Goal: Task Accomplishment & Management: Complete application form

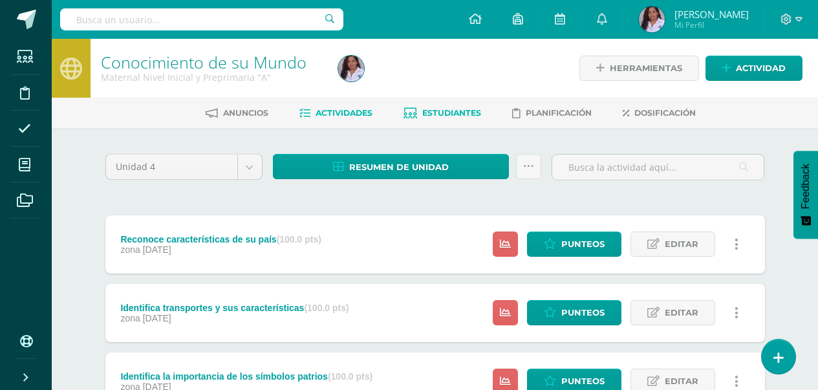
click at [430, 111] on span "Estudiantes" at bounding box center [451, 113] width 59 height 10
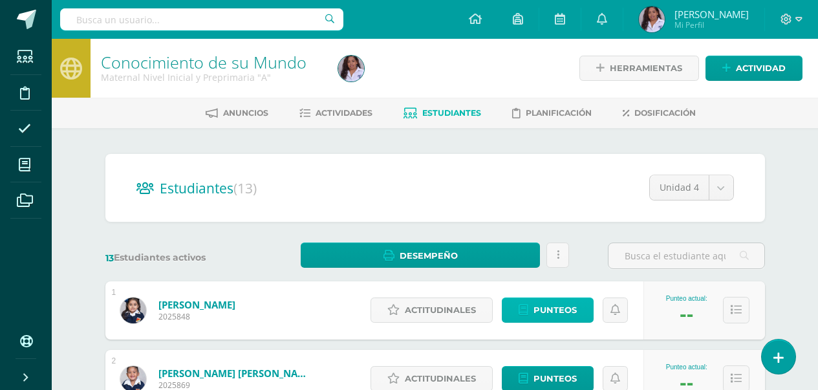
click at [560, 322] on span "Punteos" at bounding box center [554, 310] width 43 height 24
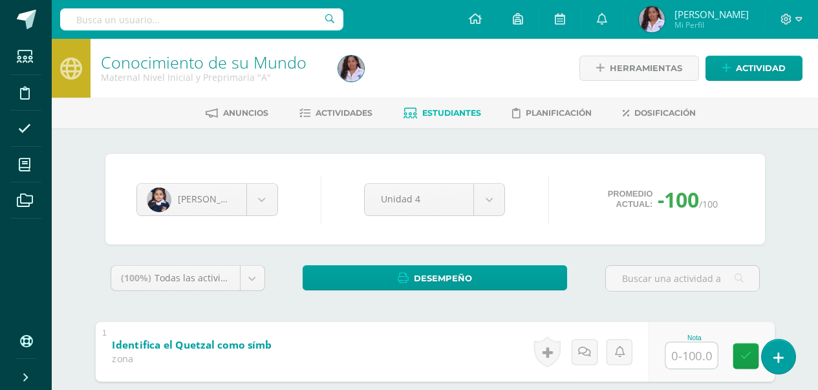
click at [677, 352] on input "text" at bounding box center [691, 355] width 52 height 26
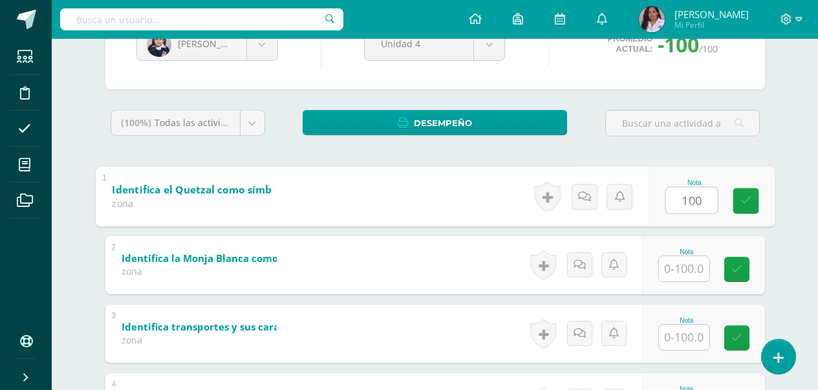
scroll to position [181, 0]
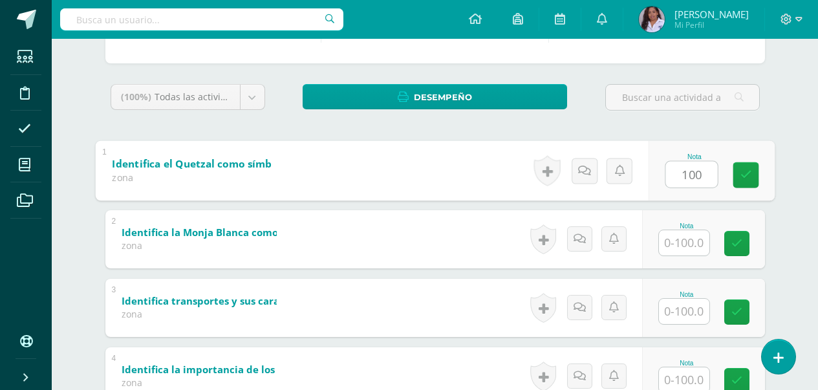
type input "100"
click at [688, 244] on input "text" at bounding box center [684, 242] width 50 height 25
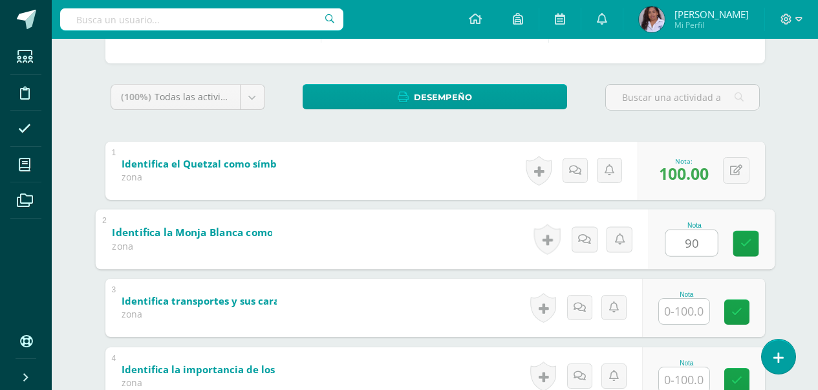
type input "90"
click at [697, 311] on input "text" at bounding box center [684, 311] width 50 height 25
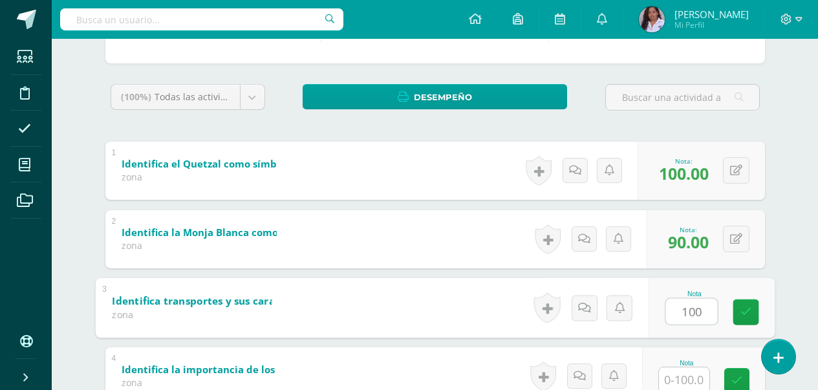
type input "100"
click at [697, 383] on input "text" at bounding box center [684, 379] width 50 height 25
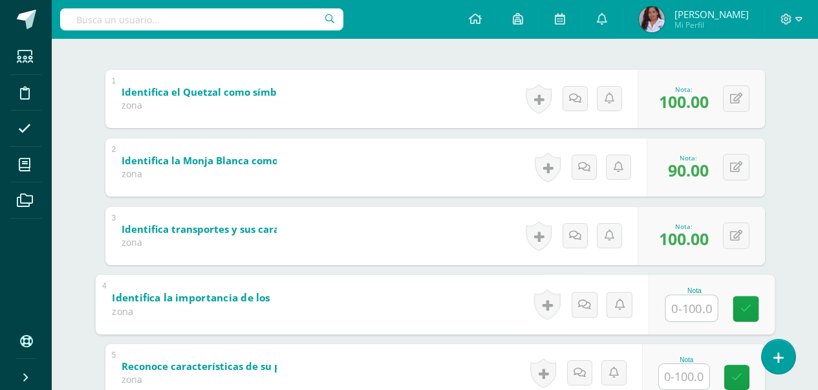
scroll to position [284, 0]
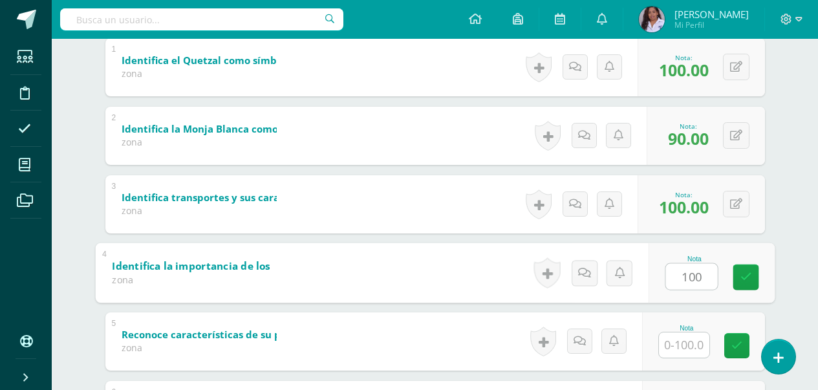
type input "100"
click at [683, 344] on input "text" at bounding box center [684, 344] width 50 height 25
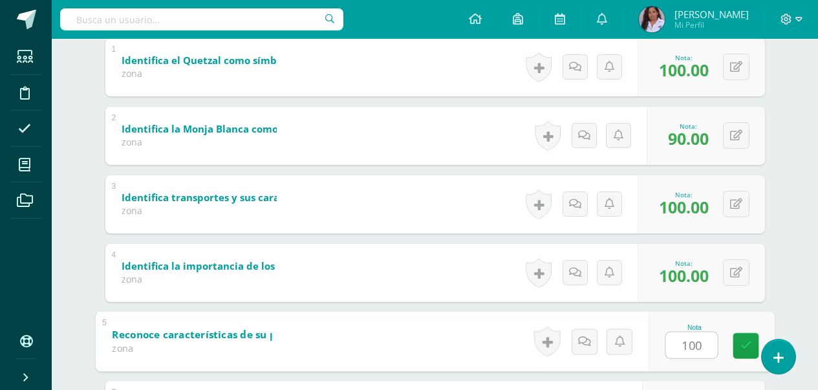
scroll to position [440, 0]
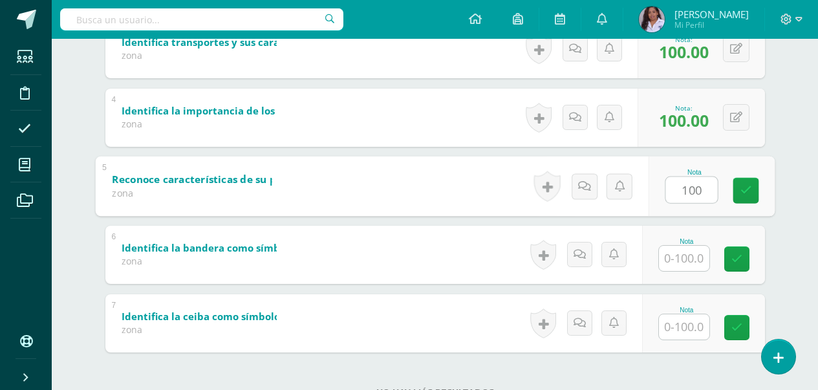
type input "100"
click at [689, 256] on input "text" at bounding box center [684, 258] width 50 height 25
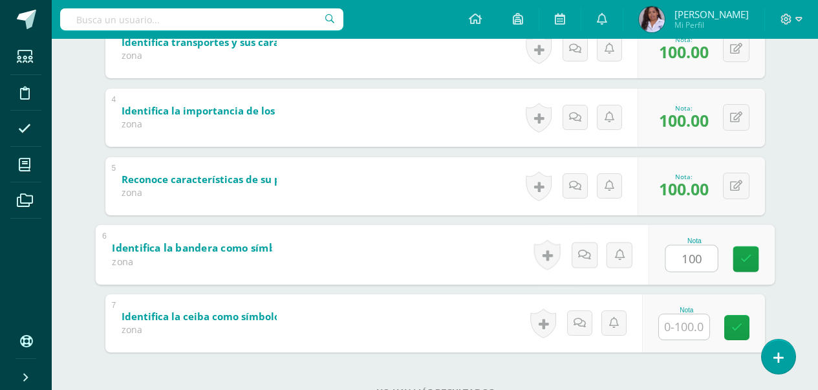
type input "100"
click at [692, 329] on input "text" at bounding box center [684, 326] width 50 height 25
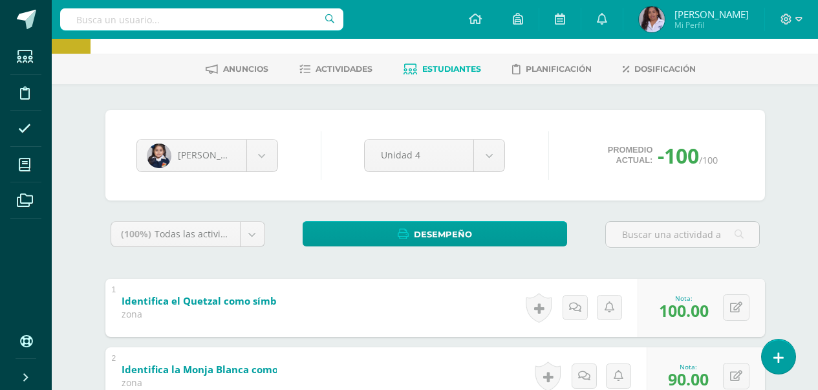
scroll to position [0, 0]
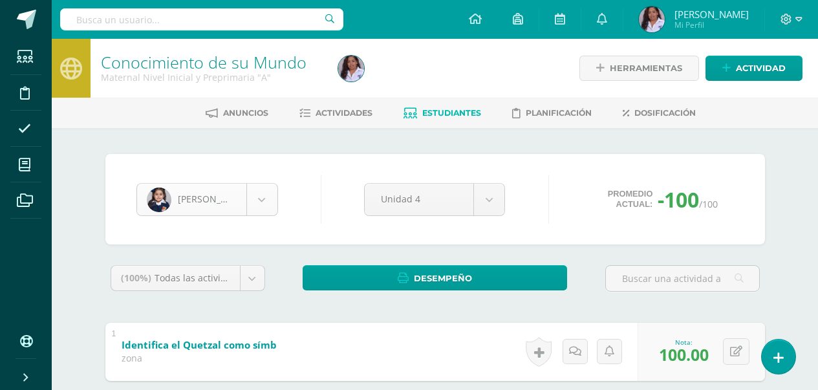
type input "100"
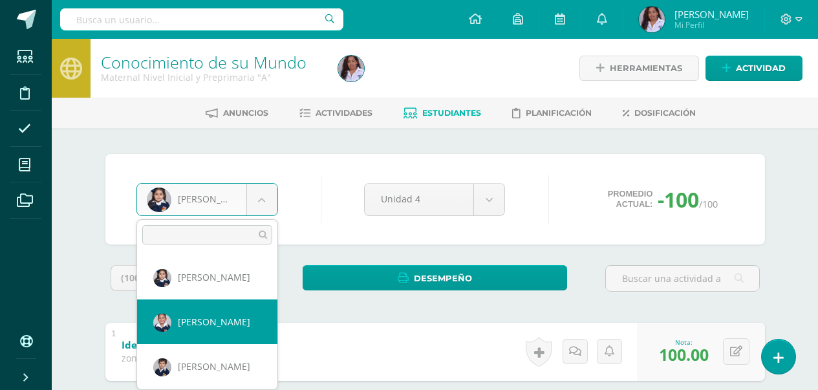
select select "3118"
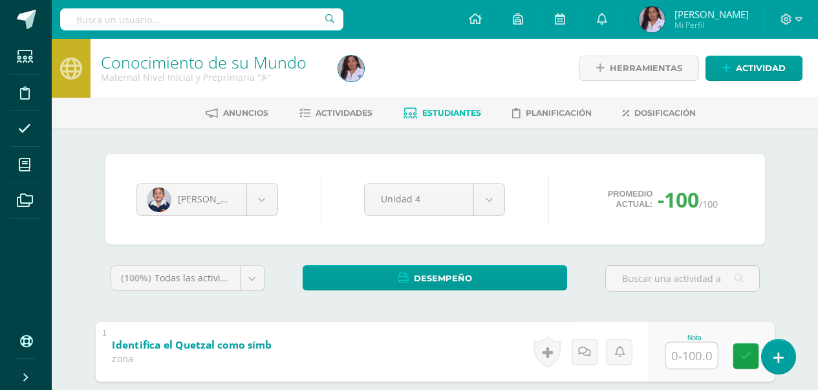
click at [674, 361] on input "text" at bounding box center [691, 355] width 52 height 26
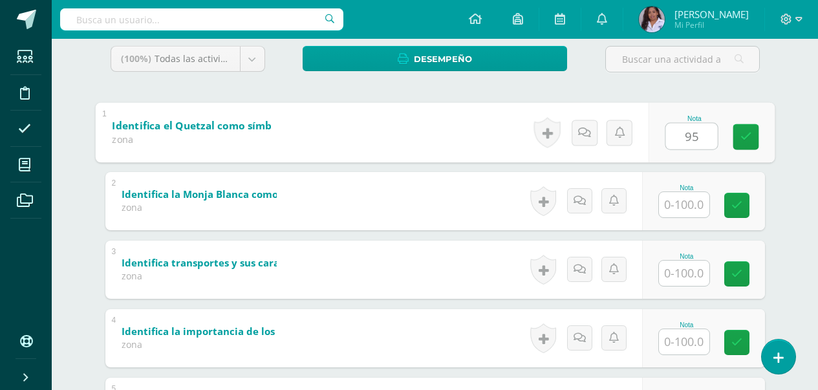
scroll to position [233, 0]
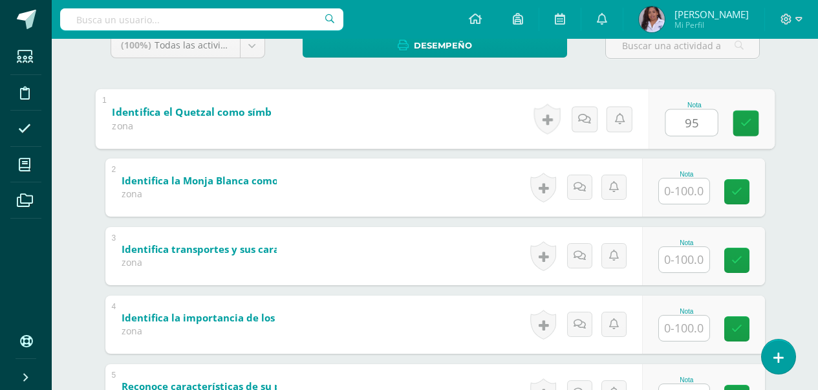
type input "95"
click at [693, 193] on input "text" at bounding box center [684, 190] width 50 height 25
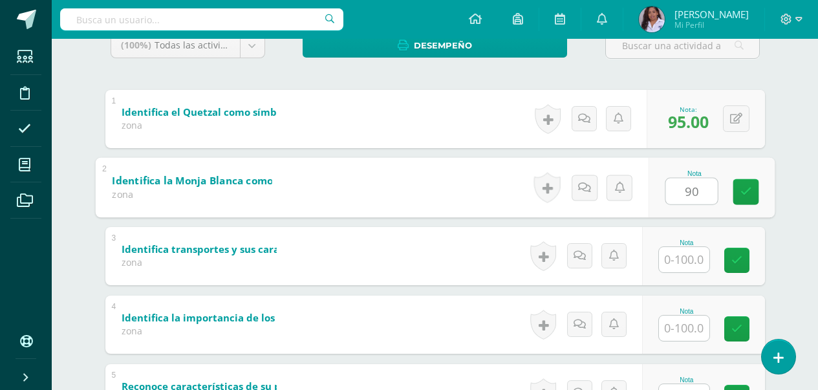
type input "90"
click at [696, 269] on input "text" at bounding box center [684, 259] width 50 height 25
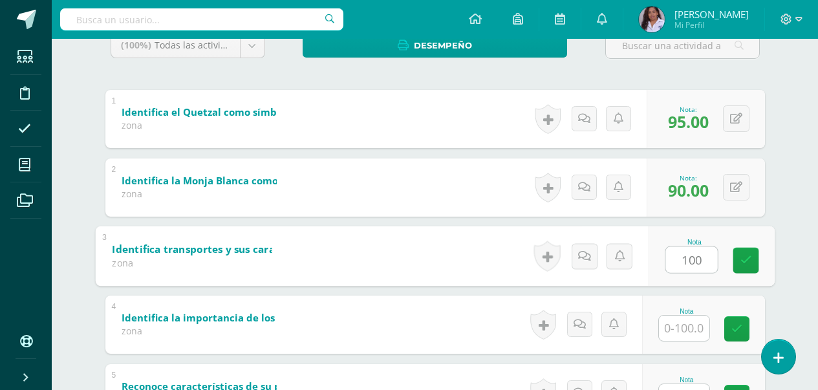
type input "100"
click at [699, 328] on input "text" at bounding box center [684, 327] width 50 height 25
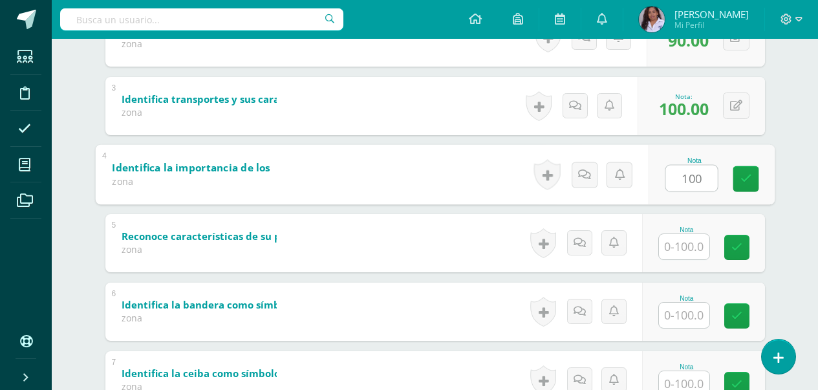
scroll to position [388, 0]
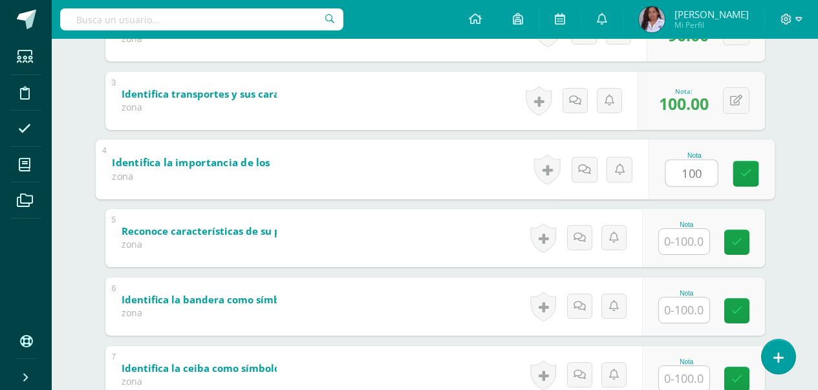
type input "100"
click at [687, 235] on input "text" at bounding box center [684, 241] width 50 height 25
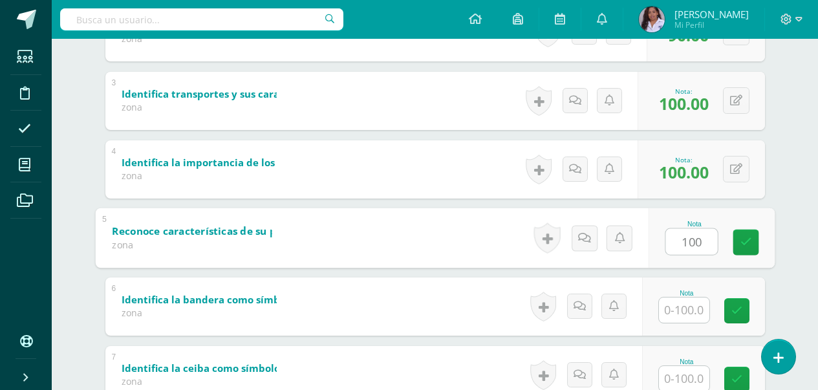
type input "100"
click at [694, 312] on input "text" at bounding box center [684, 309] width 50 height 25
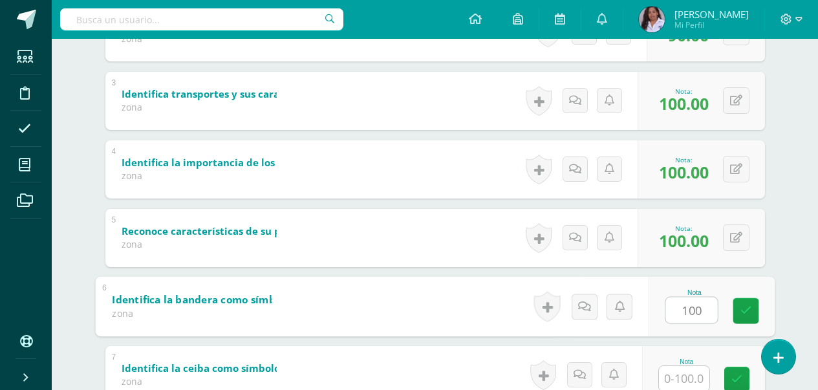
type input "100"
click at [693, 377] on input "text" at bounding box center [684, 378] width 50 height 25
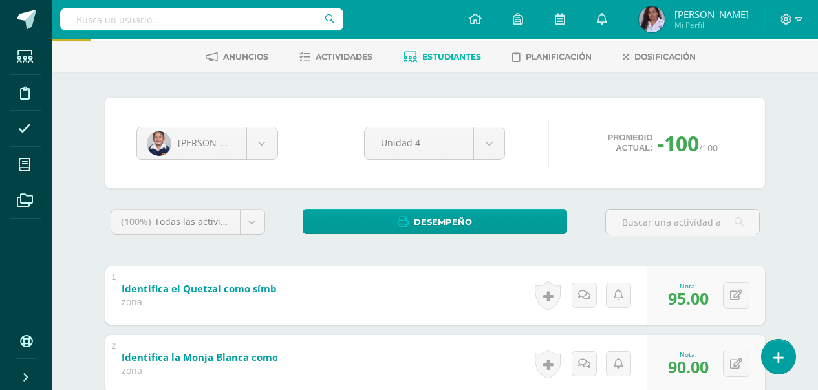
scroll to position [48, 0]
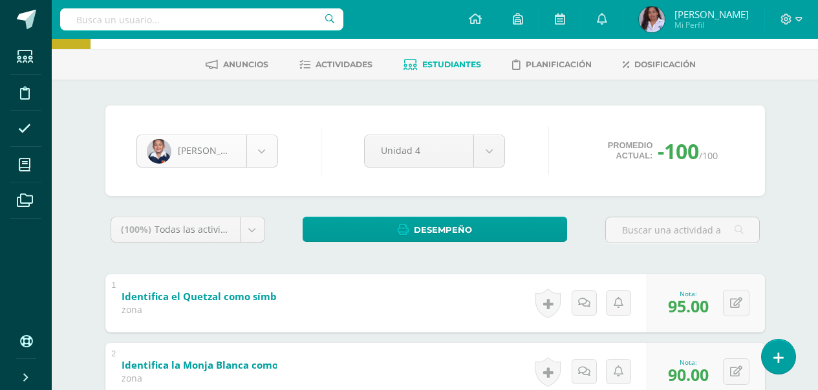
type input "90"
click at [262, 153] on body "Estudiantes Disciplina Asistencia Mis cursos Archivos Soporte Ayuda Reportar un…" at bounding box center [409, 391] width 818 height 878
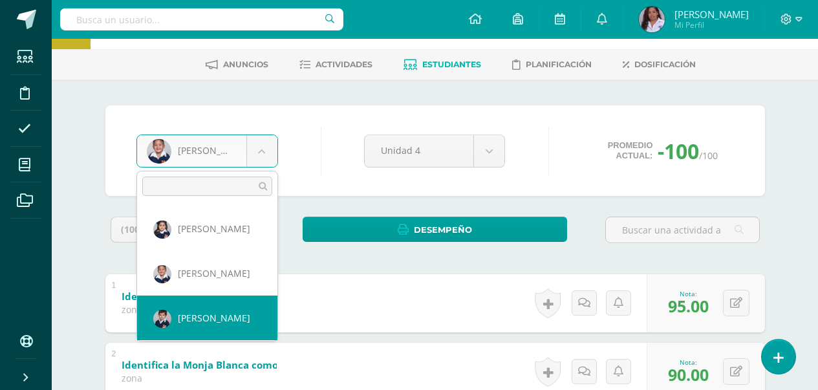
select select "3113"
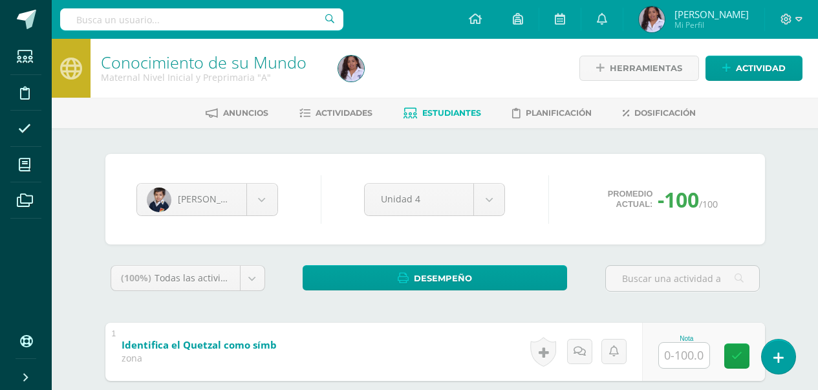
click at [682, 352] on input "text" at bounding box center [684, 355] width 50 height 25
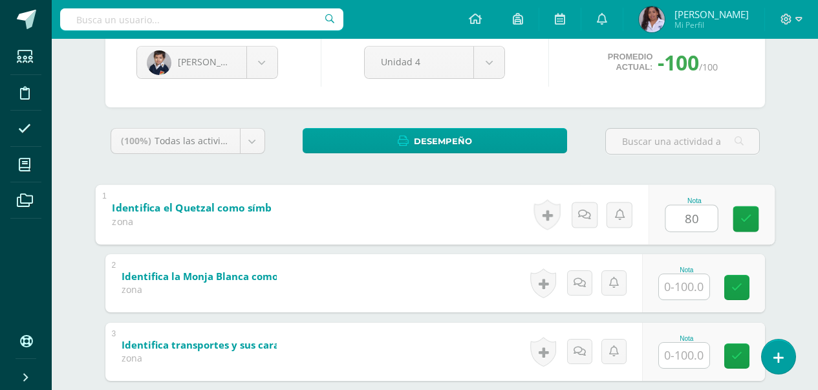
scroll to position [155, 0]
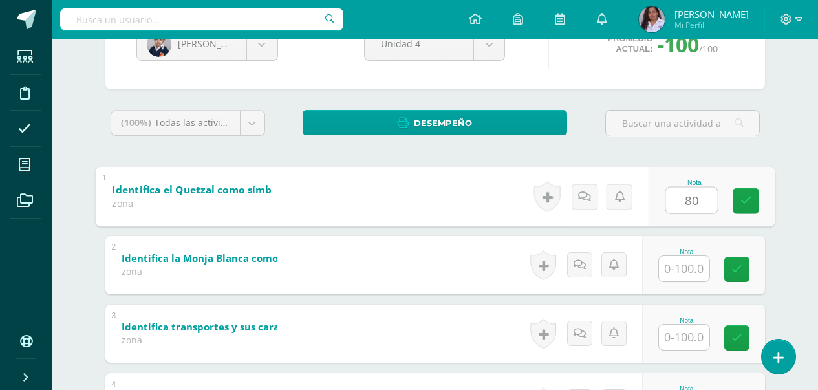
type input "80"
click at [683, 272] on input "text" at bounding box center [684, 268] width 50 height 25
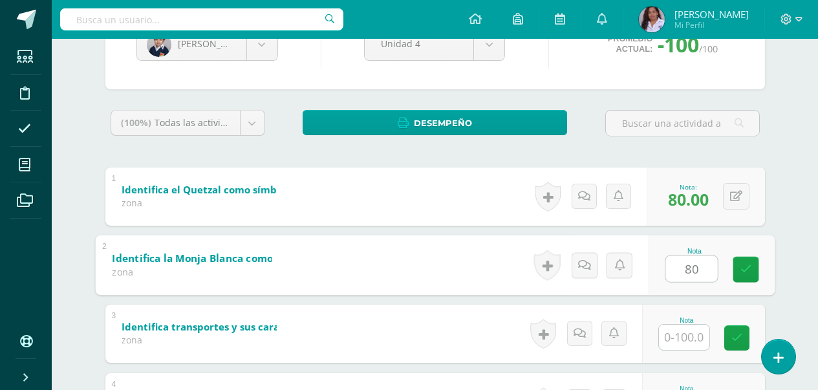
type input "80"
click at [681, 343] on input "text" at bounding box center [684, 336] width 50 height 25
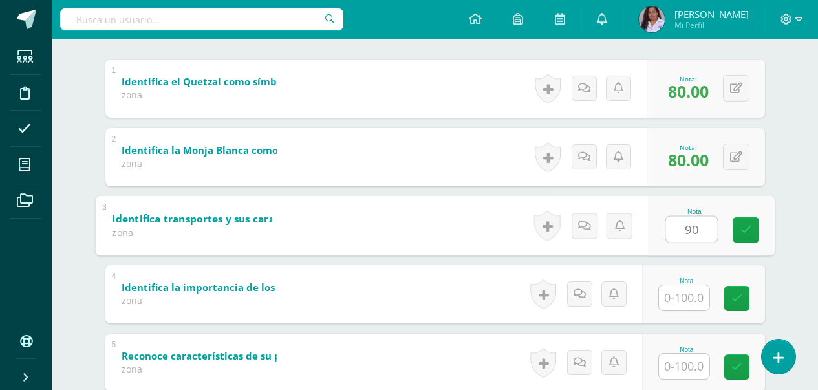
scroll to position [284, 0]
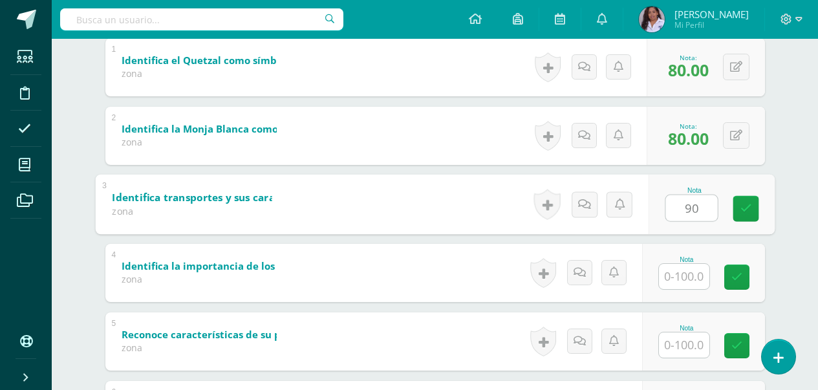
type input "90"
click at [680, 282] on input "text" at bounding box center [684, 276] width 50 height 25
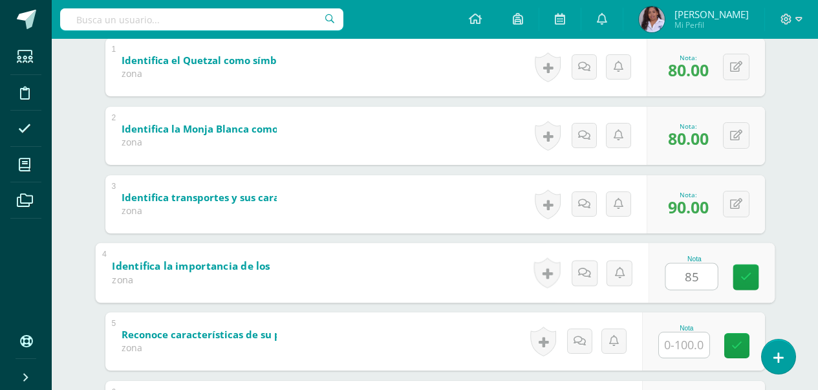
type input "85"
click at [699, 345] on input "text" at bounding box center [684, 344] width 50 height 25
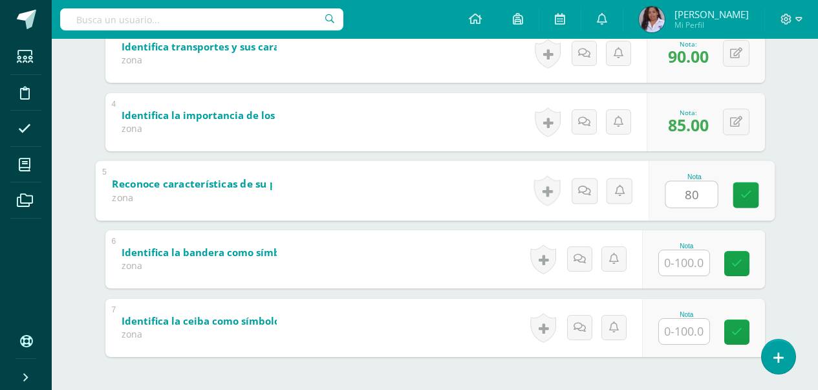
scroll to position [440, 0]
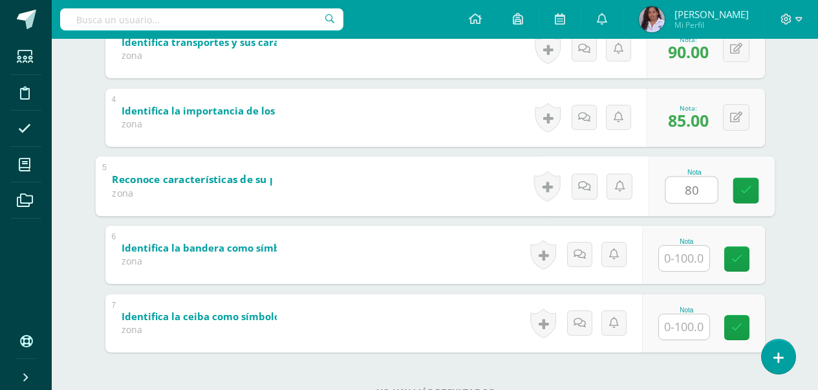
type input "80"
click at [696, 257] on input "text" at bounding box center [684, 258] width 50 height 25
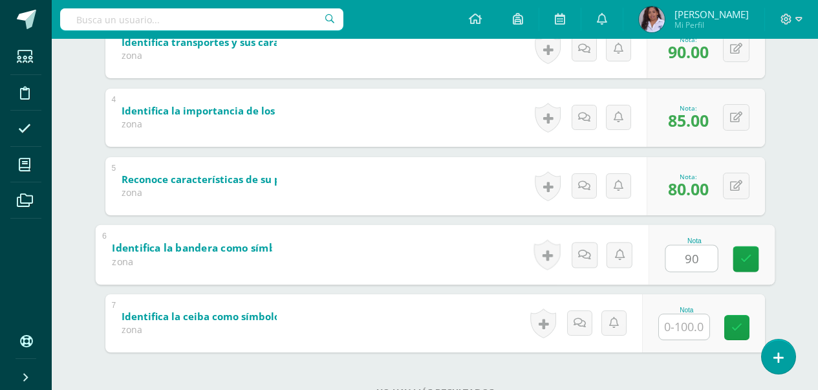
type input "90"
click at [683, 315] on input "text" at bounding box center [684, 326] width 50 height 25
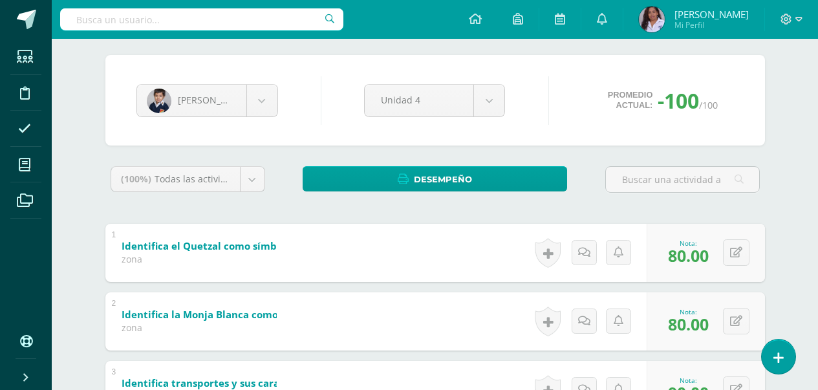
scroll to position [2, 0]
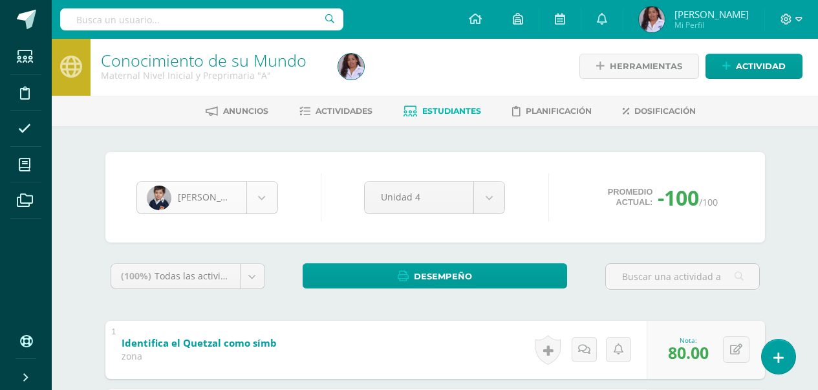
type input "80"
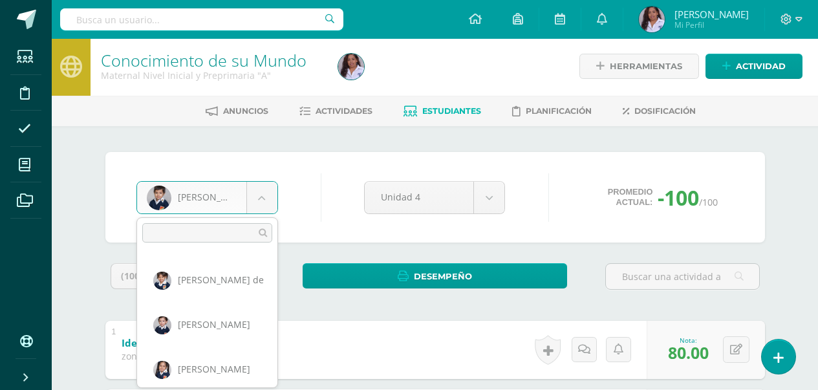
scroll to position [133, 0]
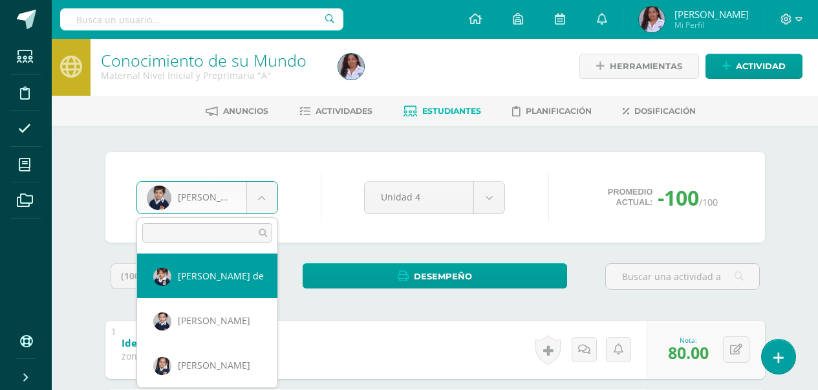
select select "2854"
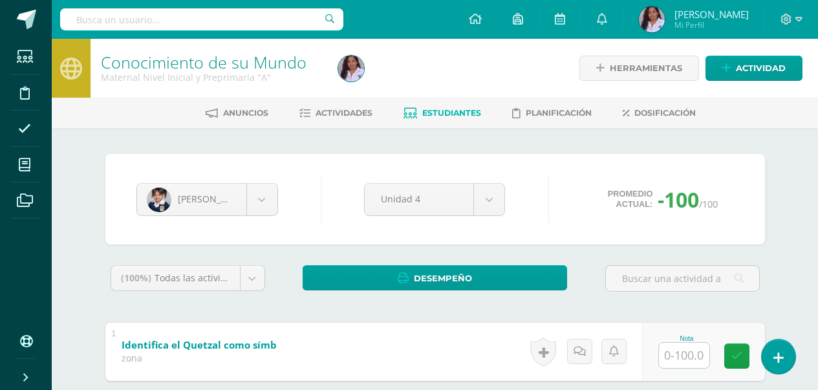
click at [703, 365] on input "text" at bounding box center [684, 355] width 50 height 25
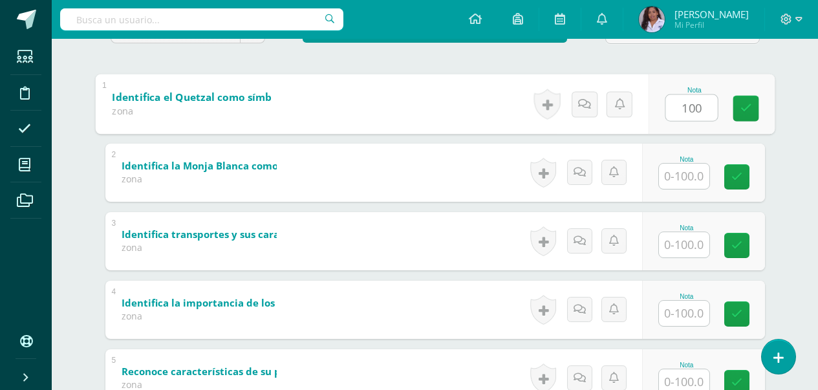
scroll to position [284, 0]
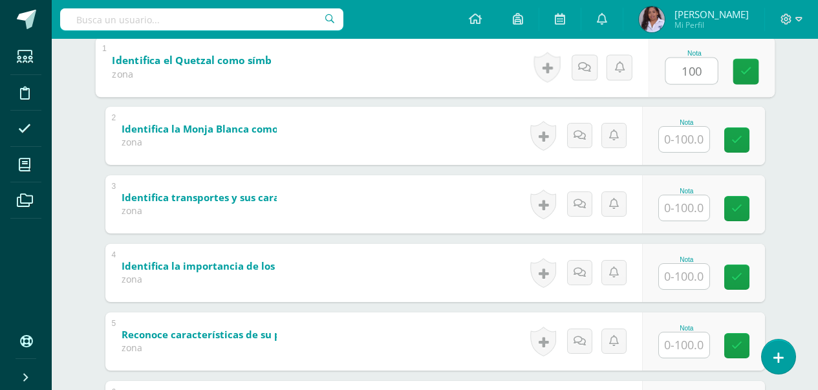
type input "100"
click at [697, 138] on input "text" at bounding box center [684, 139] width 50 height 25
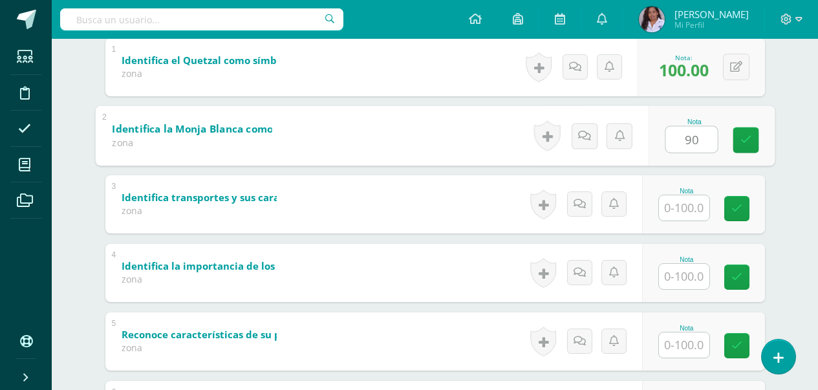
type input "90"
click at [688, 208] on input "text" at bounding box center [684, 207] width 50 height 25
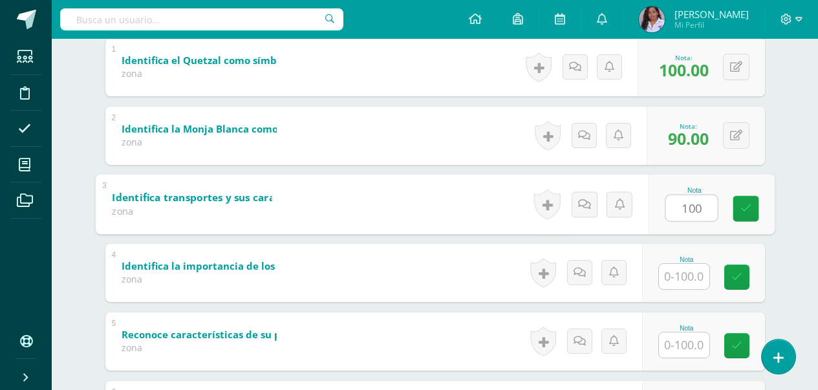
type input "100"
click at [683, 280] on input "text" at bounding box center [684, 276] width 50 height 25
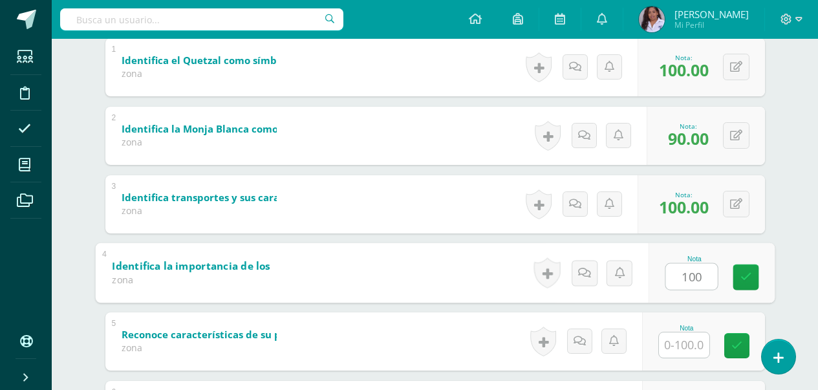
type input "100"
click at [692, 345] on input "text" at bounding box center [684, 344] width 50 height 25
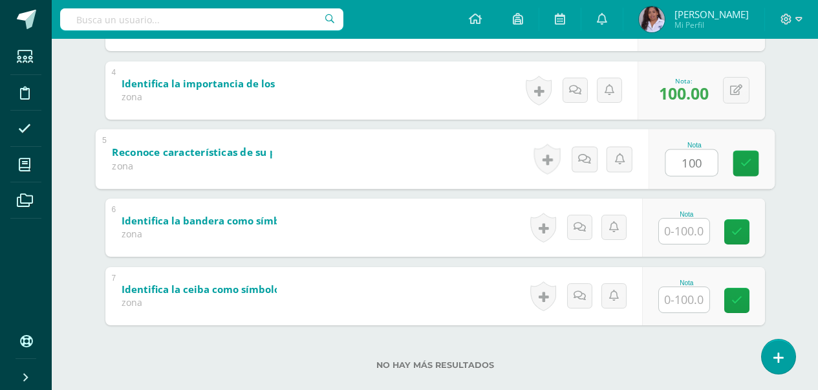
scroll to position [488, 0]
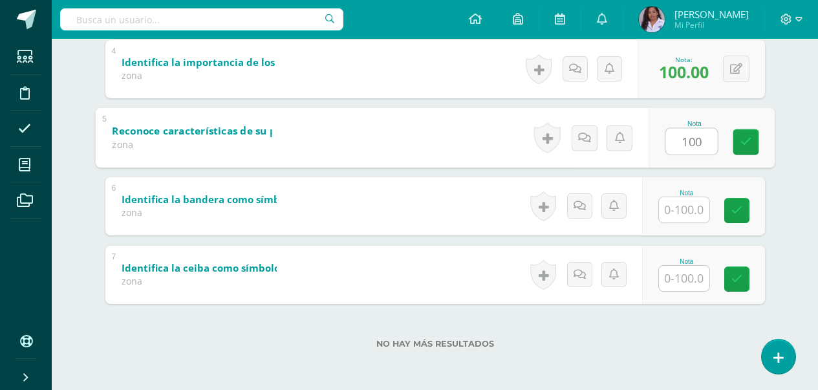
type input "100"
click at [692, 208] on input "text" at bounding box center [684, 209] width 50 height 25
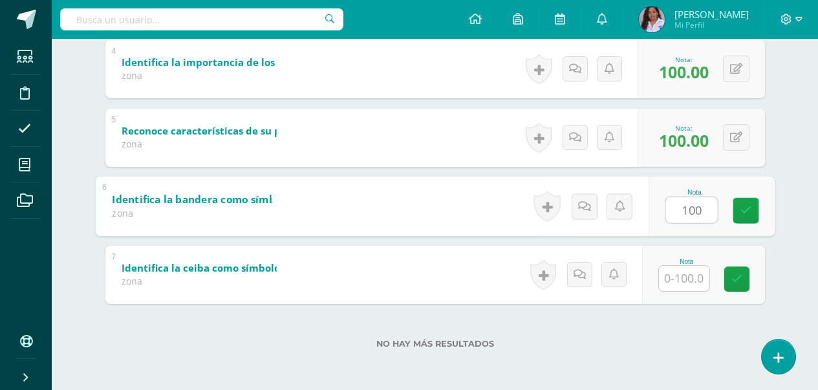
type input "100"
click at [688, 279] on input "text" at bounding box center [684, 278] width 50 height 25
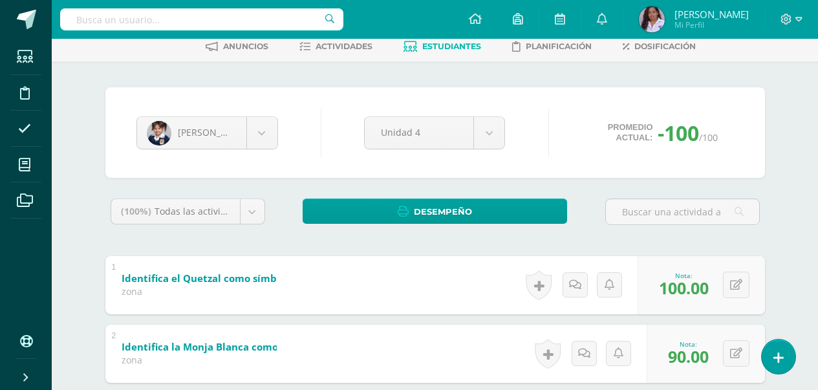
scroll to position [0, 0]
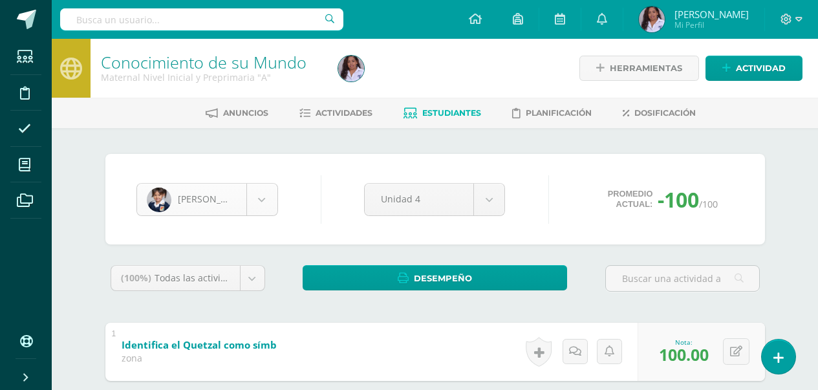
type input "90"
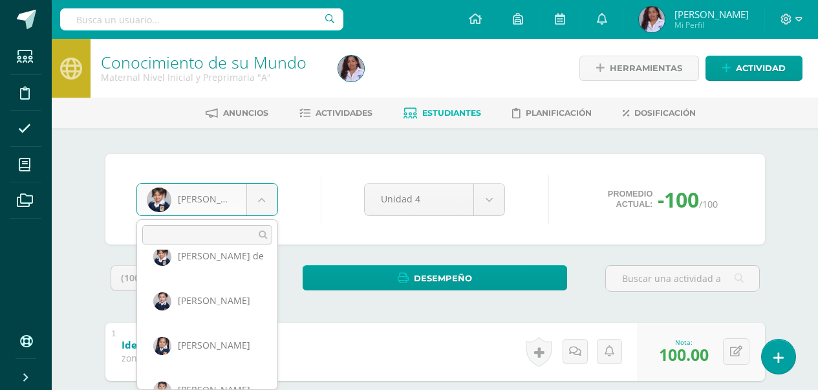
scroll to position [181, 0]
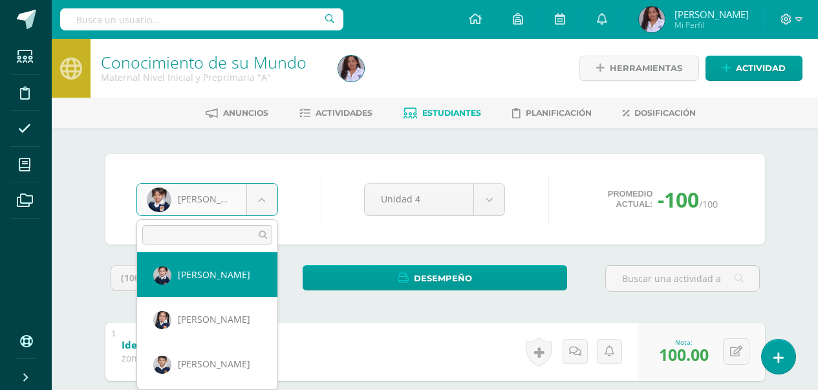
select select "3044"
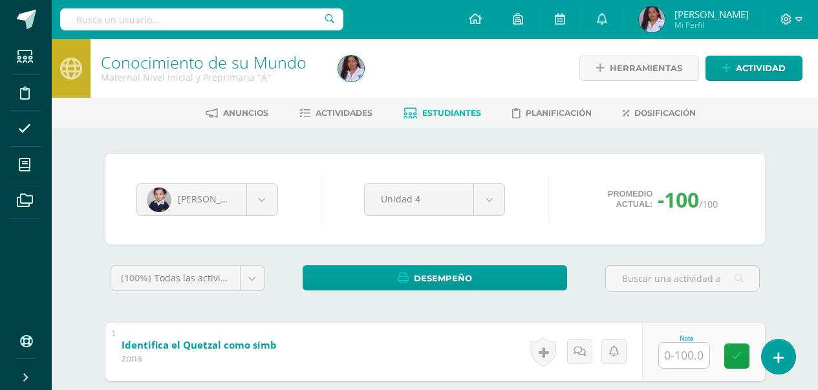
click at [675, 356] on input "text" at bounding box center [684, 355] width 50 height 25
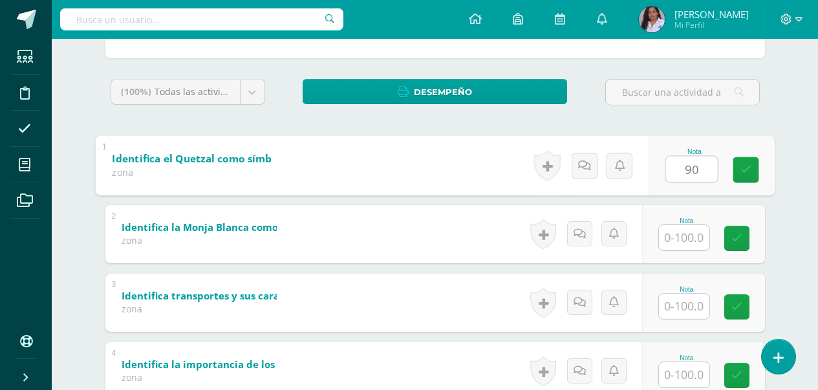
scroll to position [207, 0]
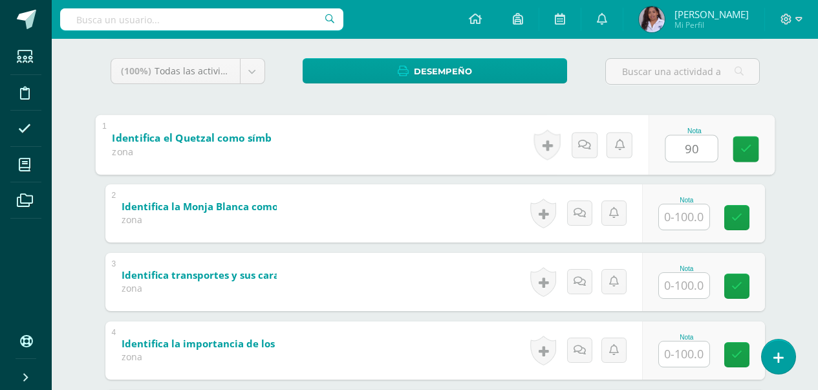
type input "90"
click at [690, 224] on input "text" at bounding box center [684, 216] width 50 height 25
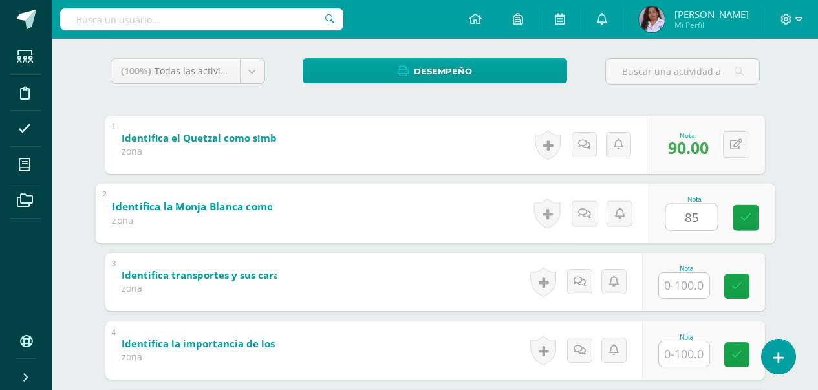
type input "85"
click at [692, 286] on input "text" at bounding box center [684, 285] width 50 height 25
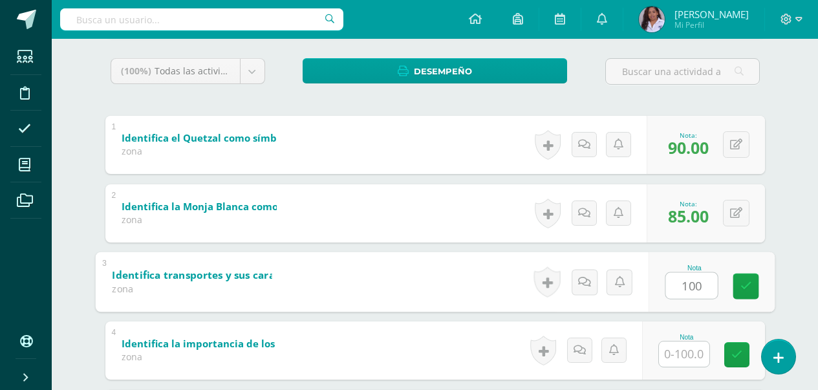
type input "100"
click at [698, 352] on input "text" at bounding box center [684, 353] width 50 height 25
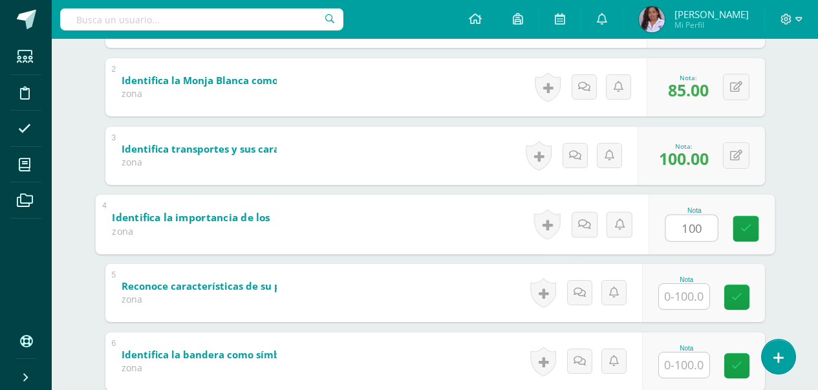
scroll to position [362, 0]
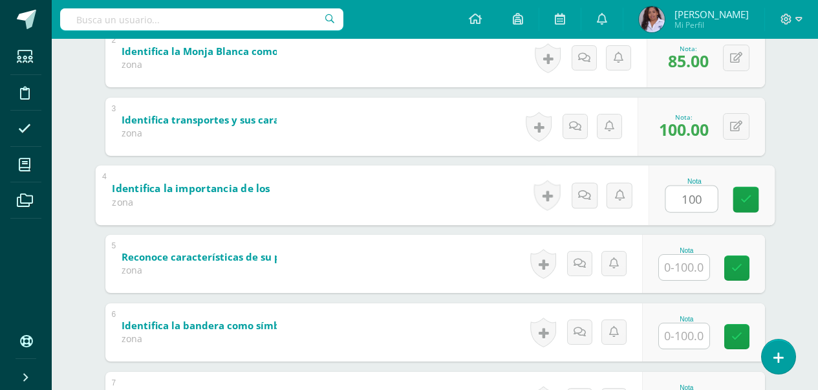
type input "100"
click at [681, 269] on input "text" at bounding box center [684, 267] width 50 height 25
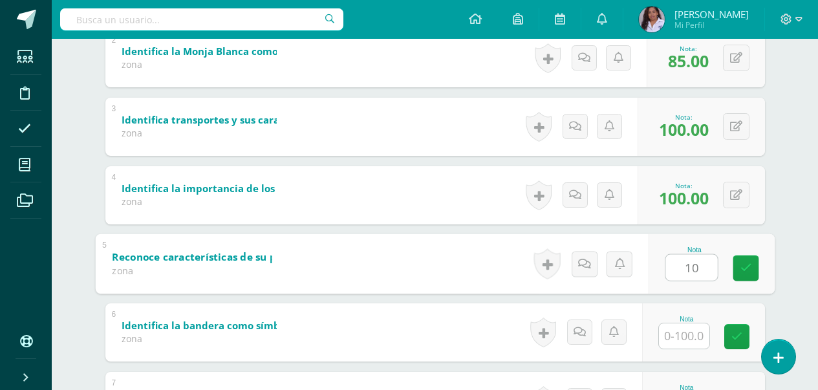
type input "100"
click at [682, 337] on input "text" at bounding box center [684, 335] width 50 height 25
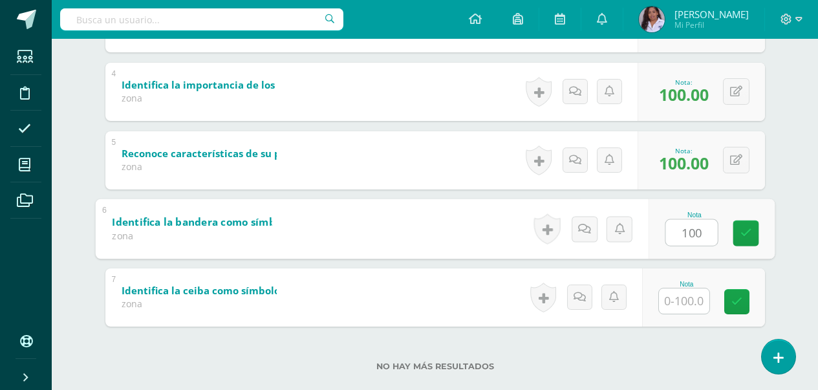
scroll to position [488, 0]
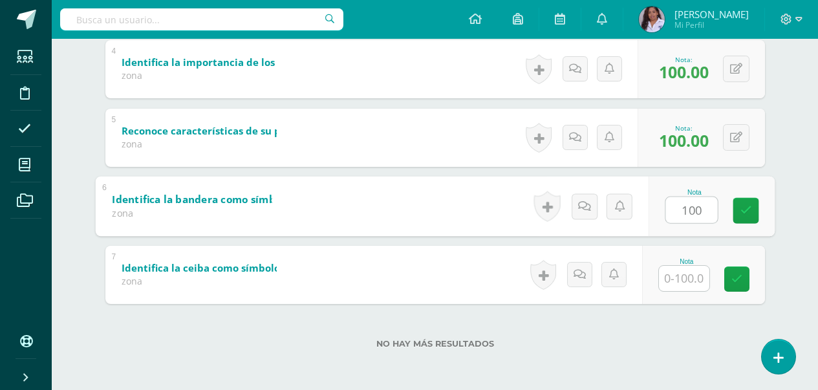
type input "100"
click at [683, 272] on input "text" at bounding box center [684, 278] width 50 height 25
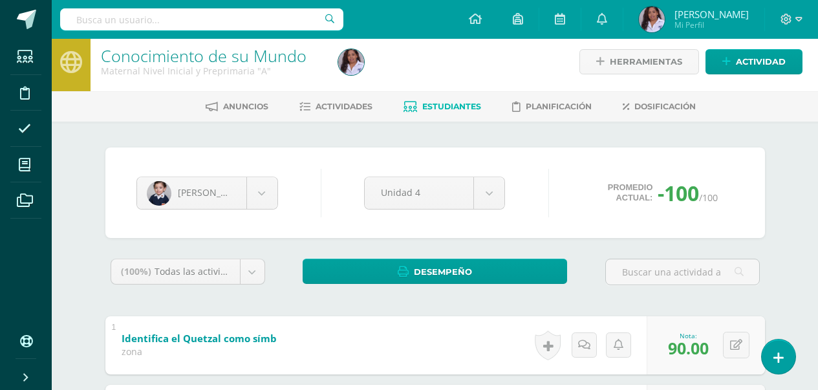
scroll to position [0, 0]
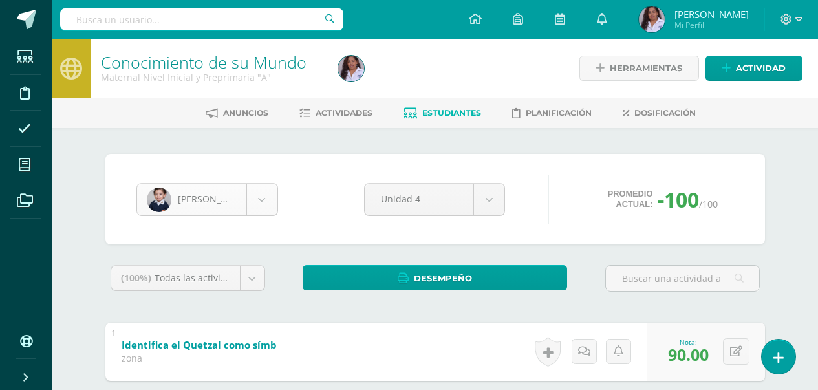
type input "85"
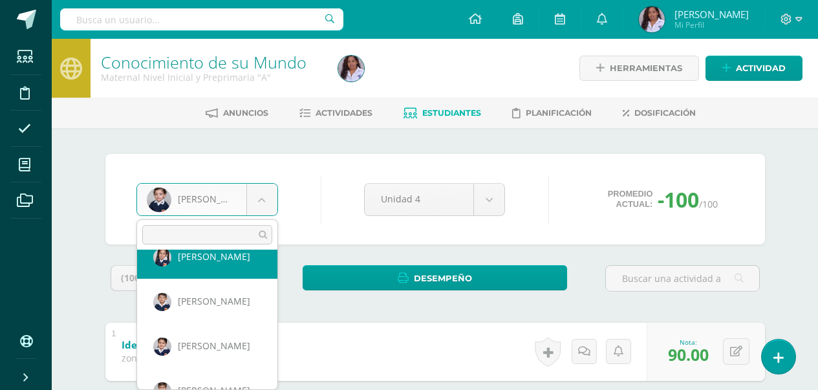
scroll to position [228, 0]
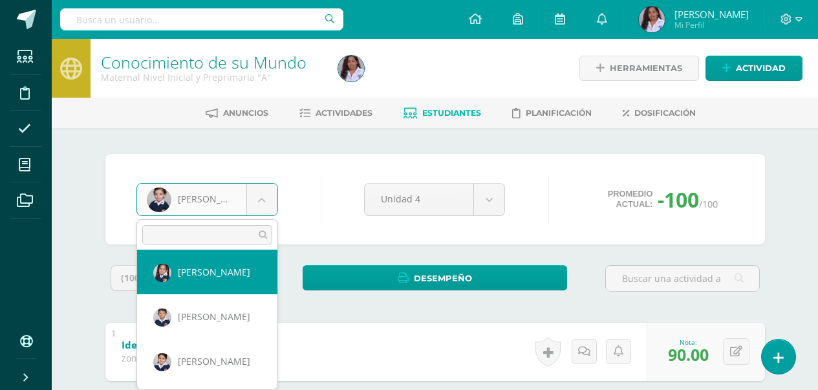
select select "3107"
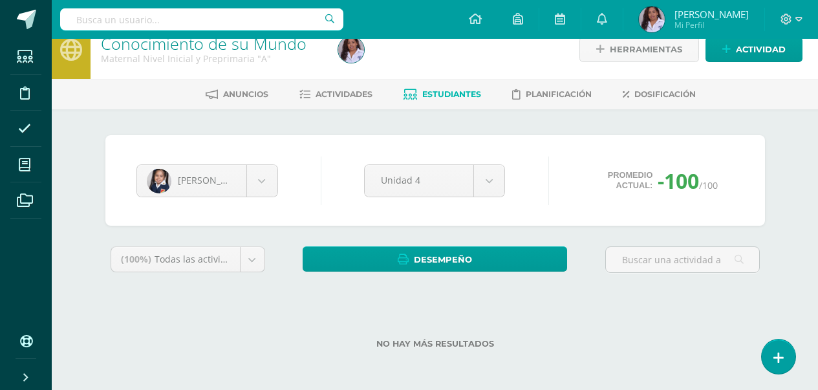
scroll to position [19, 0]
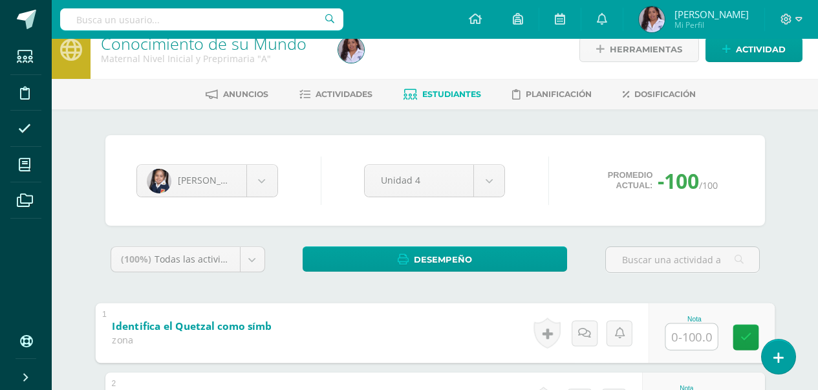
click at [687, 337] on input "text" at bounding box center [691, 336] width 52 height 26
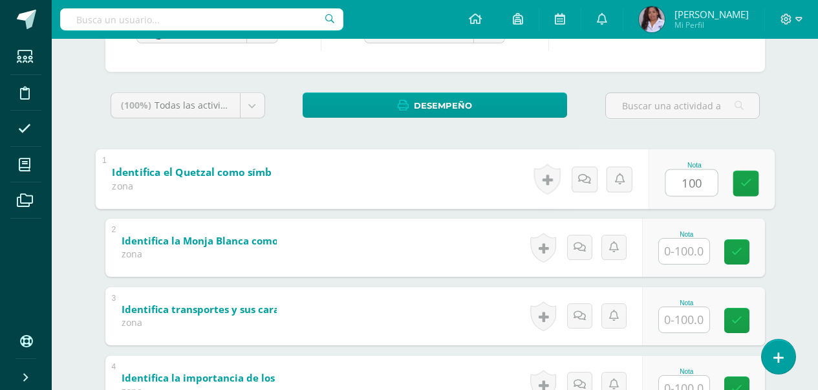
scroll to position [200, 0]
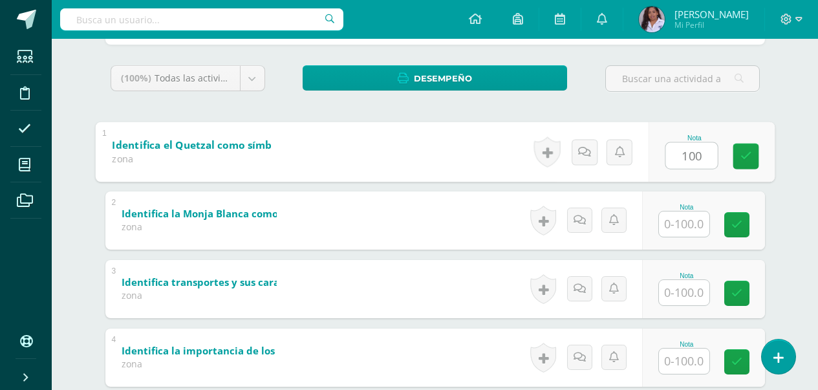
type input "100"
click at [691, 231] on input "text" at bounding box center [684, 223] width 50 height 25
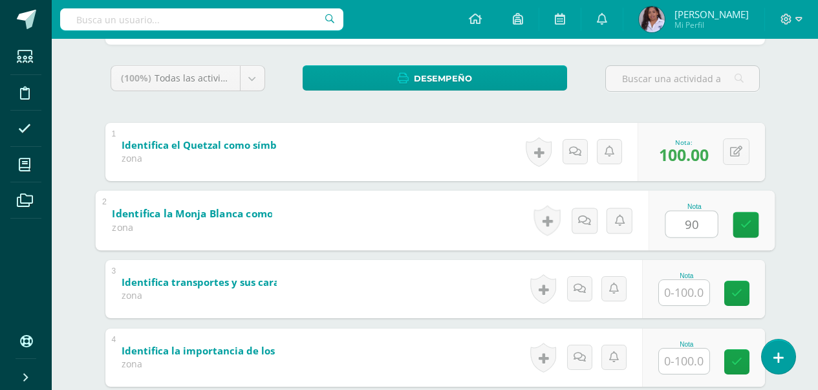
type input "90"
click at [691, 292] on input "text" at bounding box center [684, 292] width 50 height 25
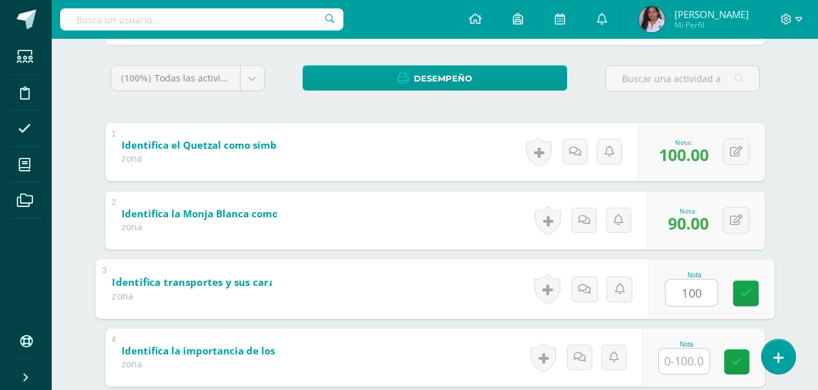
type input "100"
click at [681, 361] on input "text" at bounding box center [684, 360] width 50 height 25
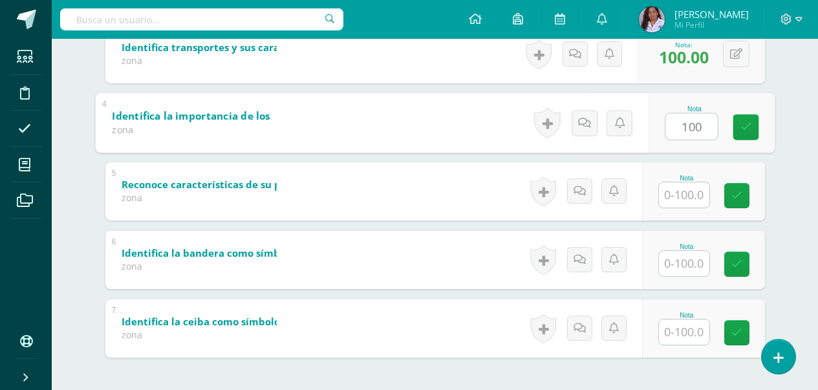
scroll to position [458, 0]
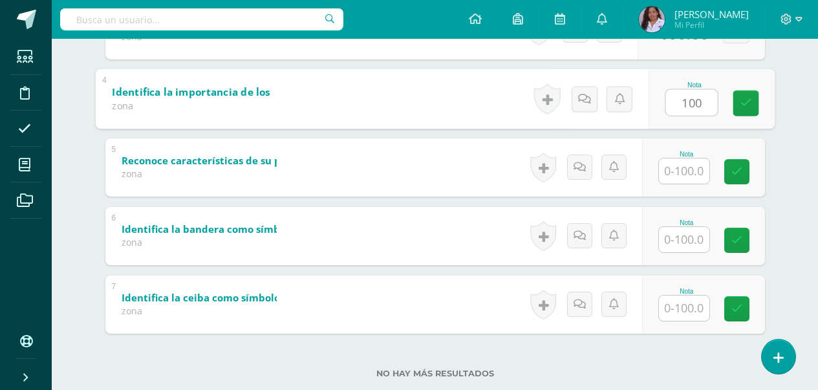
type input "100"
click at [683, 168] on input "text" at bounding box center [684, 170] width 50 height 25
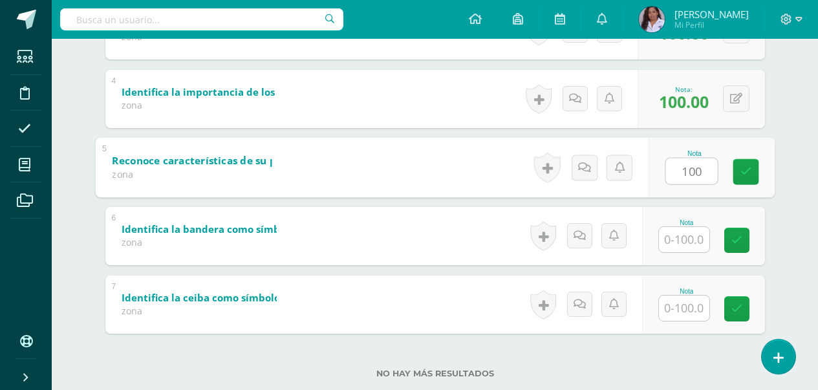
type input "100"
click at [694, 248] on input "text" at bounding box center [684, 239] width 50 height 25
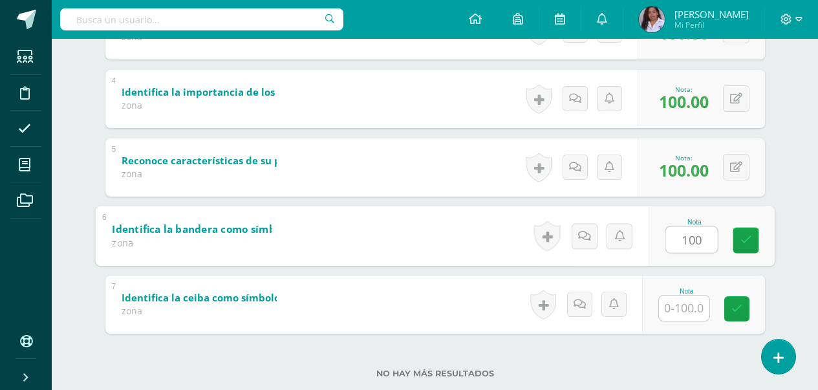
type input "100"
click at [692, 310] on input "text" at bounding box center [684, 307] width 50 height 25
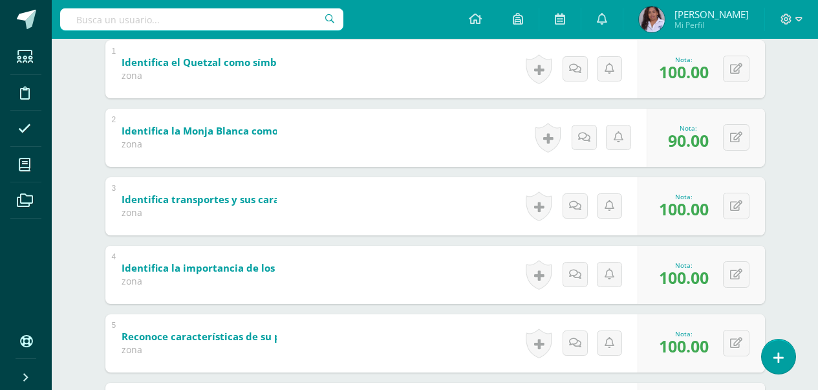
scroll to position [70, 0]
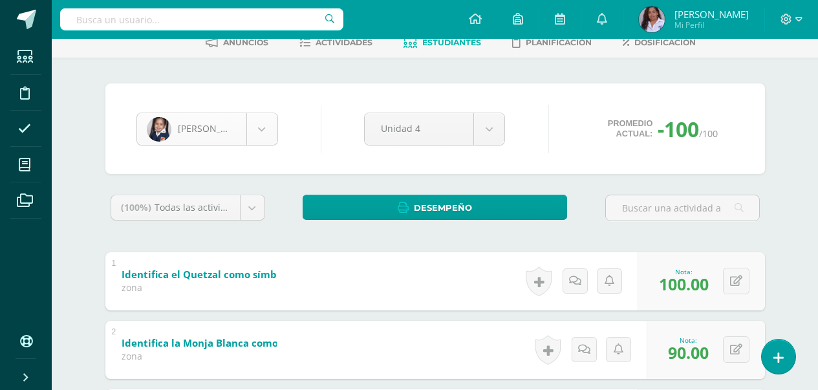
type input "90"
click at [262, 134] on body "Estudiantes Disciplina Asistencia Mis cursos Archivos Soporte Ayuda Reportar un…" at bounding box center [409, 369] width 818 height 878
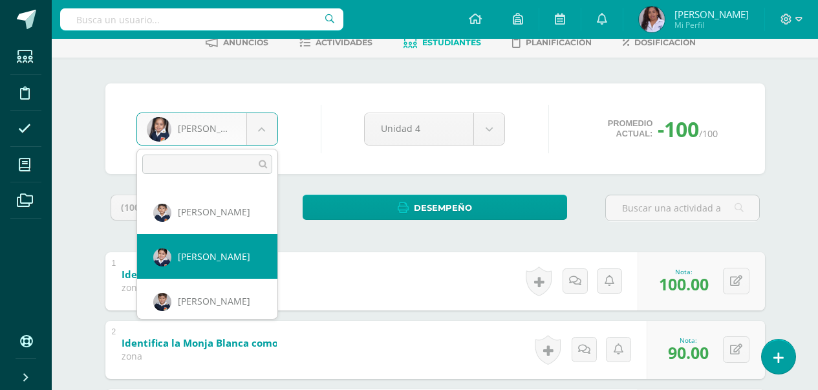
scroll to position [267, 0]
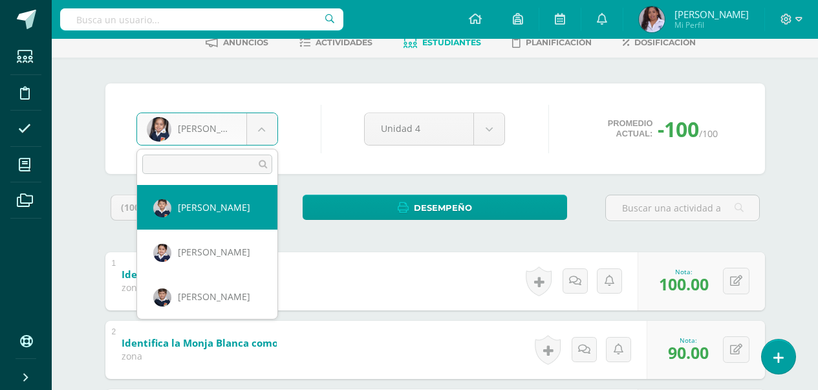
select select "3029"
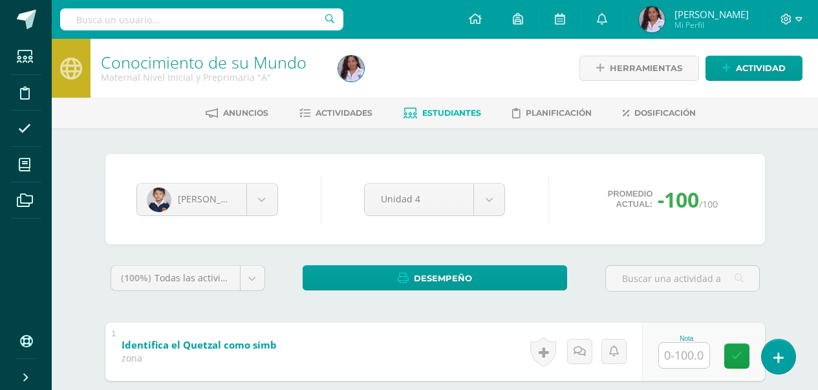
click at [685, 354] on input "text" at bounding box center [684, 355] width 50 height 25
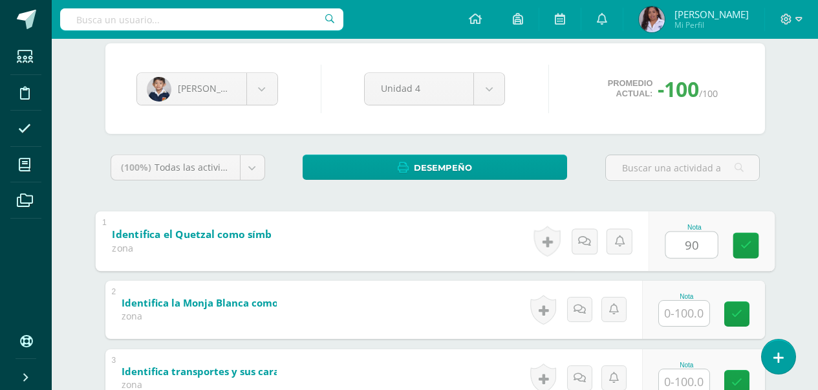
scroll to position [155, 0]
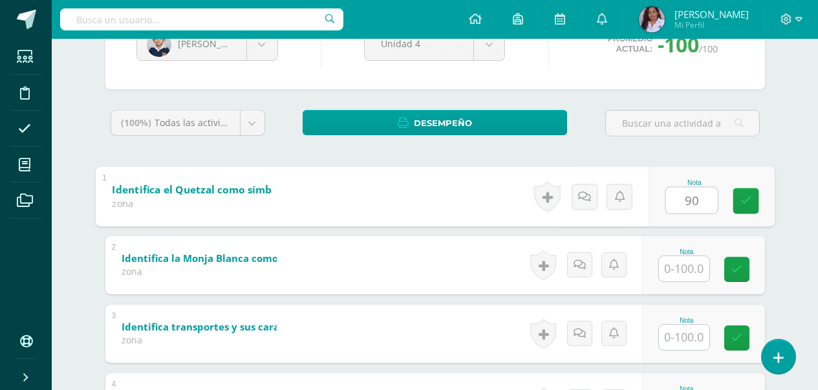
type input "90"
click at [686, 274] on input "text" at bounding box center [684, 268] width 50 height 25
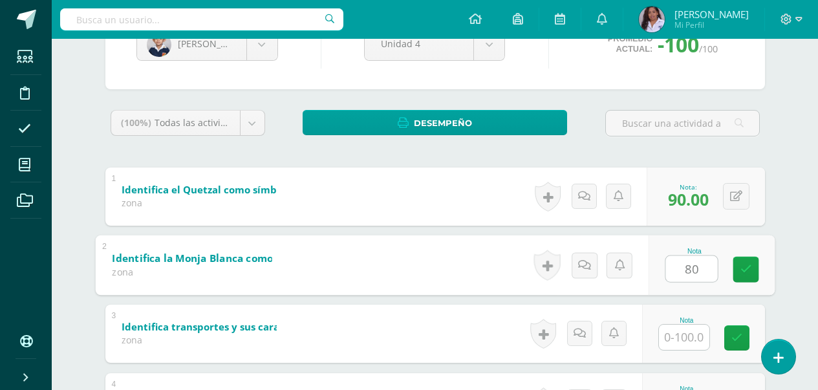
type input "80"
click at [693, 338] on input "text" at bounding box center [684, 336] width 50 height 25
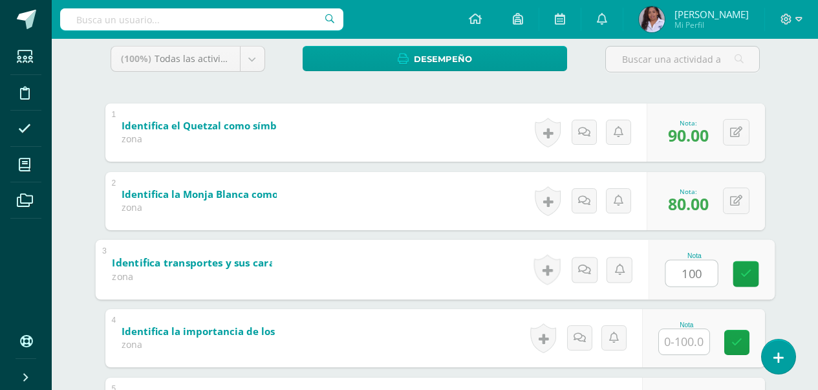
scroll to position [233, 0]
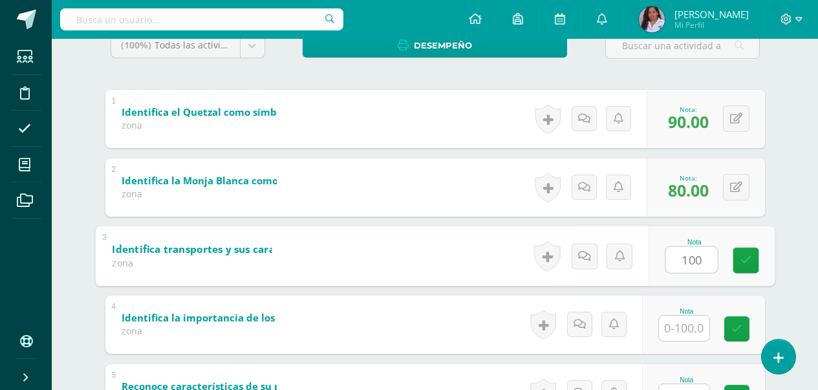
type input "100"
click at [671, 337] on input "text" at bounding box center [684, 327] width 50 height 25
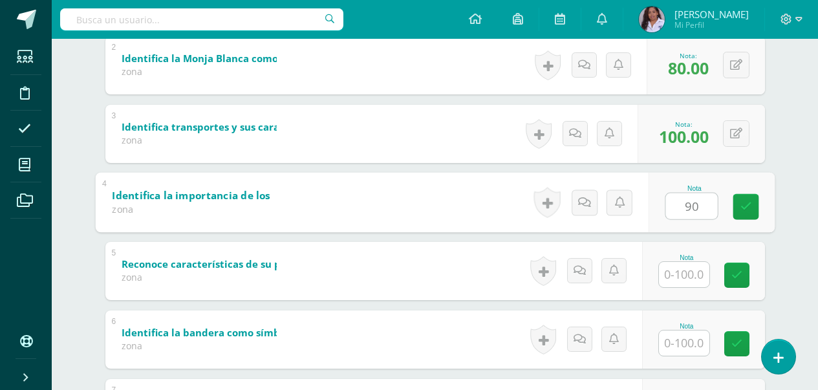
scroll to position [362, 0]
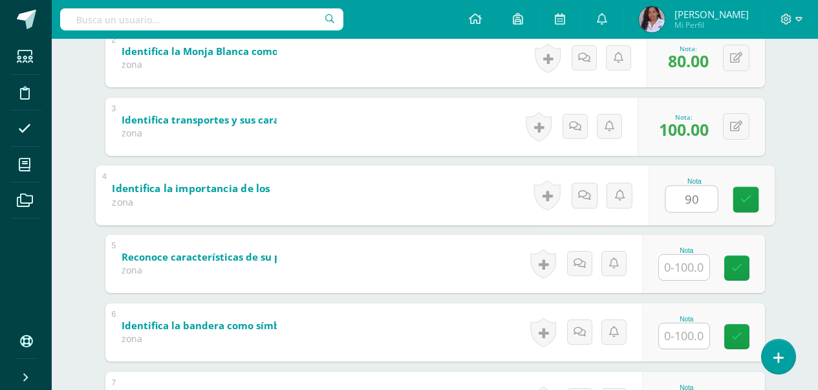
type input "90"
click at [688, 268] on input "text" at bounding box center [684, 267] width 50 height 25
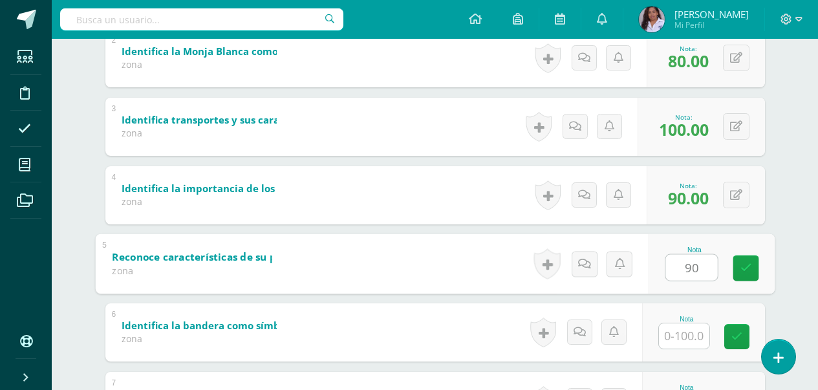
type input "90"
click at [685, 339] on input "text" at bounding box center [684, 335] width 50 height 25
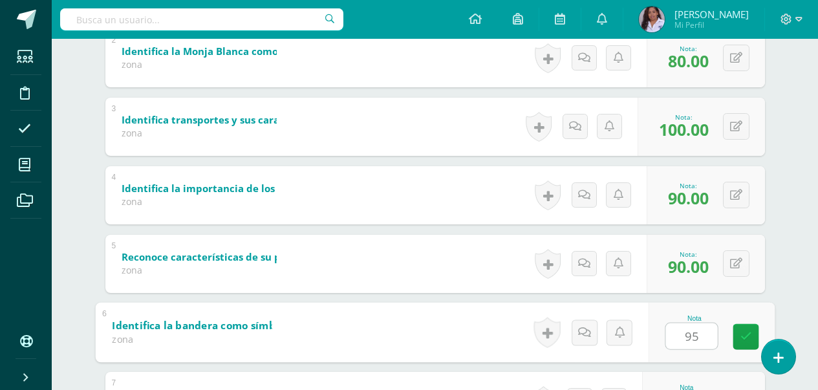
scroll to position [488, 0]
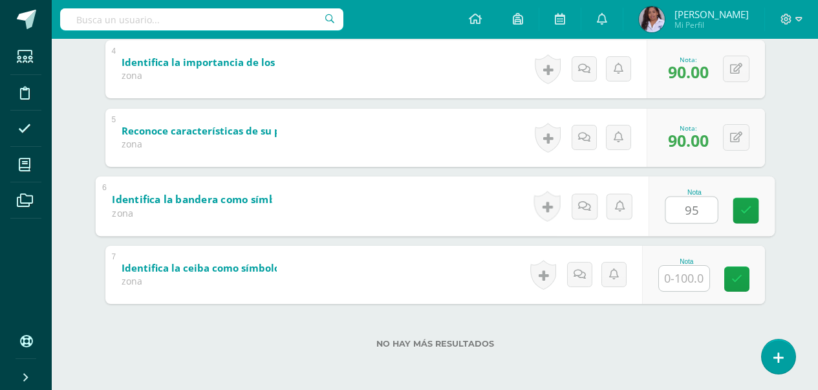
type input "95"
click at [688, 277] on input "text" at bounding box center [684, 278] width 50 height 25
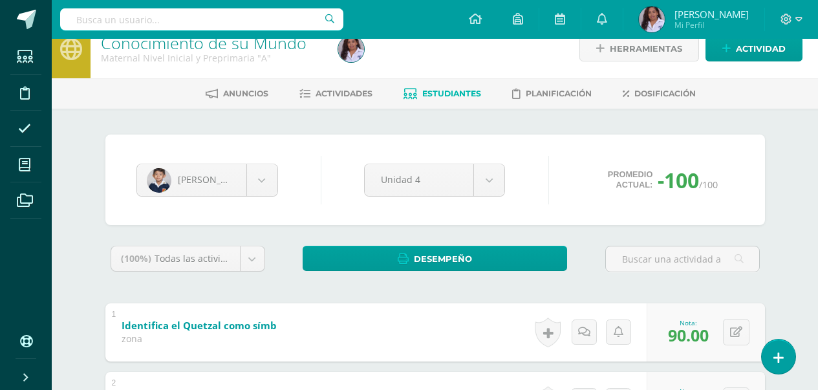
scroll to position [0, 0]
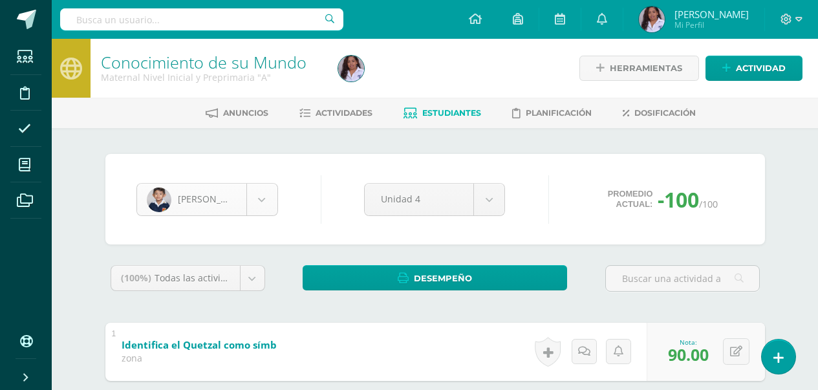
type input "80"
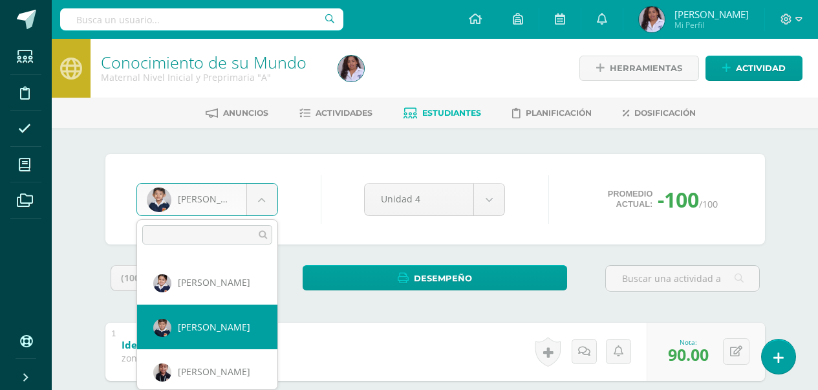
scroll to position [312, 0]
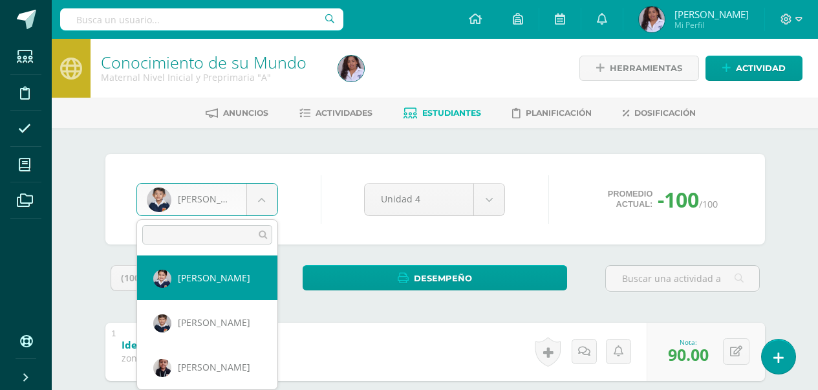
select select "3052"
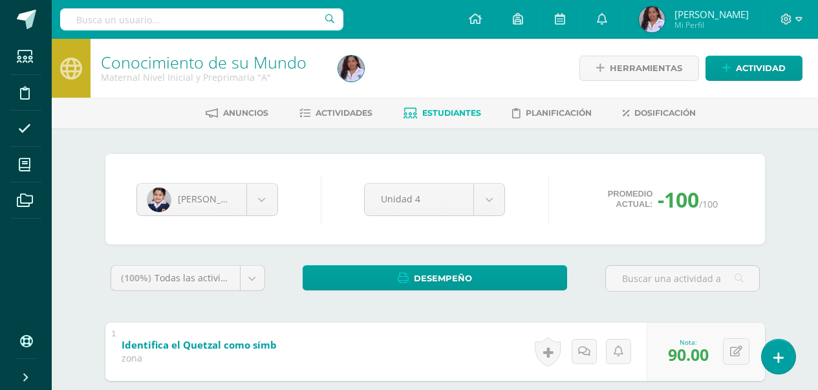
click at [241, 293] on div "(100%) Todas las actividades de esta unidad Todas las actividades de esta unida…" at bounding box center [187, 283] width 165 height 36
click at [691, 354] on input "text" at bounding box center [691, 355] width 52 height 26
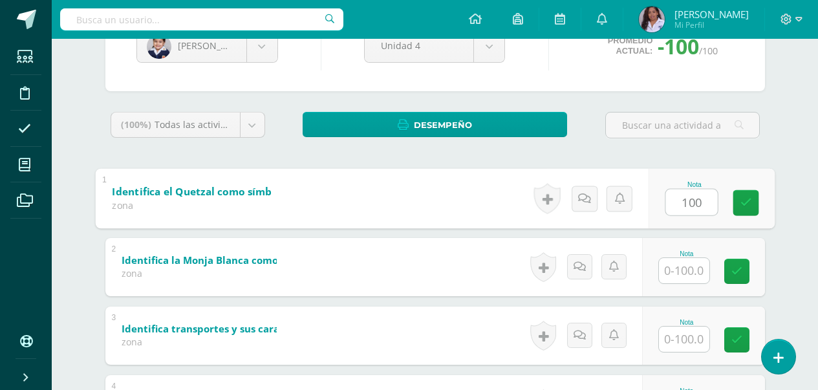
scroll to position [181, 0]
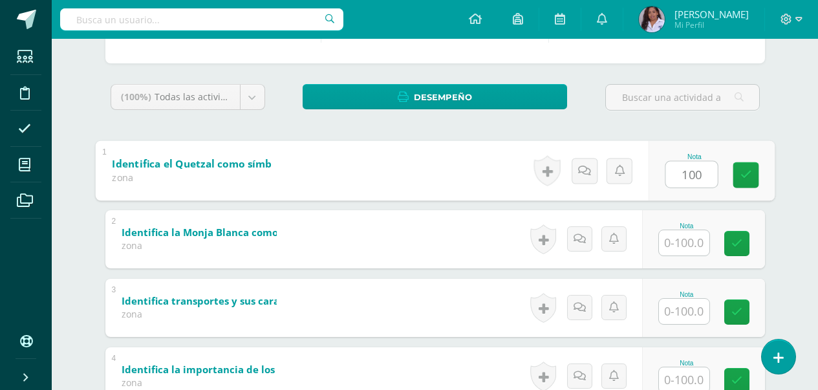
type input "100"
click at [687, 244] on input "text" at bounding box center [684, 242] width 50 height 25
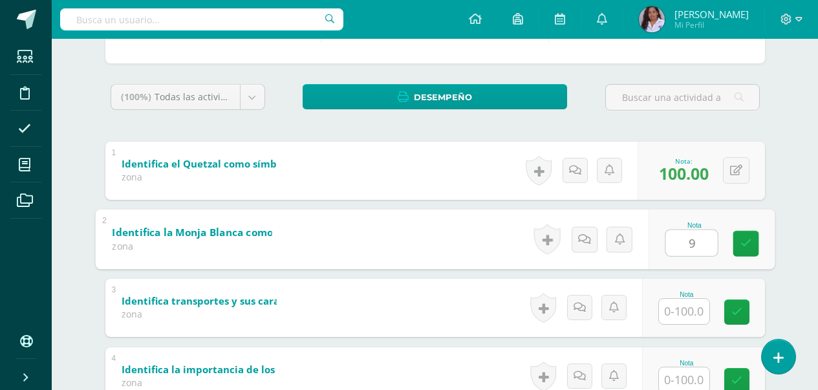
type input "90"
click at [684, 314] on input "text" at bounding box center [684, 311] width 50 height 25
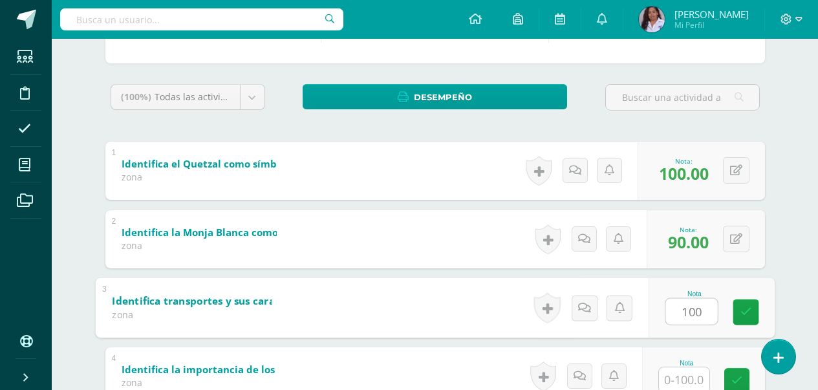
type input "100"
click at [693, 378] on input "text" at bounding box center [684, 379] width 50 height 25
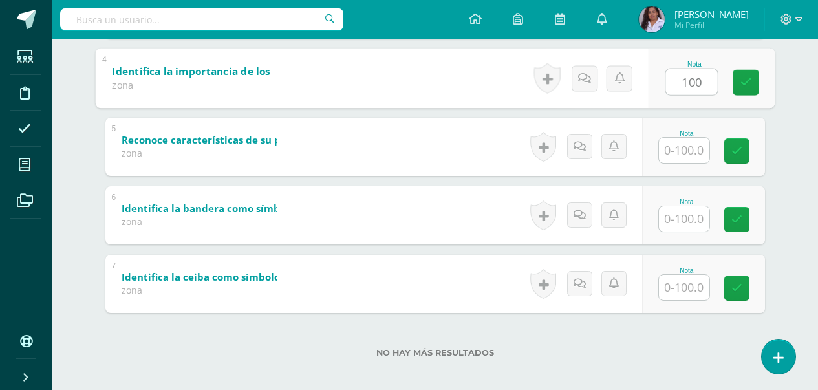
scroll to position [488, 0]
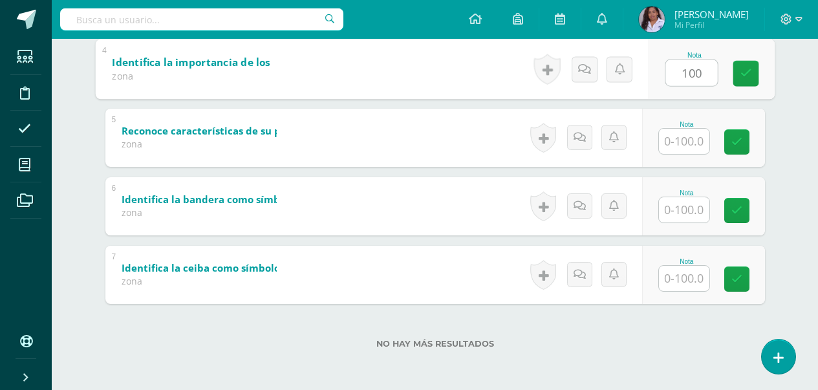
type input "100"
click at [688, 142] on input "text" at bounding box center [684, 141] width 50 height 25
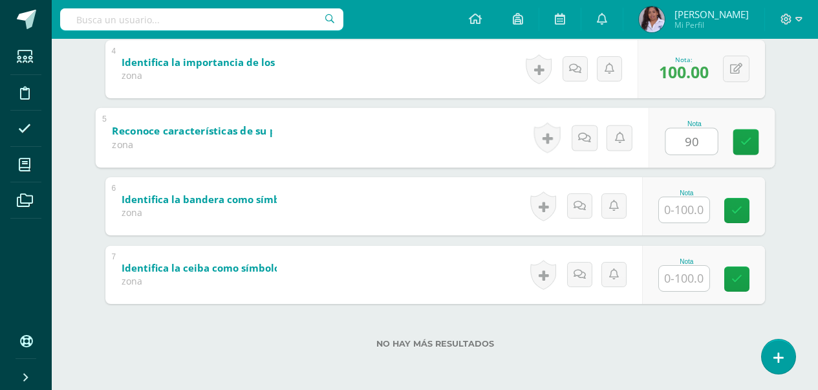
type input "90"
click at [703, 208] on input "text" at bounding box center [684, 209] width 50 height 25
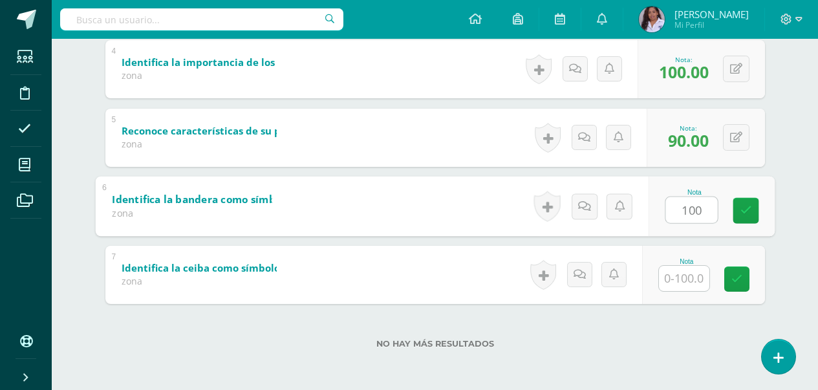
type input "100"
click at [683, 279] on input "text" at bounding box center [684, 278] width 50 height 25
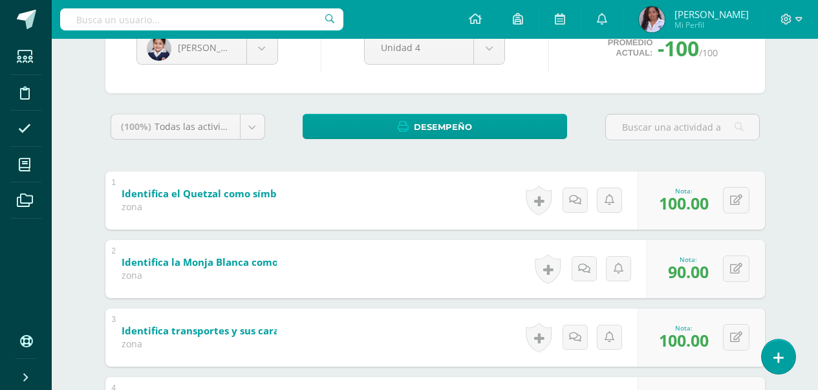
scroll to position [126, 0]
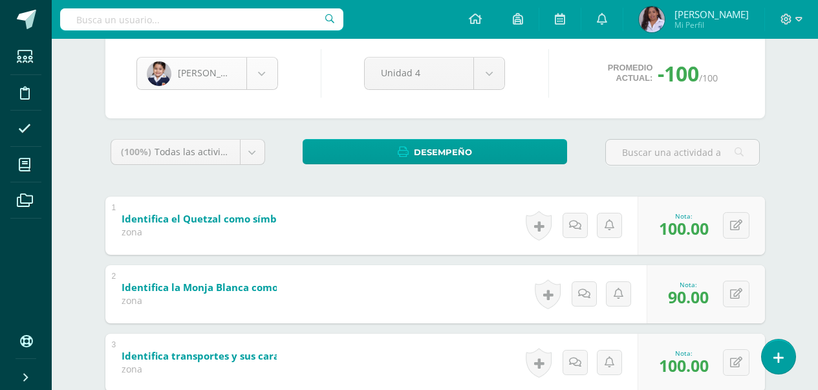
type input "90"
click at [258, 69] on body "Estudiantes Disciplina Asistencia Mis cursos Archivos Soporte Ayuda Reportar un…" at bounding box center [409, 313] width 818 height 878
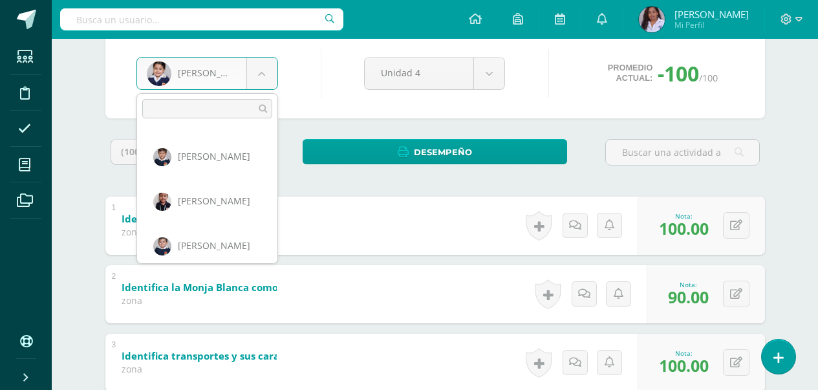
scroll to position [356, 0]
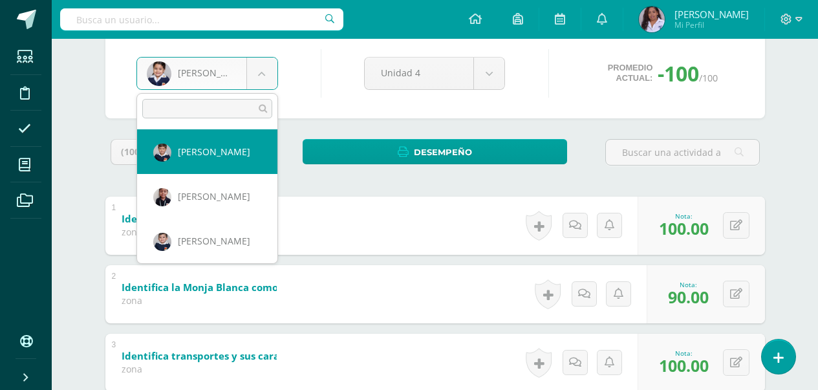
select select "3111"
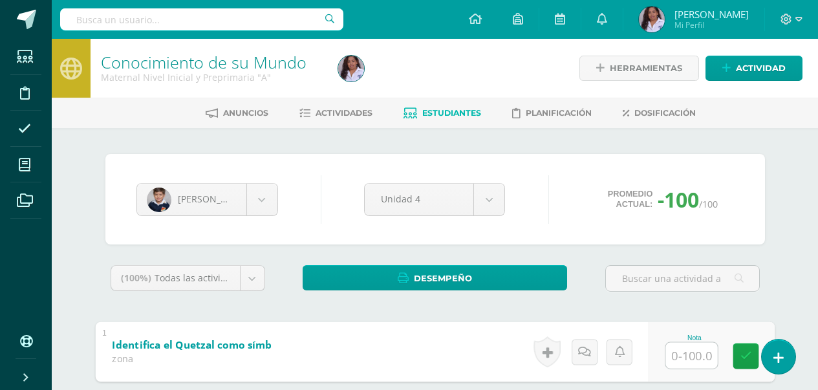
click at [692, 357] on input "text" at bounding box center [691, 355] width 52 height 26
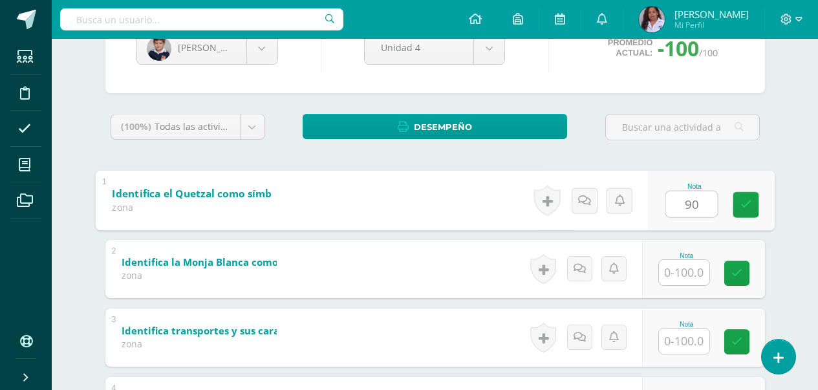
scroll to position [155, 0]
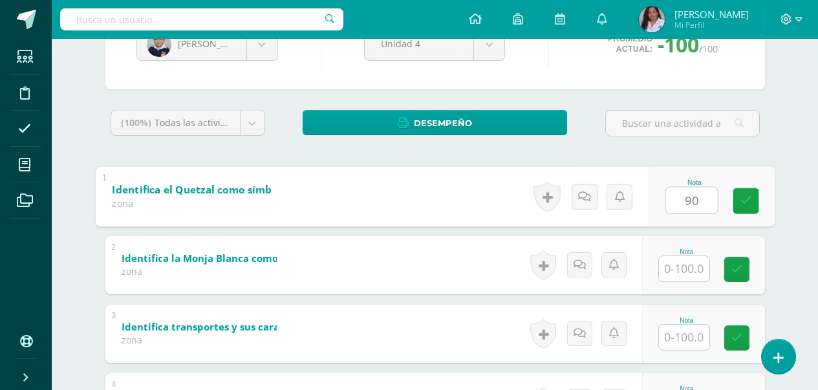
type input "90"
click at [682, 273] on input "text" at bounding box center [684, 268] width 50 height 25
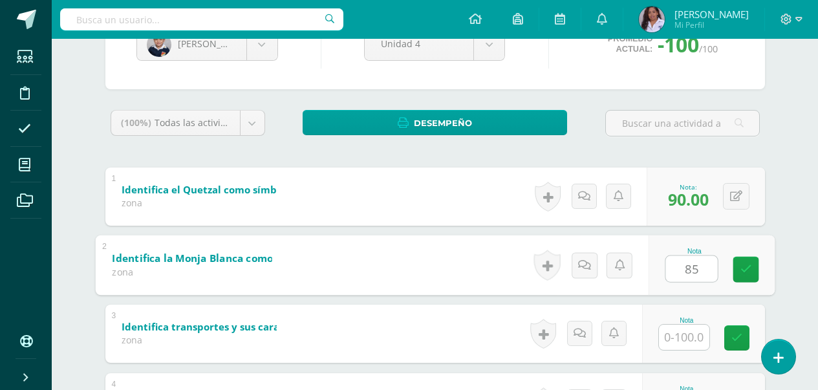
type input "85"
click at [692, 335] on input "text" at bounding box center [684, 336] width 50 height 25
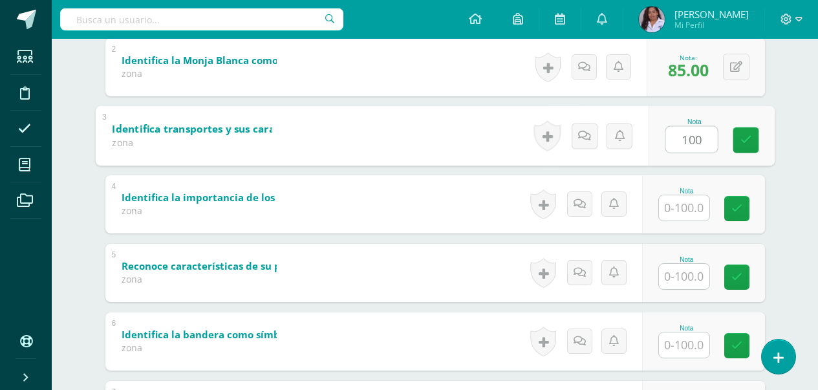
scroll to position [388, 0]
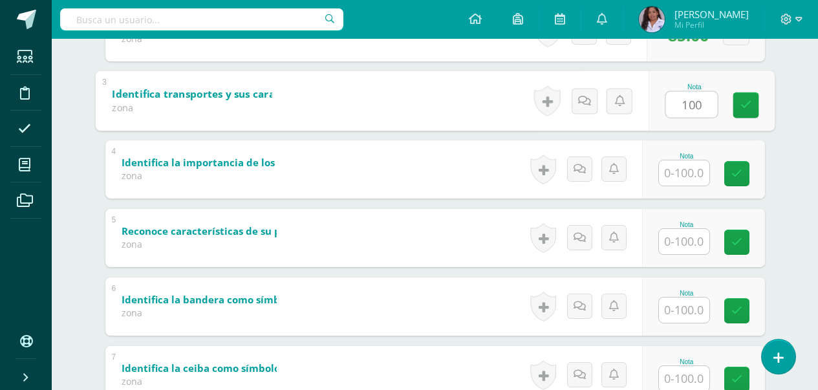
type input "100"
click at [689, 175] on input "text" at bounding box center [684, 172] width 50 height 25
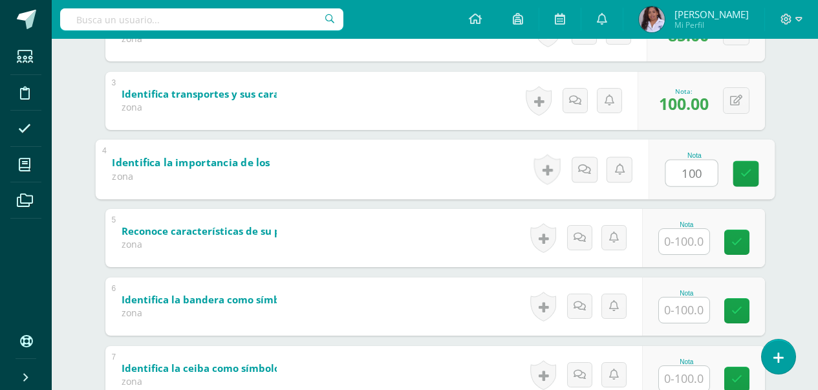
type input "100"
click at [686, 247] on input "text" at bounding box center [684, 241] width 50 height 25
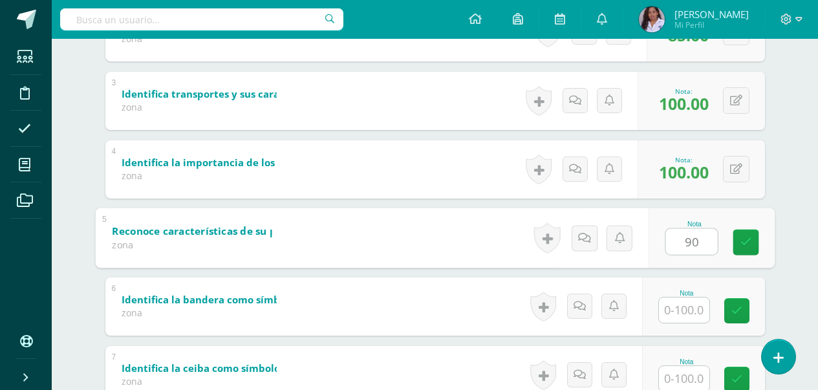
type input "90"
click at [684, 317] on input "text" at bounding box center [684, 309] width 50 height 25
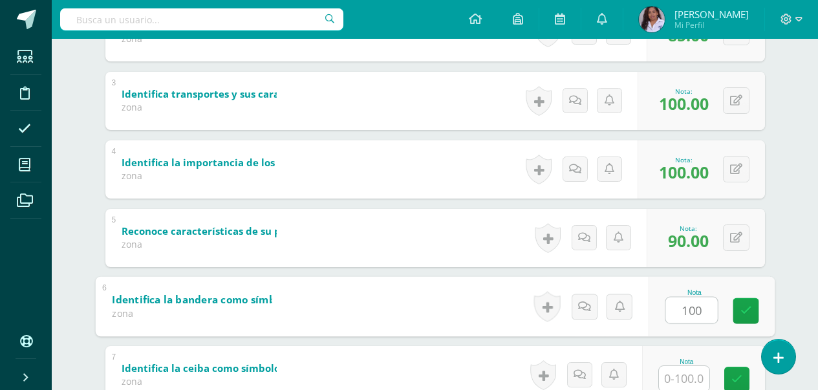
type input "100"
click at [689, 382] on input "text" at bounding box center [684, 378] width 50 height 25
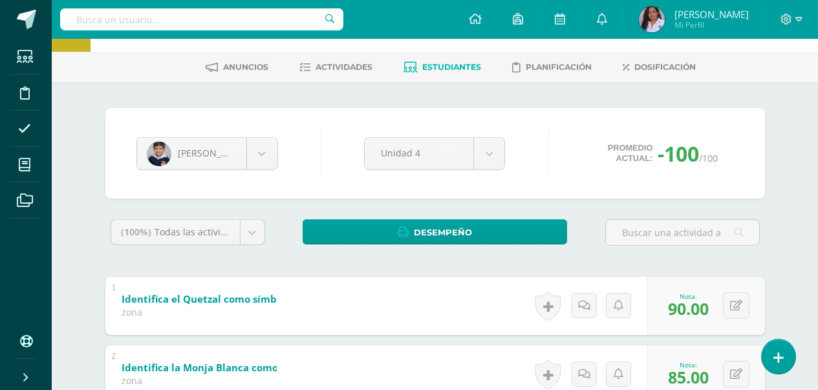
scroll to position [23, 0]
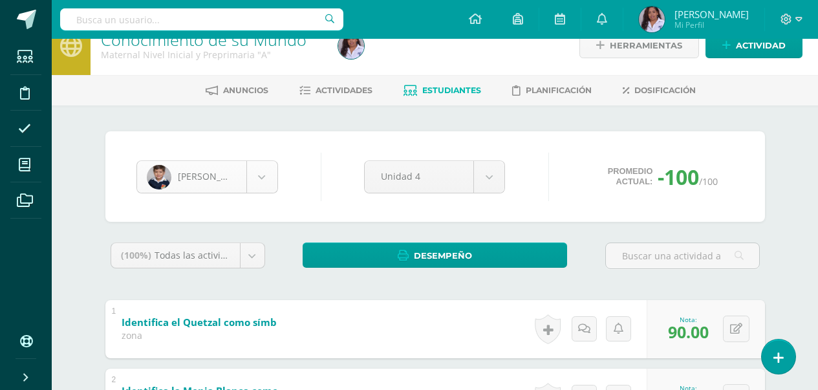
type input "90"
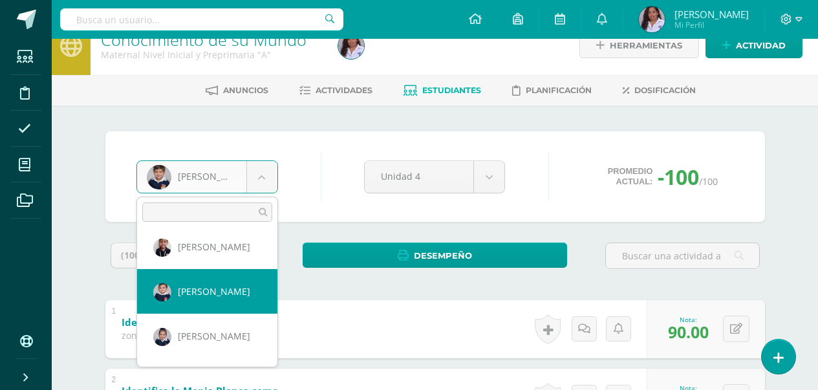
scroll to position [407, 0]
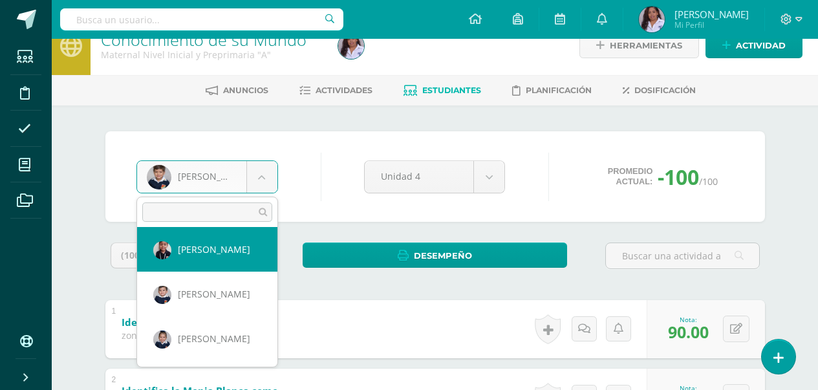
select select "3133"
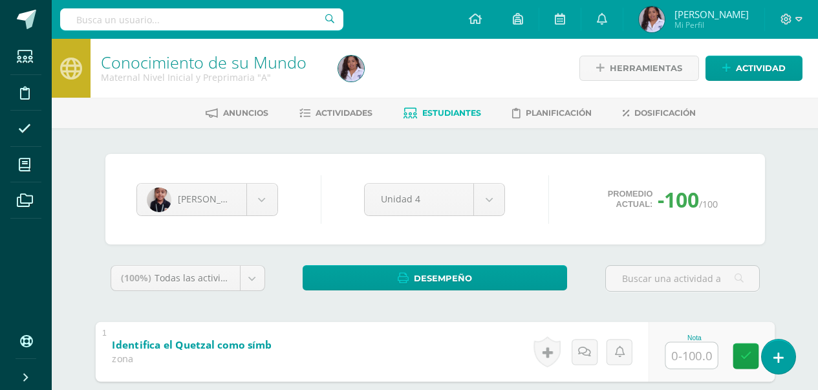
click at [678, 356] on input "text" at bounding box center [691, 355] width 52 height 26
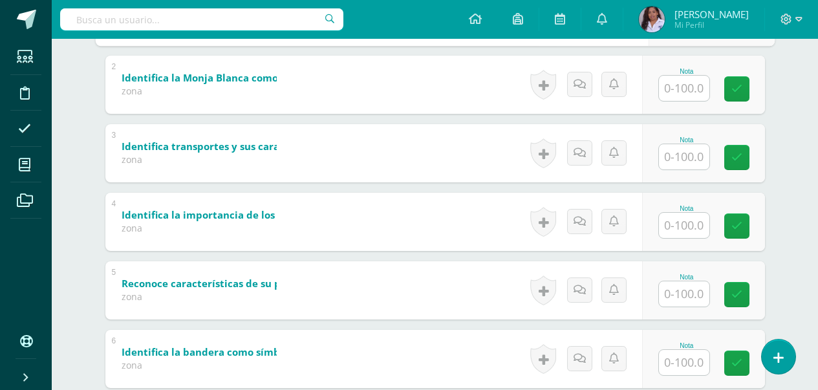
scroll to position [336, 0]
type input "90"
click at [692, 88] on input "text" at bounding box center [684, 87] width 50 height 25
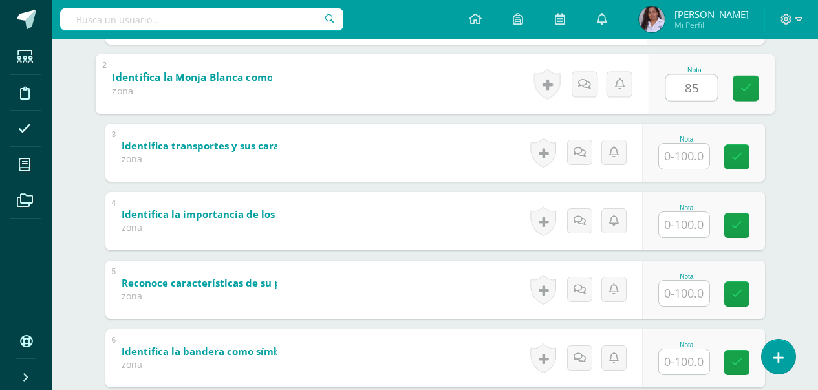
type input "85"
click at [700, 157] on input "text" at bounding box center [684, 155] width 50 height 25
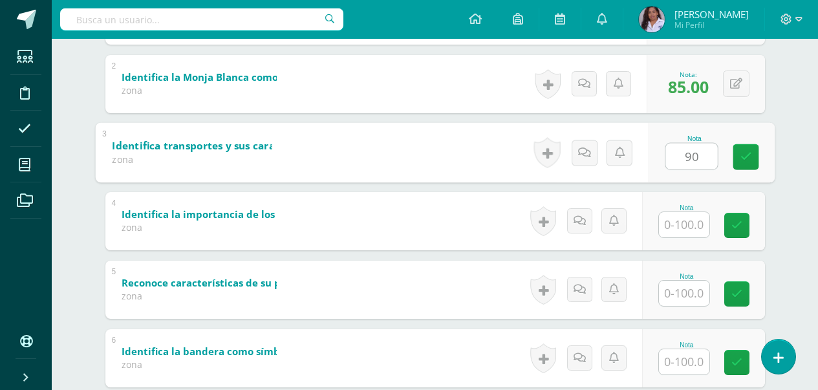
type input "90"
click at [684, 221] on input "text" at bounding box center [684, 224] width 50 height 25
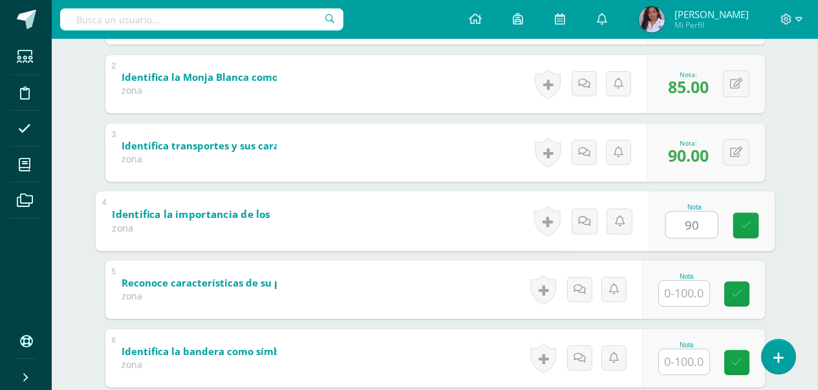
type input "90"
click at [685, 290] on input "text" at bounding box center [684, 293] width 50 height 25
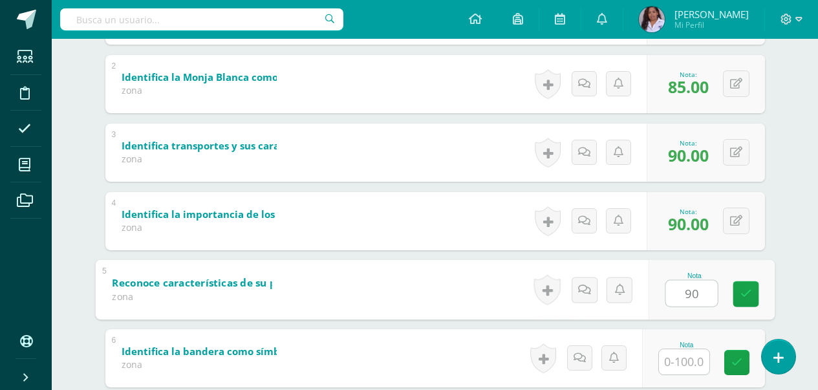
type input "90"
click at [685, 364] on input "text" at bounding box center [684, 361] width 50 height 25
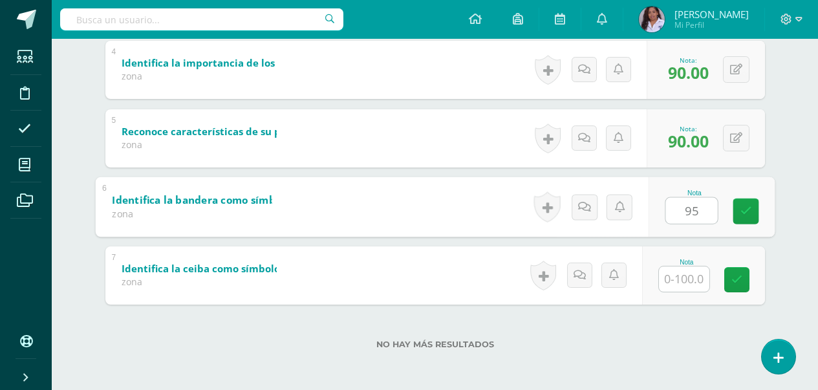
scroll to position [488, 0]
type input "95"
click at [686, 273] on input "text" at bounding box center [684, 278] width 50 height 25
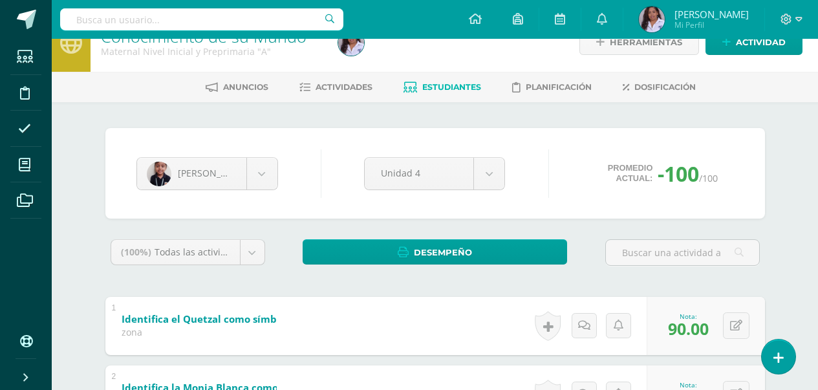
scroll to position [23, 0]
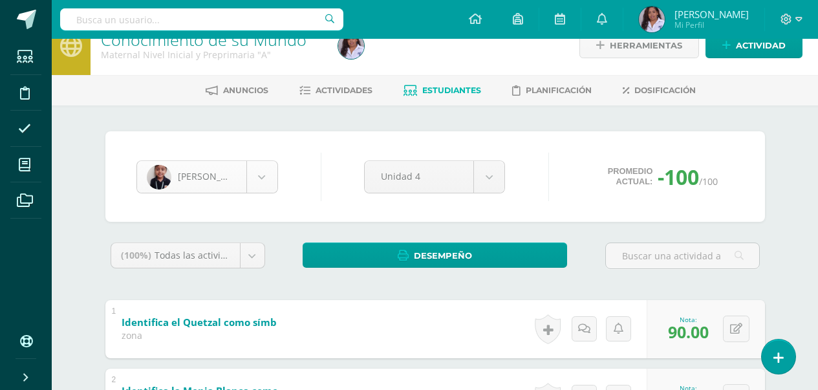
type input "85"
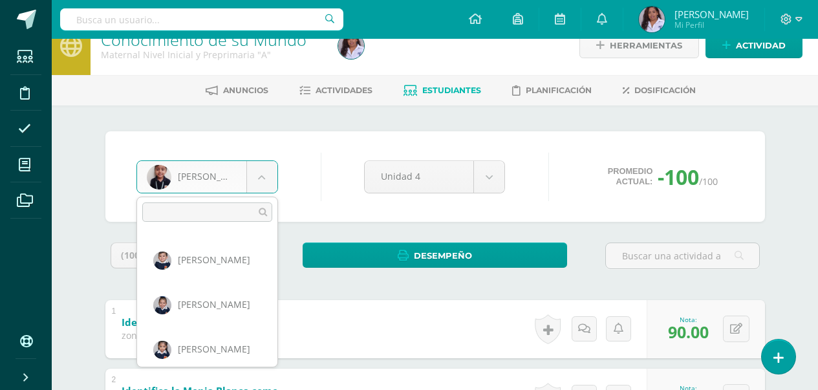
scroll to position [445, 0]
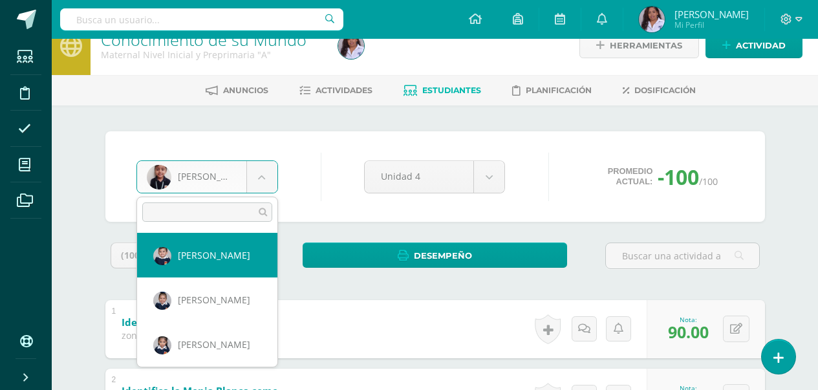
select select "3103"
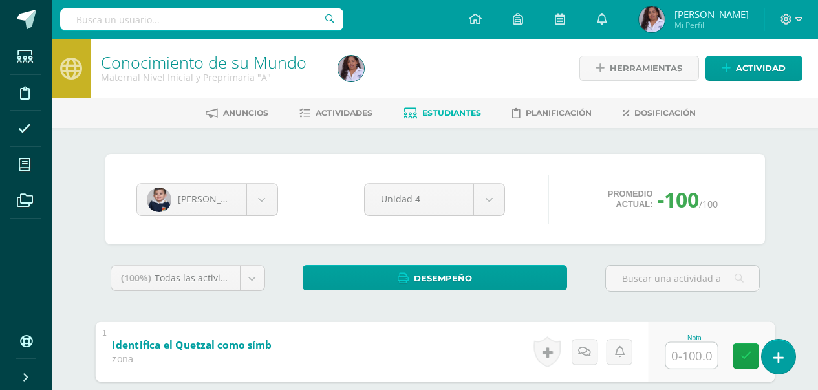
click at [679, 355] on input "text" at bounding box center [691, 355] width 52 height 26
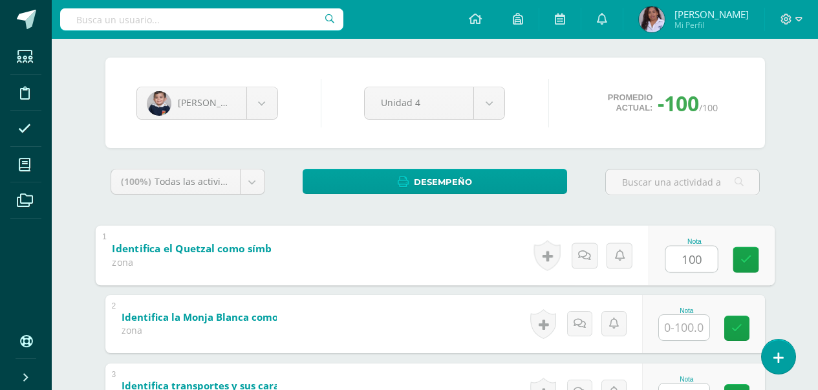
scroll to position [129, 0]
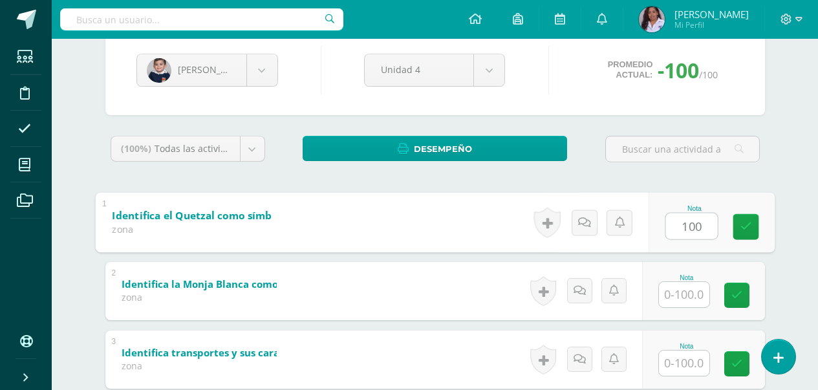
type input "100"
click at [694, 302] on input "text" at bounding box center [684, 294] width 50 height 25
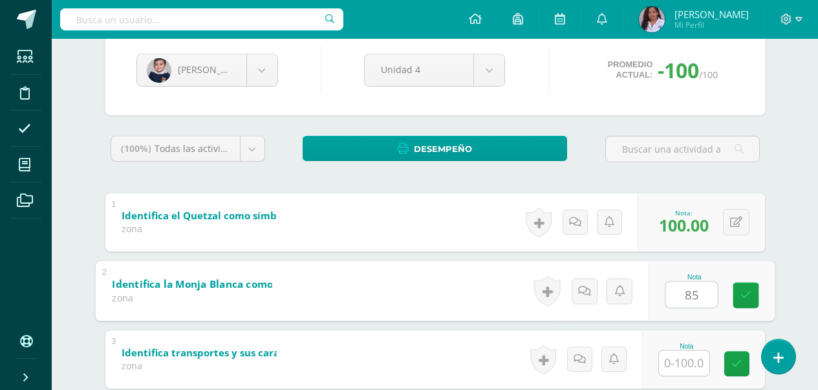
type input "85"
click at [685, 369] on input "text" at bounding box center [684, 362] width 50 height 25
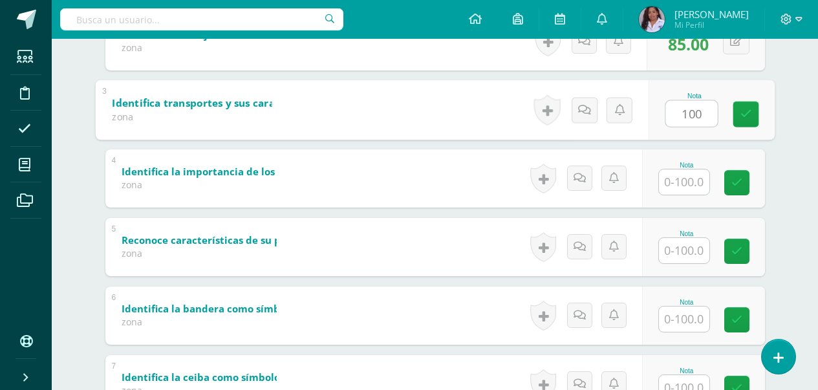
scroll to position [388, 0]
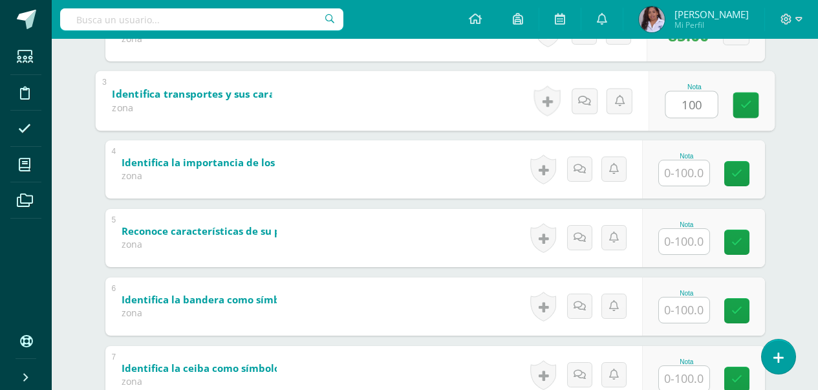
type input "100"
click at [682, 174] on input "text" at bounding box center [684, 172] width 50 height 25
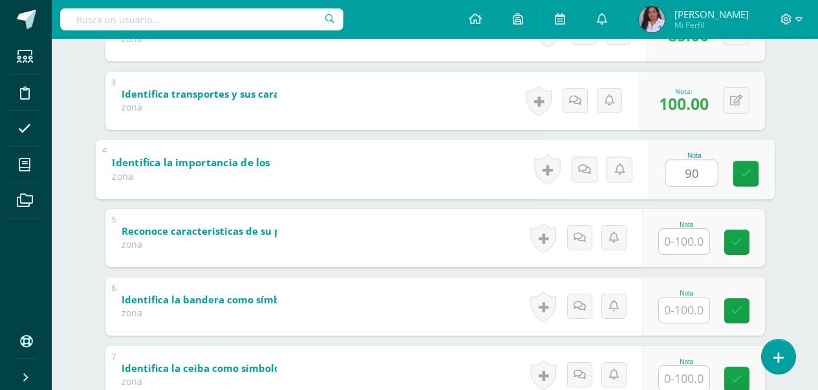
type input "90"
click at [685, 244] on input "text" at bounding box center [684, 241] width 50 height 25
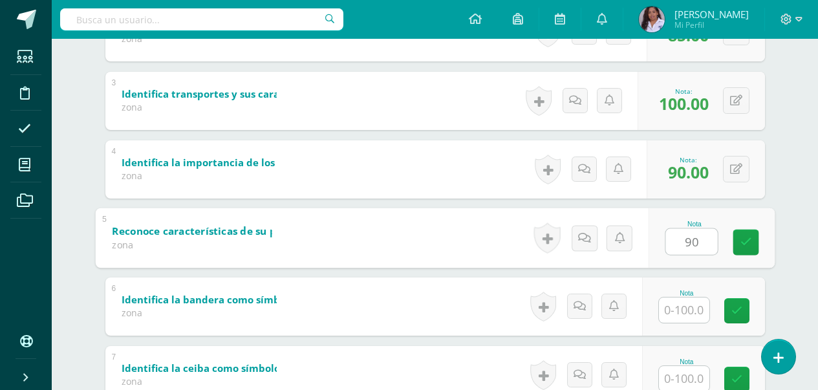
type input "90"
click at [691, 313] on input "text" at bounding box center [684, 309] width 50 height 25
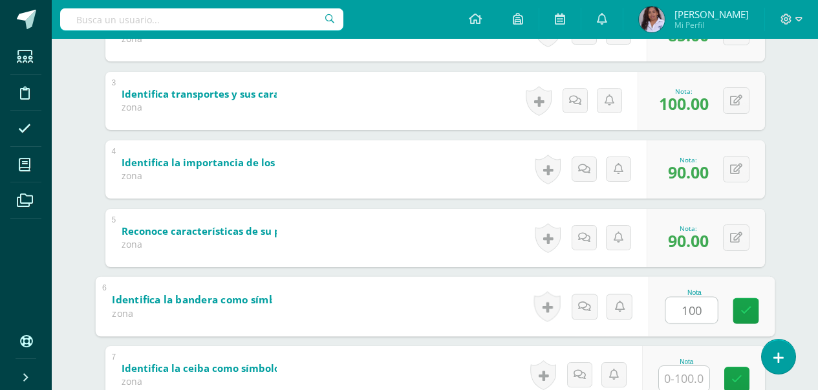
type input "100"
click at [682, 385] on input "text" at bounding box center [684, 378] width 50 height 25
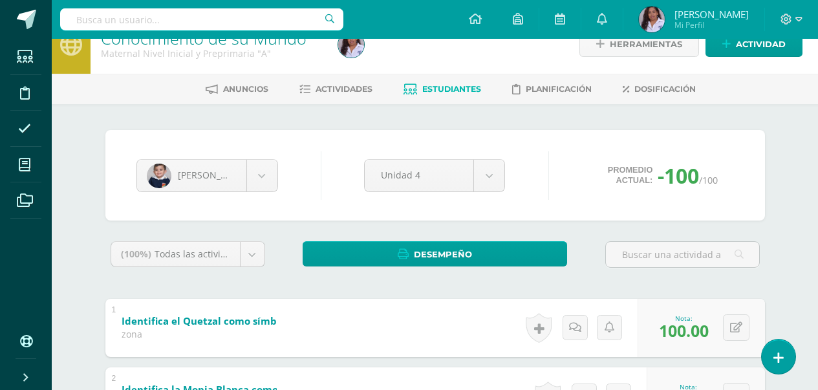
scroll to position [0, 0]
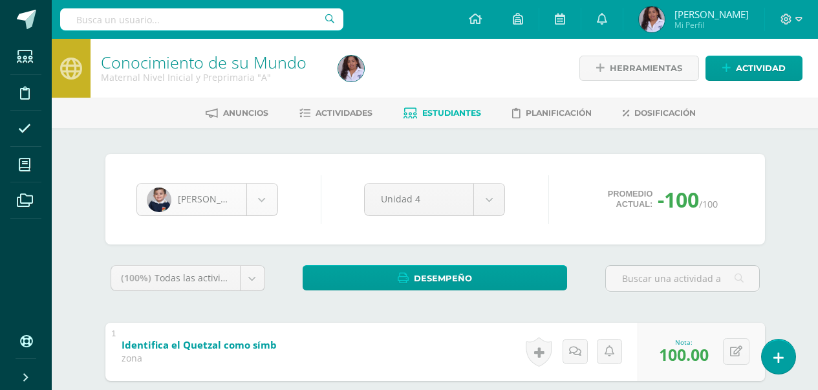
type input "85"
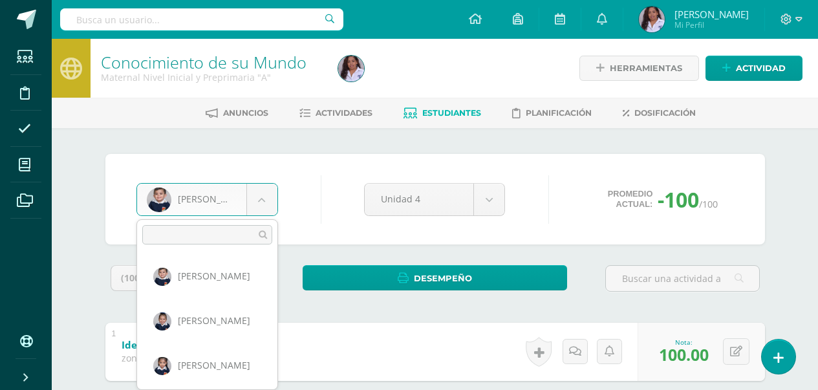
scroll to position [451, 0]
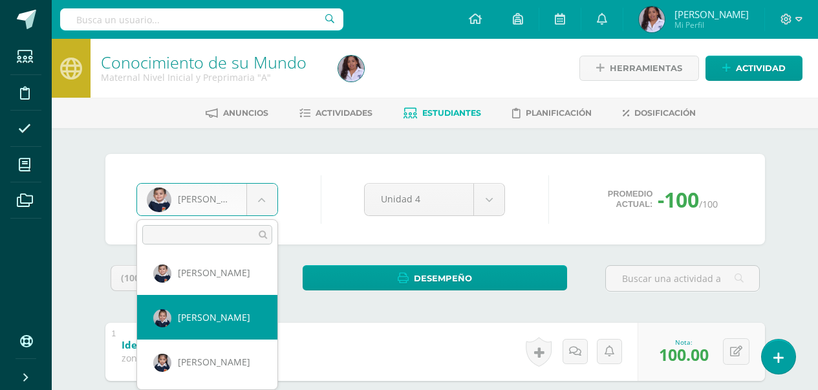
select select "2987"
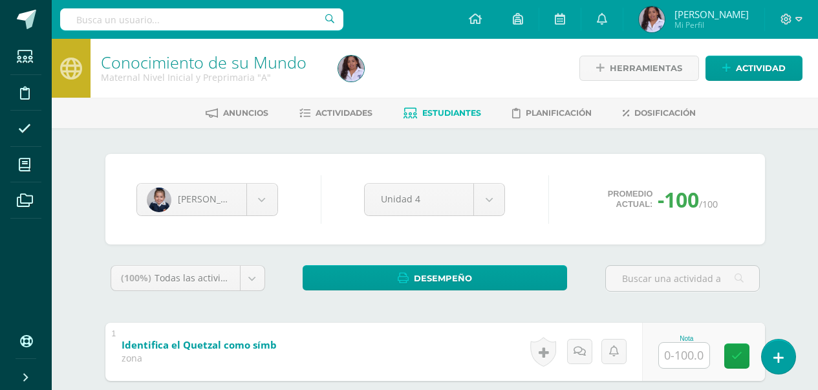
click at [686, 354] on input "text" at bounding box center [684, 355] width 50 height 25
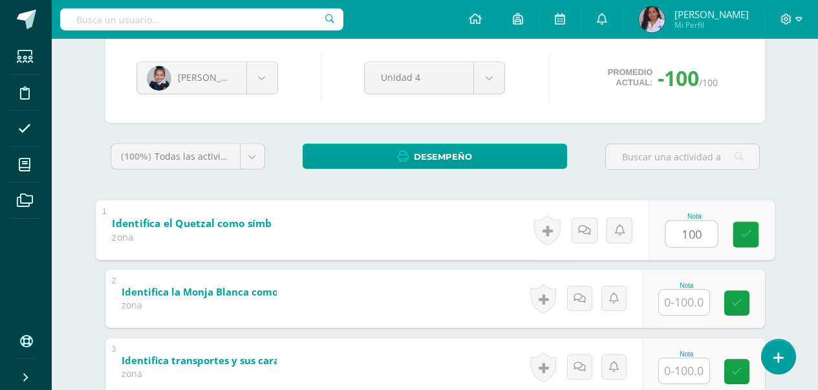
scroll to position [155, 0]
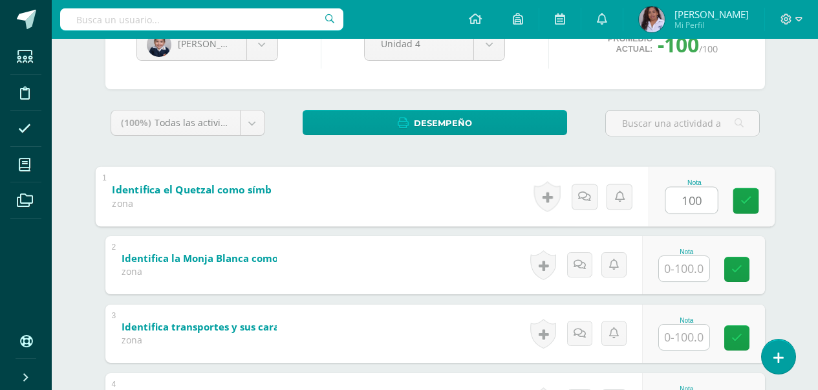
type input "100"
click at [679, 277] on input "text" at bounding box center [684, 268] width 50 height 25
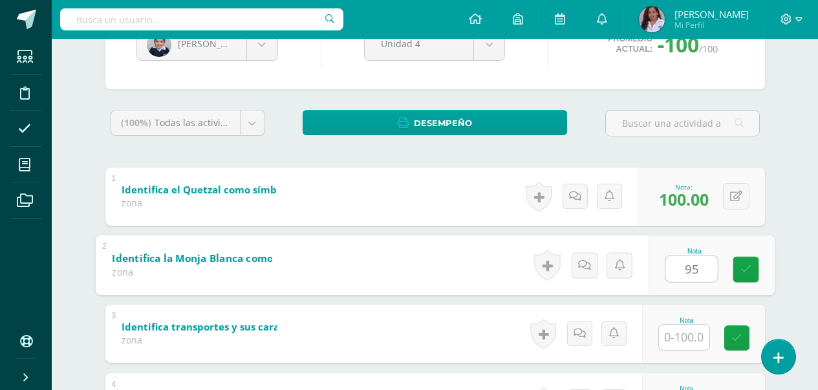
type input "95"
click at [692, 337] on input "text" at bounding box center [684, 336] width 50 height 25
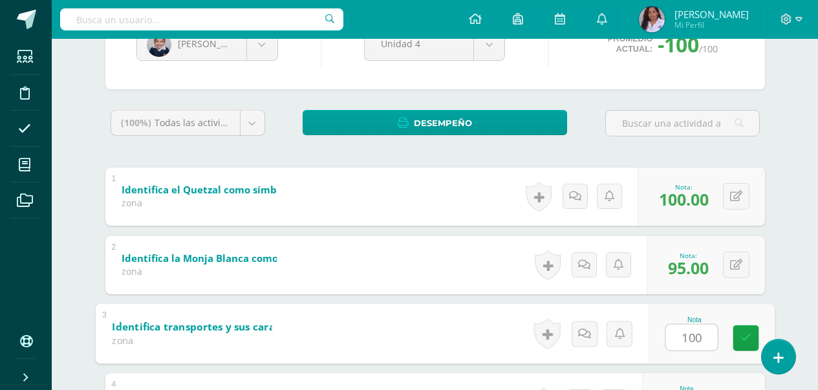
type input "100"
click at [816, 378] on div "Conocimiento de su Mundo Maternal Nivel Inicial y Preprimaria "A" Herramientas …" at bounding box center [435, 303] width 766 height 839
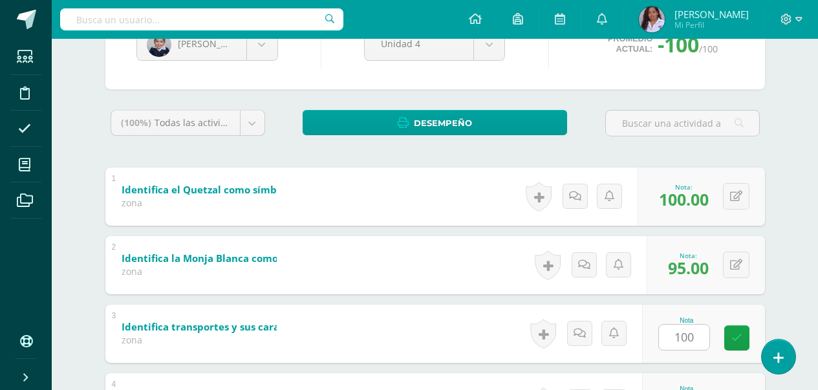
click at [816, 378] on div "Conocimiento de su Mundo Maternal Nivel Inicial y Preprimaria "A" Herramientas …" at bounding box center [435, 303] width 766 height 839
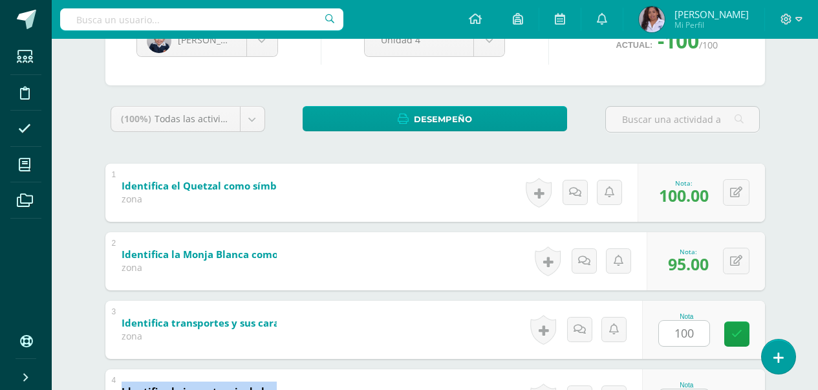
click at [816, 378] on div "Conocimiento de su Mundo Maternal Nivel Inicial y Preprimaria "A" Herramientas …" at bounding box center [435, 299] width 766 height 839
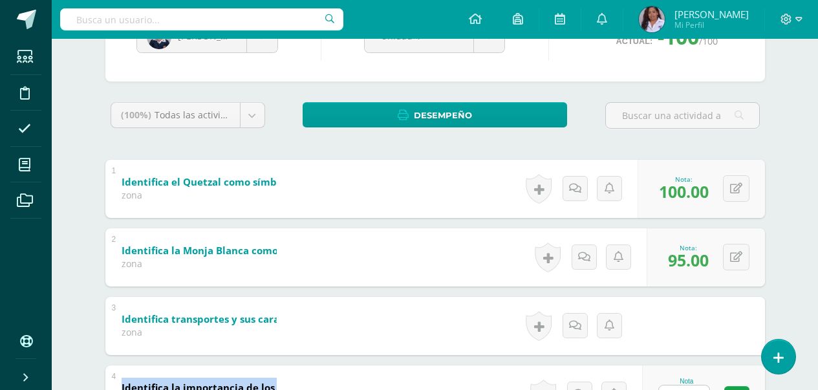
click at [816, 378] on div "Conocimiento de su Mundo Maternal Nivel Inicial y Preprimaria "A" Herramientas …" at bounding box center [435, 295] width 766 height 839
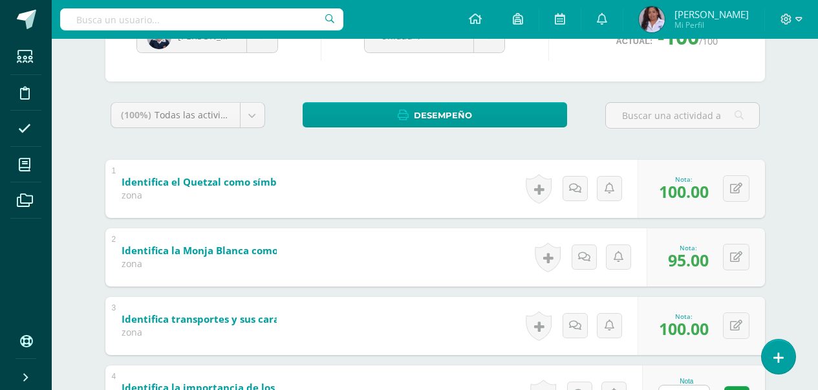
click at [816, 379] on div "Conocimiento de su Mundo Maternal Nivel Inicial y Preprimaria "A" Herramientas …" at bounding box center [435, 295] width 766 height 839
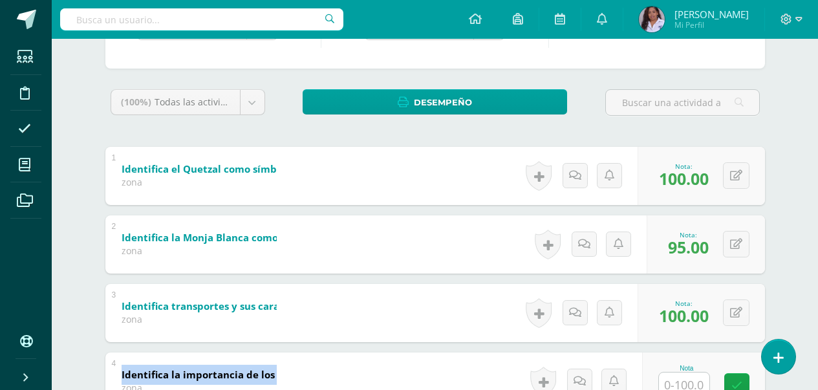
click at [816, 379] on div "Conocimiento de su Mundo Maternal Nivel Inicial y Preprimaria "A" Herramientas …" at bounding box center [435, 282] width 766 height 839
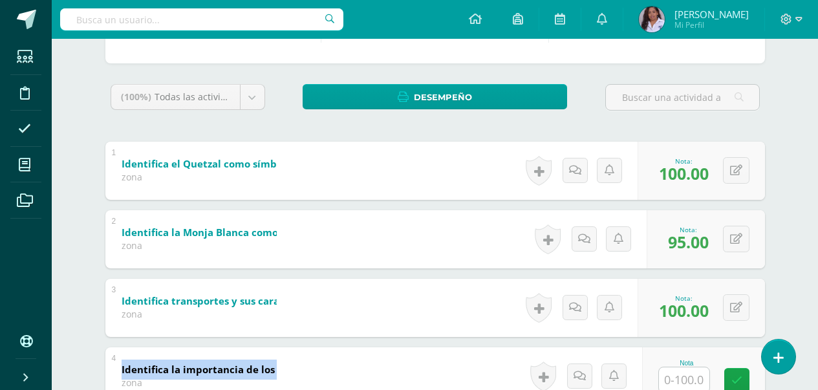
scroll to position [189, 0]
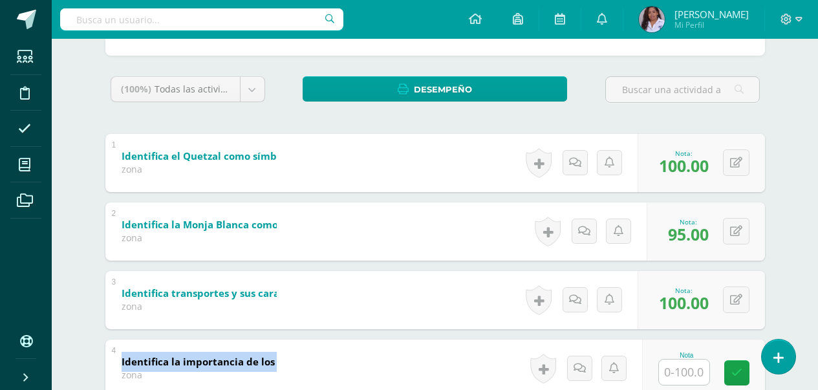
click at [816, 379] on div "Conocimiento de su Mundo Maternal Nivel Inicial y Preprimaria "A" Herramientas …" at bounding box center [435, 269] width 766 height 839
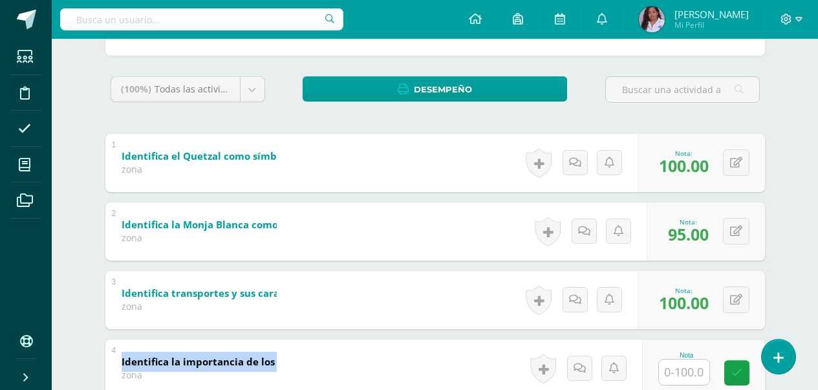
click at [816, 379] on div "Conocimiento de su Mundo Maternal Nivel Inicial y Preprimaria "A" Herramientas …" at bounding box center [435, 269] width 766 height 839
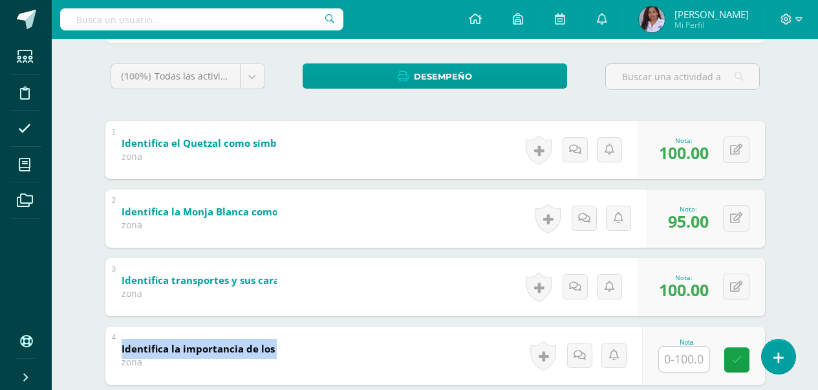
click at [816, 379] on div "Conocimiento de su Mundo Maternal Nivel Inicial y Preprimaria "A" Herramientas …" at bounding box center [435, 256] width 766 height 839
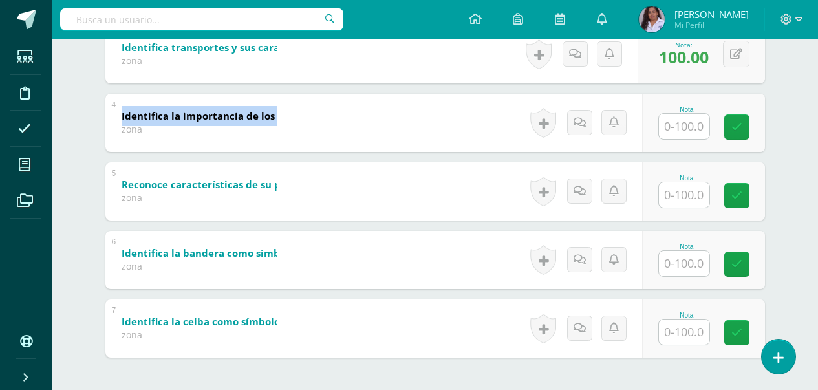
scroll to position [460, 0]
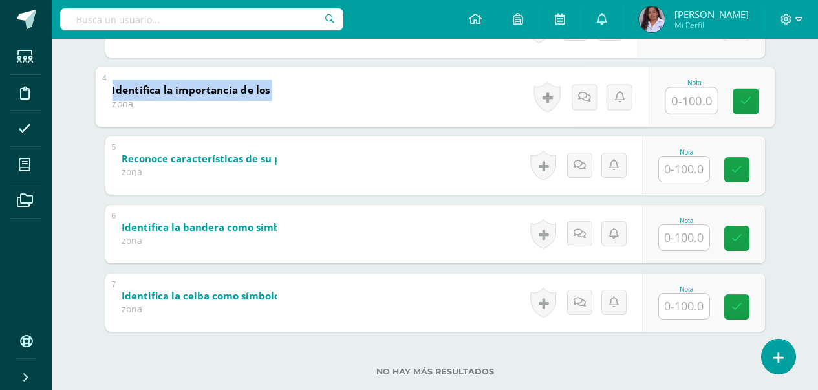
click at [686, 89] on input "text" at bounding box center [691, 100] width 52 height 26
type input "100"
click at [686, 171] on input "text" at bounding box center [684, 168] width 50 height 25
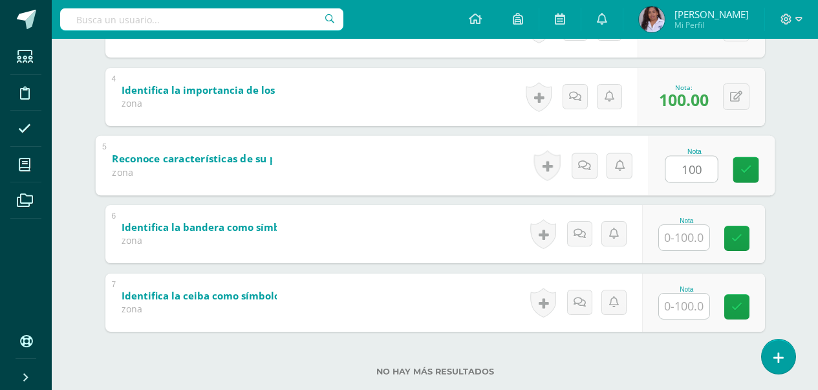
type input "100"
click at [686, 233] on input "text" at bounding box center [684, 237] width 50 height 25
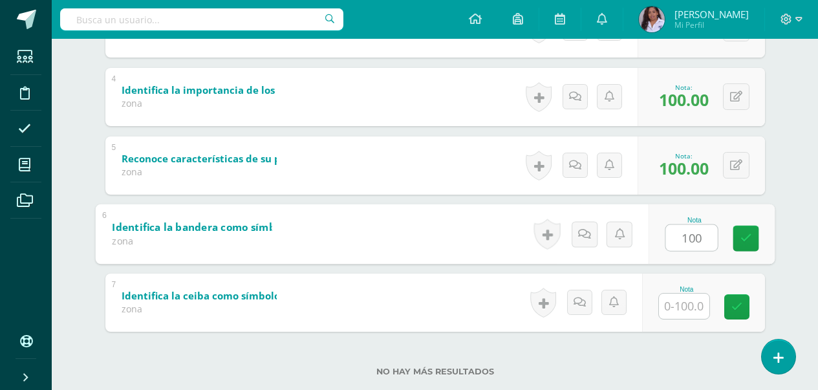
type input "100"
click at [690, 303] on input "text" at bounding box center [684, 305] width 50 height 25
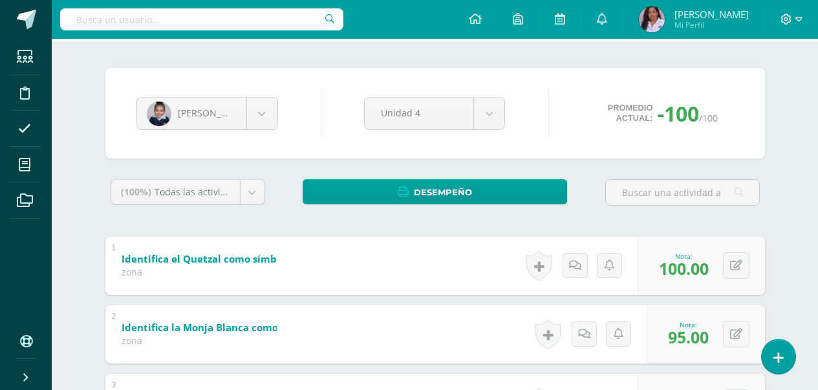
scroll to position [74, 0]
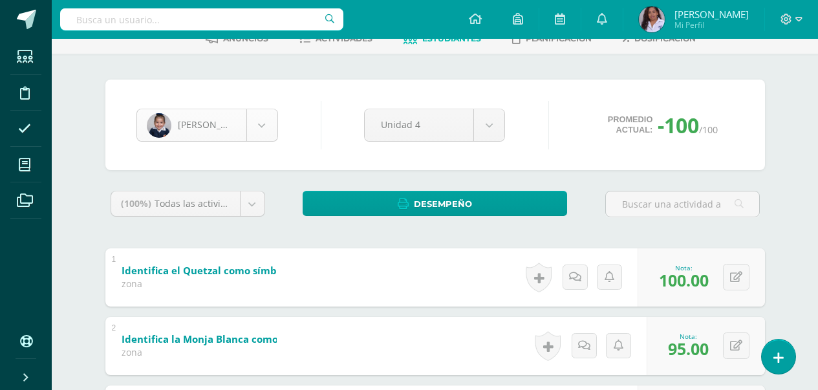
type input "95"
click at [265, 127] on body "Estudiantes Disciplina Asistencia Mis cursos Archivos Soporte Ayuda Reportar un…" at bounding box center [409, 365] width 818 height 878
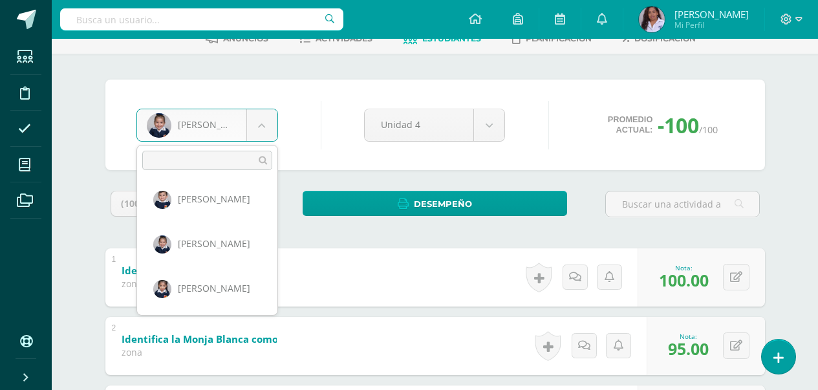
scroll to position [451, 0]
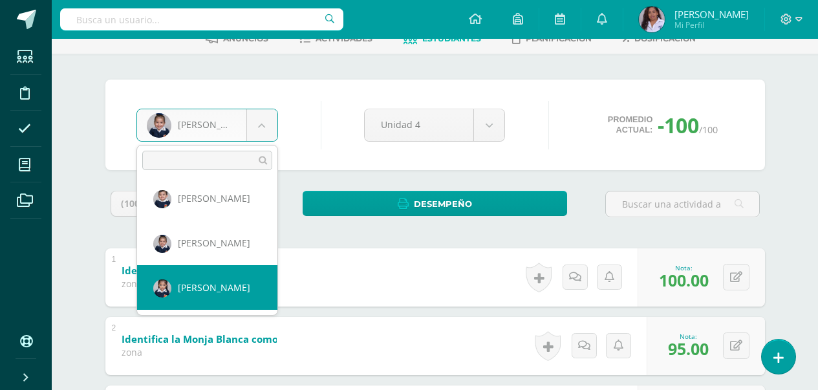
select select "3027"
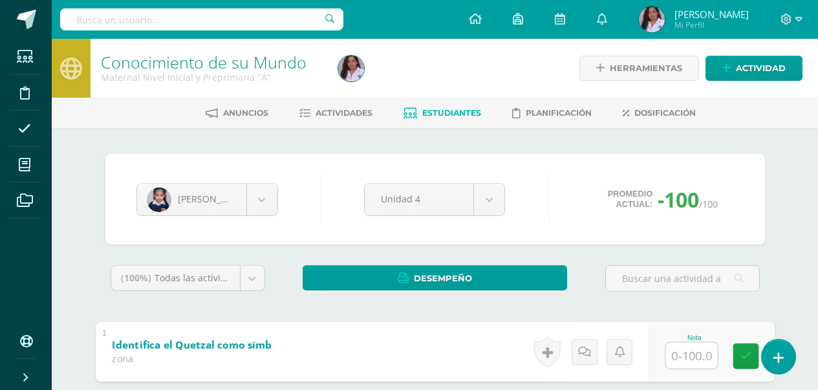
click at [699, 357] on input "text" at bounding box center [691, 355] width 52 height 26
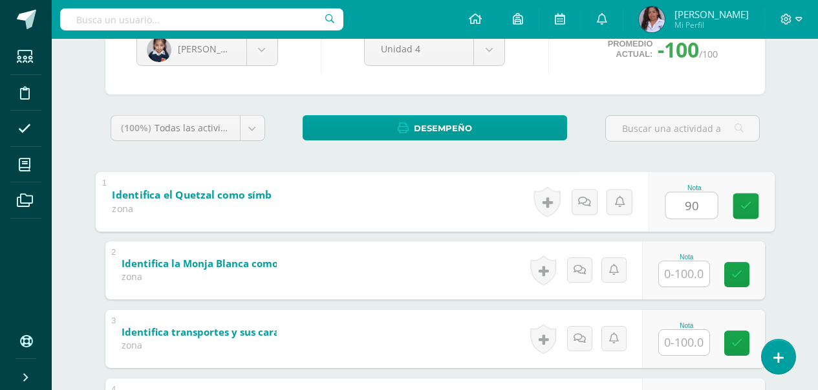
scroll to position [181, 0]
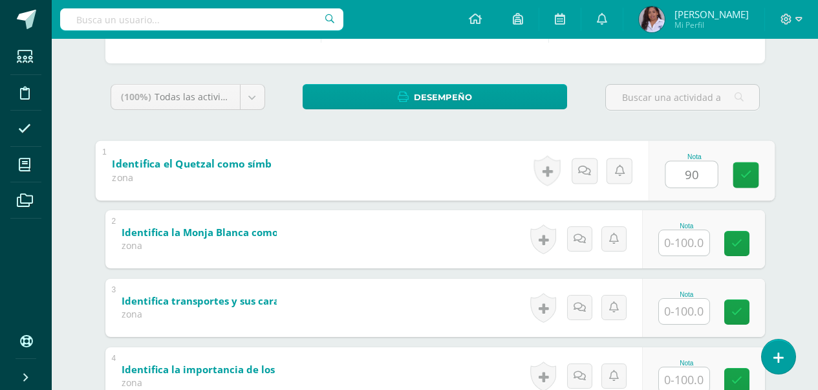
type input "90"
click at [688, 244] on input "text" at bounding box center [684, 242] width 50 height 25
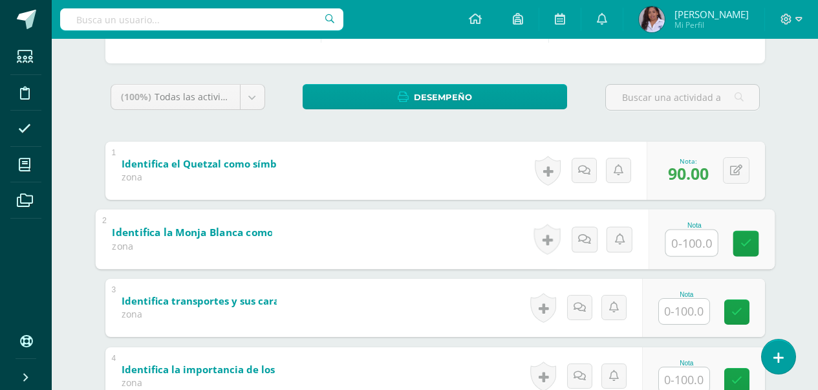
type input "9"
type input "85"
click at [679, 315] on input "text" at bounding box center [684, 311] width 50 height 25
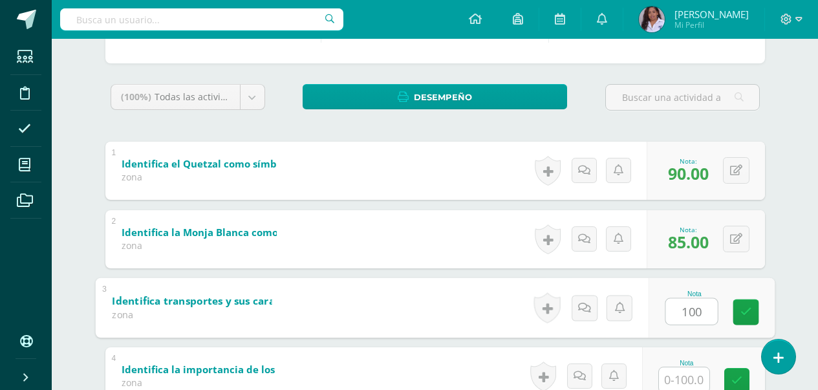
type input "100"
click at [688, 381] on input "text" at bounding box center [684, 379] width 50 height 25
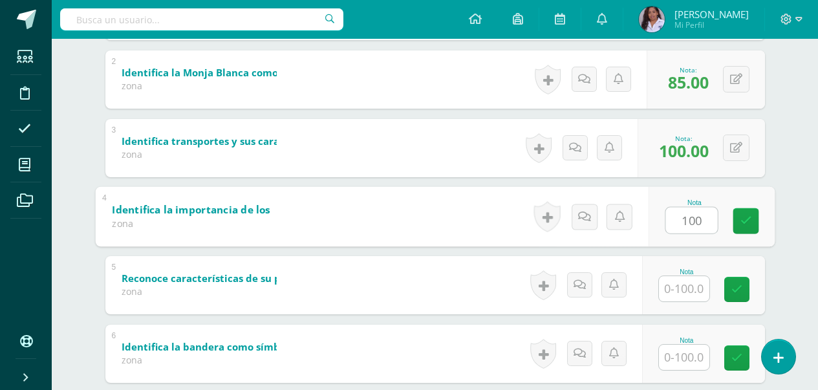
scroll to position [362, 0]
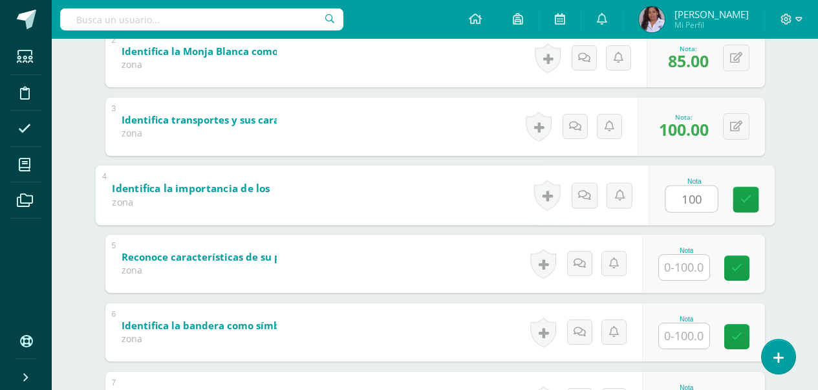
type input "100"
click at [688, 267] on input "text" at bounding box center [684, 267] width 50 height 25
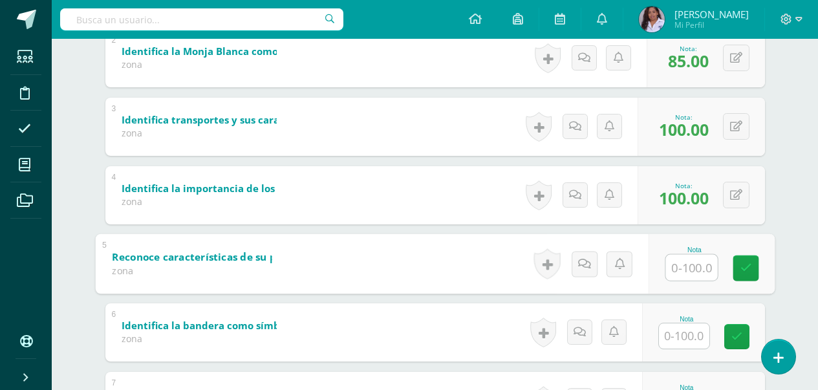
type input "0"
type input "90"
click at [692, 342] on input "text" at bounding box center [684, 335] width 50 height 25
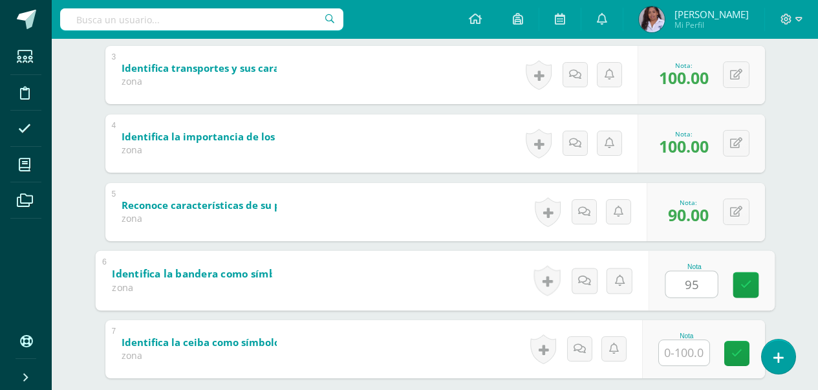
scroll to position [440, 0]
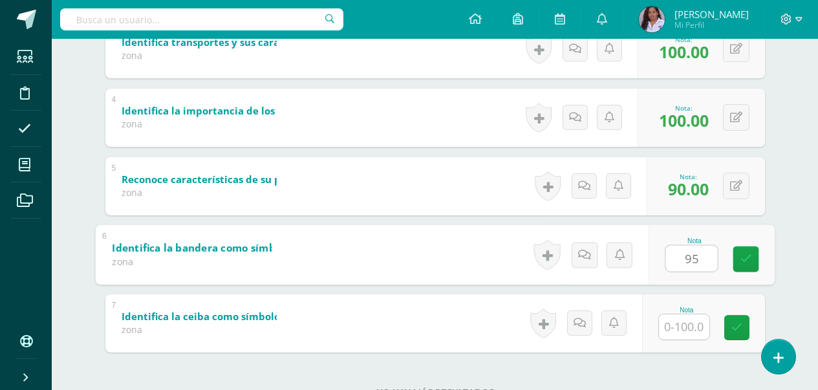
type input "95"
click at [696, 331] on input "text" at bounding box center [684, 326] width 50 height 25
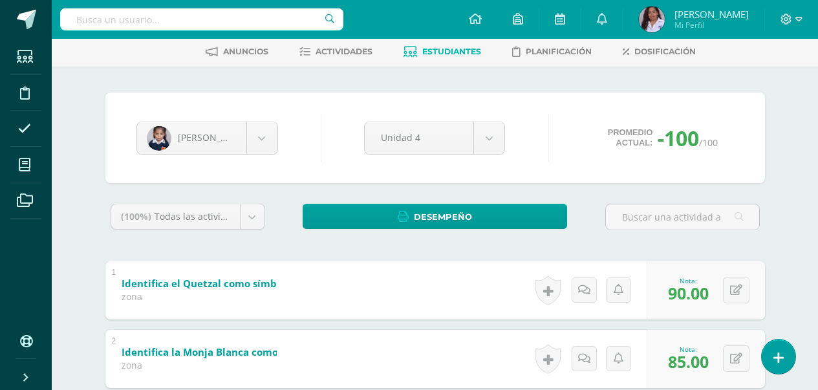
scroll to position [0, 0]
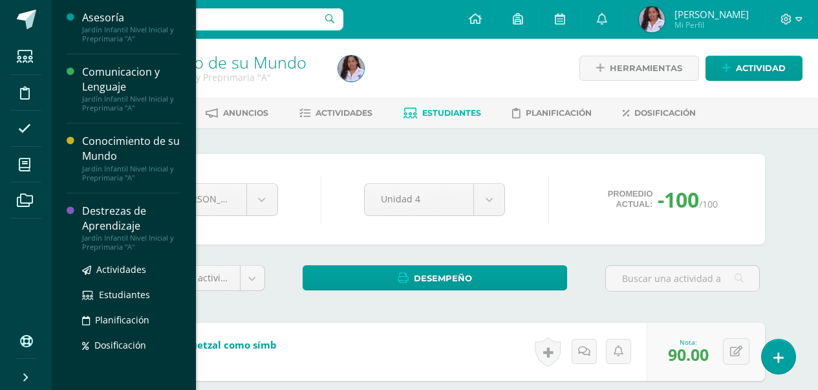
type input "85"
click at [89, 210] on div "Destrezas de Aprendizaje" at bounding box center [131, 219] width 98 height 30
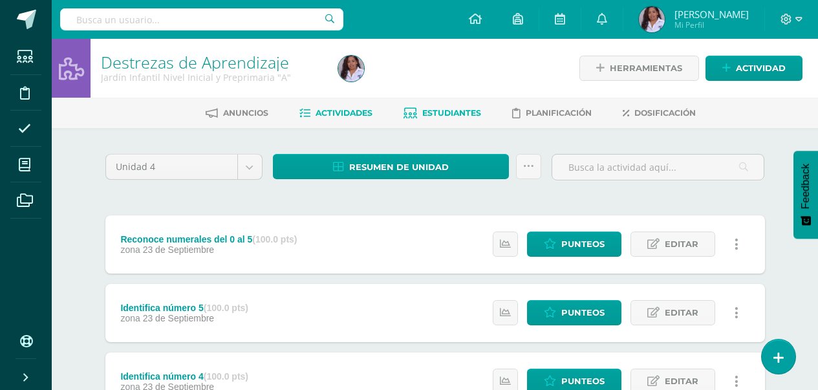
click at [449, 110] on span "Estudiantes" at bounding box center [451, 113] width 59 height 10
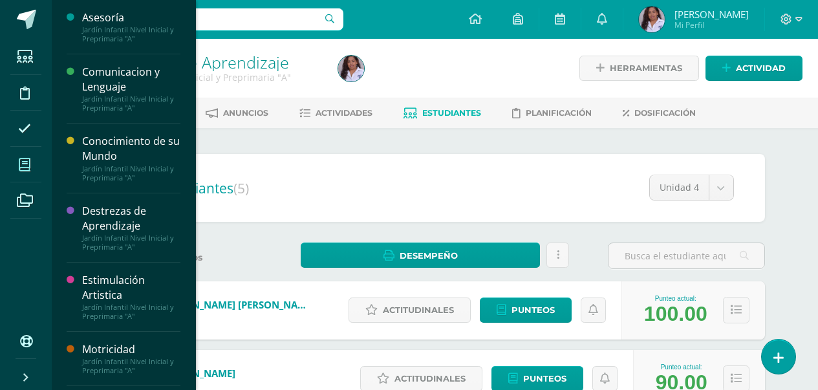
click at [32, 165] on span at bounding box center [24, 164] width 29 height 29
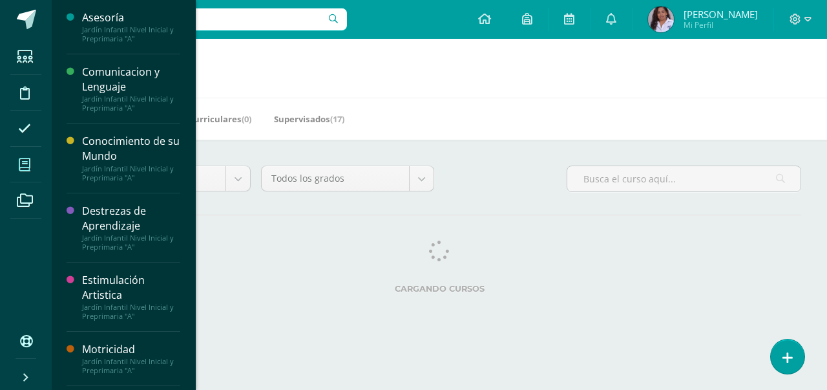
click at [21, 164] on icon at bounding box center [25, 164] width 12 height 13
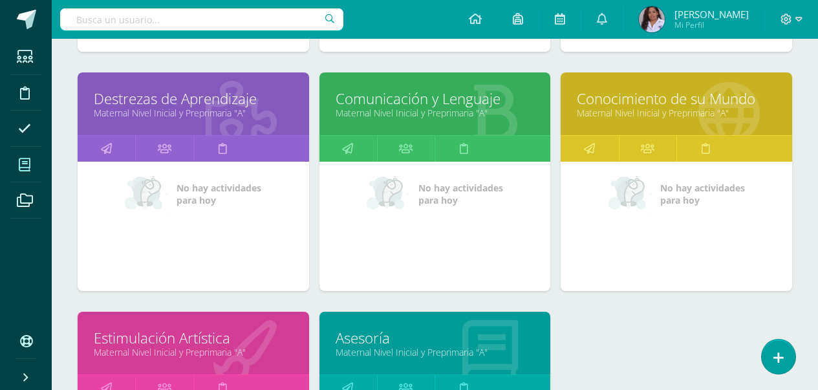
scroll to position [672, 0]
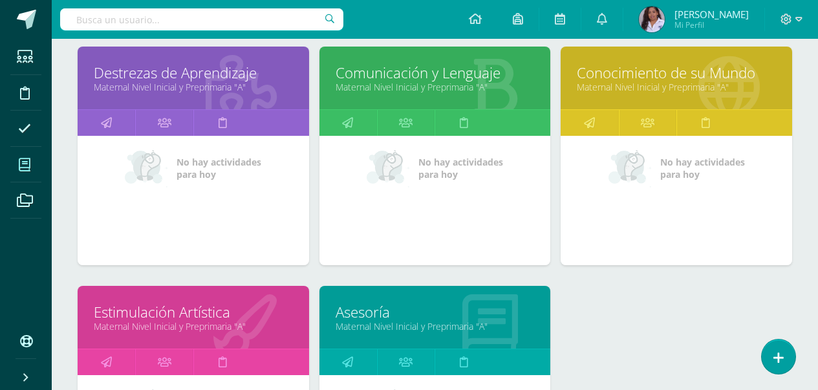
click at [248, 318] on link "Estimulación Artística" at bounding box center [193, 312] width 199 height 20
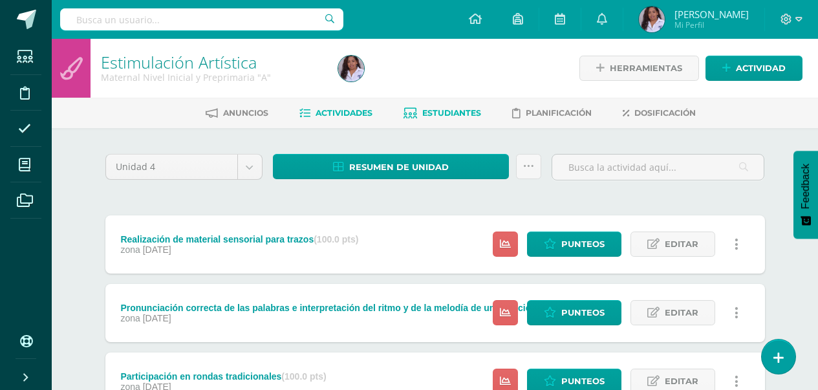
click at [452, 111] on span "Estudiantes" at bounding box center [451, 113] width 59 height 10
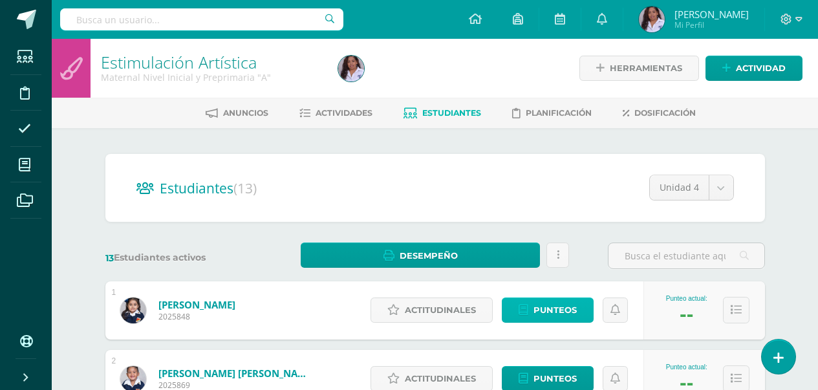
click at [553, 309] on span "Punteos" at bounding box center [554, 310] width 43 height 24
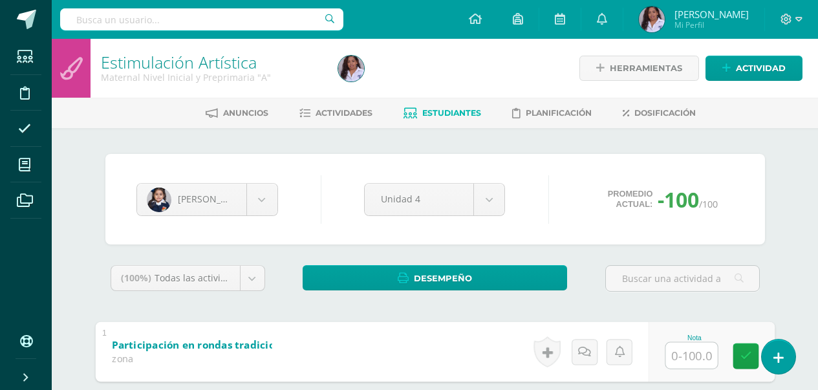
click at [666, 357] on input "text" at bounding box center [691, 355] width 52 height 26
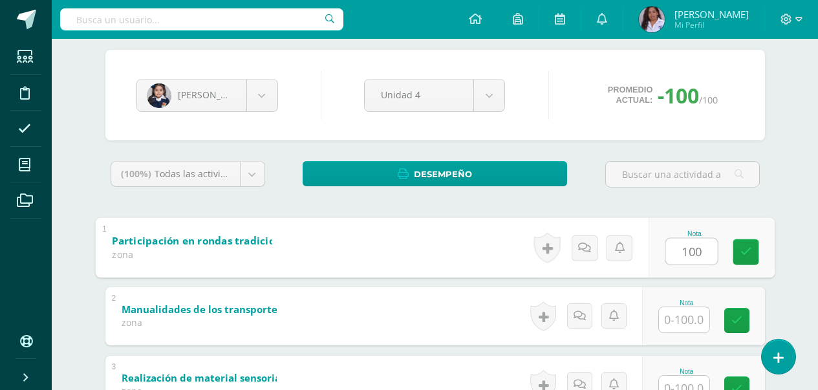
scroll to position [129, 0]
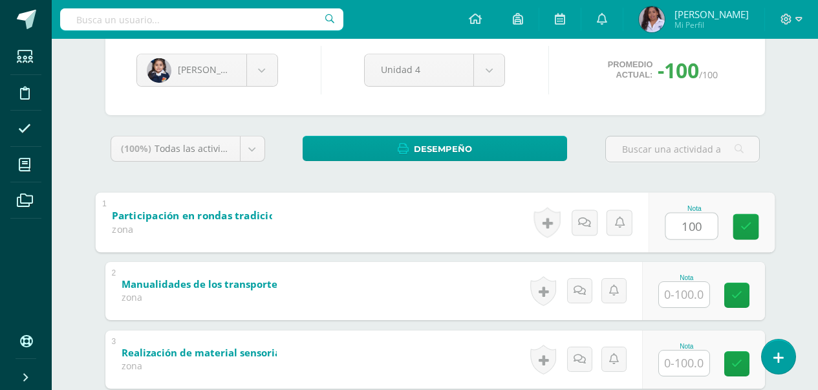
type input "100"
click at [686, 293] on input "text" at bounding box center [684, 294] width 50 height 25
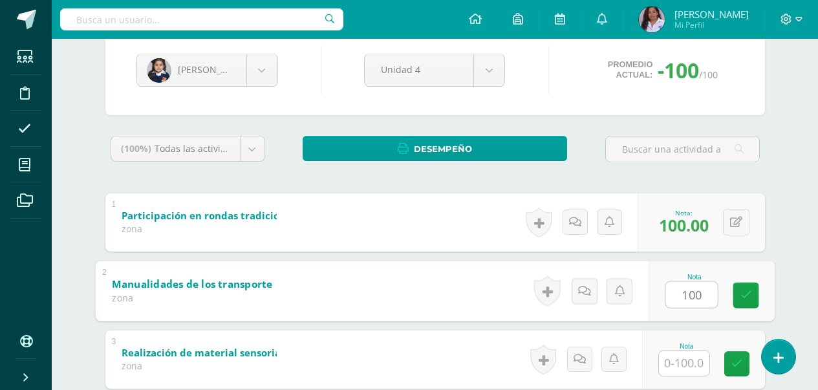
type input "100"
click at [677, 364] on input "text" at bounding box center [684, 362] width 50 height 25
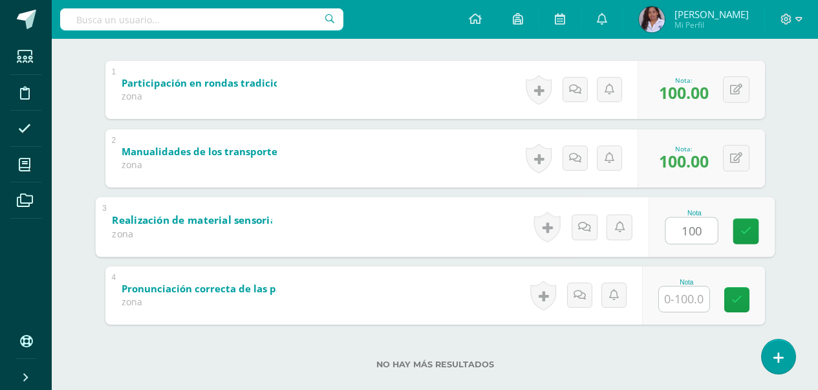
scroll to position [282, 0]
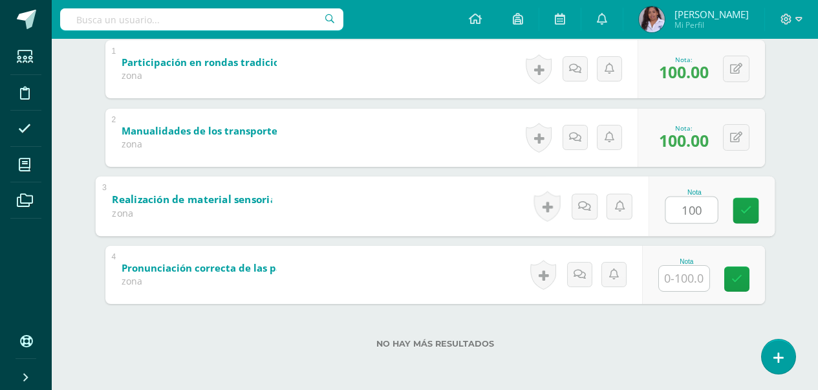
type input "100"
click at [679, 279] on input "text" at bounding box center [684, 278] width 50 height 25
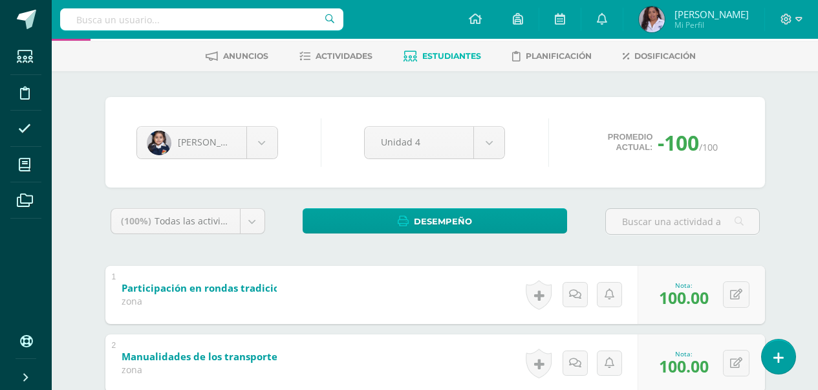
scroll to position [50, 0]
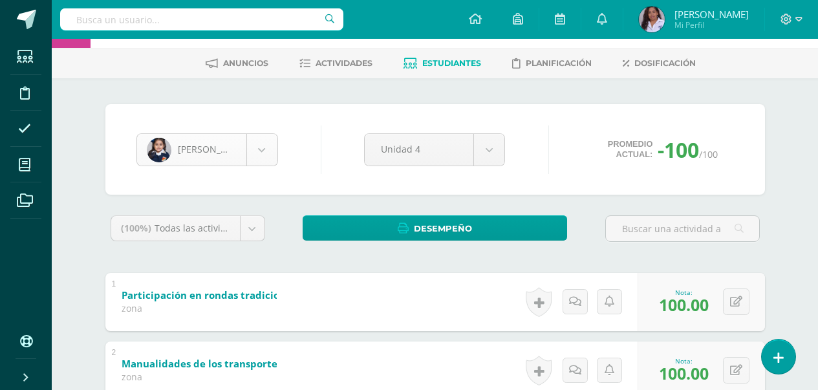
type input "100"
click at [260, 150] on body "Estudiantes Disciplina Asistencia Mis cursos Archivos Soporte Ayuda Reportar un…" at bounding box center [409, 286] width 818 height 672
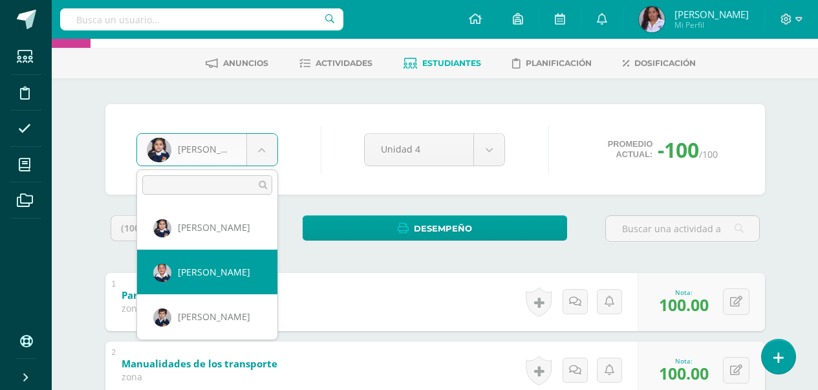
select select "3118"
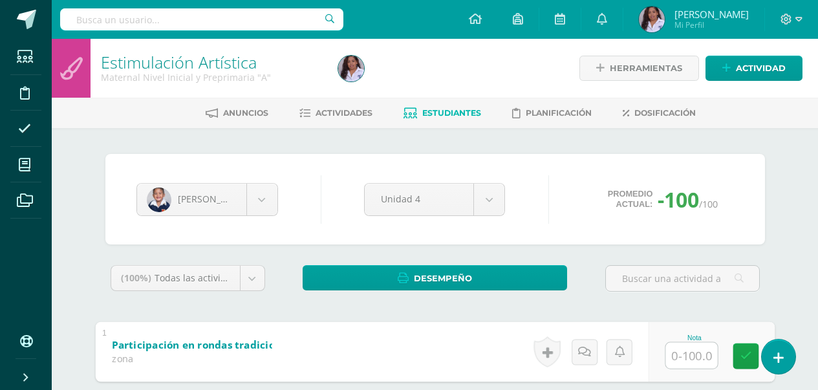
click at [694, 356] on input "text" at bounding box center [691, 355] width 52 height 26
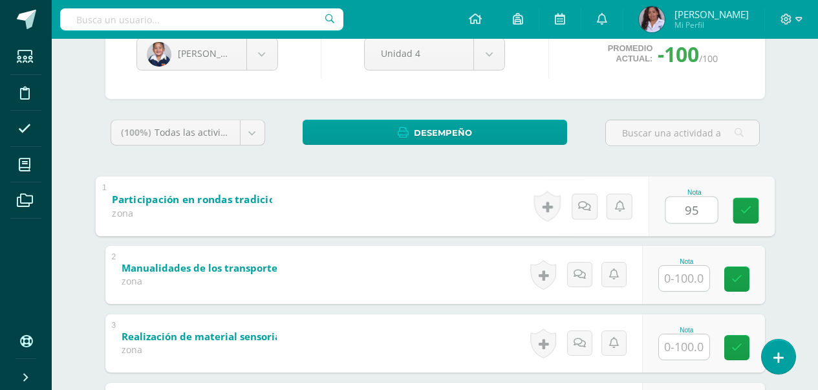
scroll to position [181, 0]
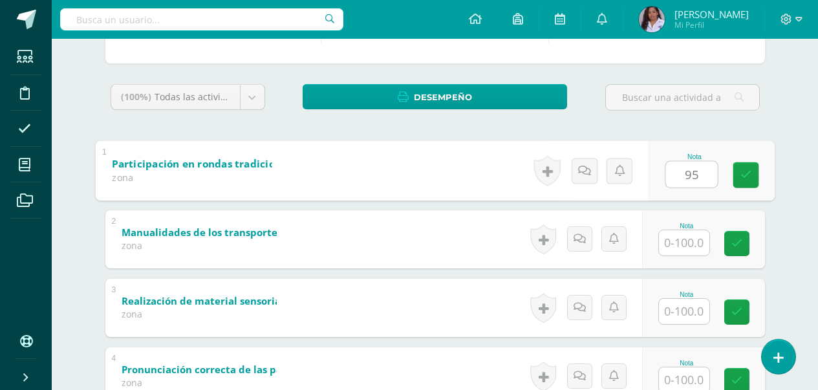
type input "95"
click at [681, 246] on input "text" at bounding box center [684, 242] width 50 height 25
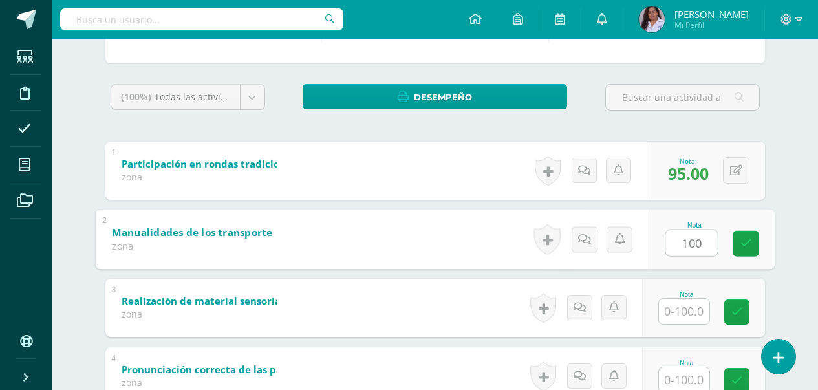
type input "100"
click at [688, 312] on input "text" at bounding box center [684, 311] width 50 height 25
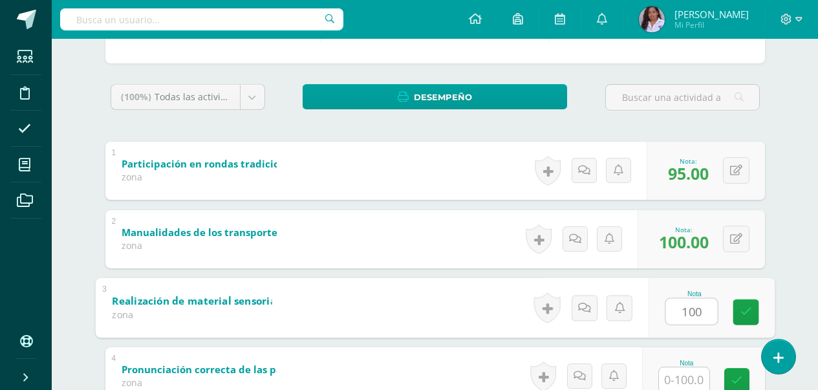
type input "100"
click at [694, 385] on input "text" at bounding box center [684, 379] width 50 height 25
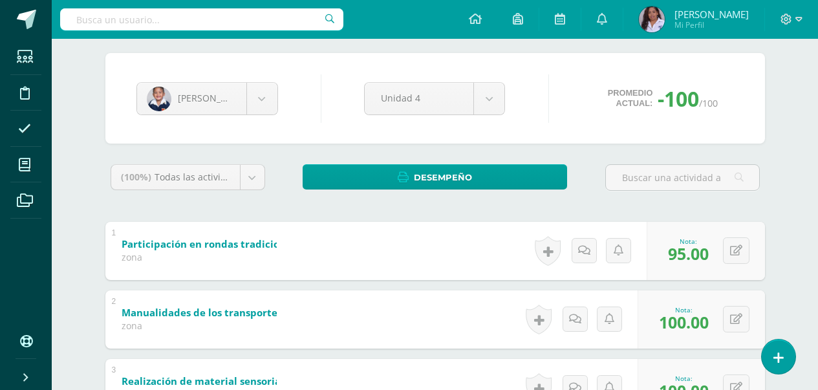
scroll to position [76, 0]
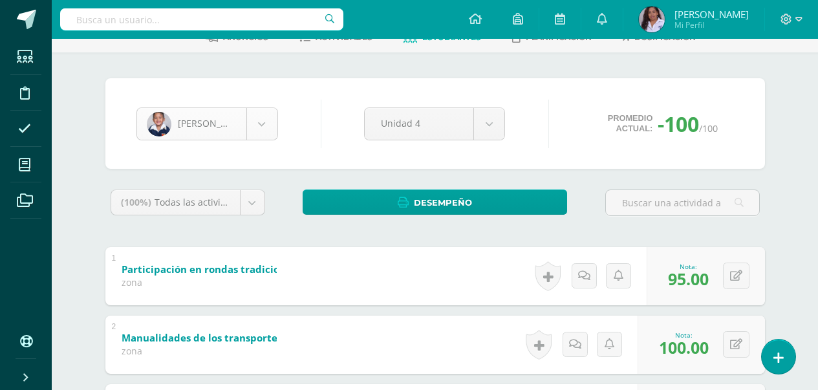
type input "100"
click at [262, 118] on body "Estudiantes Disciplina Asistencia Mis cursos Archivos Soporte Ayuda Reportar un…" at bounding box center [409, 260] width 818 height 672
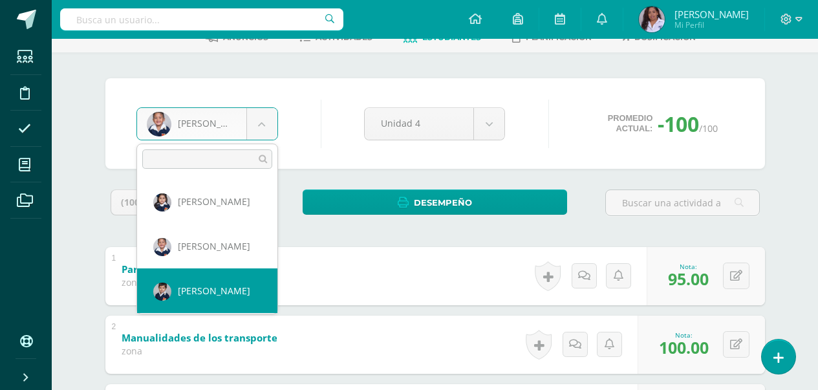
select select "3113"
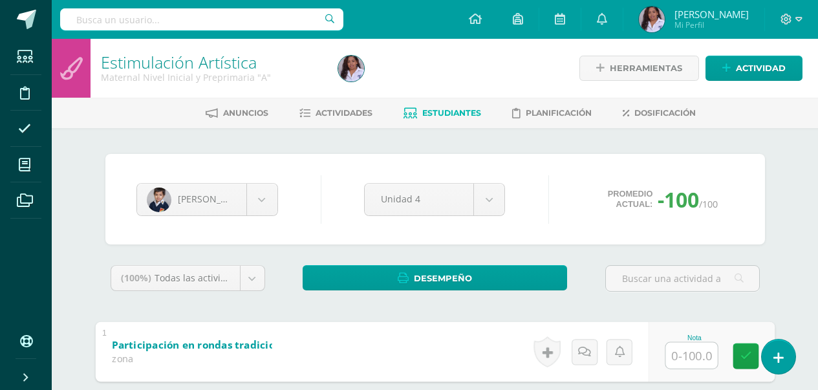
click at [677, 354] on input "text" at bounding box center [691, 355] width 52 height 26
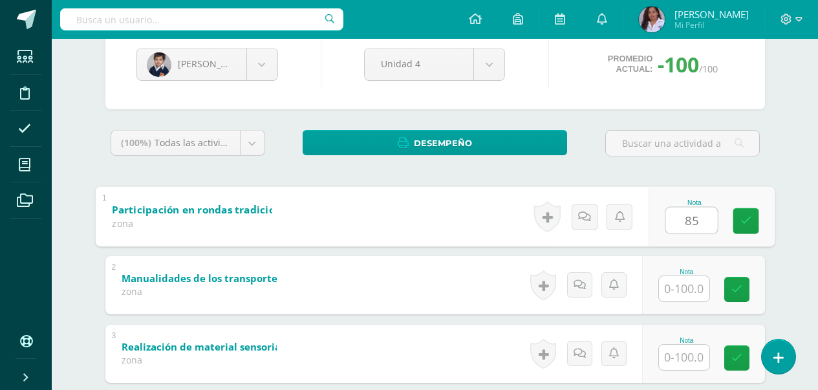
scroll to position [155, 0]
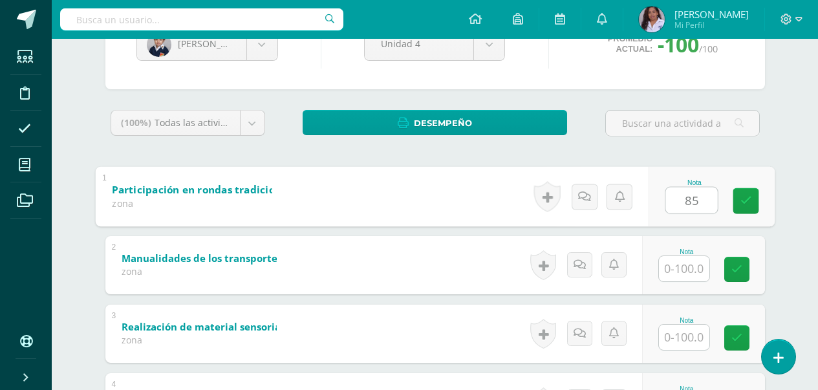
type input "85"
click at [694, 275] on input "text" at bounding box center [684, 268] width 50 height 25
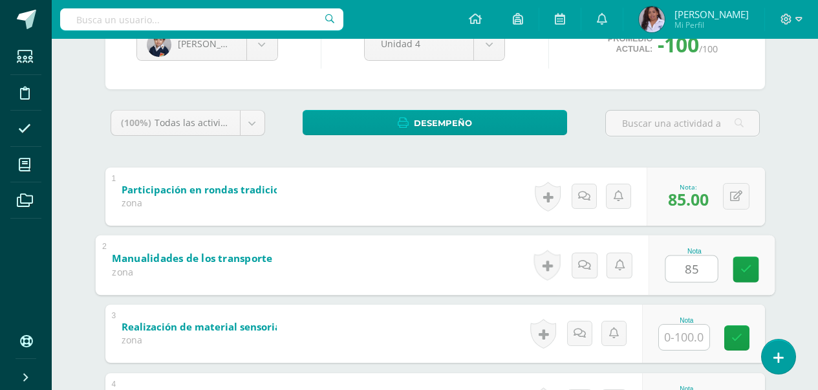
type input "85"
click at [696, 332] on input "text" at bounding box center [684, 336] width 50 height 25
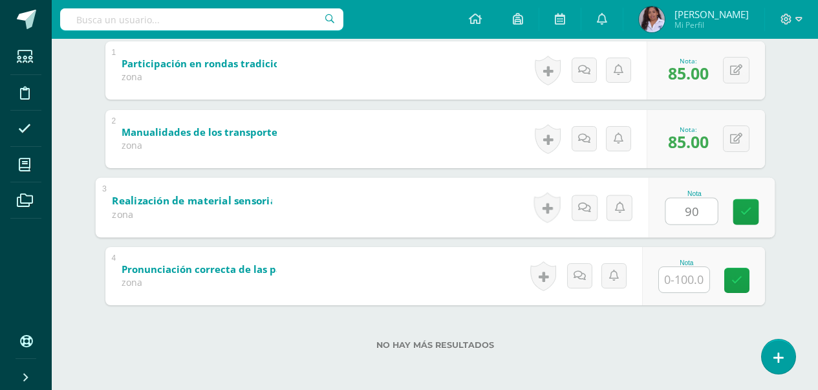
scroll to position [282, 0]
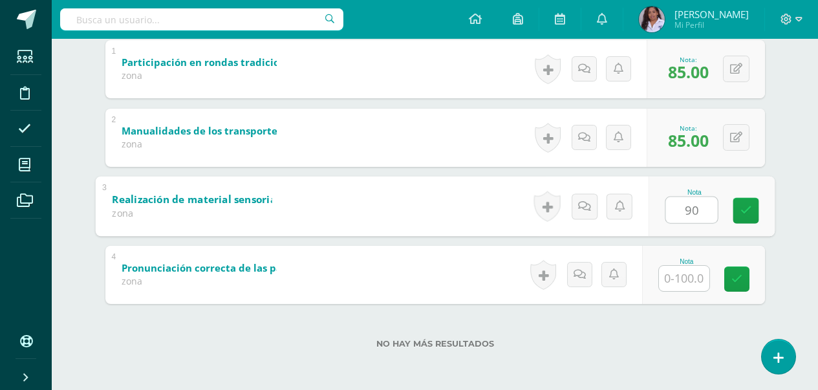
type input "90"
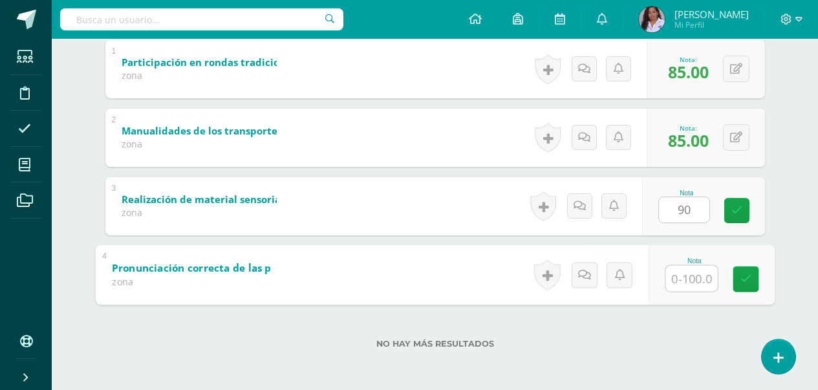
click at [683, 282] on input "text" at bounding box center [691, 278] width 52 height 26
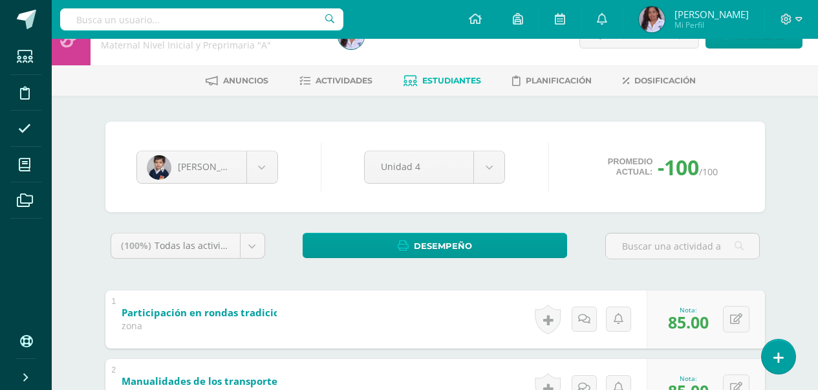
scroll to position [24, 0]
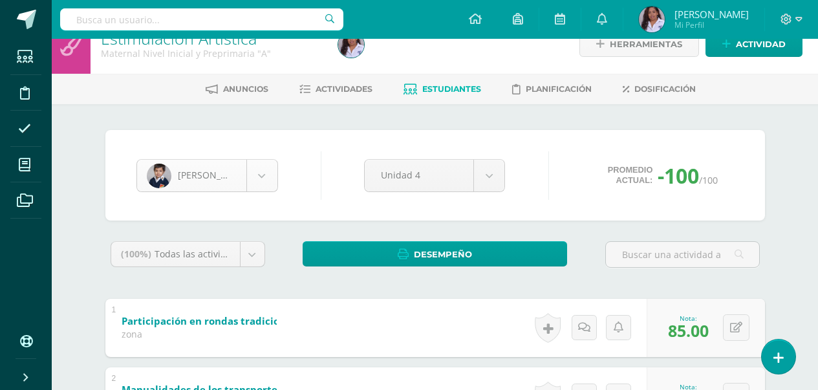
type input "85"
click at [271, 169] on body "Estudiantes Disciplina Asistencia Mis cursos Archivos Soporte Ayuda Reportar un…" at bounding box center [409, 312] width 818 height 672
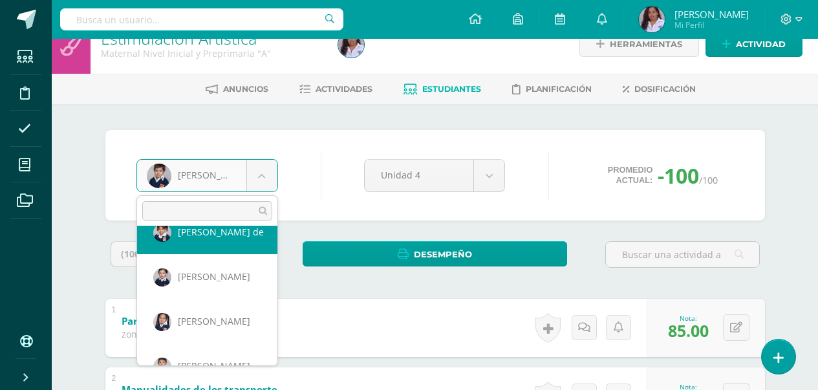
scroll to position [139, 0]
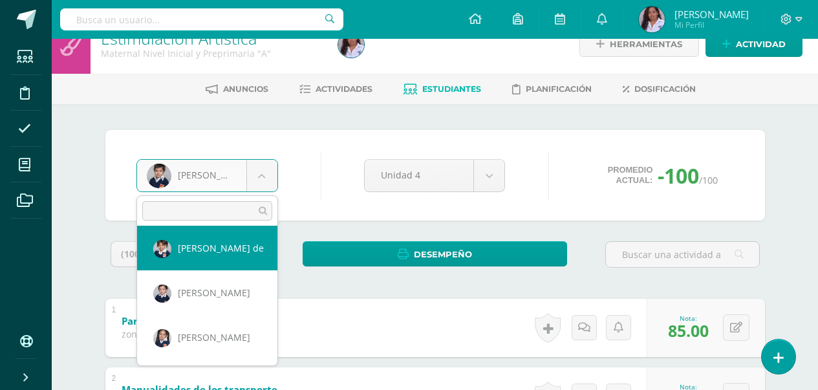
select select "2854"
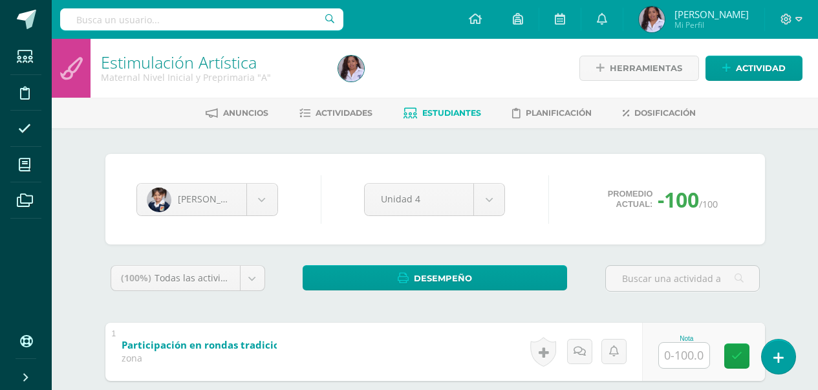
click at [681, 356] on input "text" at bounding box center [684, 355] width 50 height 25
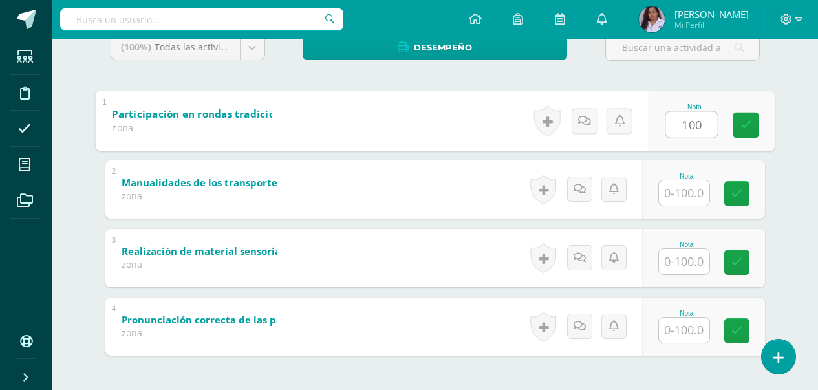
scroll to position [233, 0]
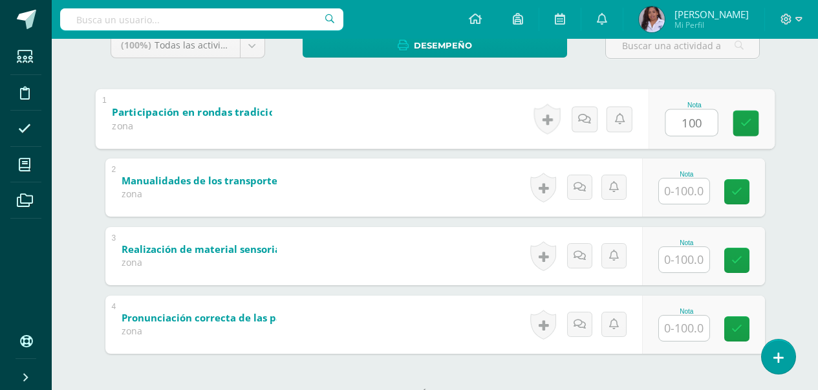
type input "100"
click at [683, 197] on input "text" at bounding box center [684, 190] width 50 height 25
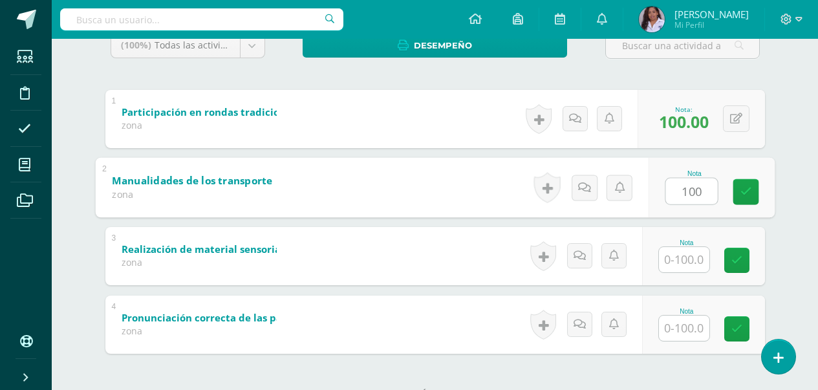
type input "100"
click at [690, 260] on input "text" at bounding box center [684, 259] width 50 height 25
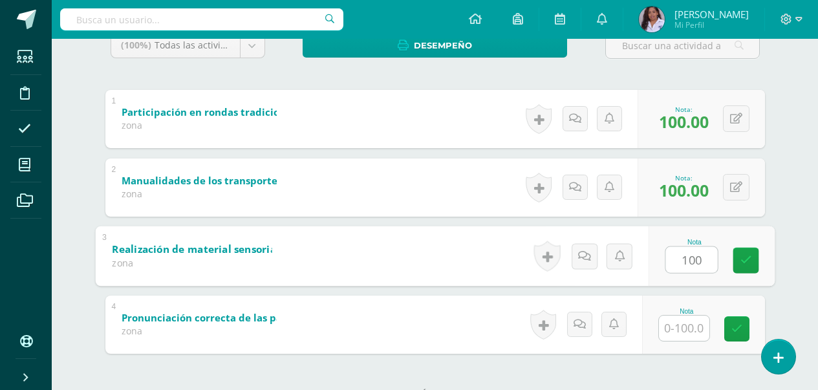
type input "100"
click at [683, 338] on input "text" at bounding box center [684, 327] width 50 height 25
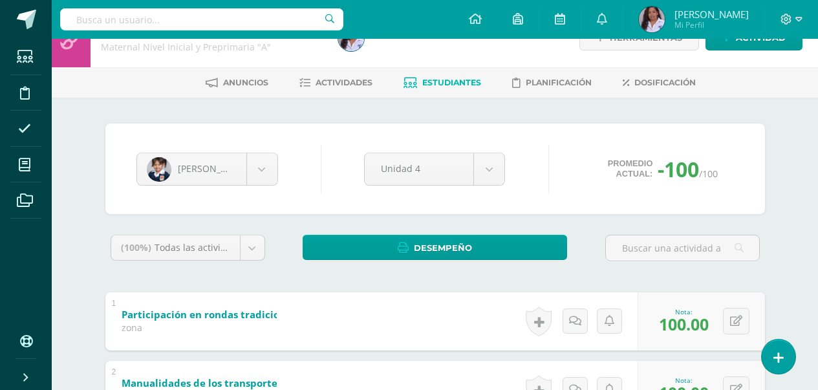
scroll to position [26, 0]
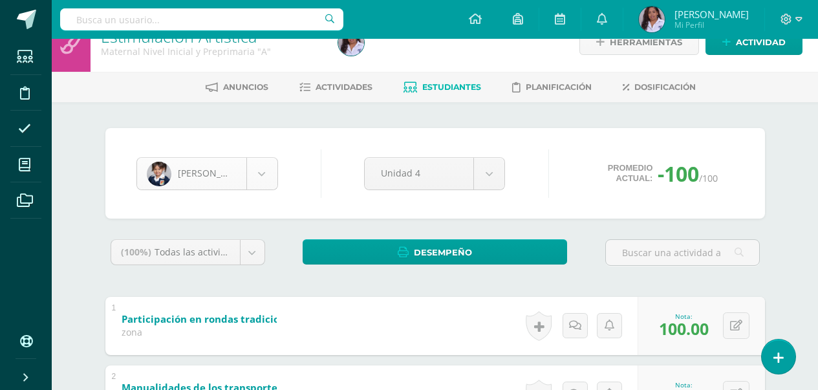
type input "100"
click at [262, 176] on body "Estudiantes Disciplina Asistencia Mis cursos Archivos Soporte Ayuda Reportar un…" at bounding box center [409, 310] width 818 height 672
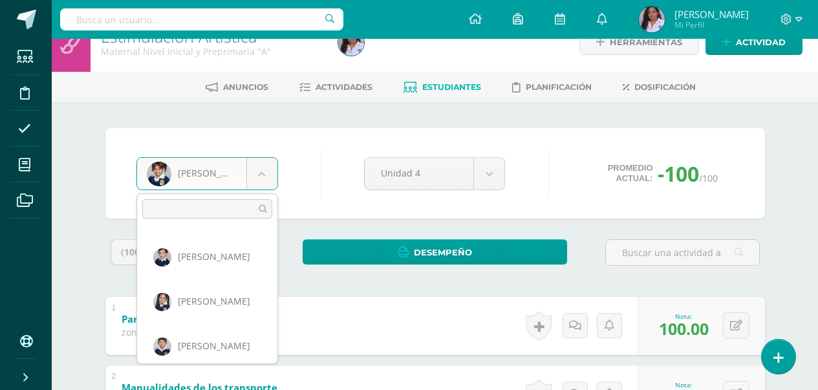
scroll to position [178, 0]
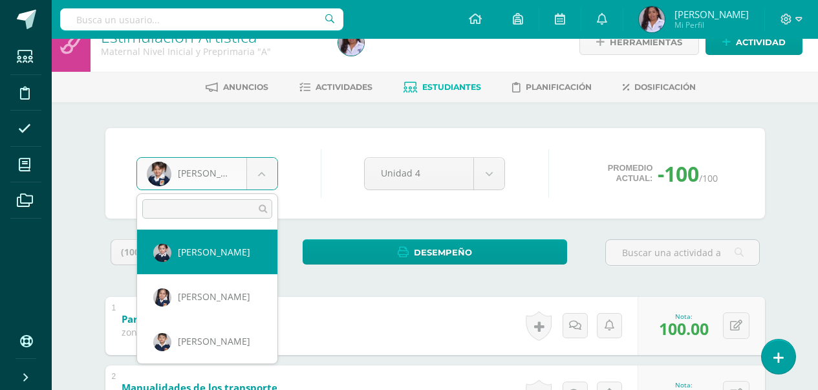
select select "3044"
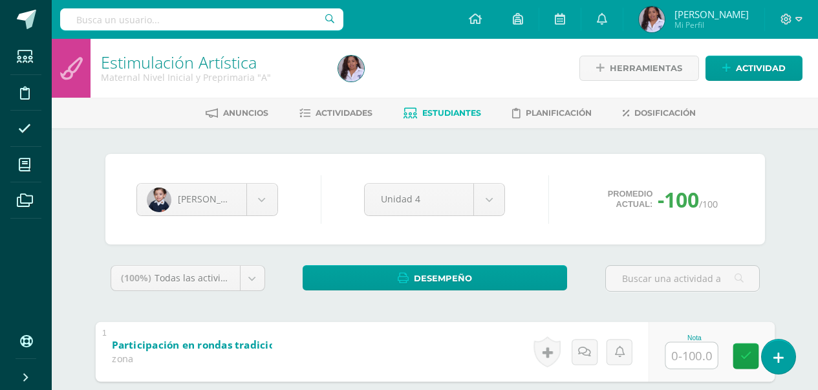
click at [698, 356] on input "text" at bounding box center [691, 355] width 52 height 26
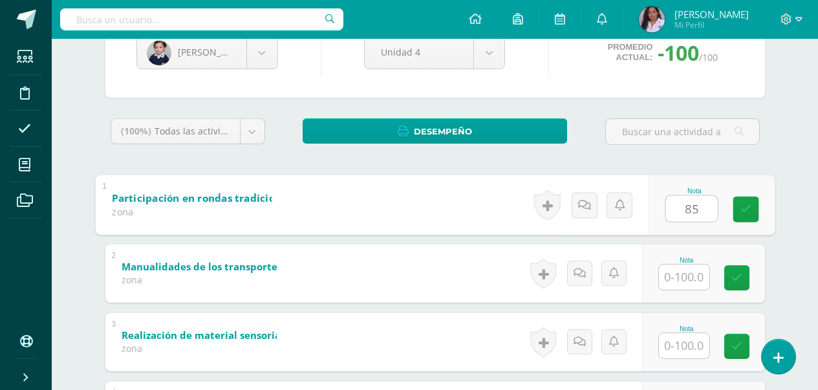
scroll to position [155, 0]
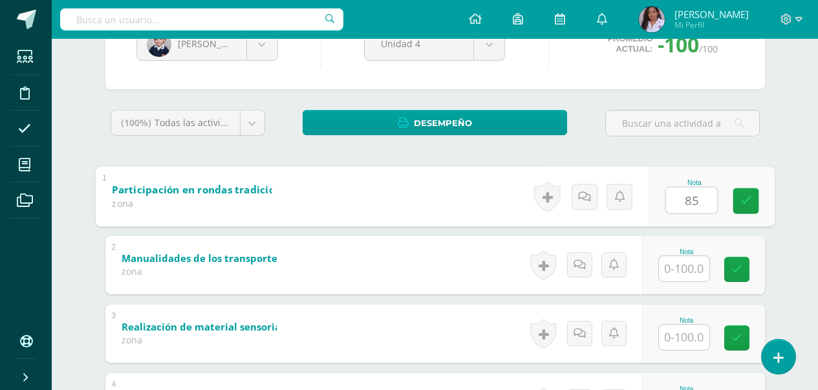
type input "85"
click at [701, 273] on input "text" at bounding box center [684, 268] width 50 height 25
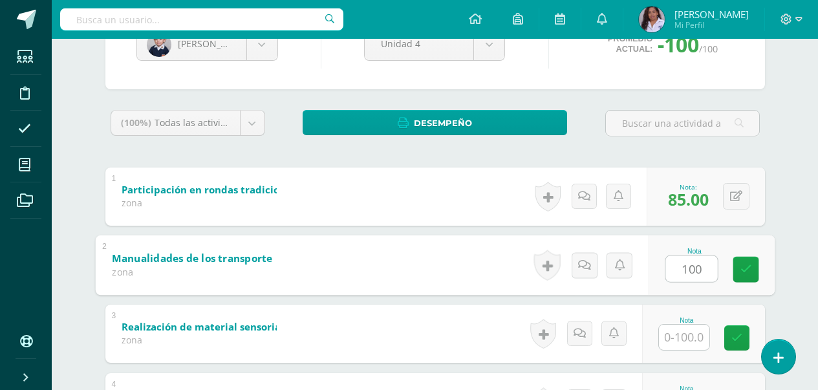
type input "100"
click at [692, 337] on input "text" at bounding box center [684, 336] width 50 height 25
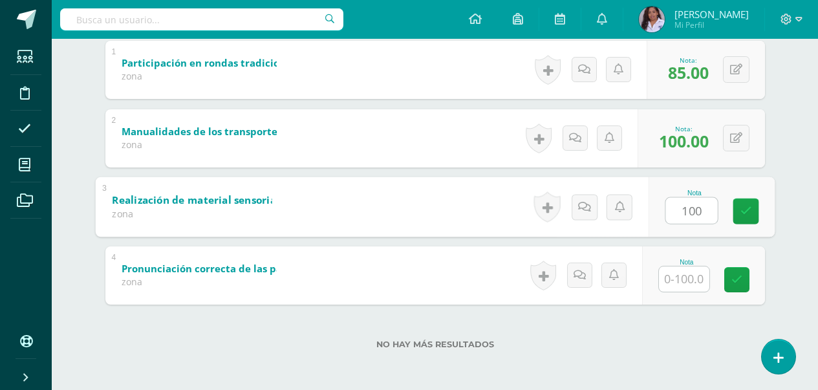
scroll to position [282, 0]
type input "100"
click at [693, 281] on input "text" at bounding box center [684, 278] width 50 height 25
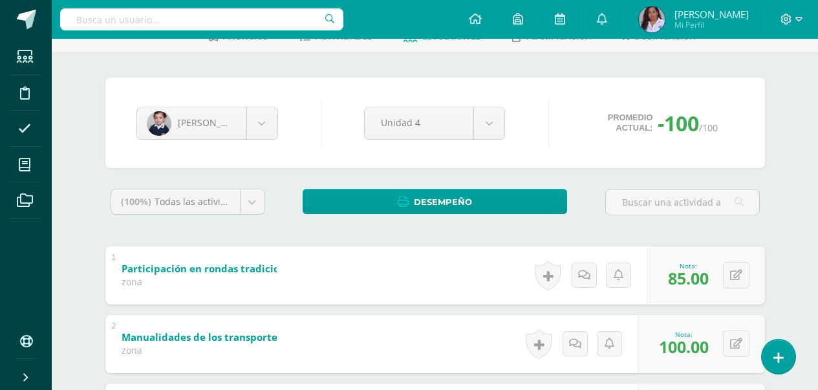
scroll to position [76, 0]
type input "90"
click at [268, 135] on body "Estudiantes Disciplina Asistencia Mis cursos Archivos Soporte Ayuda Reportar un…" at bounding box center [409, 260] width 818 height 672
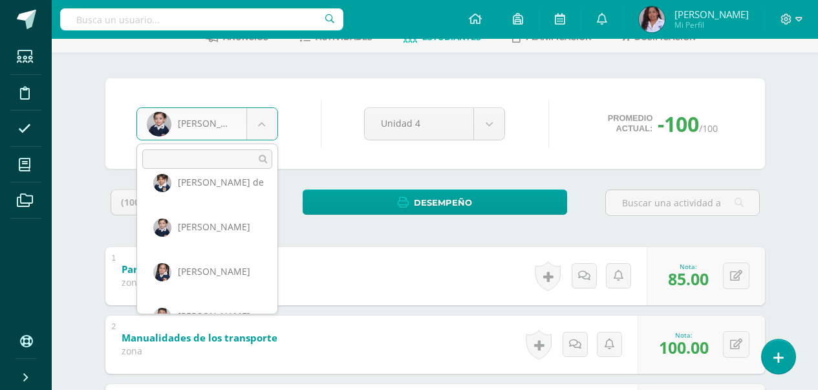
scroll to position [179, 0]
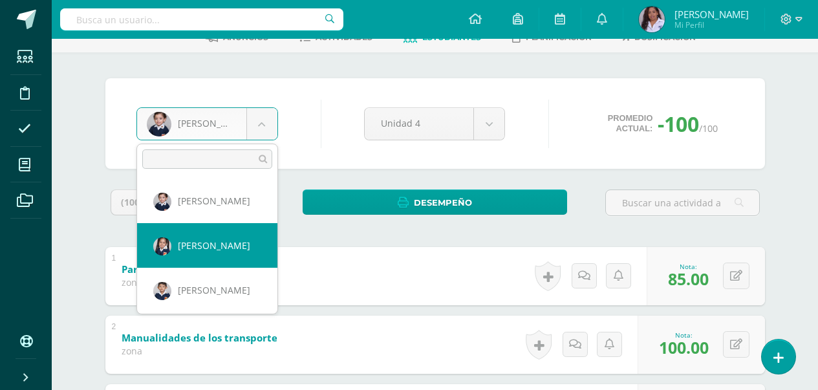
select select "3107"
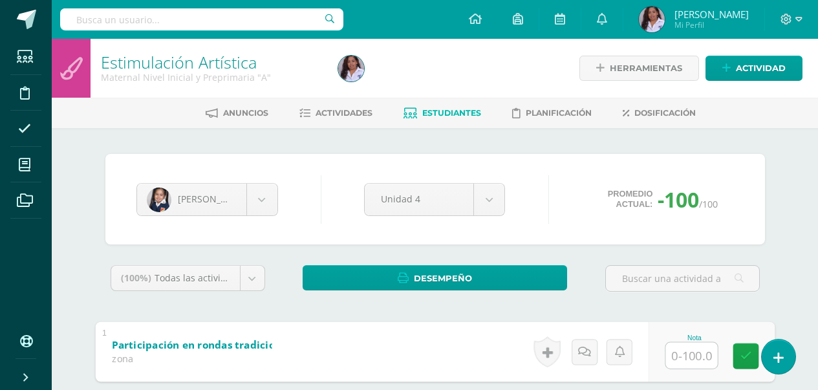
click at [692, 357] on input "text" at bounding box center [691, 355] width 52 height 26
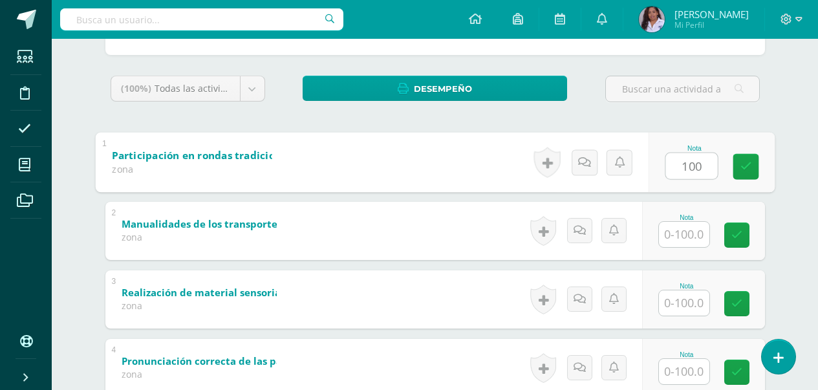
scroll to position [207, 0]
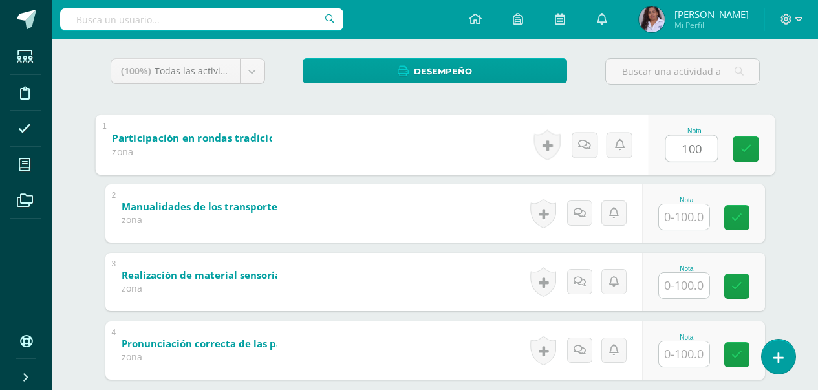
type input "100"
click at [687, 226] on input "text" at bounding box center [684, 216] width 50 height 25
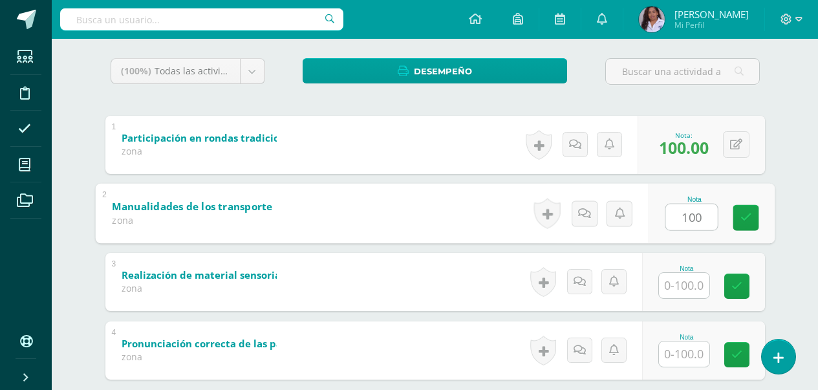
type input "100"
click at [678, 281] on input "text" at bounding box center [684, 285] width 50 height 25
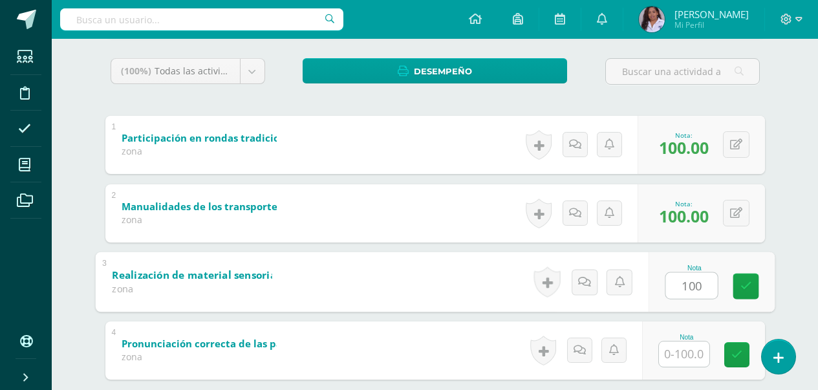
type input "100"
click at [677, 357] on input "text" at bounding box center [684, 353] width 50 height 25
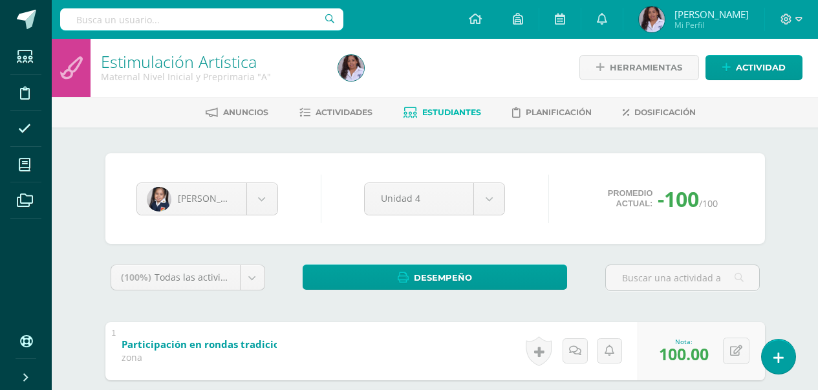
scroll to position [0, 0]
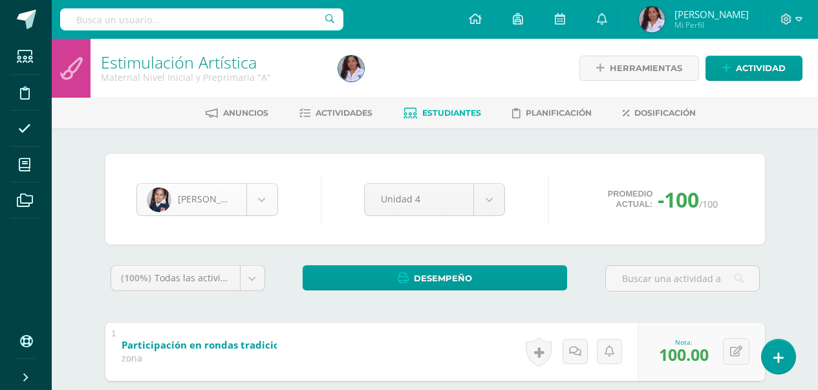
type input "100"
click at [266, 206] on body "Estudiantes Disciplina Asistencia Mis cursos Archivos Soporte Ayuda Reportar un…" at bounding box center [409, 336] width 818 height 672
click at [264, 198] on body "Estudiantes Disciplina Asistencia Mis cursos Archivos Soporte Ayuda Reportar un…" at bounding box center [409, 336] width 818 height 672
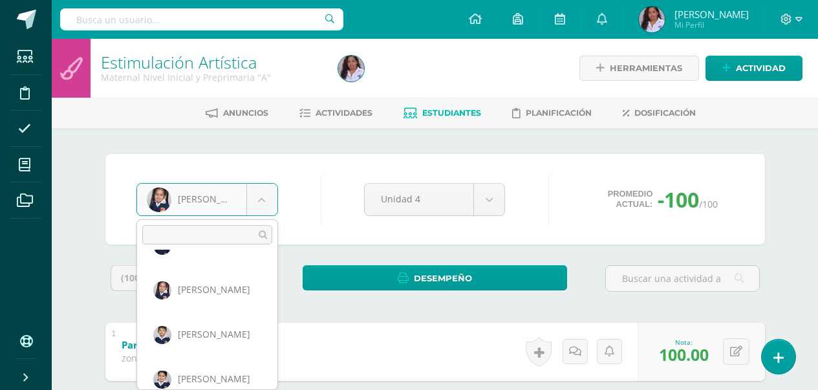
scroll to position [222, 0]
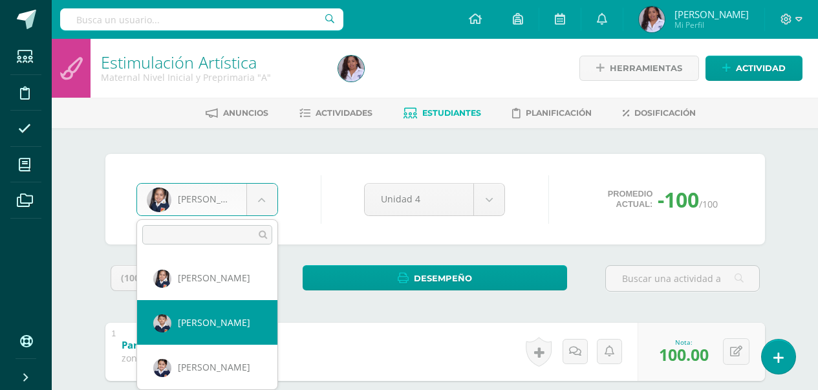
select select "3029"
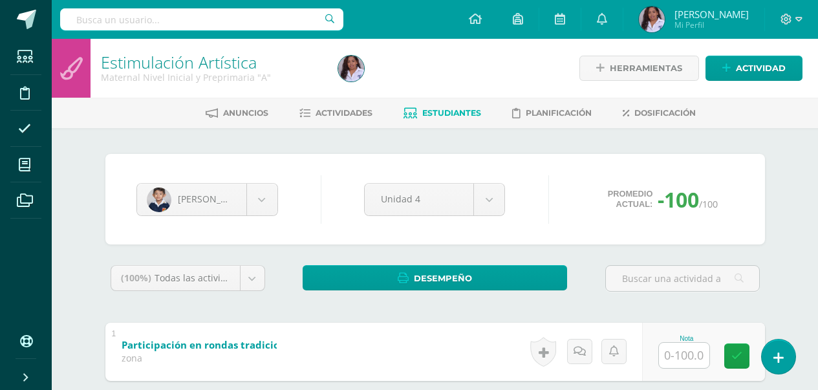
click at [690, 356] on input "text" at bounding box center [684, 355] width 50 height 25
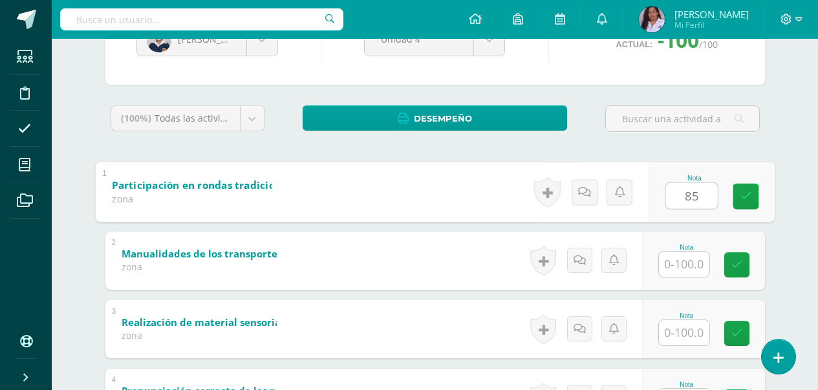
scroll to position [181, 0]
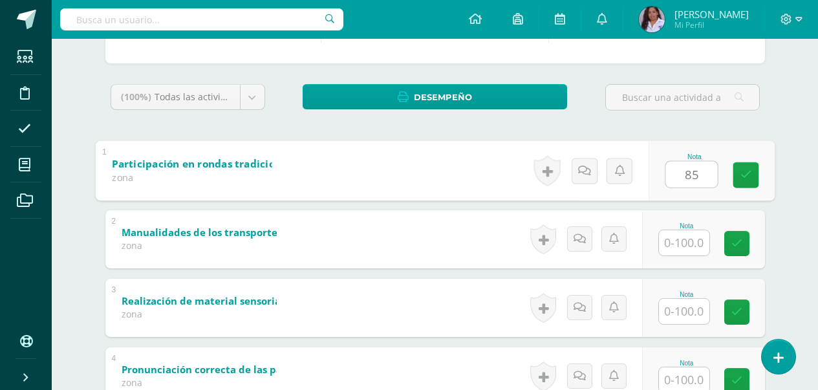
type input "85"
click at [694, 242] on input "text" at bounding box center [684, 242] width 50 height 25
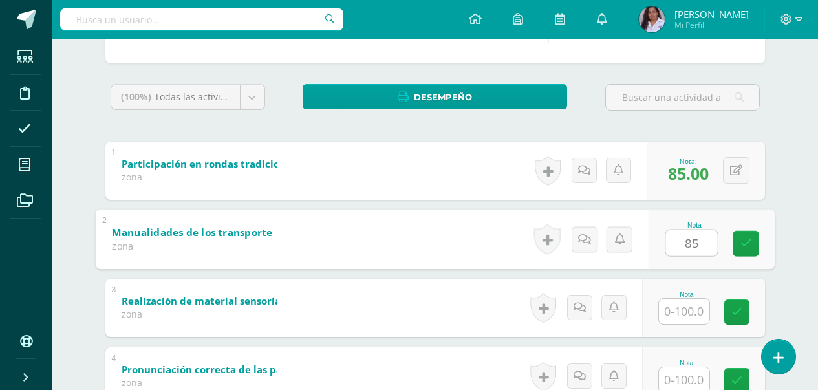
type input "85"
click at [707, 306] on input "text" at bounding box center [684, 311] width 50 height 25
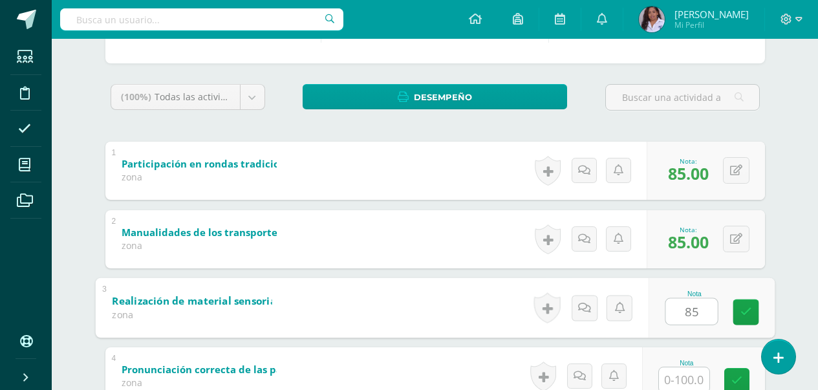
type input "85"
click at [690, 375] on input "text" at bounding box center [684, 379] width 50 height 25
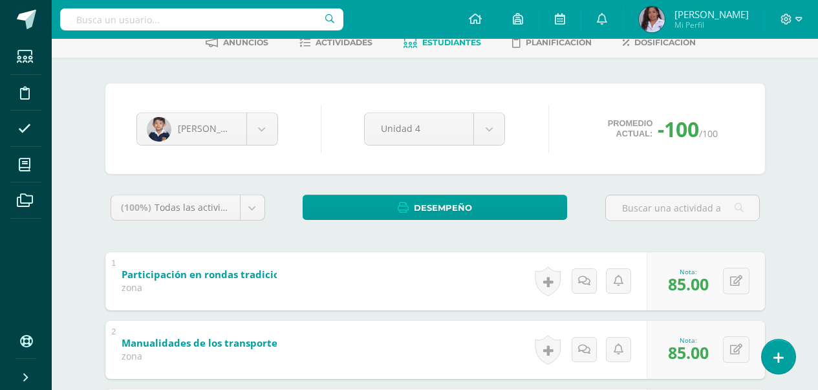
scroll to position [48, 0]
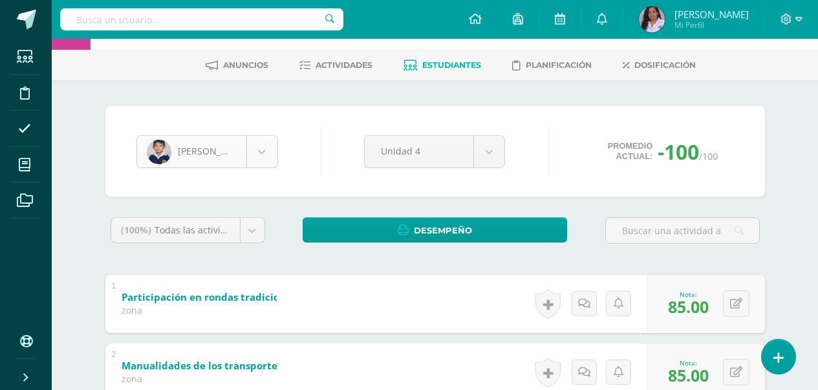
type input "85"
click at [265, 152] on body "Estudiantes Disciplina Asistencia Mis cursos Archivos Soporte Ayuda Reportar un…" at bounding box center [409, 288] width 818 height 672
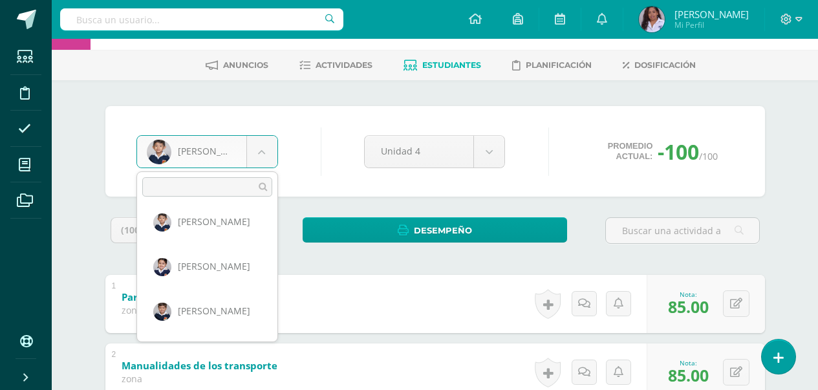
scroll to position [281, 0]
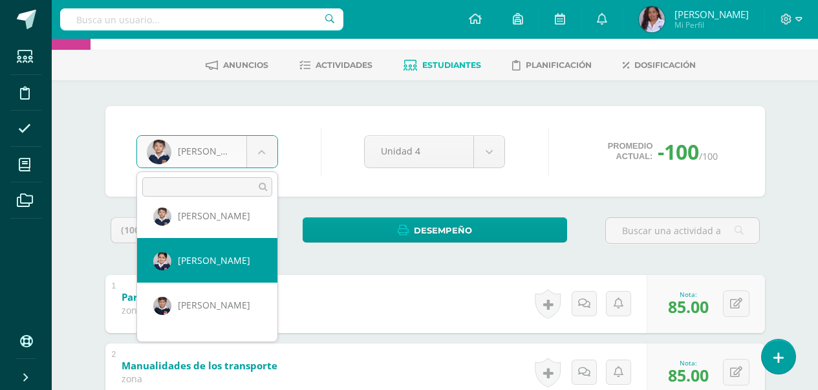
select select "3052"
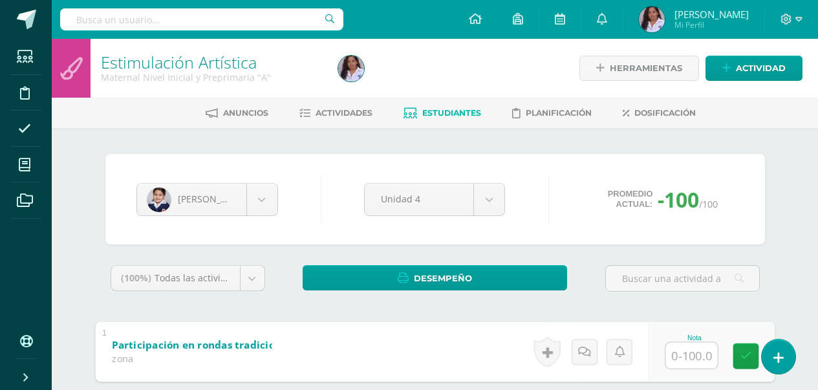
click at [699, 354] on input "text" at bounding box center [691, 355] width 52 height 26
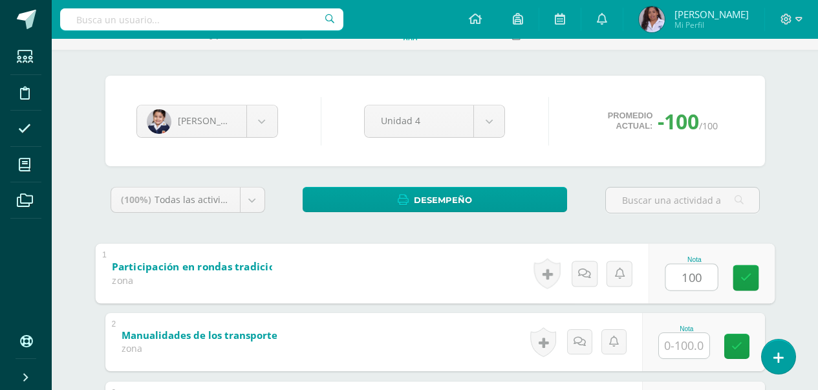
scroll to position [155, 0]
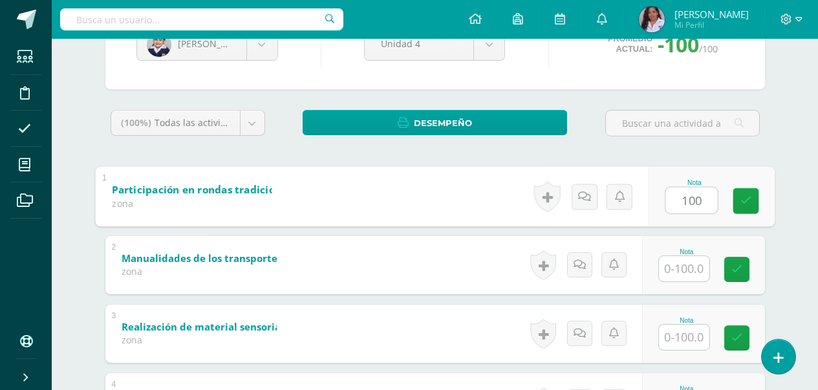
type input "100"
click at [690, 277] on input "text" at bounding box center [684, 268] width 50 height 25
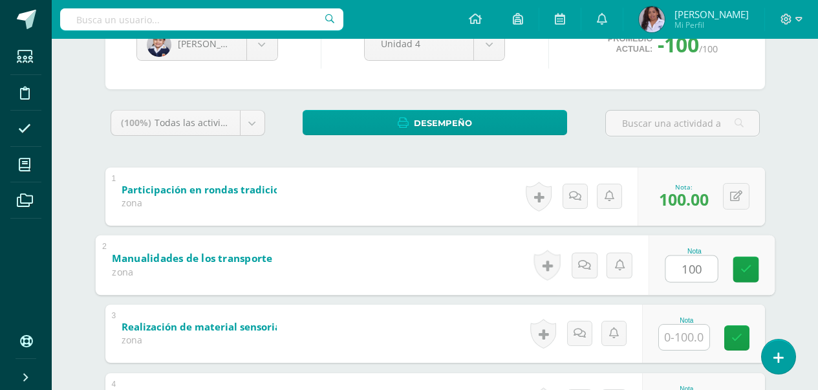
type input "100"
click at [683, 338] on input "text" at bounding box center [684, 336] width 50 height 25
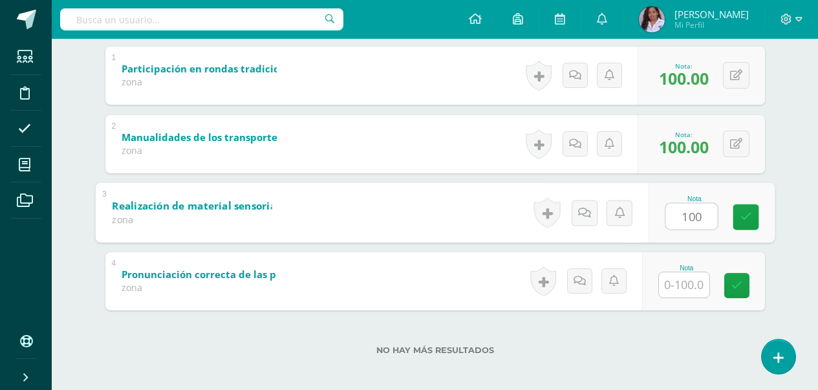
scroll to position [282, 0]
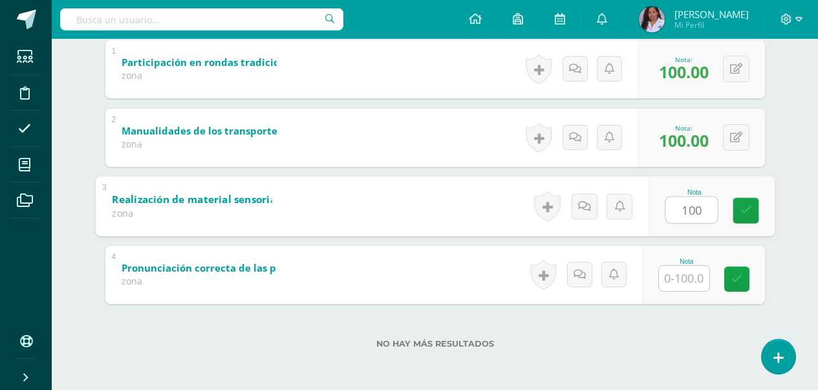
type input "100"
click at [692, 281] on input "text" at bounding box center [684, 278] width 50 height 25
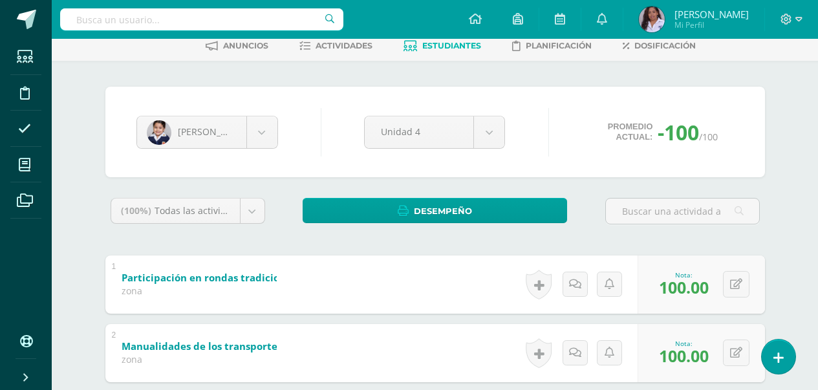
scroll to position [0, 0]
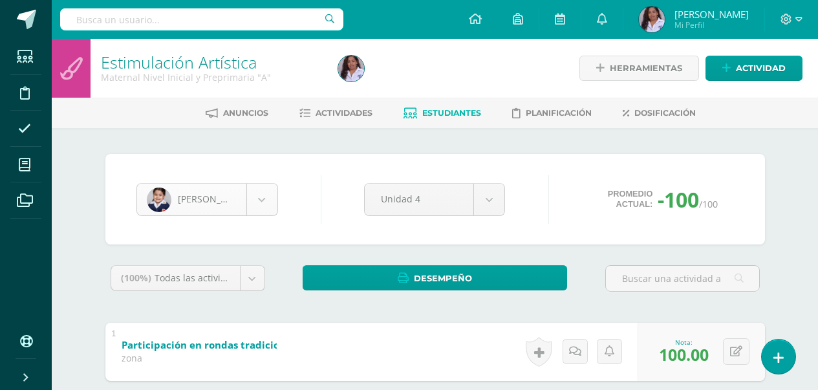
type input "100"
click at [258, 202] on body "Estudiantes Disciplina Asistencia Mis cursos Archivos Soporte Ayuda Reportar un…" at bounding box center [409, 336] width 818 height 672
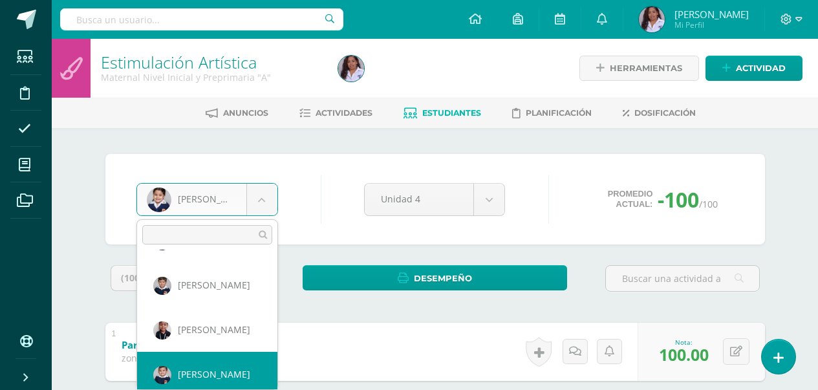
scroll to position [356, 0]
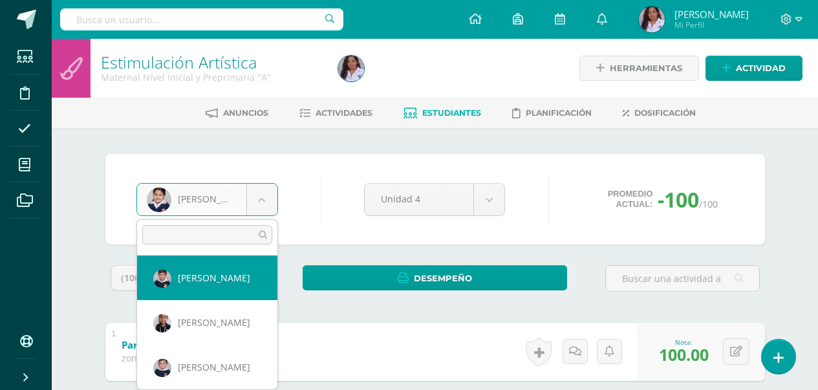
select select "3111"
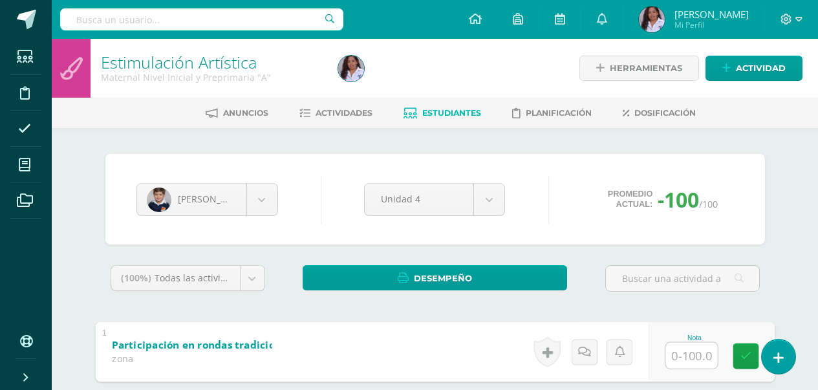
click at [677, 353] on input "text" at bounding box center [691, 355] width 52 height 26
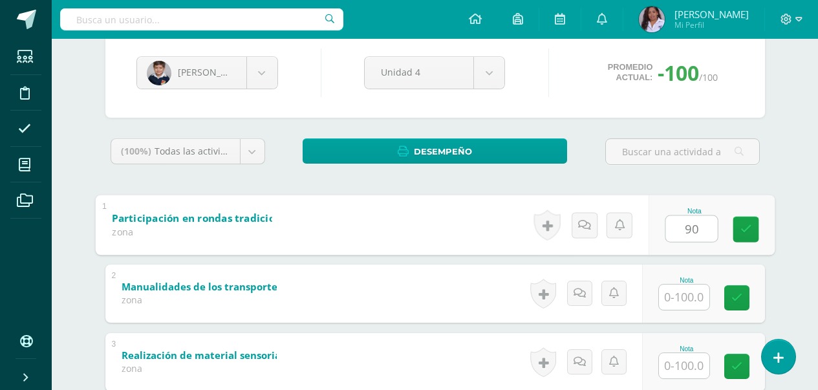
scroll to position [129, 0]
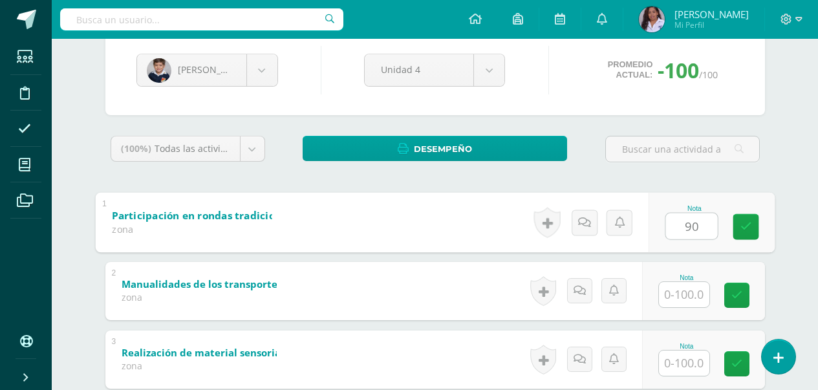
type input "90"
click at [696, 291] on input "text" at bounding box center [684, 294] width 50 height 25
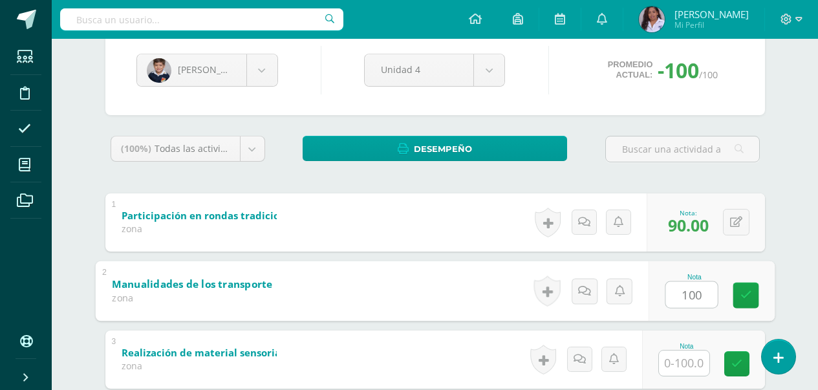
type input "100"
click at [685, 359] on input "text" at bounding box center [684, 362] width 50 height 25
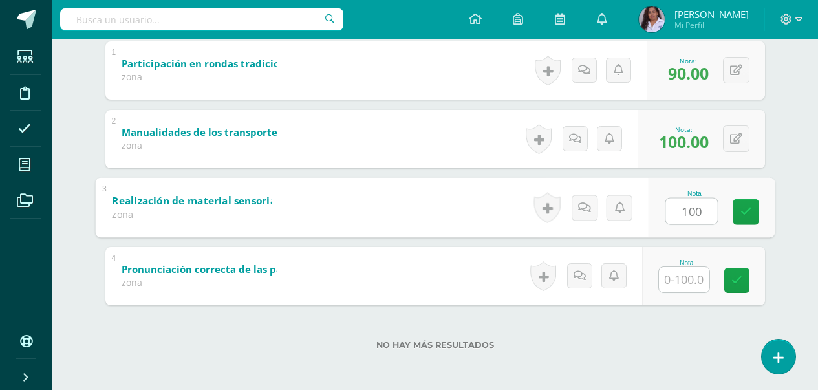
scroll to position [282, 0]
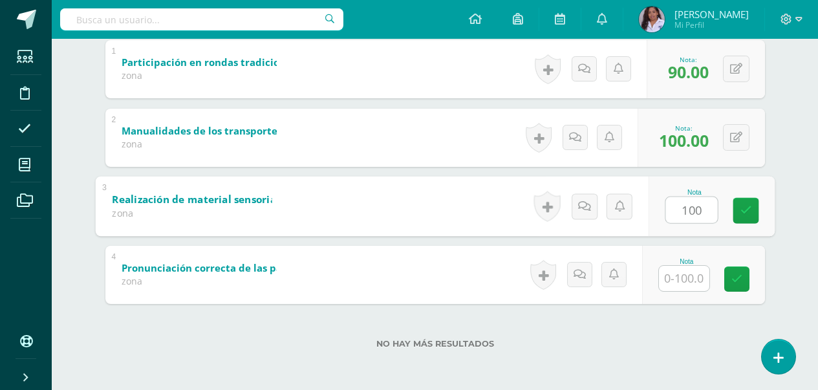
type input "100"
click at [697, 289] on input "text" at bounding box center [684, 278] width 50 height 25
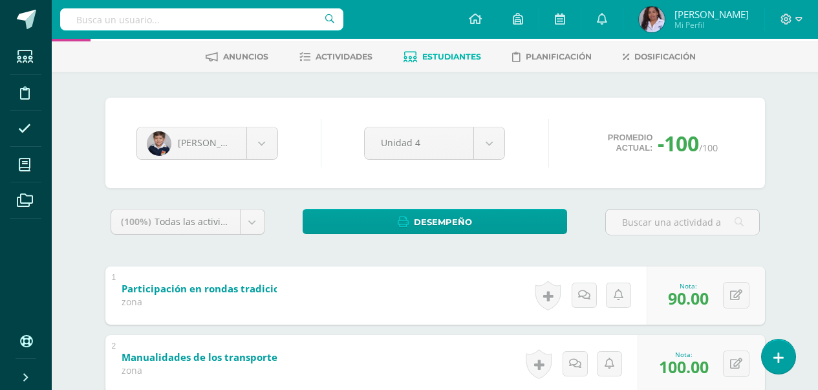
scroll to position [50, 0]
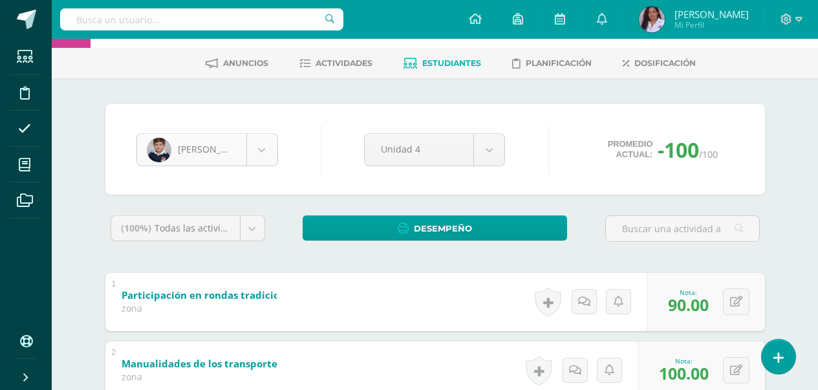
type input "95"
click at [265, 157] on body "Estudiantes Disciplina Asistencia Mis cursos Archivos Soporte Ayuda Reportar un…" at bounding box center [409, 286] width 818 height 672
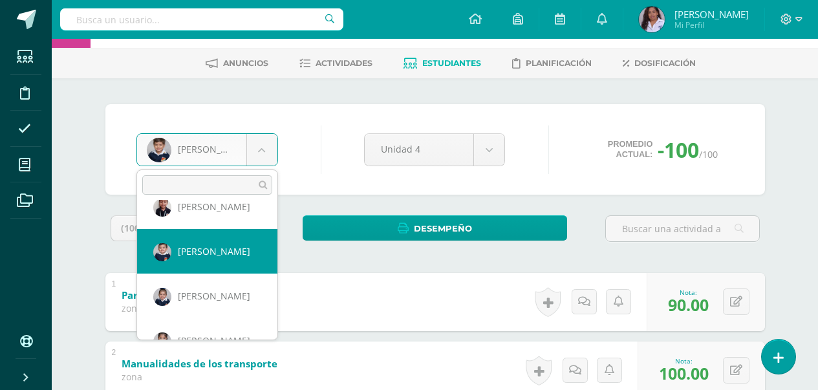
scroll to position [407, 0]
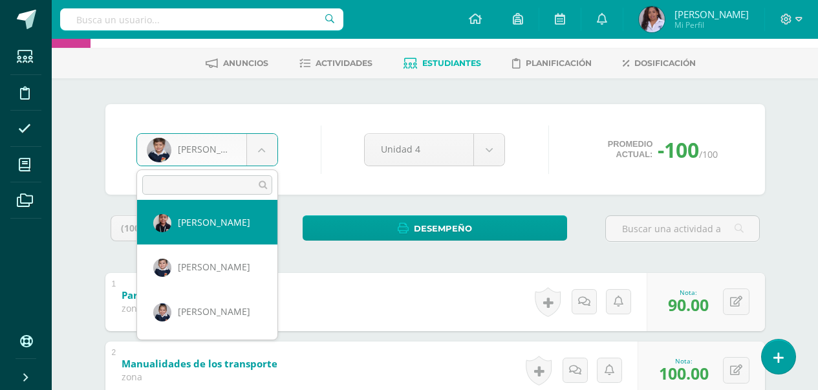
select select "3133"
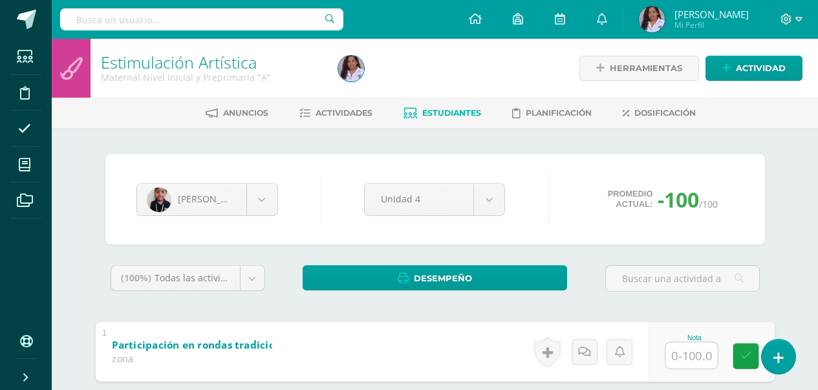
click at [685, 350] on input "text" at bounding box center [691, 355] width 52 height 26
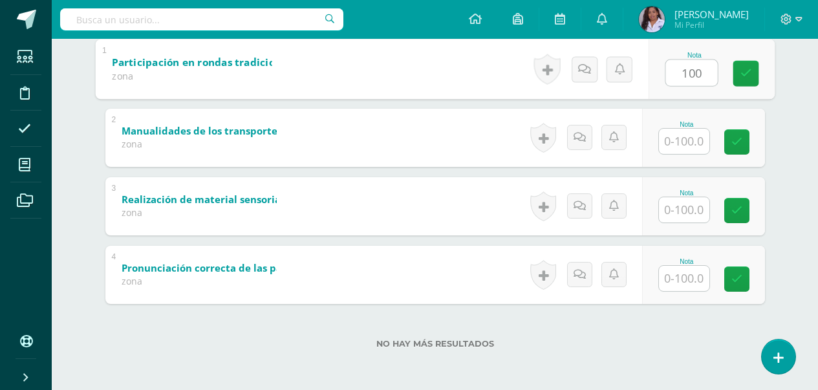
type input "100"
click at [683, 136] on input "text" at bounding box center [684, 141] width 50 height 25
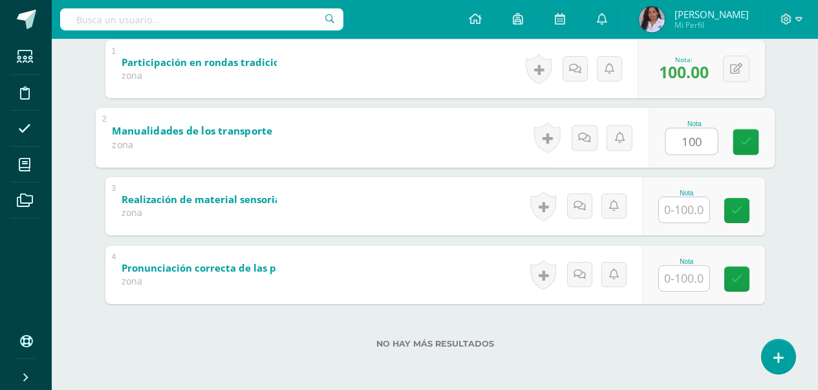
type input "100"
click at [685, 209] on input "text" at bounding box center [684, 209] width 50 height 25
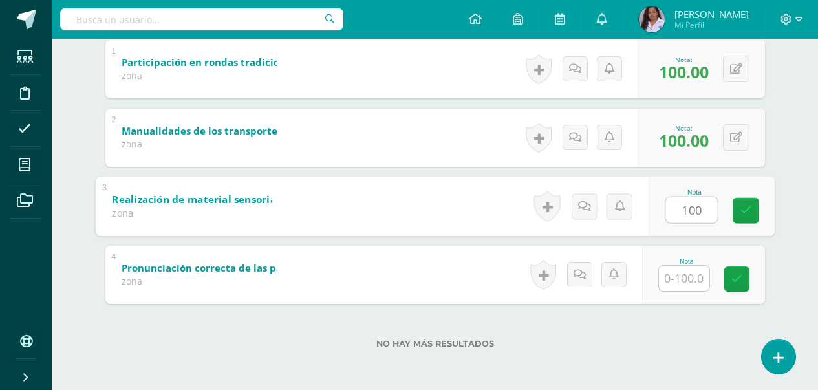
type input "100"
click at [680, 275] on input "text" at bounding box center [684, 278] width 50 height 25
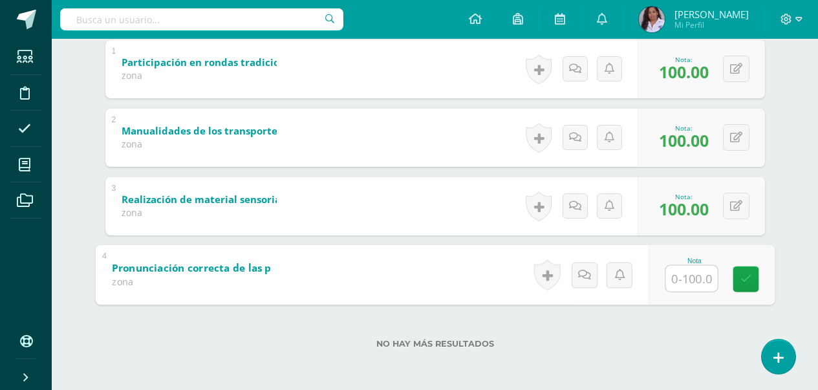
type input "9"
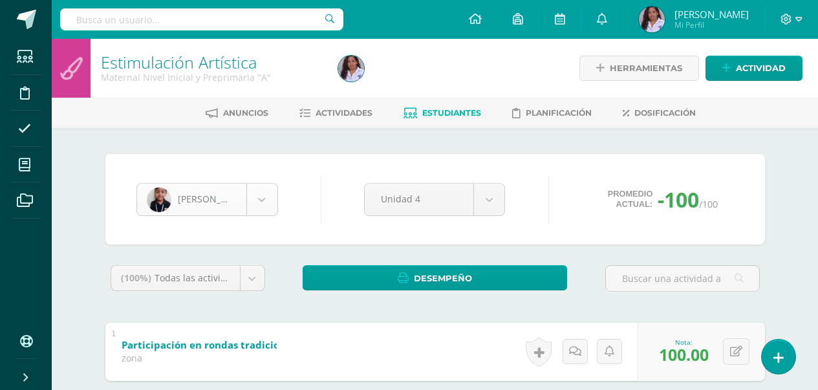
type input "80"
click at [271, 213] on body "Estudiantes Disciplina Asistencia Mis cursos Archivos Soporte Ayuda Reportar un…" at bounding box center [409, 336] width 818 height 672
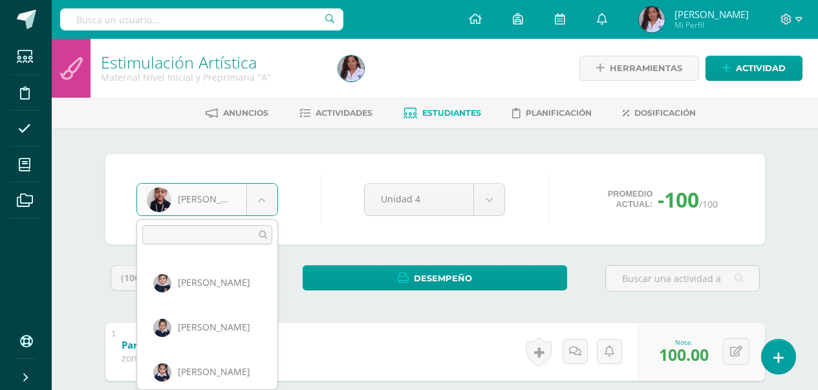
scroll to position [445, 0]
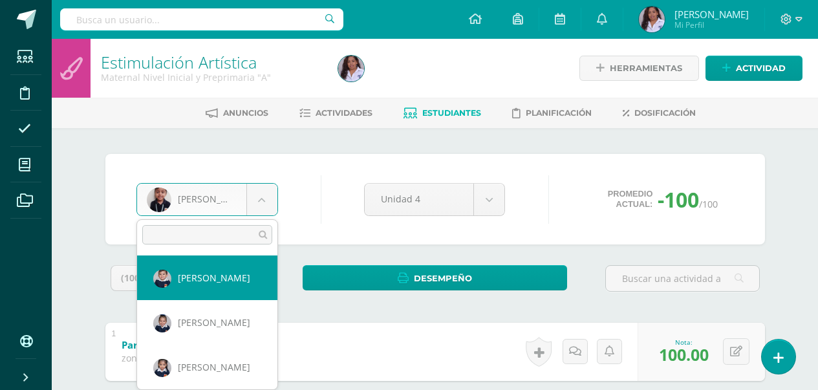
select select "3103"
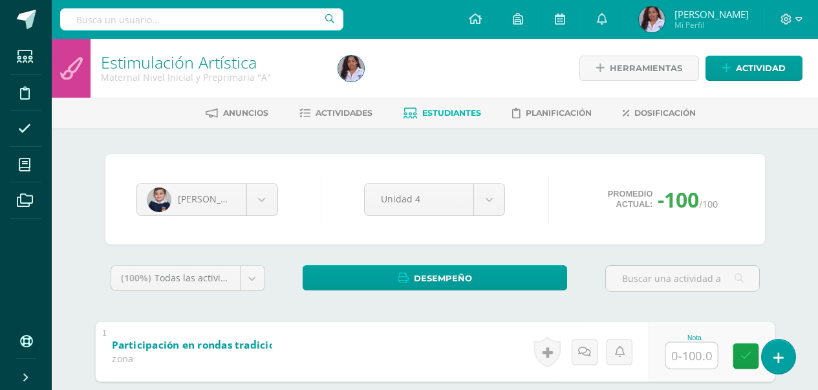
click at [685, 360] on input "text" at bounding box center [691, 355] width 52 height 26
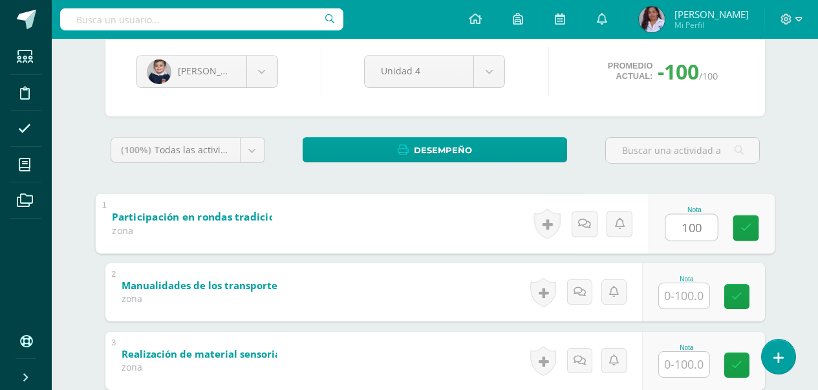
scroll to position [129, 0]
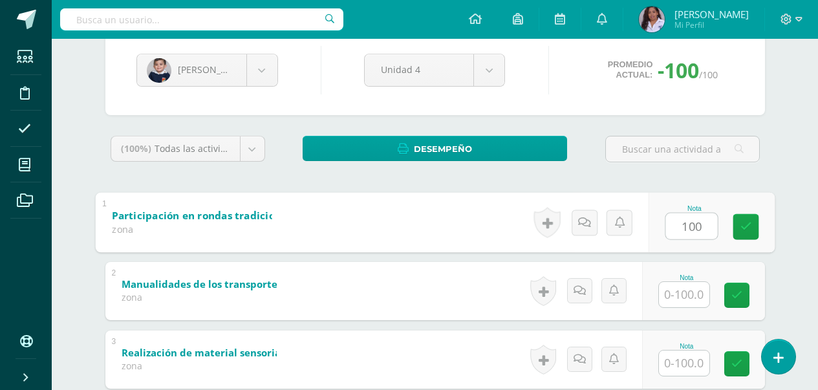
type input "100"
click at [697, 299] on input "text" at bounding box center [684, 294] width 50 height 25
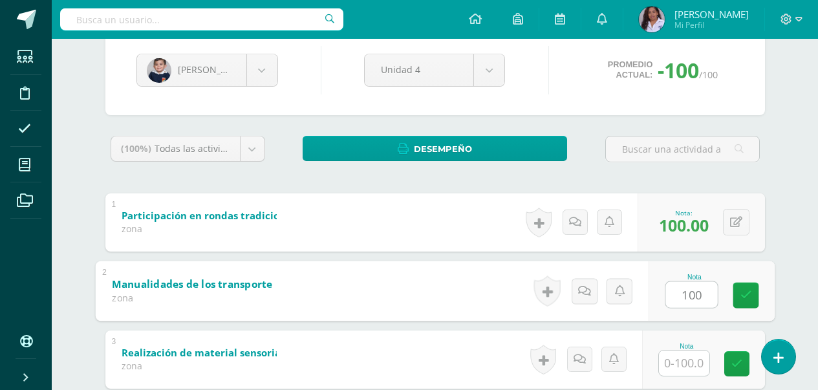
type input "100"
click at [683, 365] on input "text" at bounding box center [684, 362] width 50 height 25
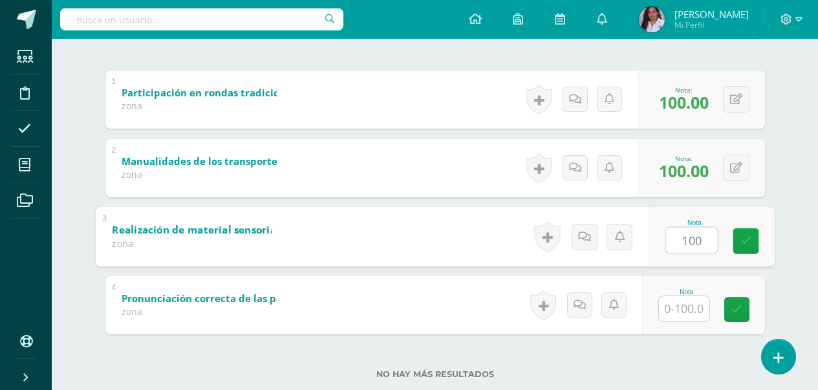
scroll to position [282, 0]
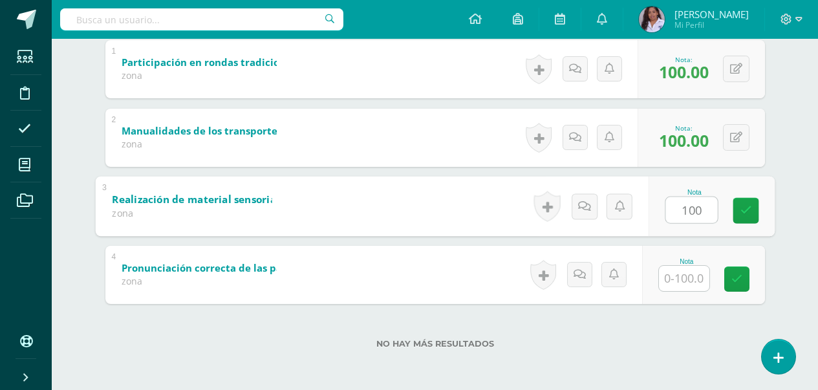
type input "100"
click at [687, 283] on input "text" at bounding box center [684, 278] width 50 height 25
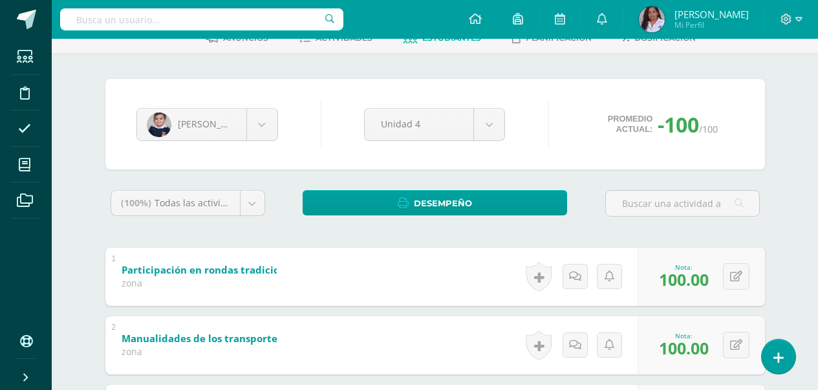
scroll to position [50, 0]
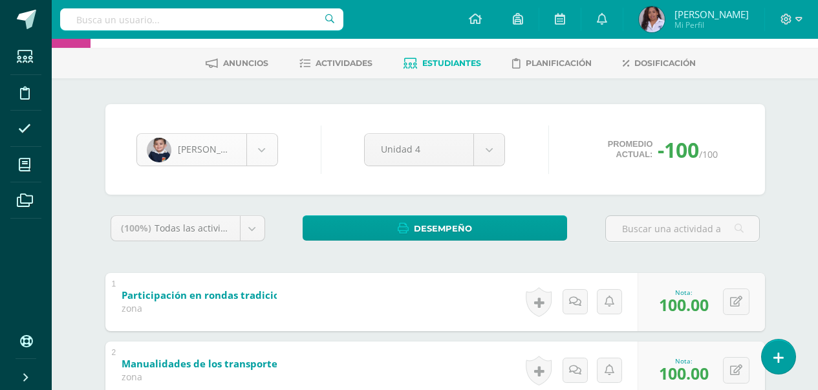
type input "100"
click at [264, 147] on body "Estudiantes Disciplina Asistencia Mis cursos Archivos Soporte Ayuda Reportar un…" at bounding box center [409, 286] width 818 height 672
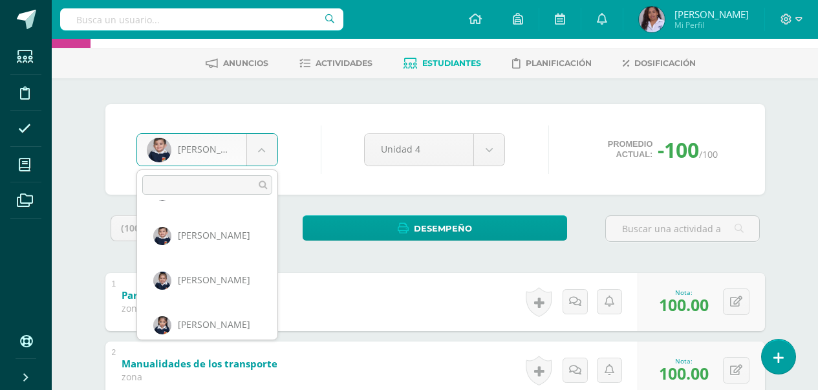
scroll to position [451, 0]
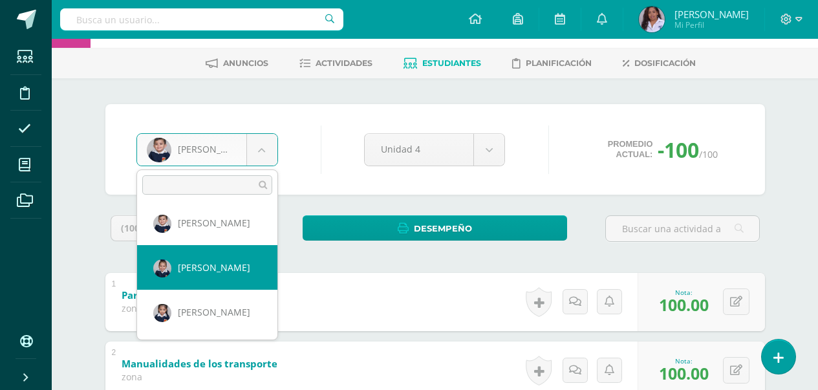
select select "2987"
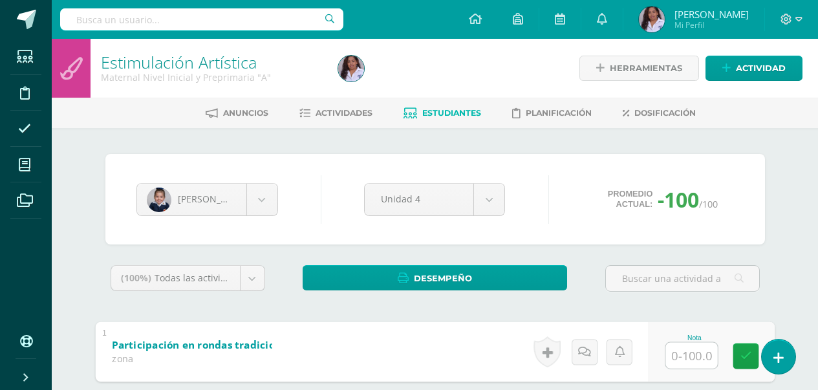
click at [681, 363] on input "text" at bounding box center [691, 355] width 52 height 26
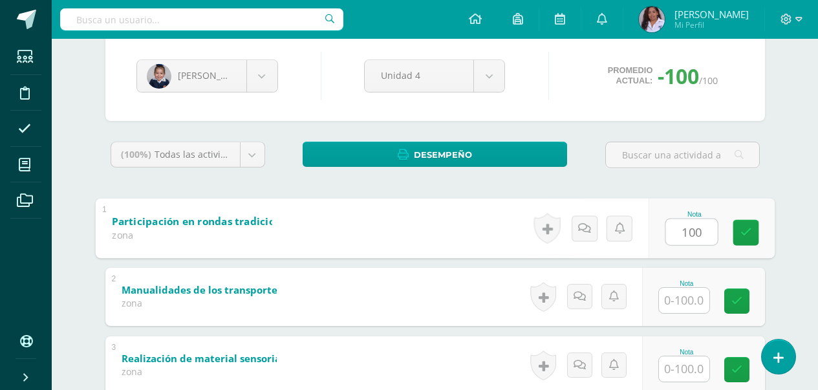
scroll to position [155, 0]
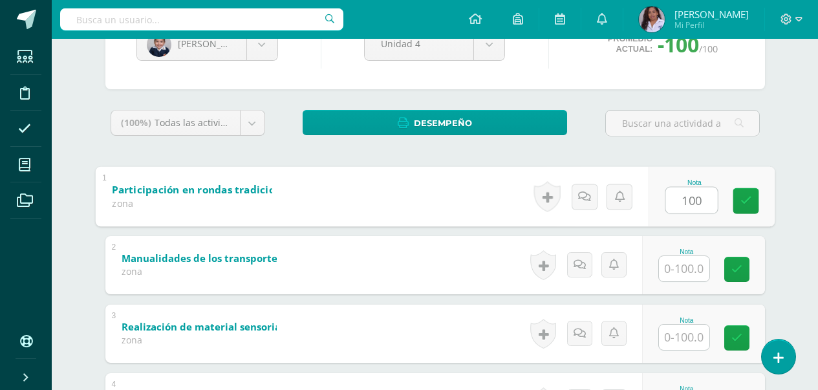
type input "100"
click at [679, 269] on input "text" at bounding box center [684, 268] width 50 height 25
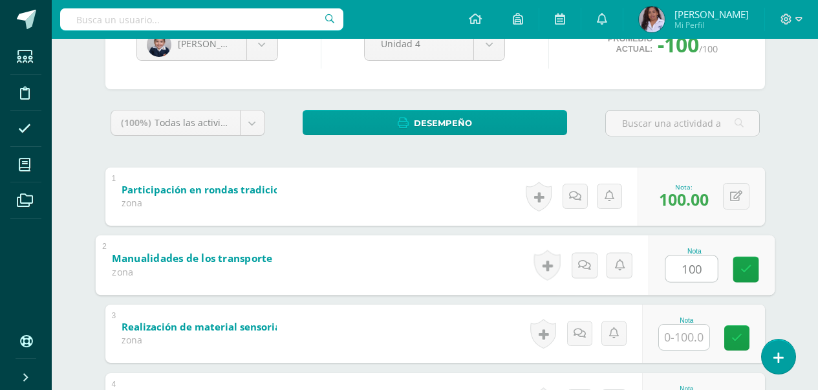
type input "100"
click at [681, 334] on input "text" at bounding box center [684, 336] width 50 height 25
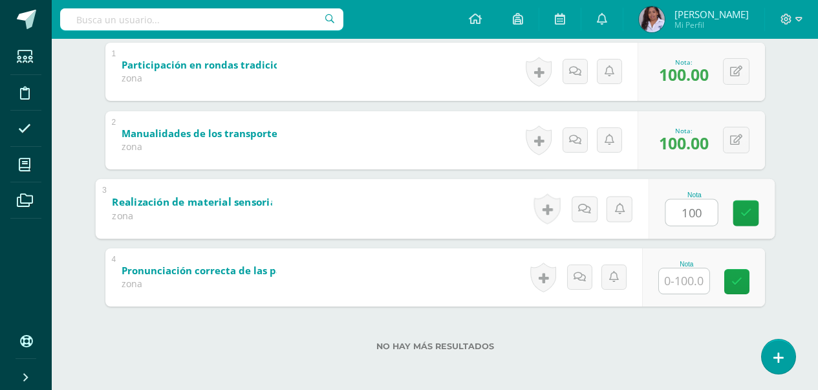
scroll to position [282, 0]
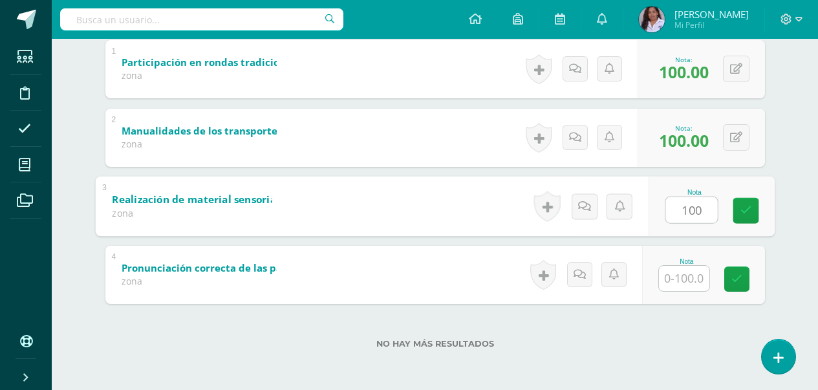
type input "100"
click at [690, 278] on input "text" at bounding box center [684, 278] width 50 height 25
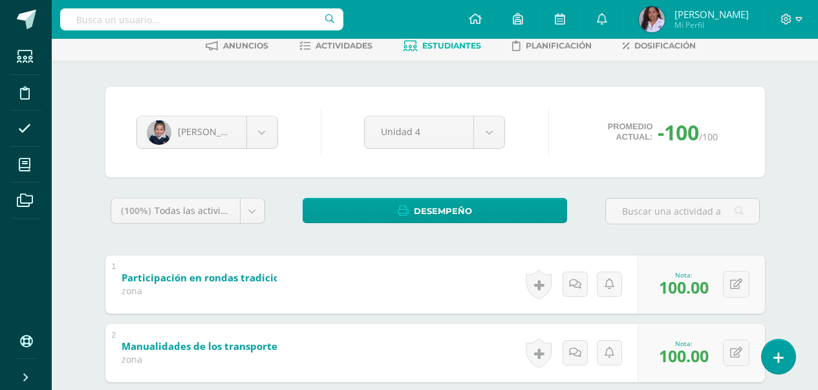
scroll to position [0, 0]
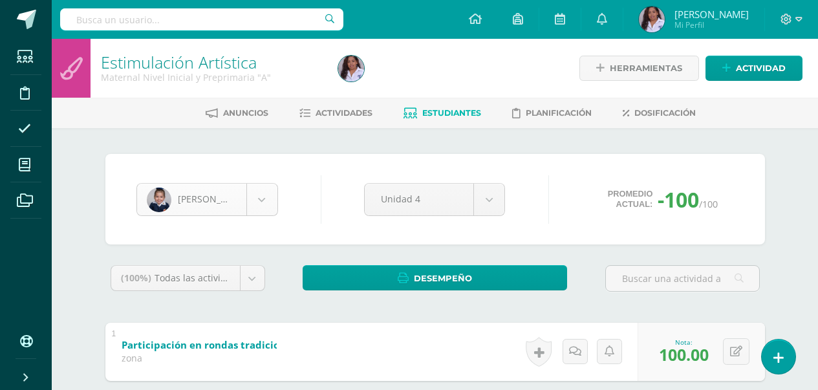
type input "100"
click at [260, 209] on body "Estudiantes Disciplina Asistencia Mis cursos Archivos Soporte Ayuda Reportar un…" at bounding box center [409, 336] width 818 height 672
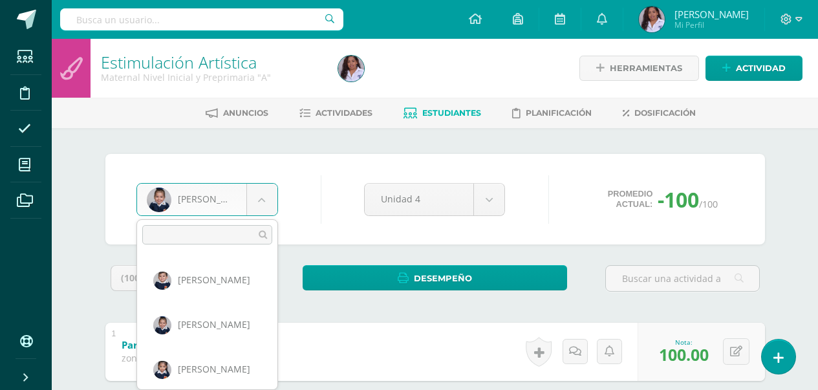
scroll to position [451, 0]
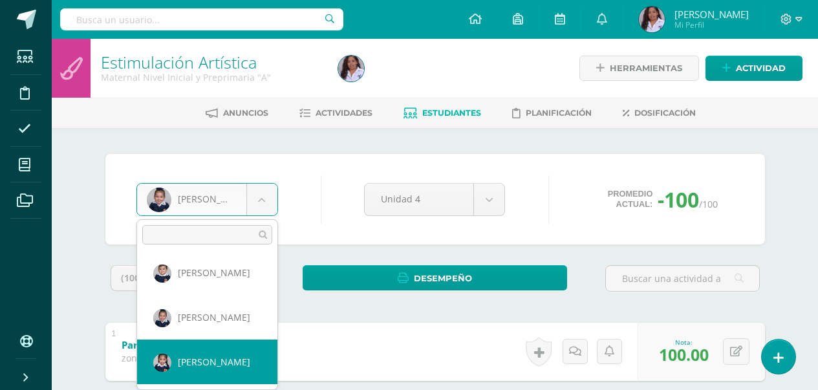
select select "3027"
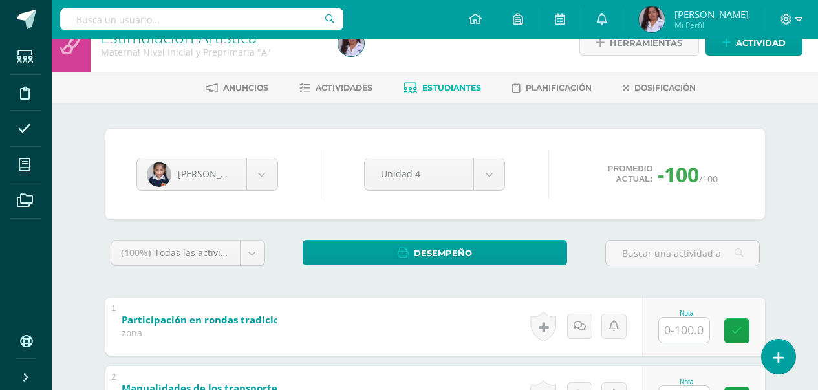
scroll to position [69, 0]
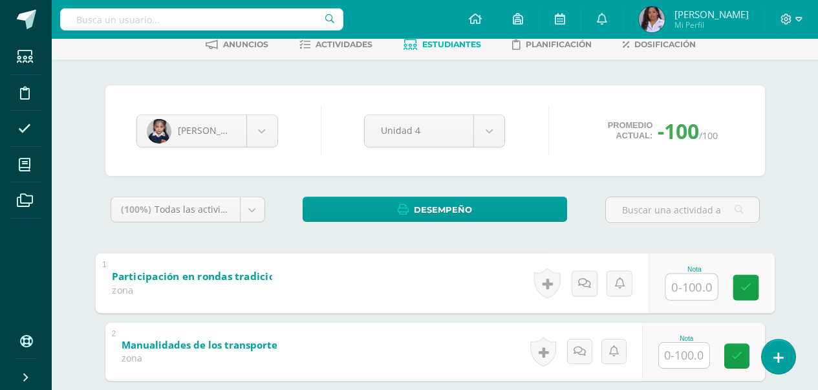
click at [683, 286] on input "text" at bounding box center [691, 286] width 52 height 26
type input "100"
click at [684, 352] on input "text" at bounding box center [684, 355] width 50 height 25
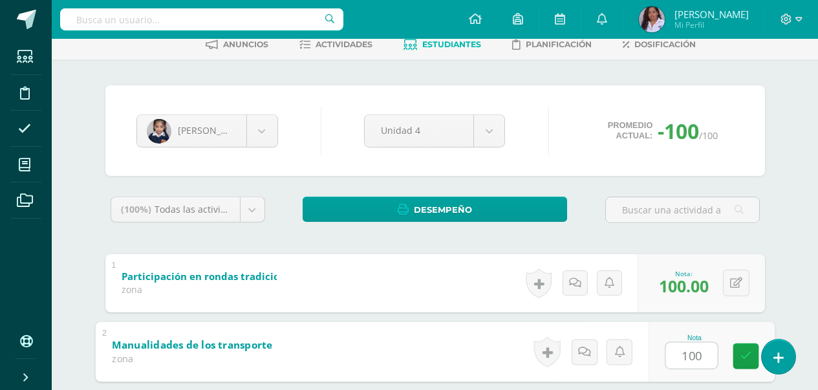
scroll to position [282, 0]
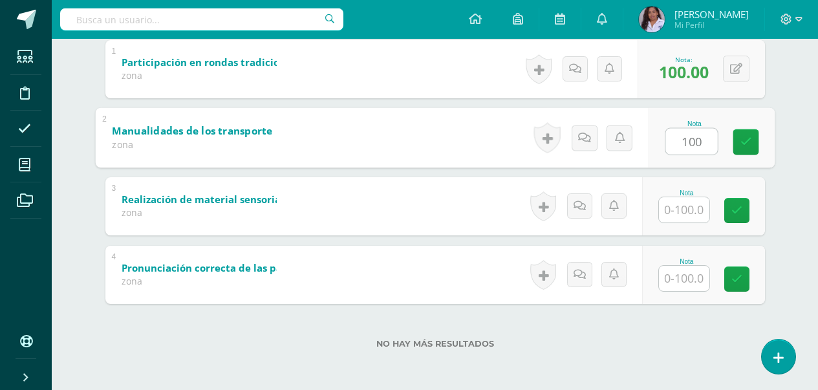
type input "100"
click at [685, 216] on input "text" at bounding box center [684, 209] width 50 height 25
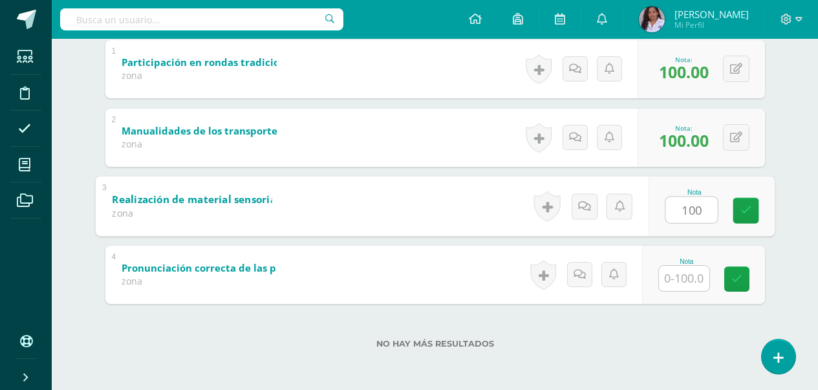
type input "100"
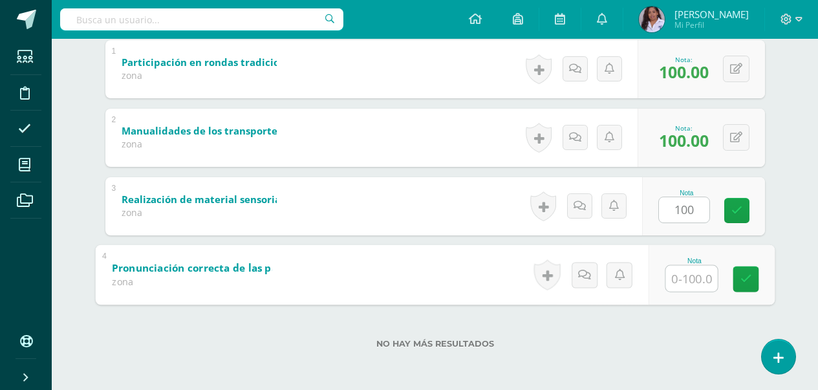
click at [695, 278] on input "text" at bounding box center [691, 278] width 52 height 26
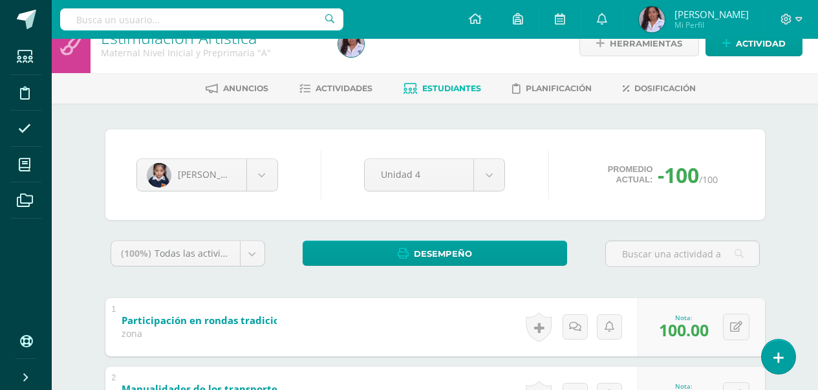
scroll to position [0, 0]
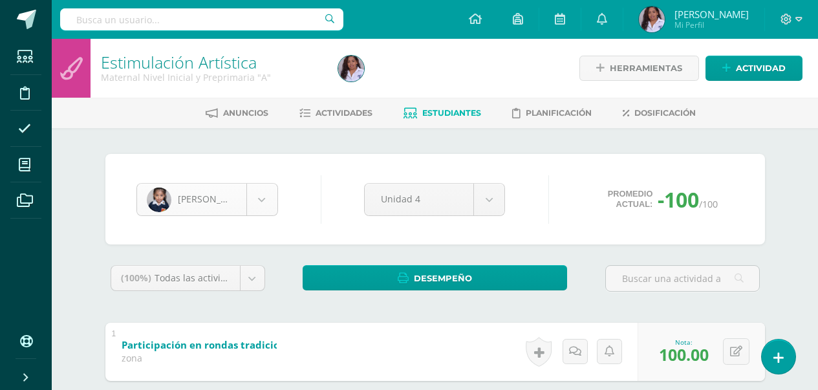
type input "100"
click at [269, 200] on body "Estudiantes Disciplina Asistencia Mis cursos Archivos Soporte Ayuda Reportar un…" at bounding box center [409, 336] width 818 height 672
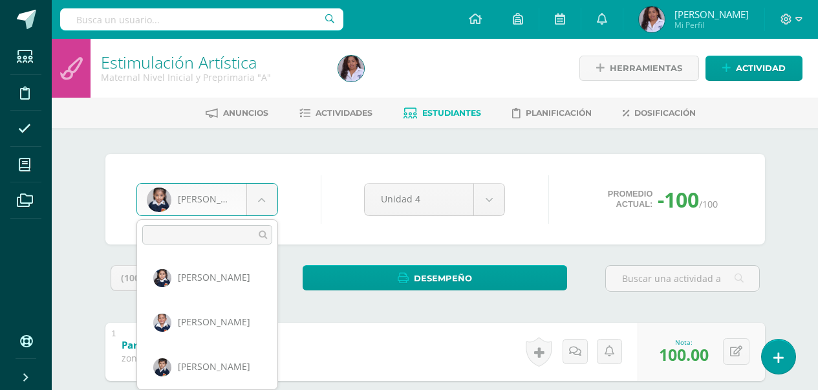
scroll to position [445, 0]
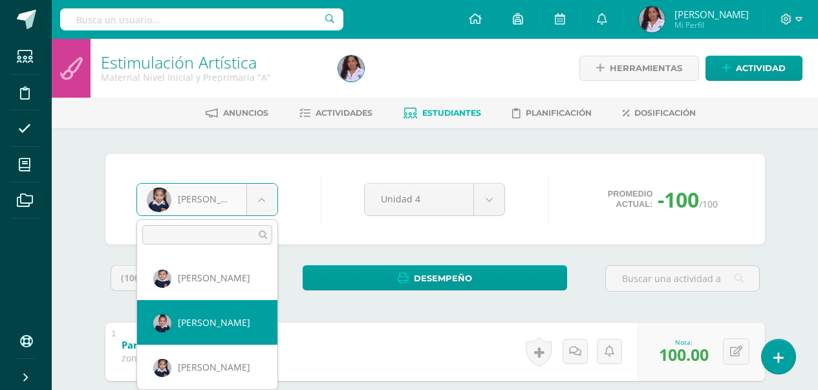
select select "2987"
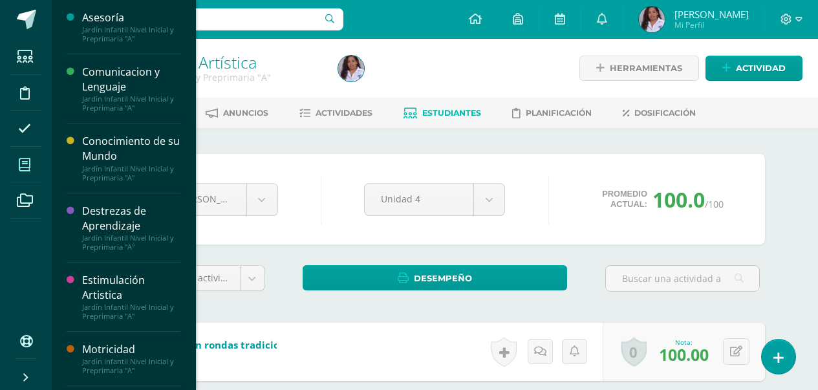
click at [27, 167] on icon at bounding box center [25, 164] width 12 height 13
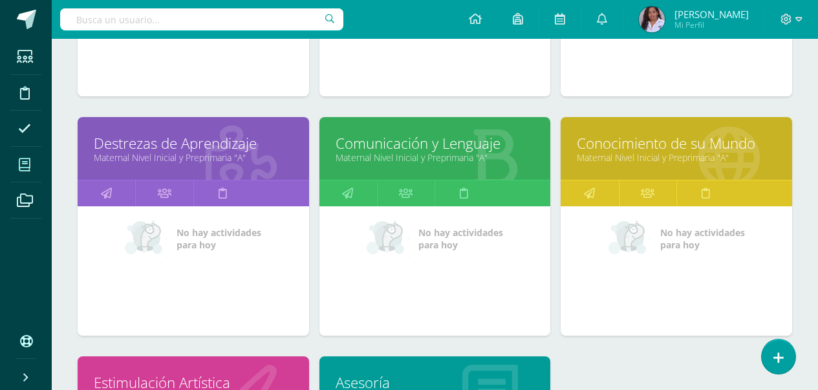
scroll to position [598, 0]
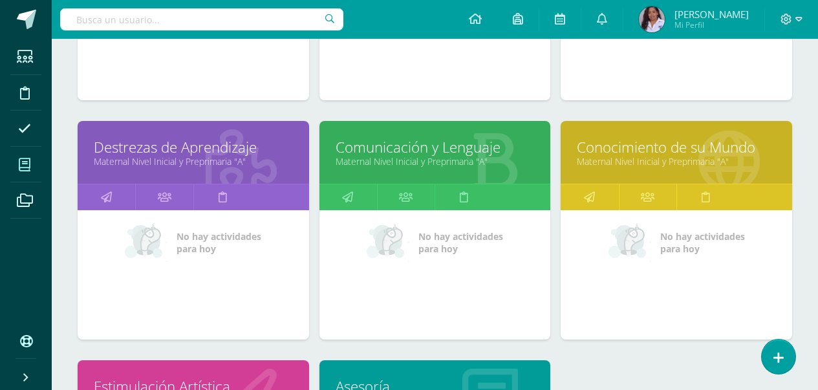
click at [246, 156] on link "Maternal Nivel Inicial y Preprimaria "A"" at bounding box center [193, 161] width 199 height 12
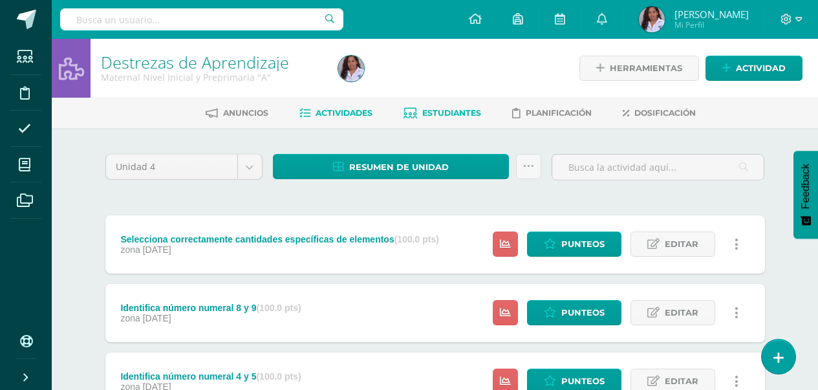
click at [447, 116] on span "Estudiantes" at bounding box center [451, 113] width 59 height 10
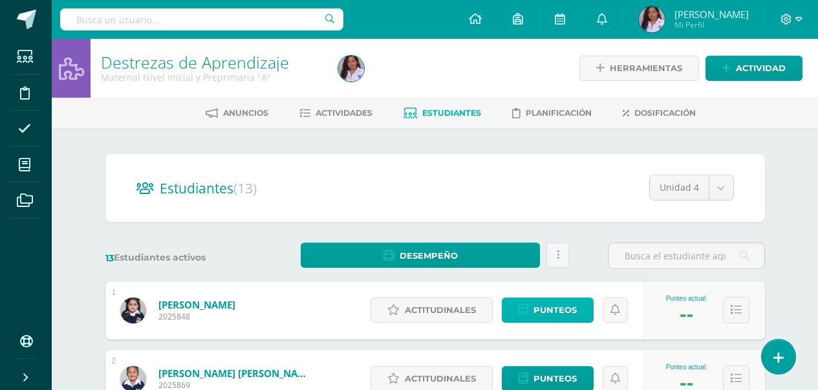
click at [549, 311] on span "Punteos" at bounding box center [554, 310] width 43 height 24
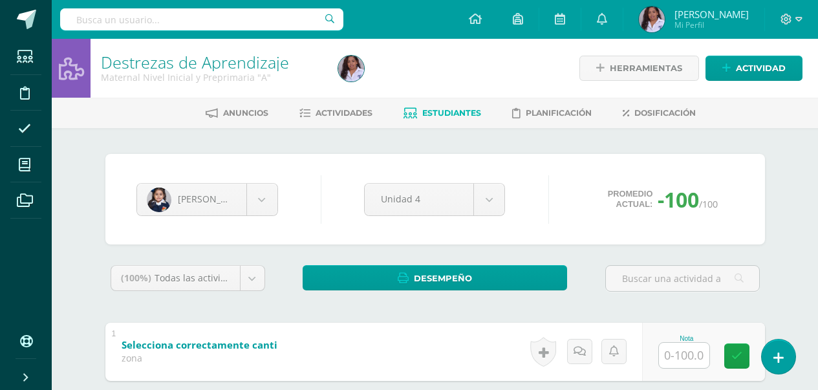
click at [677, 356] on input "text" at bounding box center [684, 355] width 50 height 25
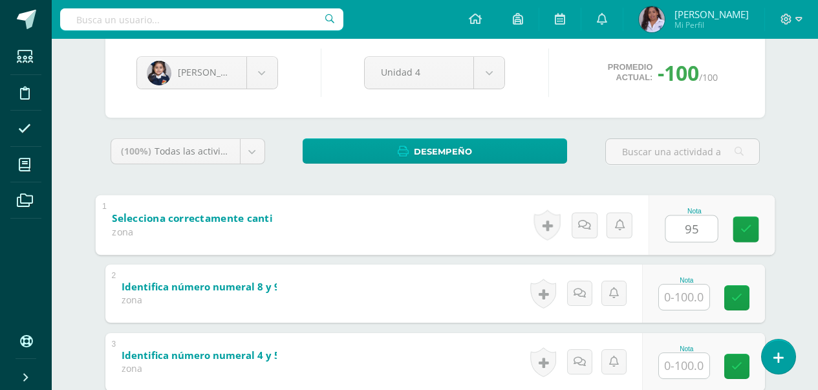
scroll to position [155, 0]
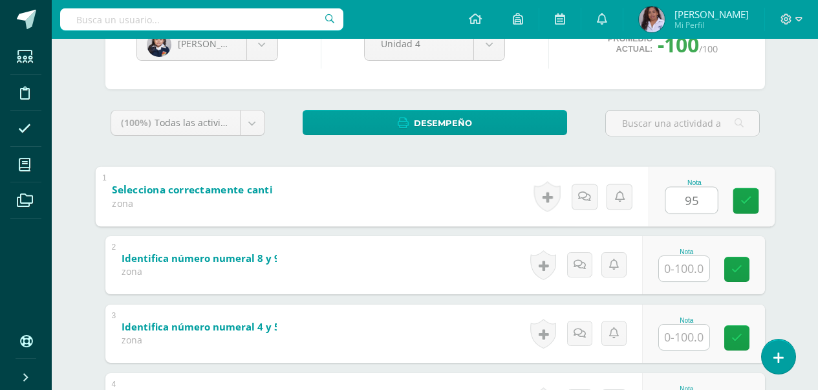
type input "95"
click at [685, 266] on input "text" at bounding box center [684, 268] width 50 height 25
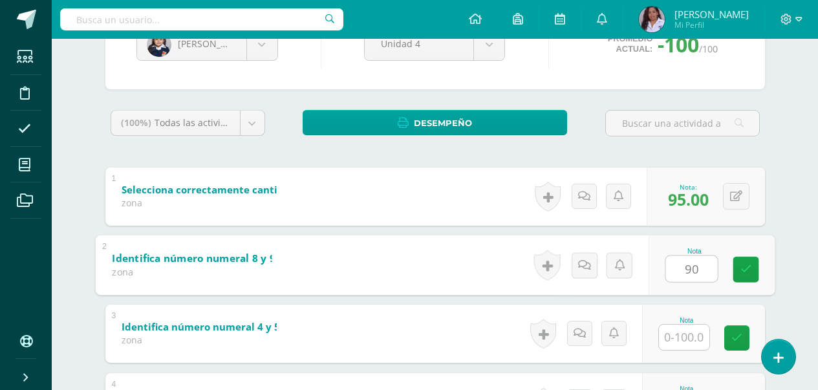
type input "90"
click at [689, 337] on input "text" at bounding box center [684, 336] width 50 height 25
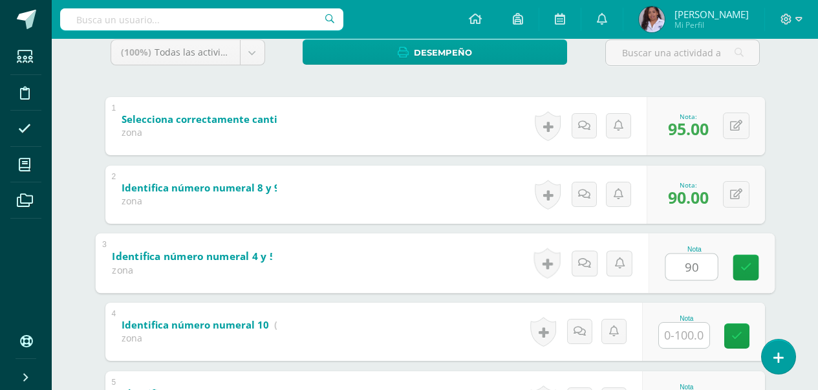
scroll to position [259, 0]
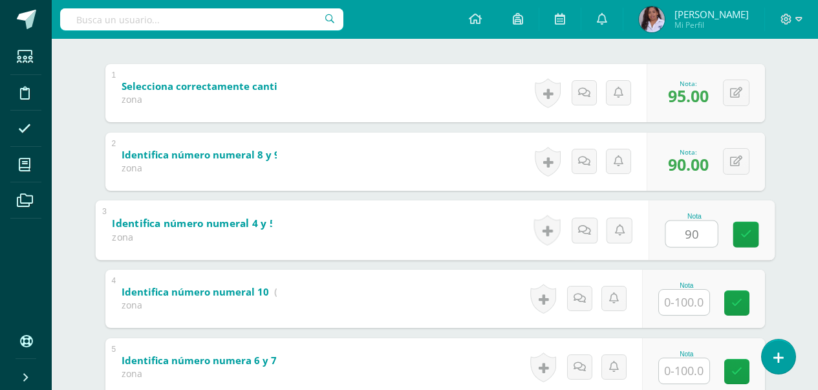
type input "90"
click at [692, 303] on input "text" at bounding box center [684, 302] width 50 height 25
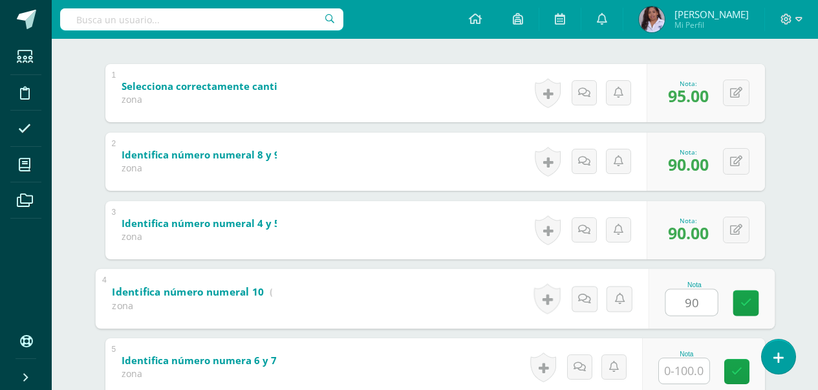
type input "90"
click at [691, 372] on input "text" at bounding box center [684, 370] width 50 height 25
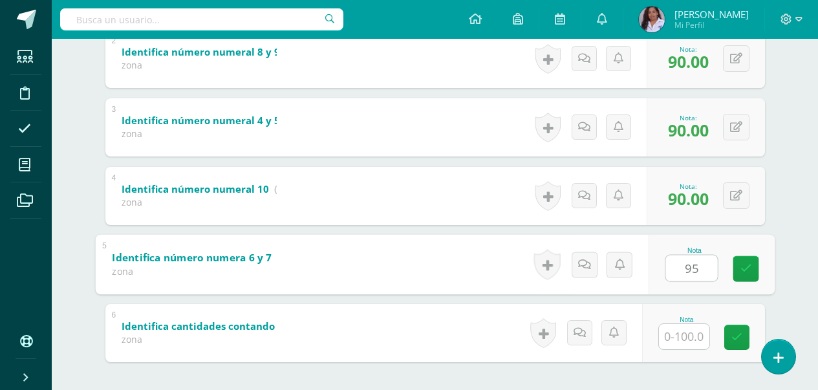
scroll to position [388, 0]
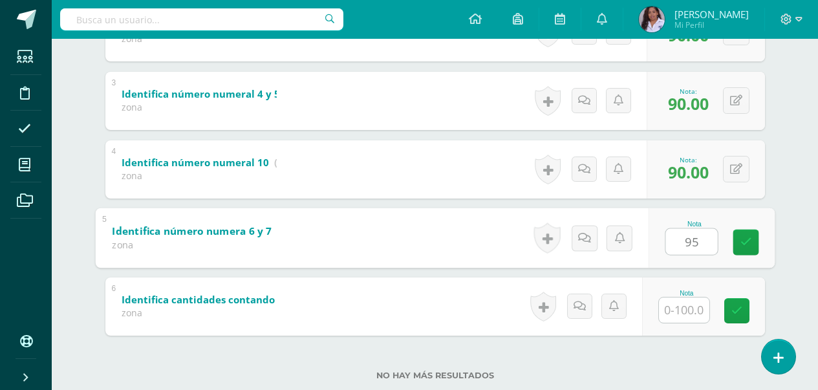
type input "95"
click at [689, 315] on input "text" at bounding box center [684, 309] width 50 height 25
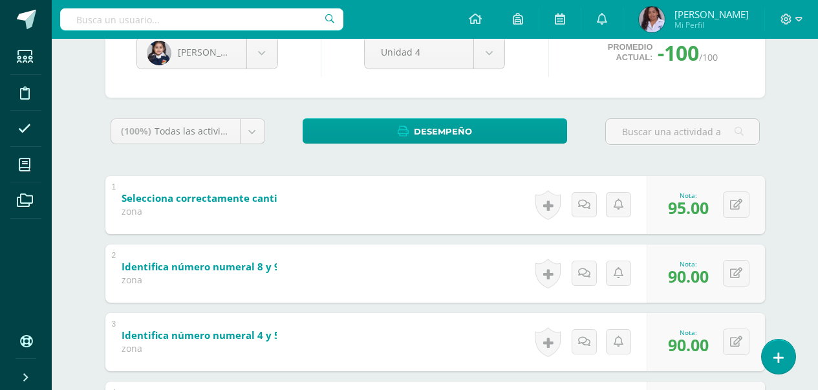
scroll to position [129, 0]
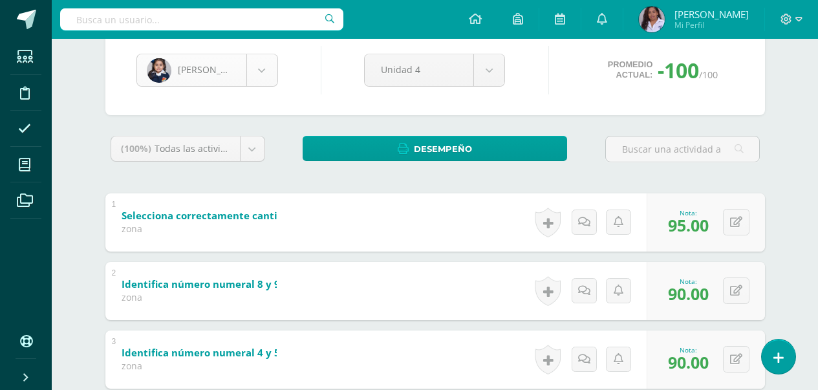
type input "90"
click at [269, 74] on body "Estudiantes Disciplina Asistencia Mis cursos Archivos Soporte Ayuda Reportar un…" at bounding box center [409, 275] width 818 height 809
select select "3118"
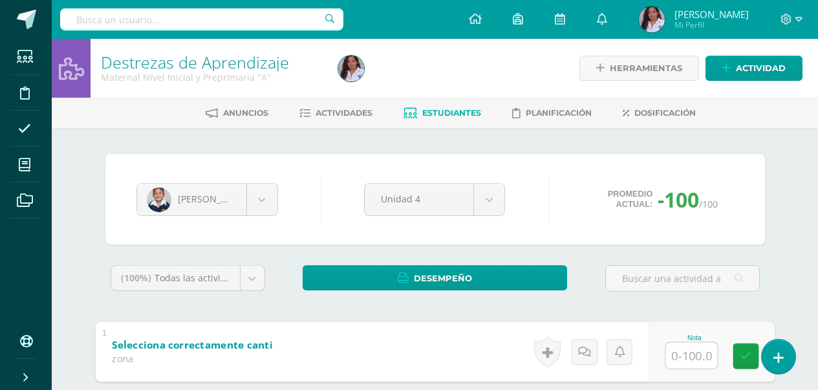
click at [686, 359] on input "text" at bounding box center [691, 355] width 52 height 26
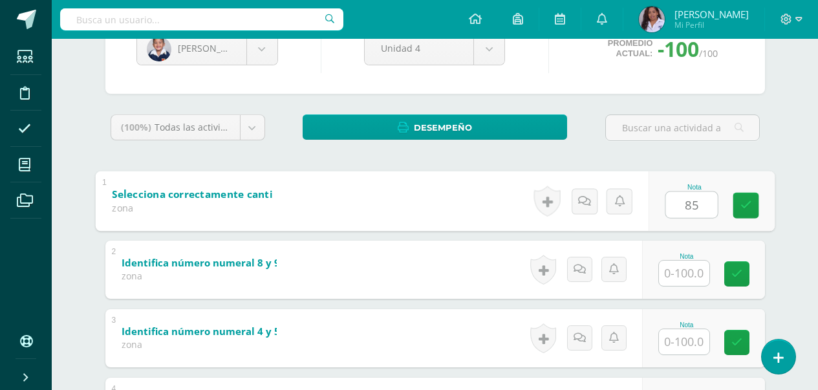
scroll to position [155, 0]
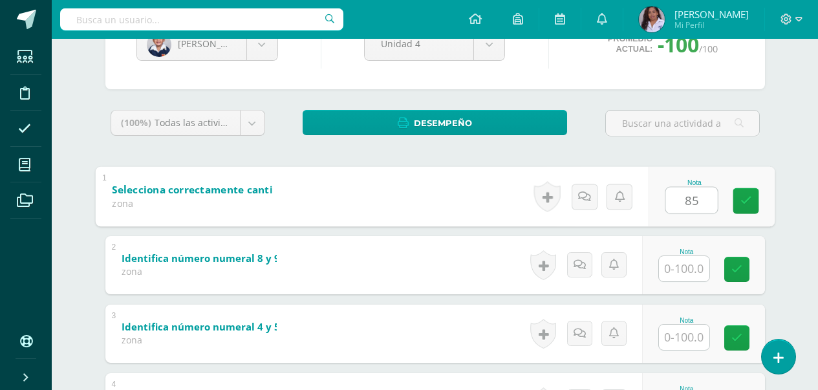
type input "85"
click at [690, 267] on input "text" at bounding box center [684, 268] width 50 height 25
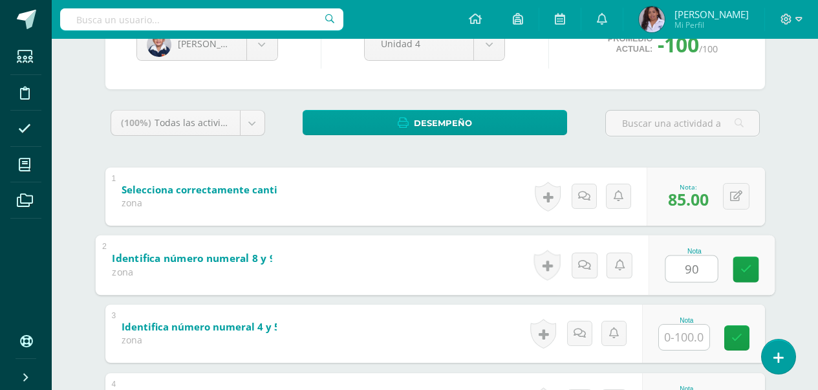
type input "90"
click at [684, 347] on input "text" at bounding box center [684, 336] width 50 height 25
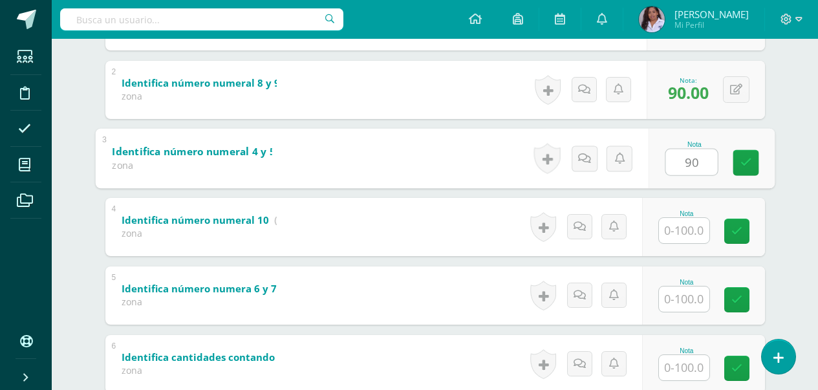
scroll to position [336, 0]
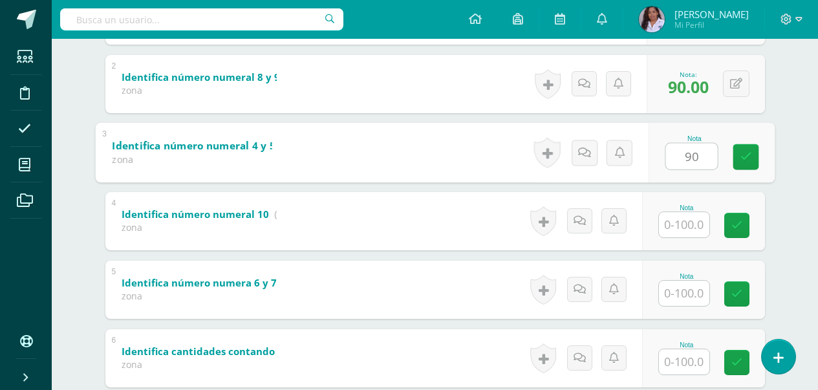
type input "90"
click at [688, 228] on input "text" at bounding box center [684, 224] width 50 height 25
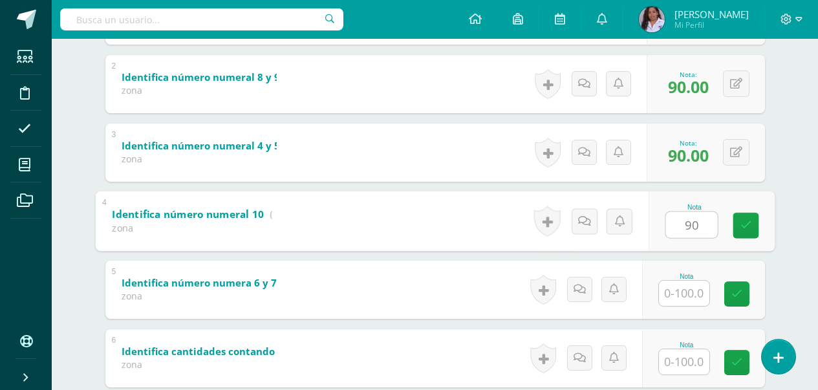
type input "90"
click at [683, 296] on input "text" at bounding box center [684, 293] width 50 height 25
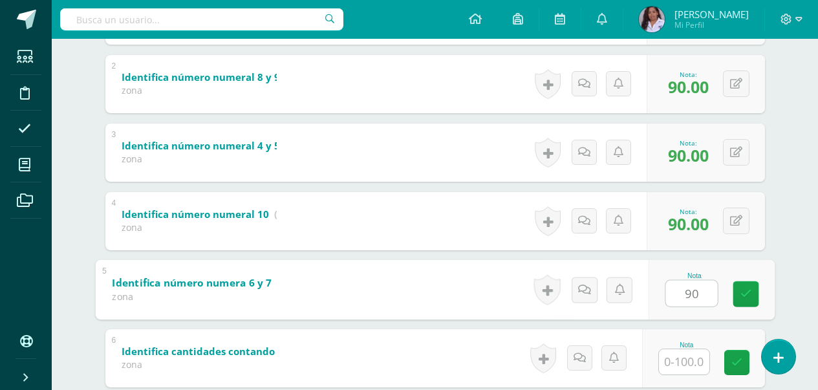
type input "90"
click at [684, 363] on input "text" at bounding box center [684, 361] width 50 height 25
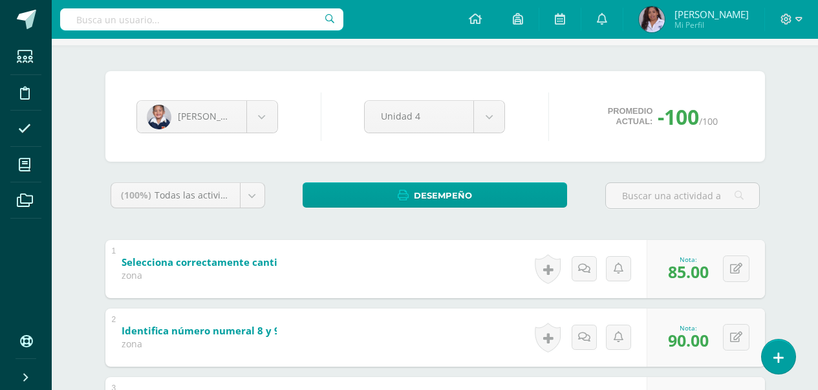
scroll to position [58, 0]
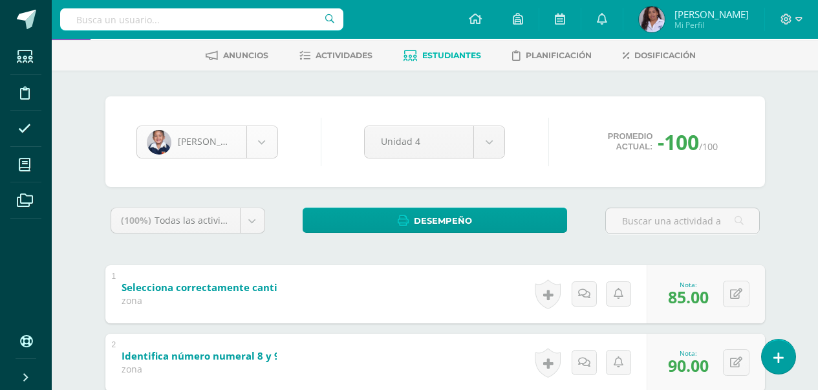
type input "85"
click at [270, 153] on body "Estudiantes Disciplina Asistencia Mis cursos Archivos Soporte Ayuda Reportar un…" at bounding box center [409, 346] width 818 height 809
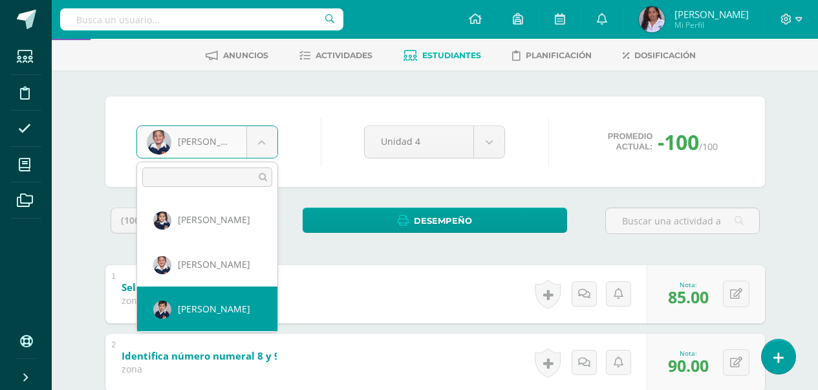
select select "3113"
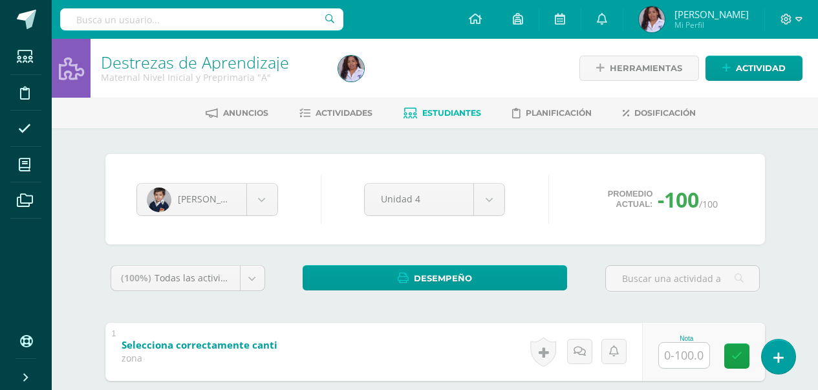
click at [683, 361] on input "text" at bounding box center [684, 355] width 50 height 25
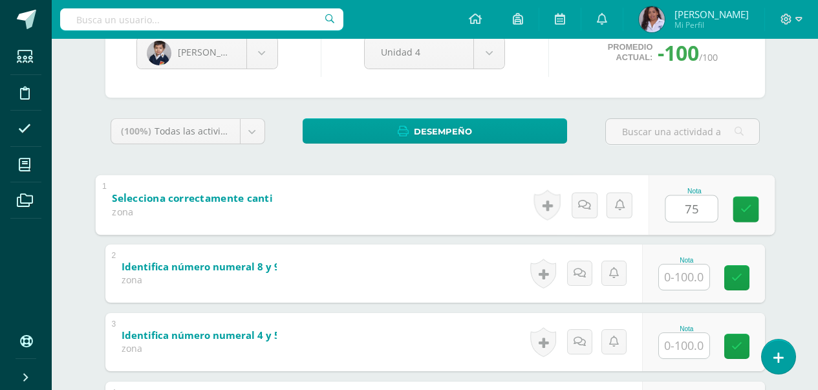
scroll to position [181, 0]
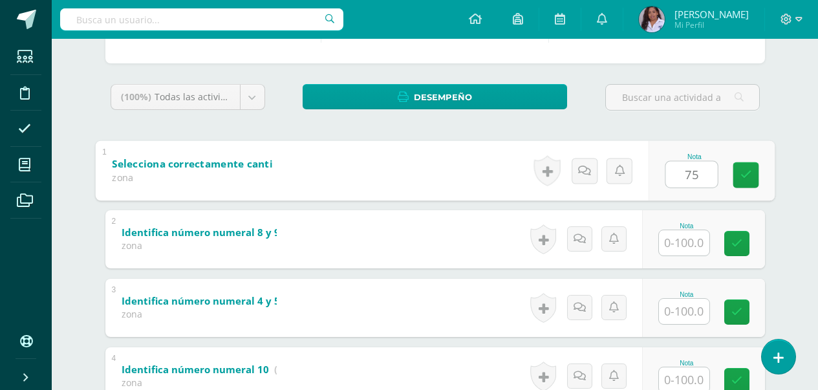
type input "75"
click at [689, 240] on input "text" at bounding box center [684, 242] width 50 height 25
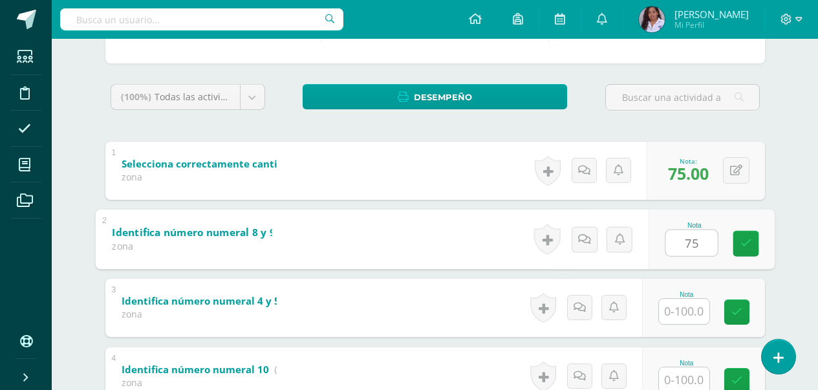
type input "75"
click at [693, 317] on input "text" at bounding box center [684, 311] width 50 height 25
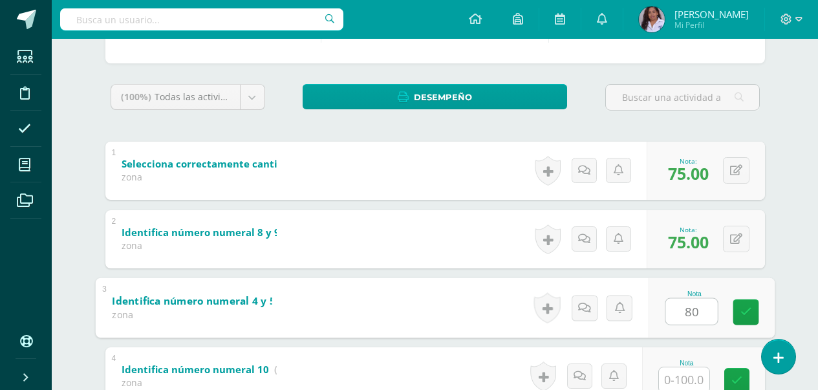
type input "80"
click at [679, 383] on input "text" at bounding box center [684, 379] width 50 height 25
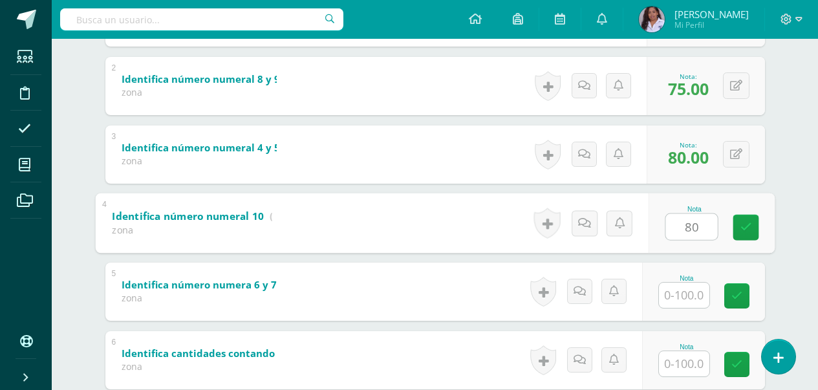
scroll to position [336, 0]
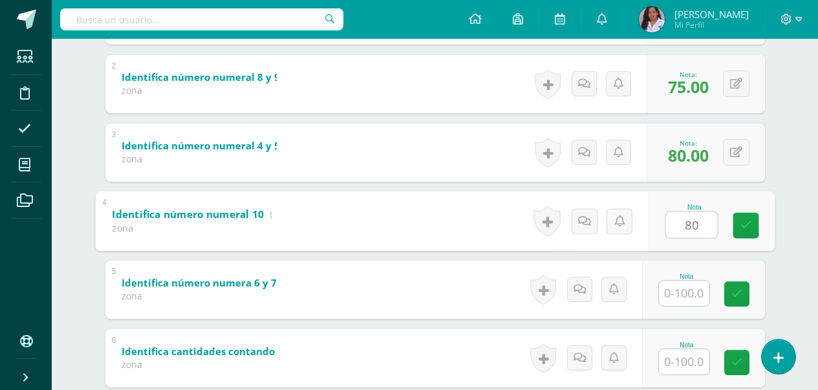
type input "80"
click at [690, 299] on input "text" at bounding box center [684, 293] width 50 height 25
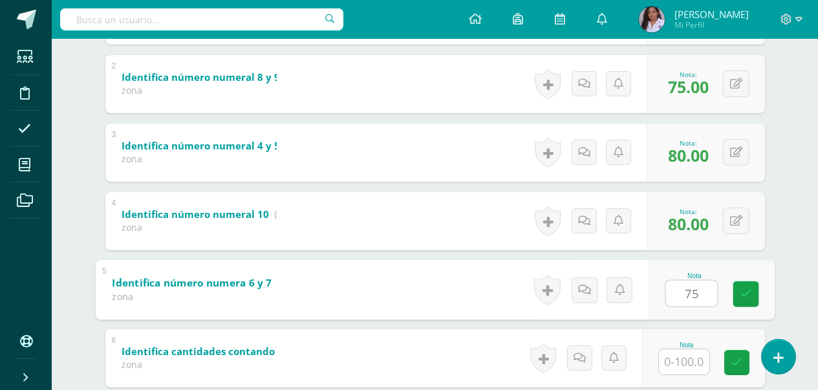
type input "75"
click at [685, 359] on input "text" at bounding box center [684, 361] width 50 height 25
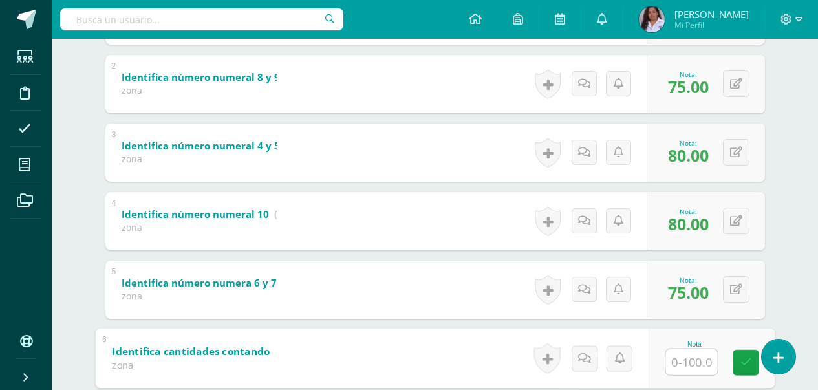
type input "7"
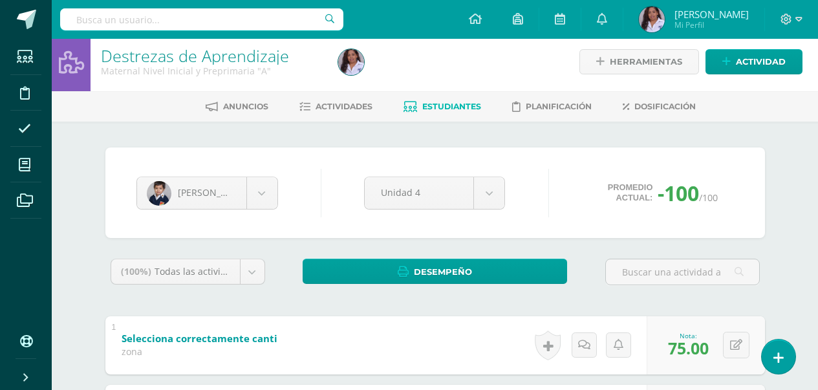
scroll to position [0, 0]
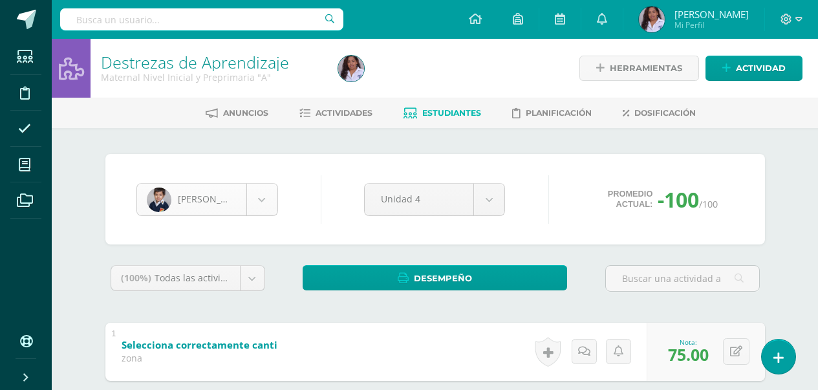
type input "80"
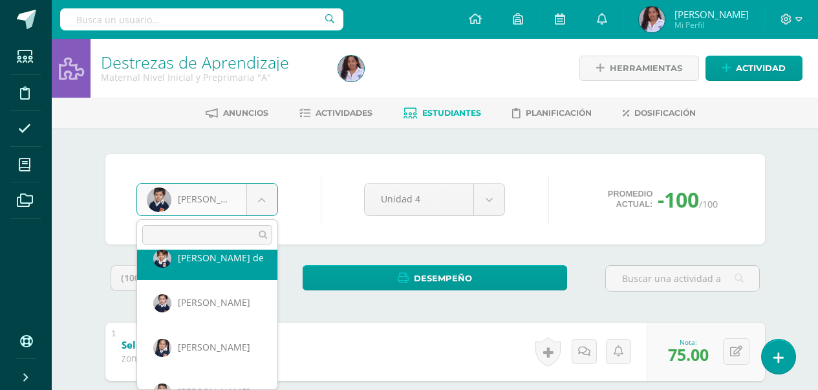
scroll to position [139, 0]
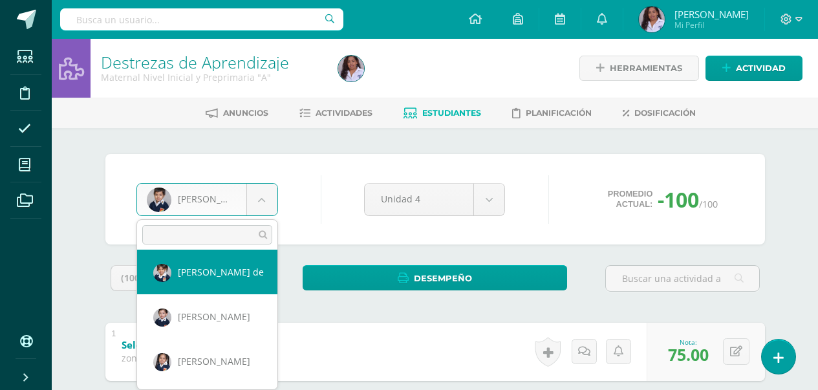
select select "2854"
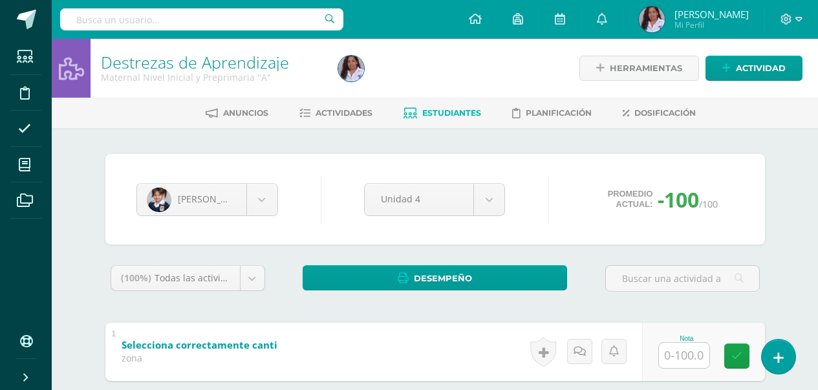
click at [688, 351] on input "text" at bounding box center [684, 355] width 50 height 25
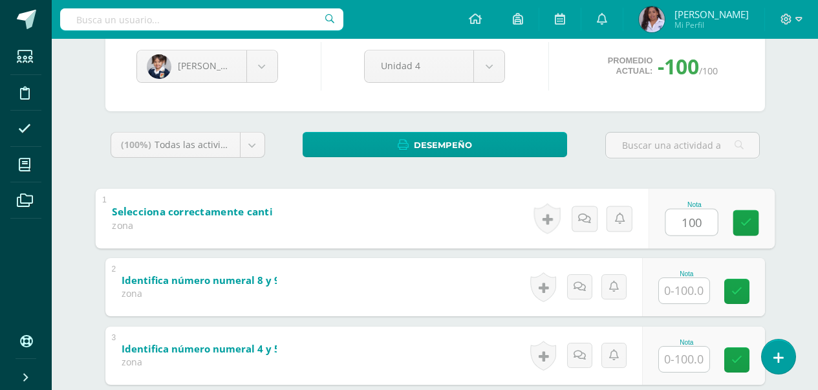
scroll to position [155, 0]
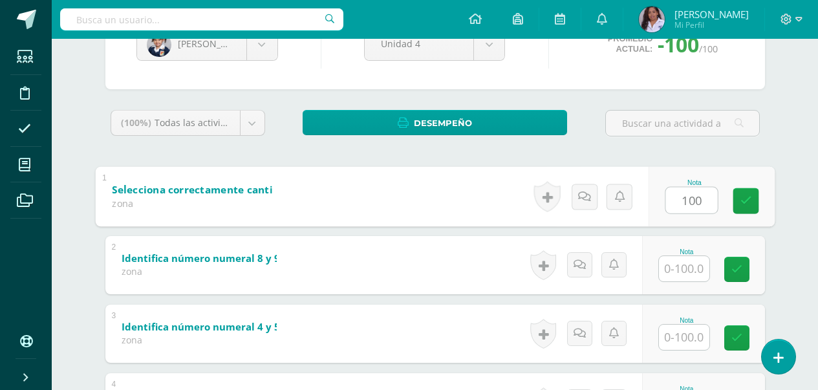
type input "100"
click at [679, 278] on input "text" at bounding box center [684, 268] width 50 height 25
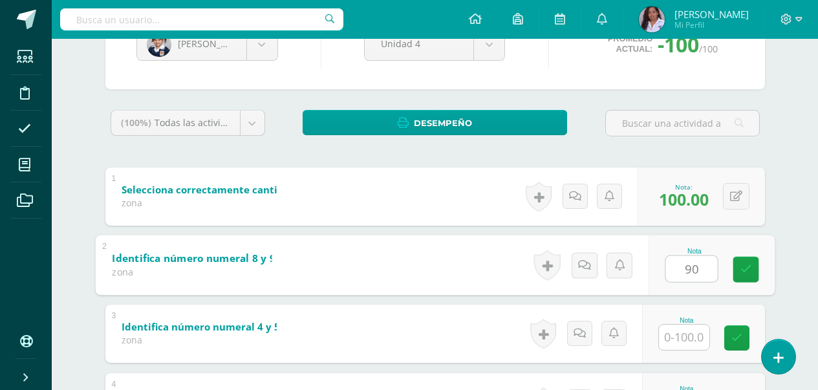
type input "90"
click at [678, 338] on input "text" at bounding box center [684, 336] width 50 height 25
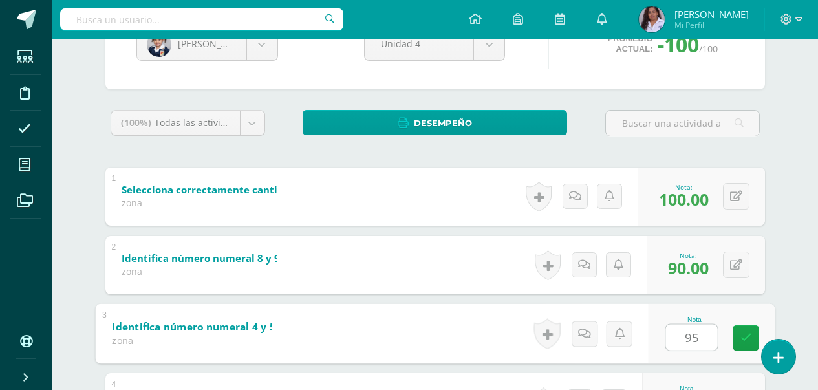
scroll to position [420, 0]
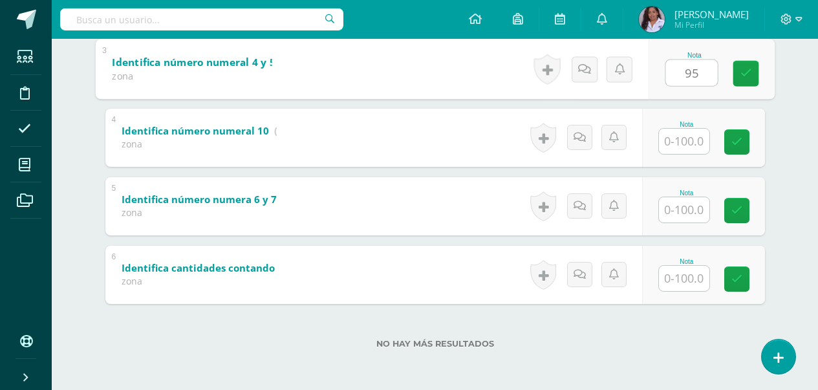
type input "95"
click at [690, 129] on input "text" at bounding box center [684, 141] width 50 height 25
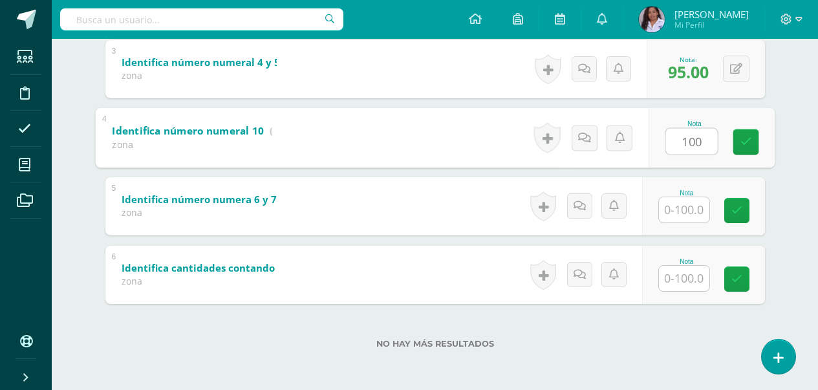
type input "100"
click at [690, 208] on input "text" at bounding box center [684, 209] width 50 height 25
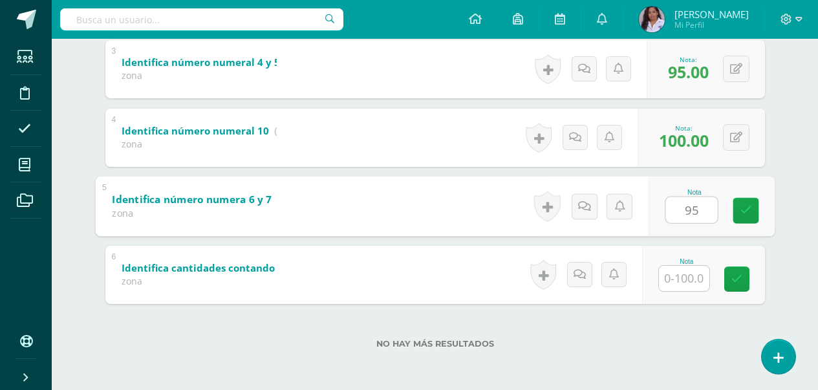
type input "95"
click at [690, 290] on input "text" at bounding box center [684, 278] width 50 height 25
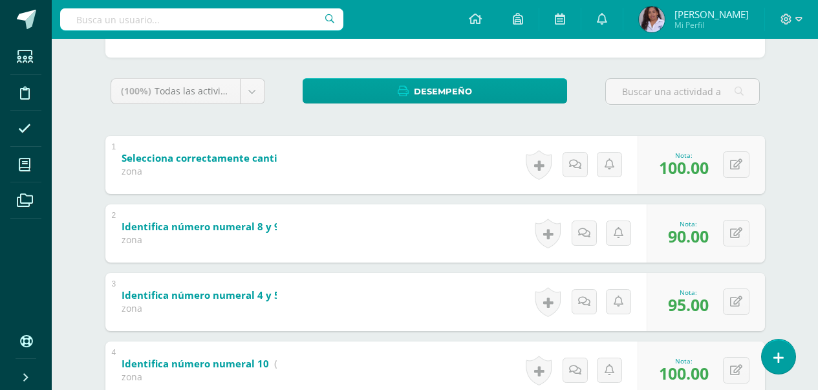
scroll to position [135, 0]
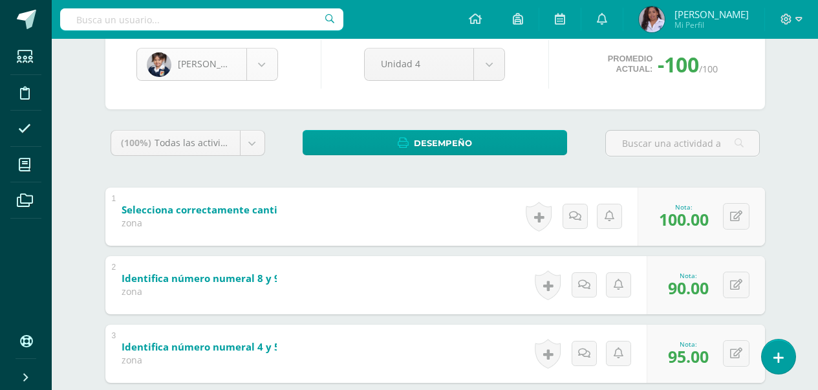
type input "100"
click at [260, 70] on body "Estudiantes Disciplina Asistencia Mis cursos Archivos Soporte Ayuda Reportar un…" at bounding box center [409, 269] width 818 height 809
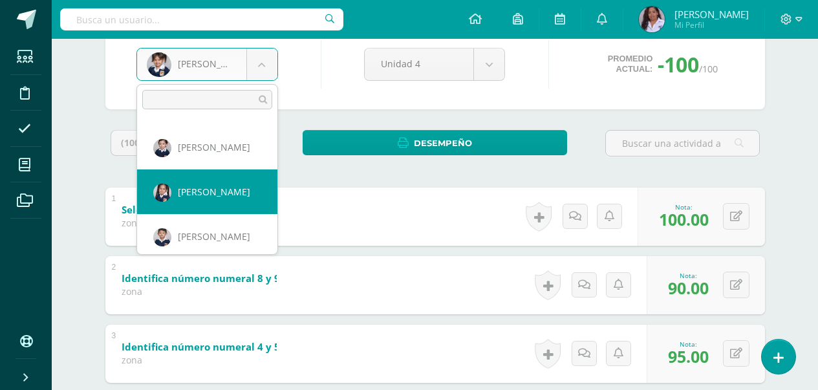
scroll to position [178, 0]
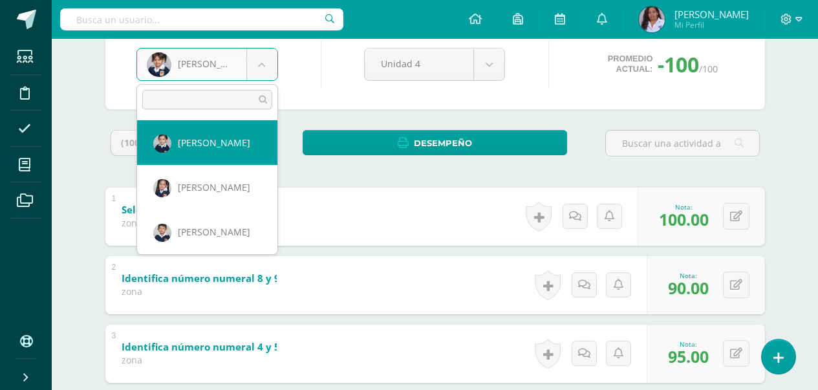
select select "3044"
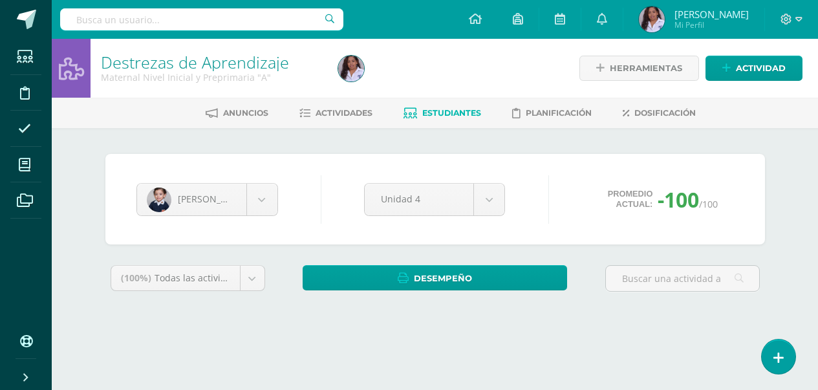
click at [228, 151] on div "[PERSON_NAME] [PERSON_NAME] [PERSON_NAME] [PERSON_NAME] [PERSON_NAME] de [PERSO…" at bounding box center [435, 238] width 711 height 220
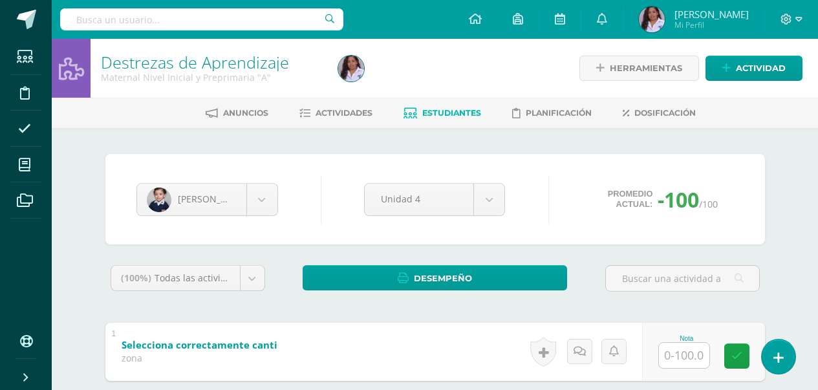
click at [692, 358] on input "text" at bounding box center [684, 355] width 50 height 25
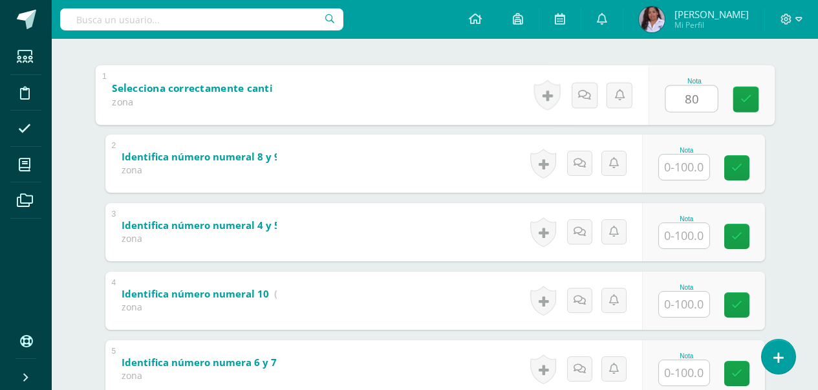
scroll to position [259, 0]
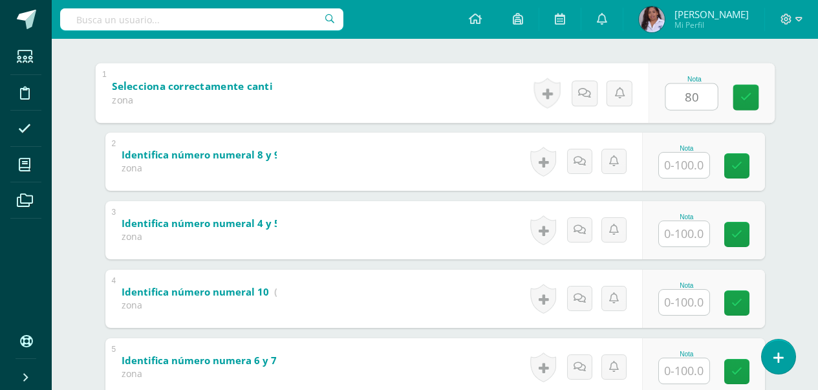
type input "80"
click at [691, 173] on input "text" at bounding box center [684, 165] width 50 height 25
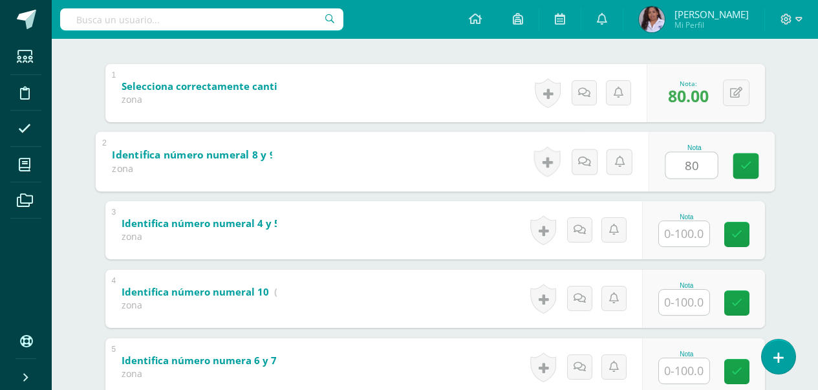
type input "80"
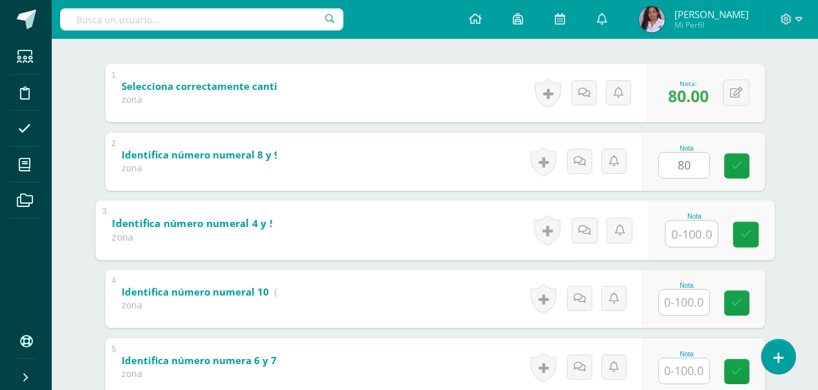
click at [682, 231] on input "text" at bounding box center [691, 233] width 52 height 26
type input "90"
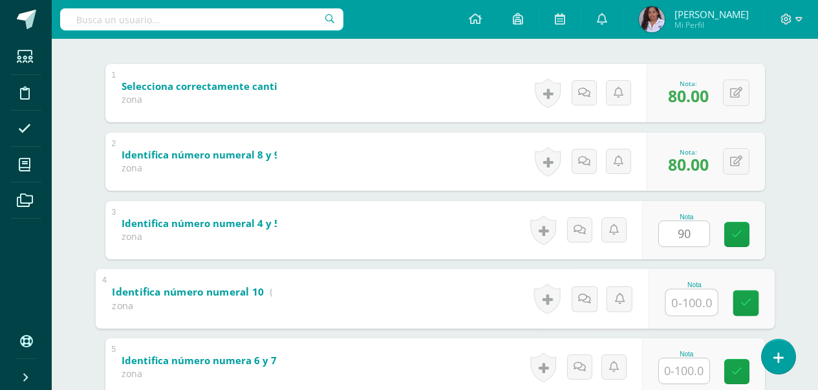
click at [687, 311] on input "text" at bounding box center [691, 302] width 52 height 26
type input "90"
click at [692, 365] on input "text" at bounding box center [684, 370] width 50 height 25
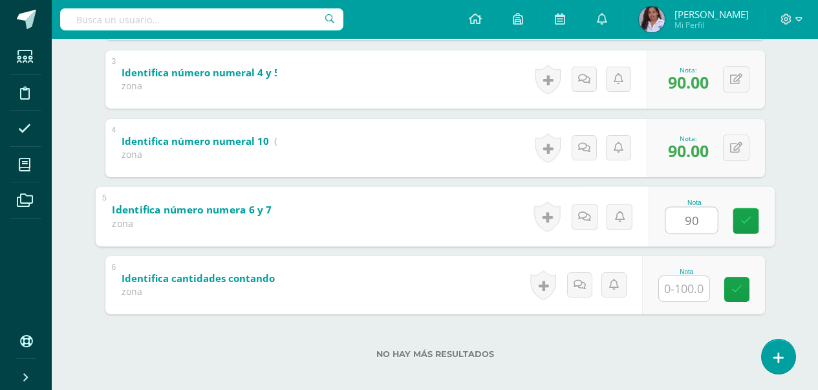
scroll to position [420, 0]
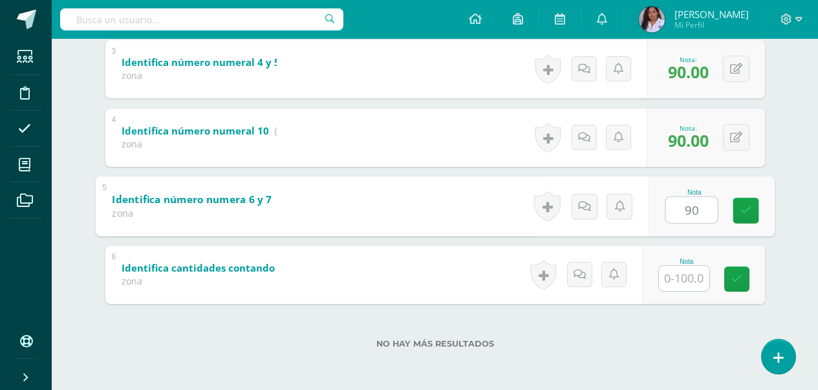
type input "90"
click at [697, 275] on input "text" at bounding box center [684, 278] width 50 height 25
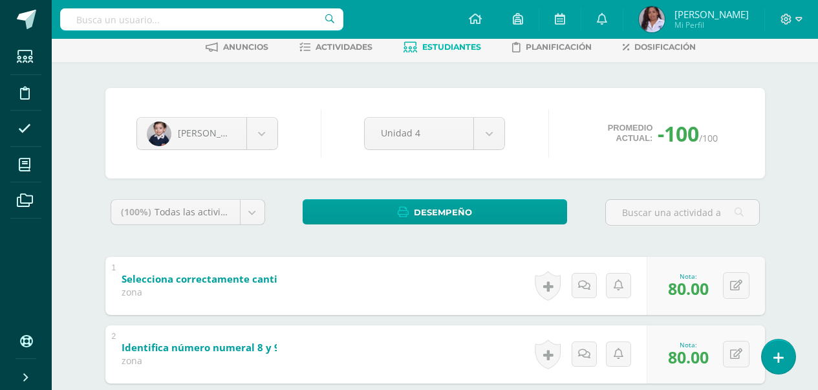
scroll to position [58, 0]
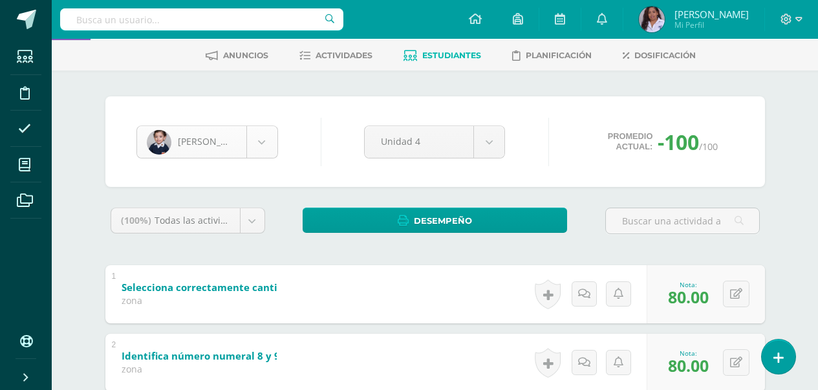
type input "85"
click at [260, 135] on body "Estudiantes Disciplina Asistencia Mis cursos Archivos Soporte Ayuda Reportar un…" at bounding box center [409, 346] width 818 height 809
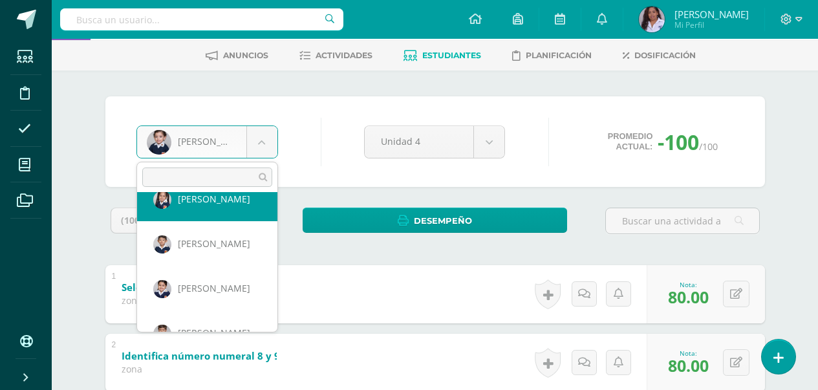
scroll to position [228, 0]
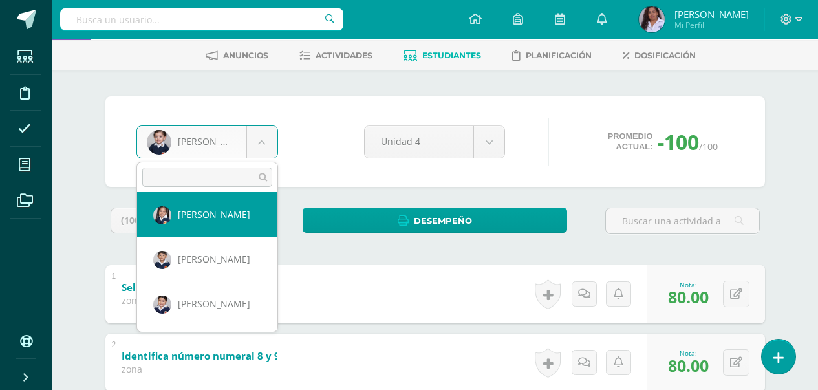
select select "3107"
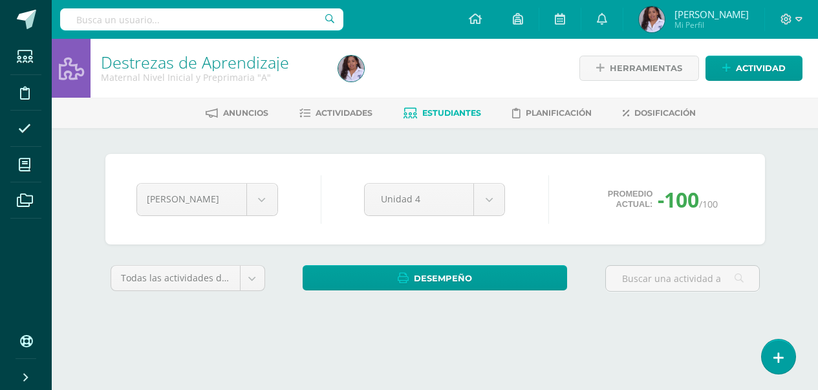
click at [244, 207] on body "Estudiantes Disciplina Asistencia Mis cursos Archivos Soporte Ayuda Reportar un…" at bounding box center [409, 174] width 818 height 348
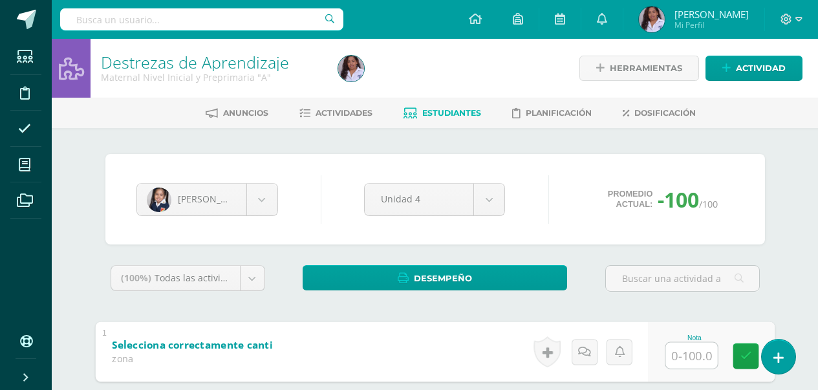
click at [684, 359] on input "text" at bounding box center [691, 355] width 52 height 26
type input "100"
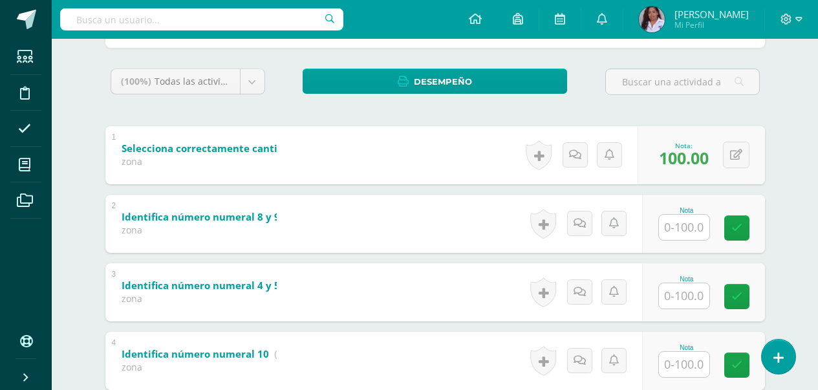
scroll to position [207, 0]
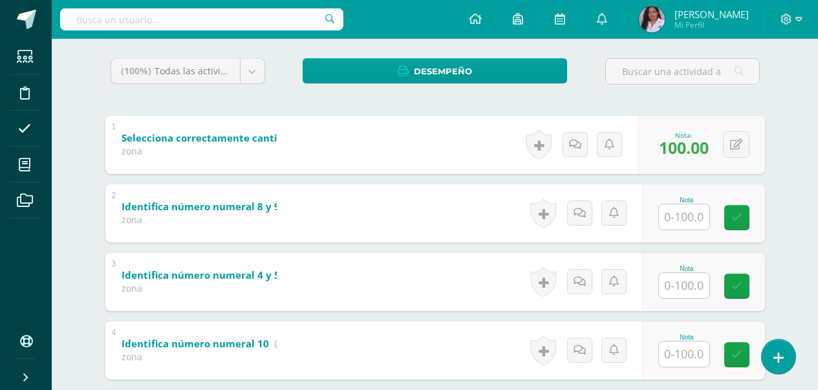
click at [699, 226] on input "text" at bounding box center [684, 216] width 50 height 25
type input "85"
click at [690, 285] on input "text" at bounding box center [684, 285] width 50 height 25
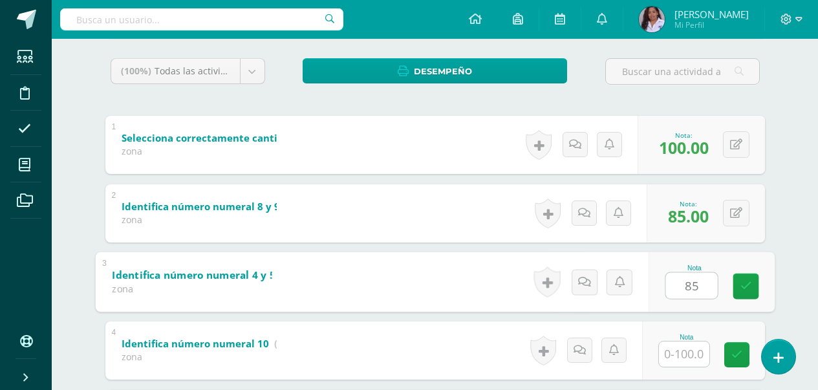
type input "85"
click at [694, 357] on input "text" at bounding box center [684, 353] width 50 height 25
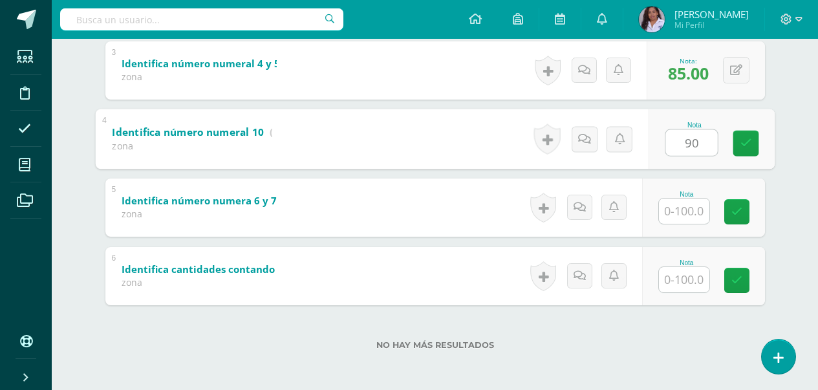
scroll to position [420, 0]
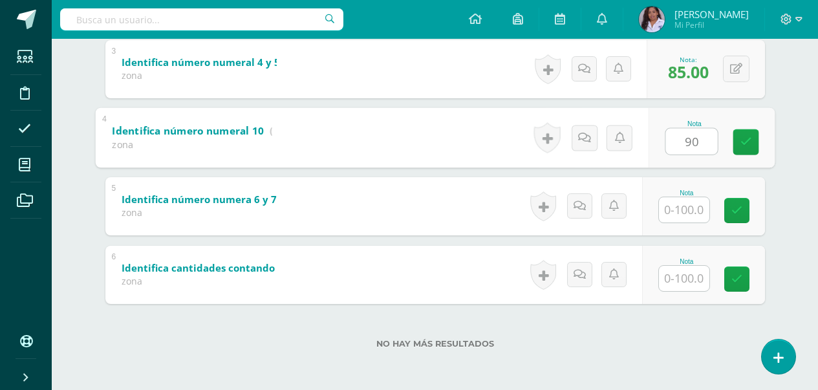
type input "90"
click at [686, 220] on input "text" at bounding box center [684, 209] width 50 height 25
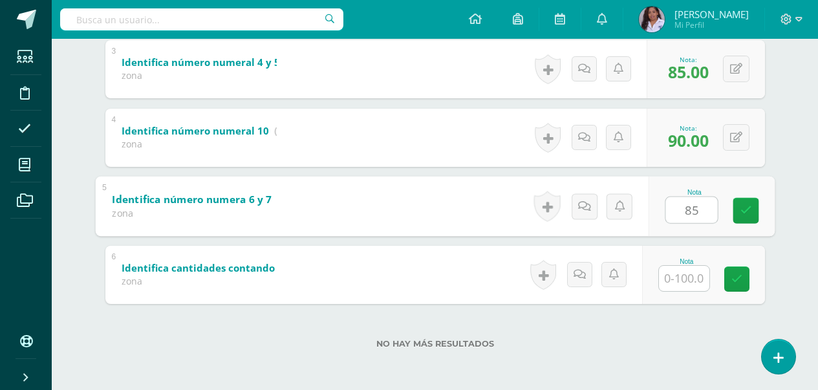
type input "85"
click at [693, 282] on input "text" at bounding box center [684, 278] width 50 height 25
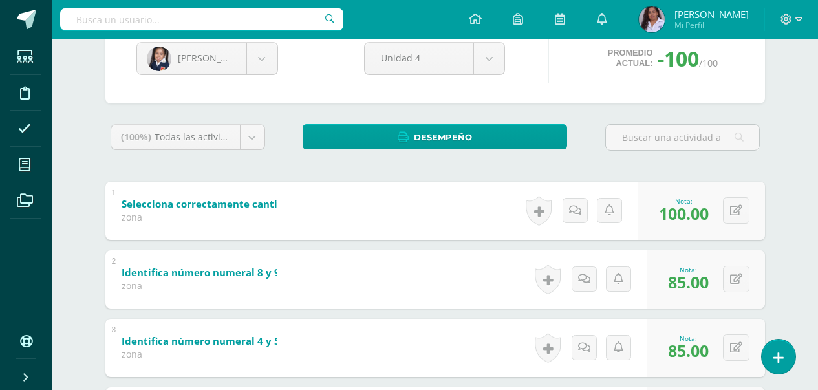
scroll to position [135, 0]
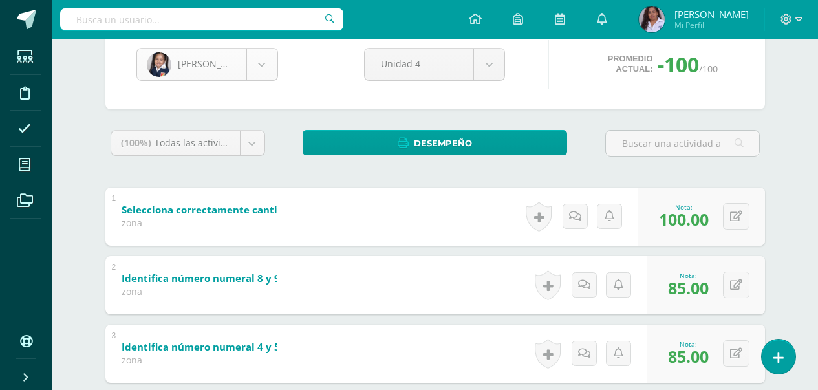
type input "85"
click at [266, 76] on body "Estudiantes Disciplina Asistencia Mis cursos Archivos Soporte Ayuda Reportar un…" at bounding box center [409, 269] width 818 height 809
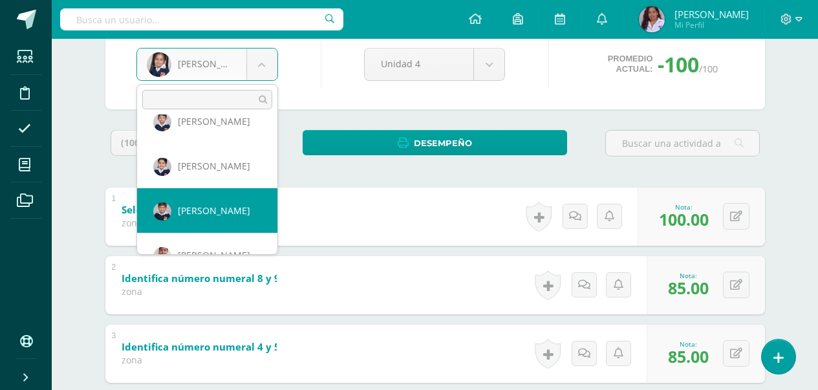
scroll to position [312, 0]
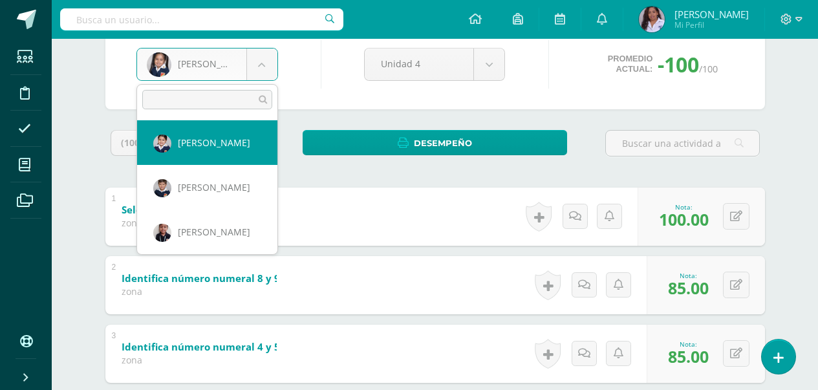
select select "3052"
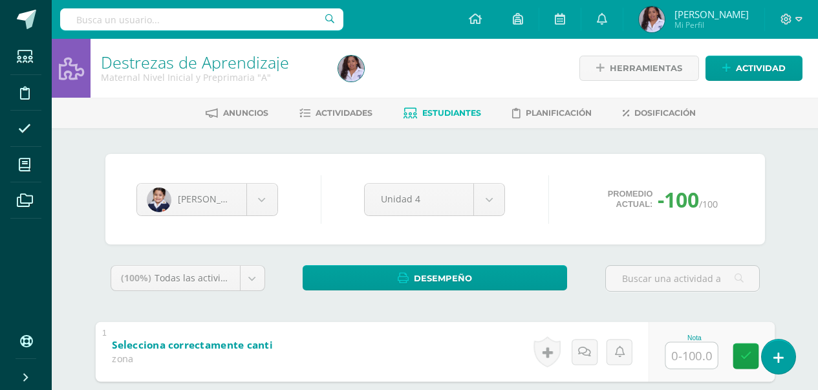
click at [677, 364] on input "text" at bounding box center [691, 355] width 52 height 26
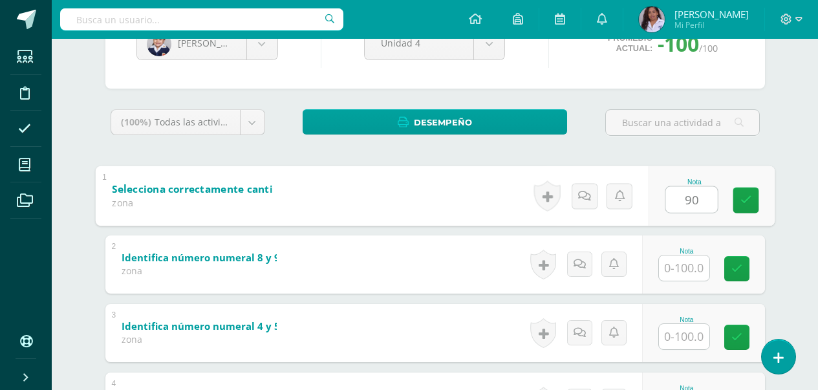
scroll to position [181, 0]
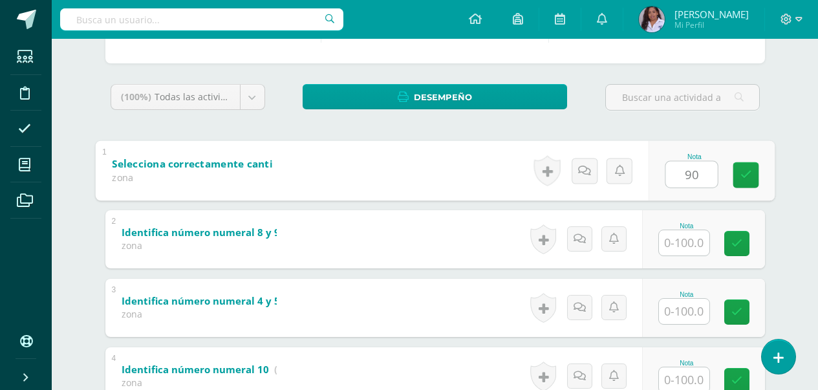
type input "90"
click at [683, 245] on input "text" at bounding box center [684, 242] width 50 height 25
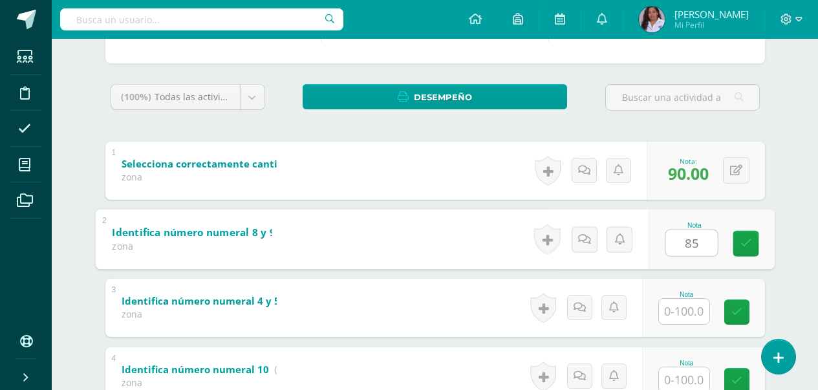
type input "85"
click at [686, 312] on input "text" at bounding box center [684, 311] width 50 height 25
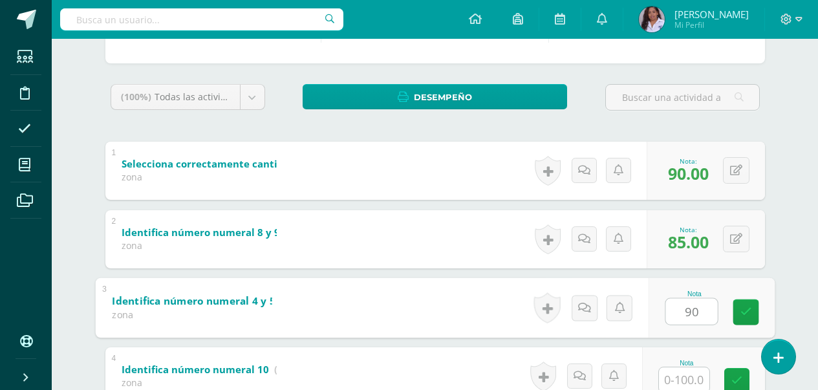
type input "90"
click at [685, 383] on input "text" at bounding box center [684, 379] width 50 height 25
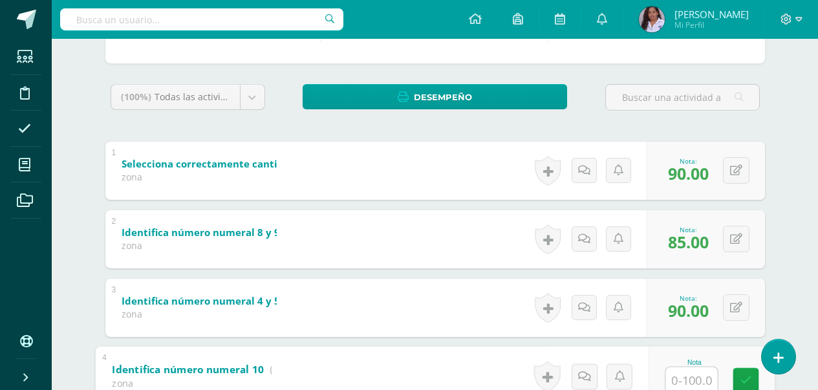
type input "0"
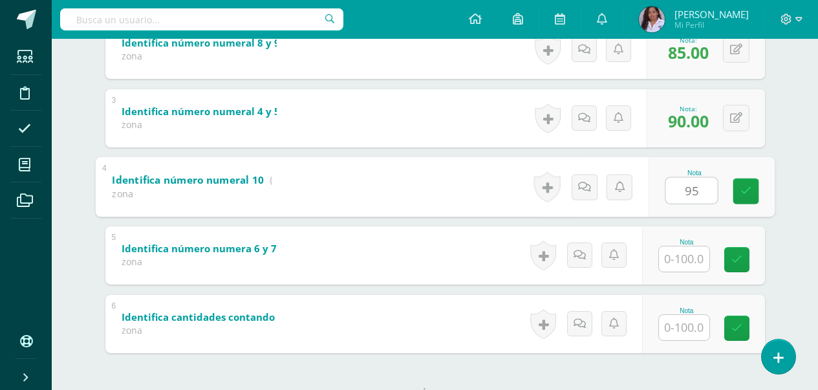
scroll to position [388, 0]
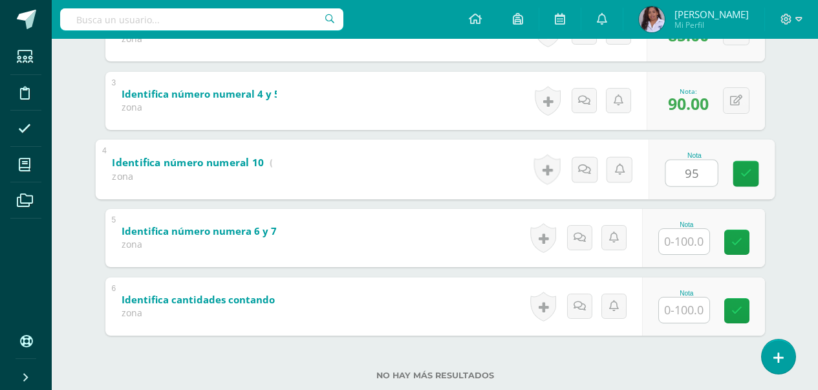
type input "95"
click at [699, 248] on input "text" at bounding box center [684, 241] width 50 height 25
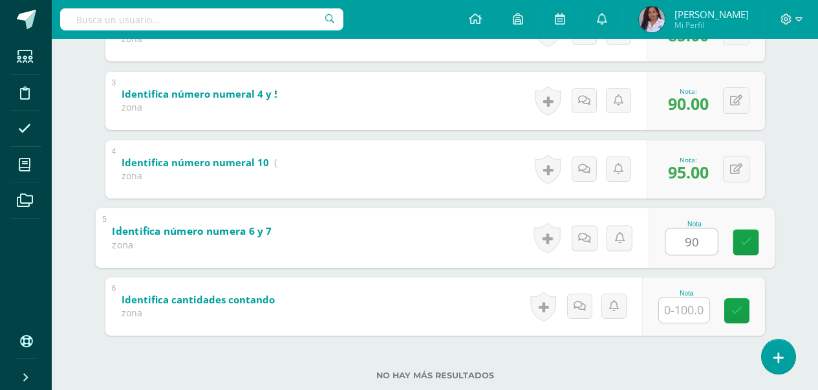
type input "90"
click at [689, 317] on input "text" at bounding box center [684, 309] width 50 height 25
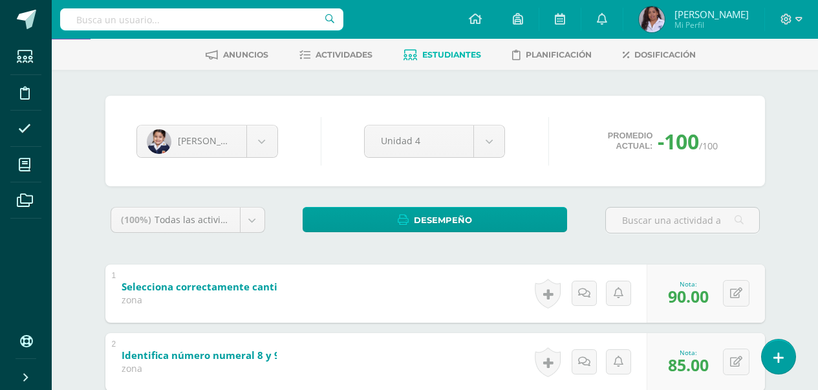
scroll to position [52, 0]
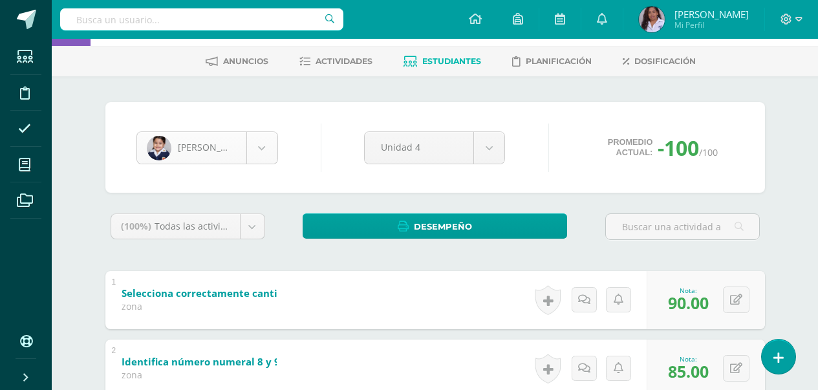
type input "90"
click at [257, 150] on body "Estudiantes Disciplina Asistencia Mis cursos Archivos Soporte Ayuda Reportar un…" at bounding box center [409, 352] width 818 height 809
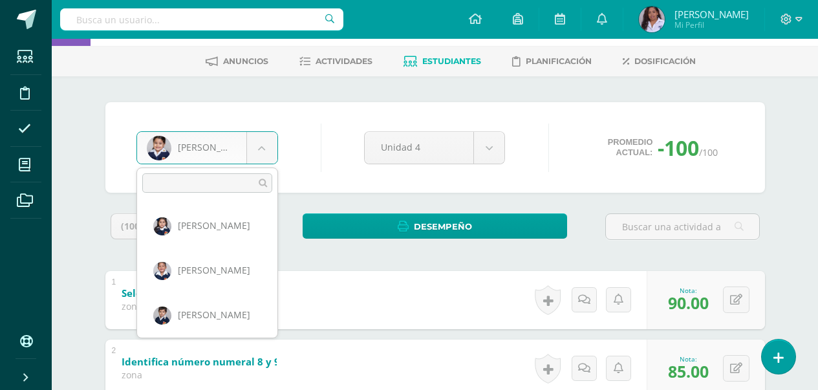
scroll to position [222, 0]
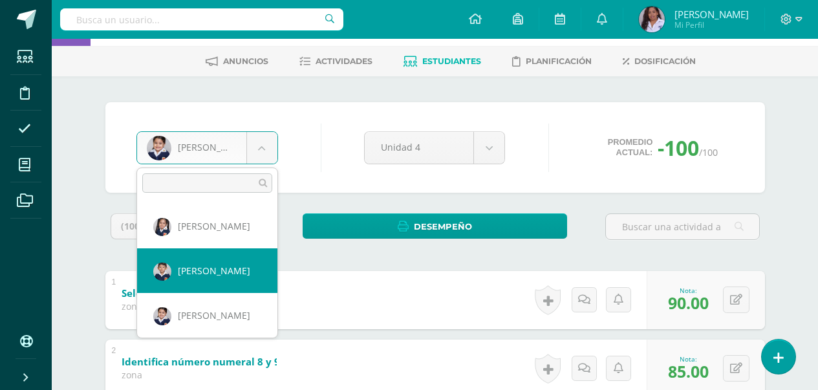
select select "3029"
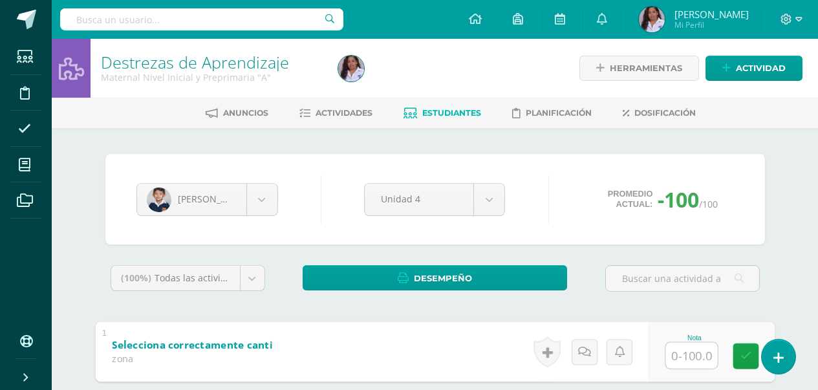
click at [689, 355] on input "text" at bounding box center [691, 355] width 52 height 26
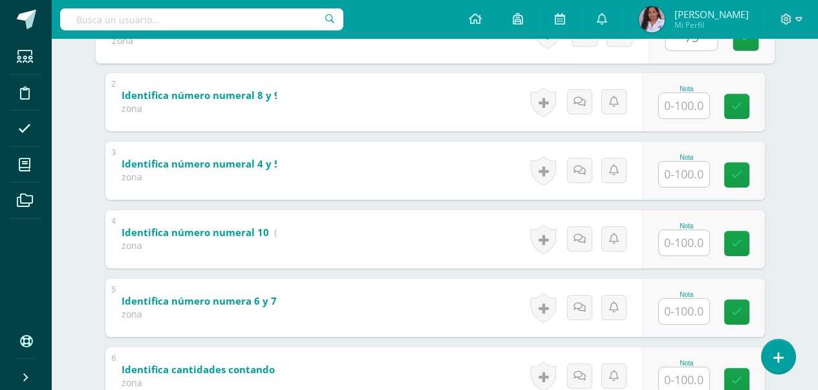
scroll to position [316, 0]
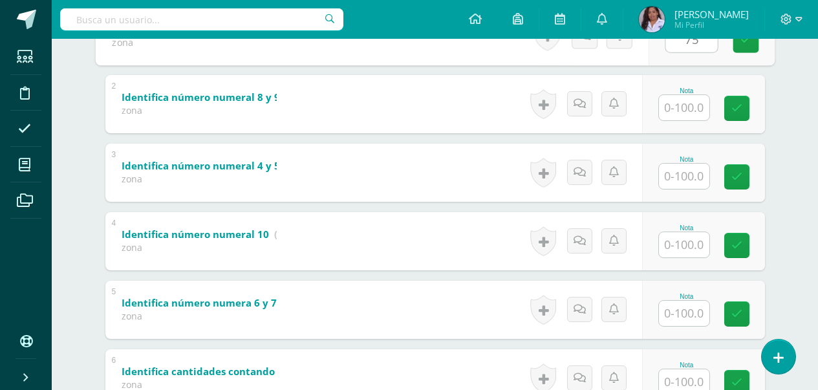
type input "75"
click at [676, 112] on input "text" at bounding box center [684, 107] width 50 height 25
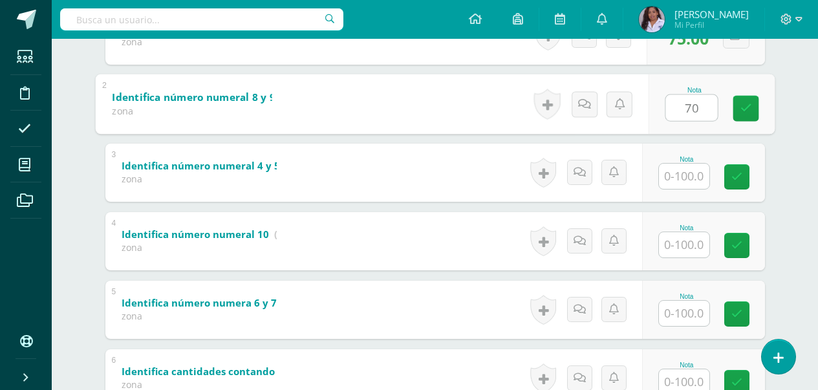
type input "70"
click at [688, 174] on input "text" at bounding box center [684, 176] width 50 height 25
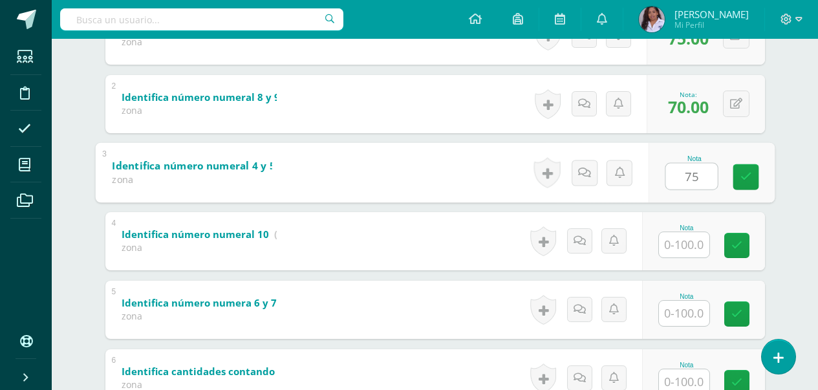
type input "75"
click at [688, 242] on input "text" at bounding box center [684, 244] width 50 height 25
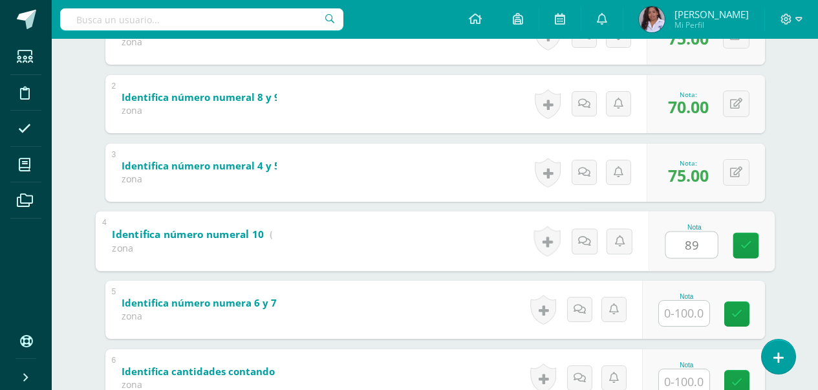
type input "89"
click at [694, 308] on input "text" at bounding box center [684, 313] width 50 height 25
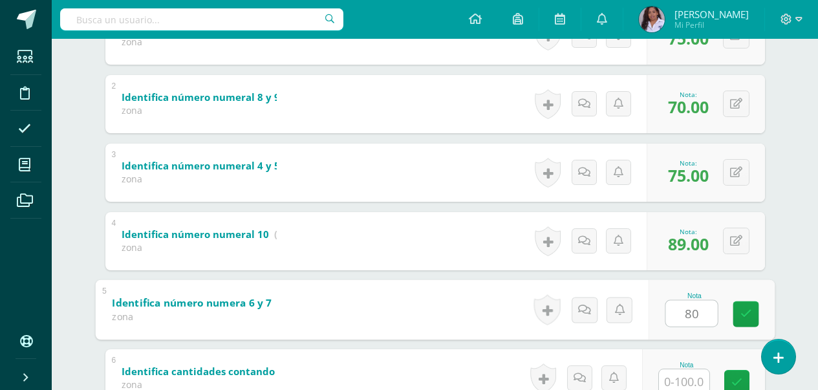
type input "80"
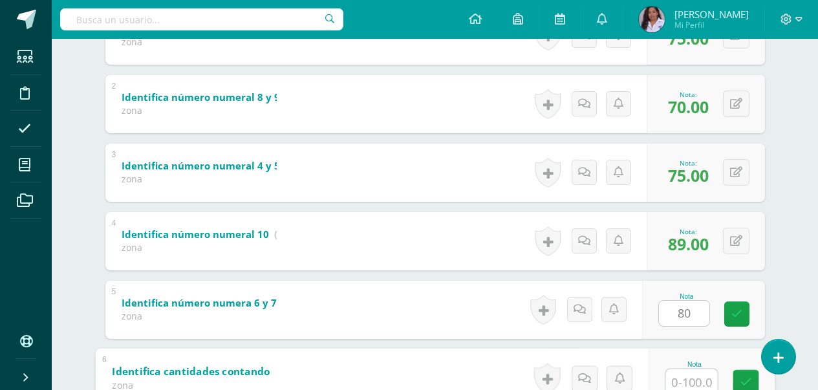
click at [678, 385] on input "text" at bounding box center [691, 381] width 52 height 26
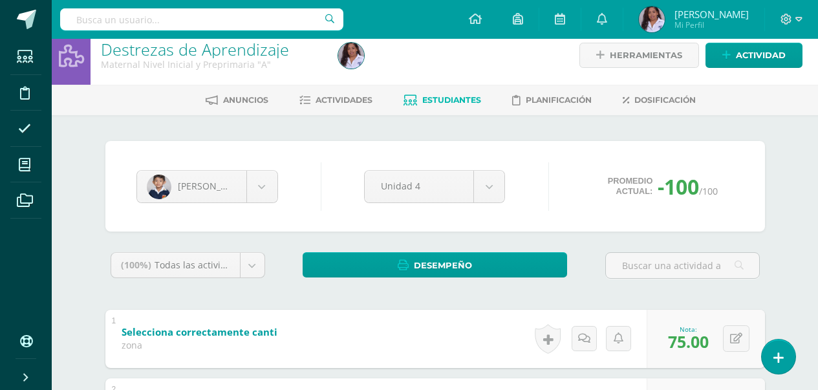
scroll to position [6, 0]
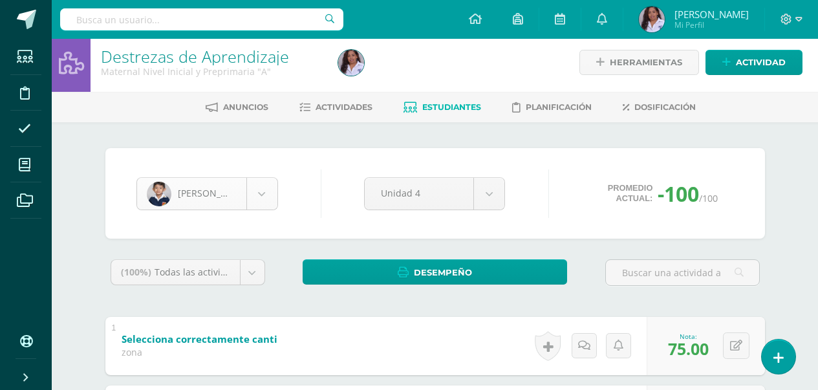
type input "75"
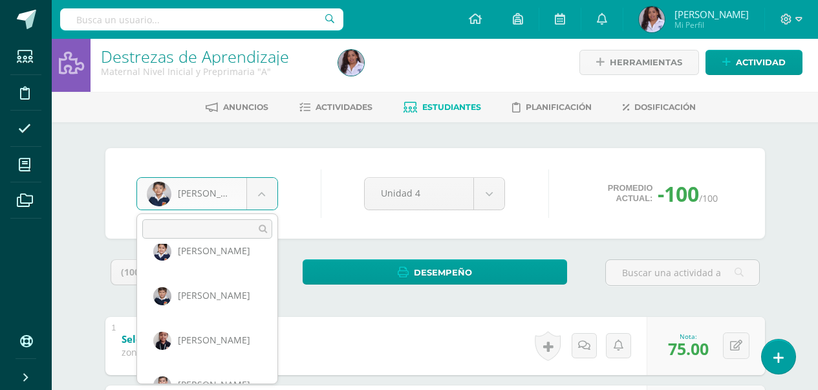
scroll to position [356, 0]
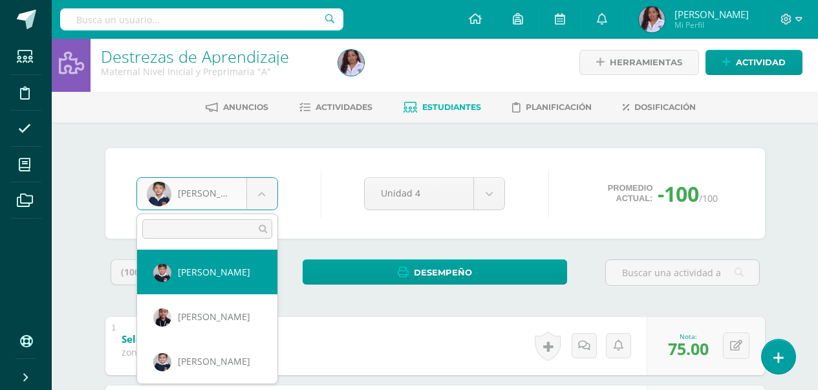
select select "3111"
